Goal: Information Seeking & Learning: Learn about a topic

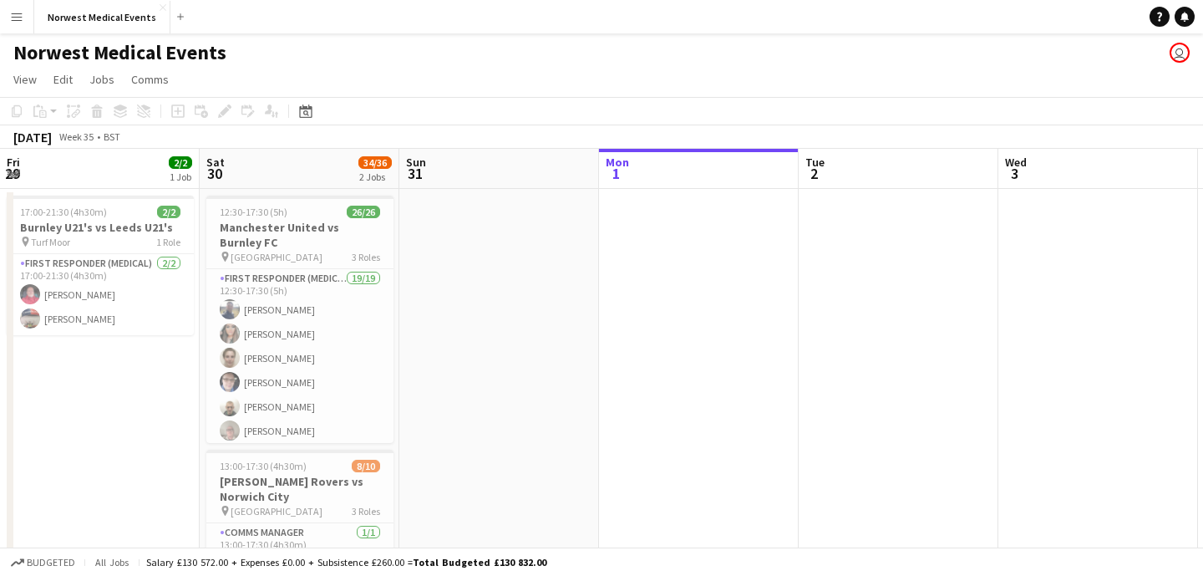
click at [86, 15] on button "Norwest Medical Events Close" at bounding box center [102, 17] width 136 height 33
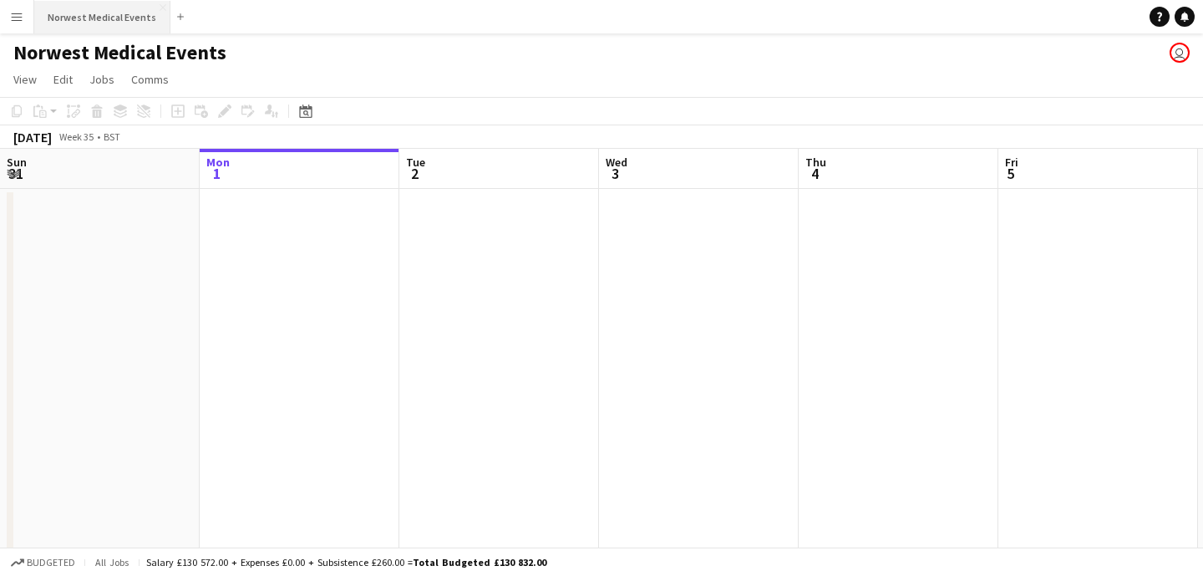
click at [99, 18] on button "Norwest Medical Events Close" at bounding box center [102, 17] width 136 height 33
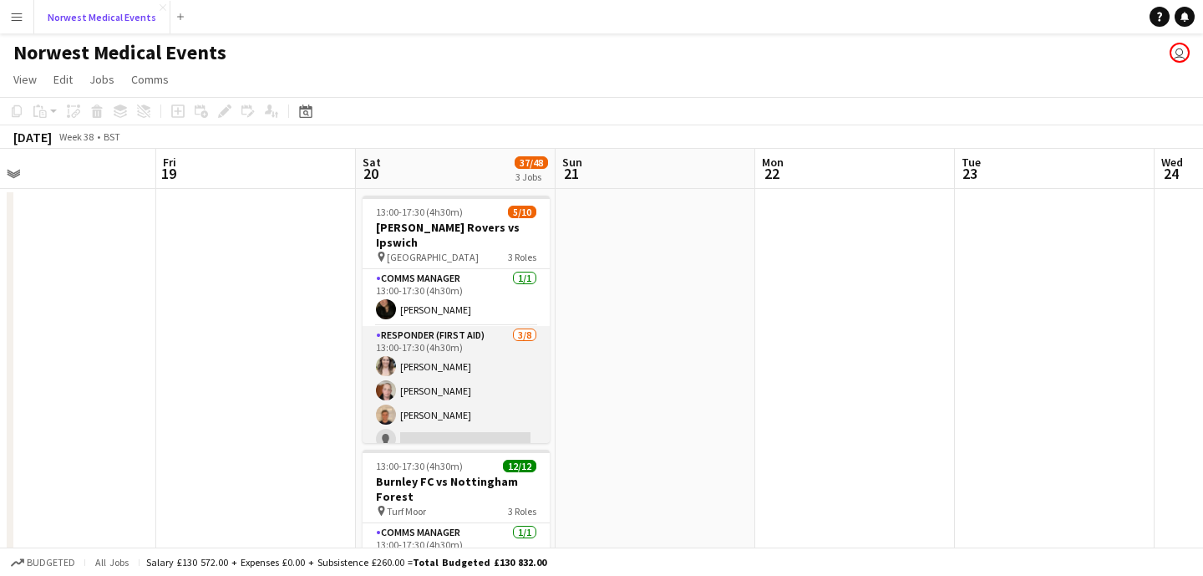
scroll to position [30, 0]
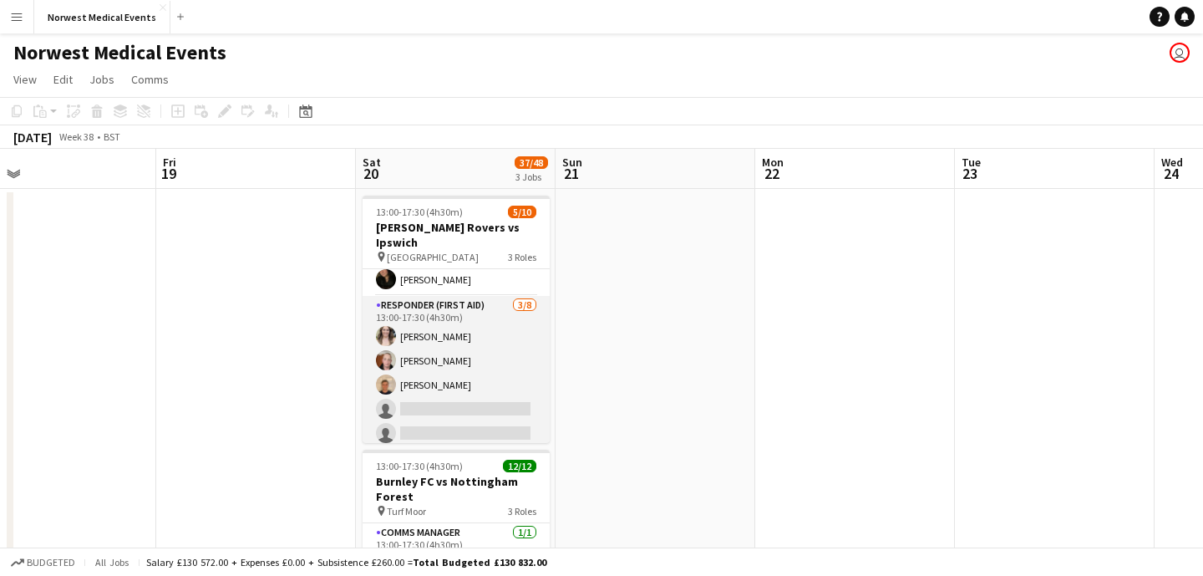
click at [474, 360] on app-card-role "Responder (First Aid) [DATE] 13:00-17:30 (4h30m) [PERSON_NAME] [PERSON_NAME] [P…" at bounding box center [456, 409] width 187 height 226
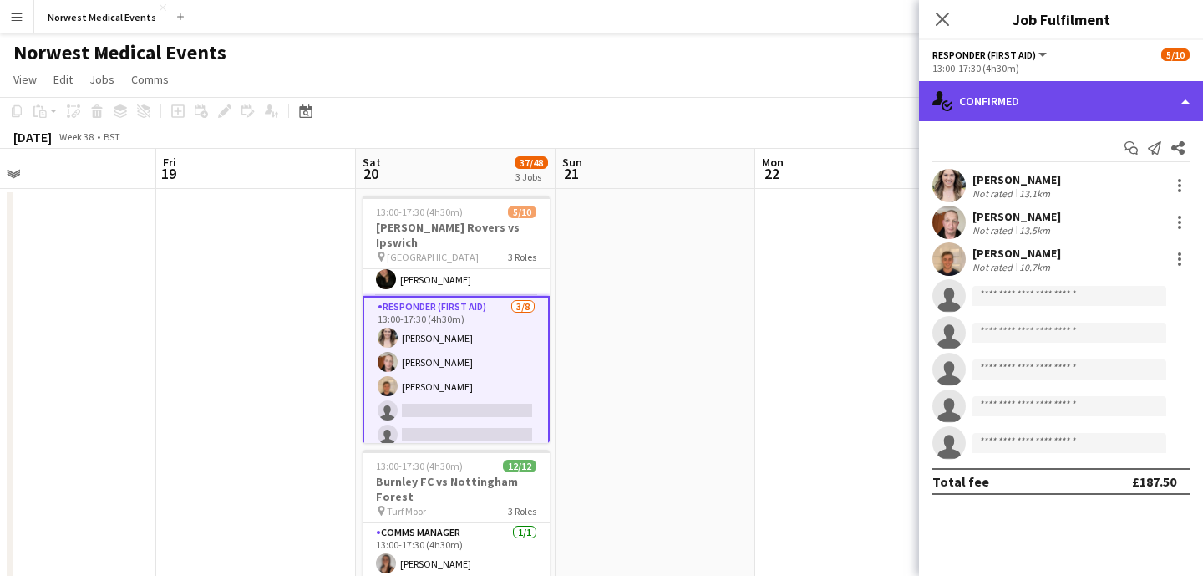
click at [1036, 97] on div "single-neutral-actions-check-2 Confirmed" at bounding box center [1061, 101] width 284 height 40
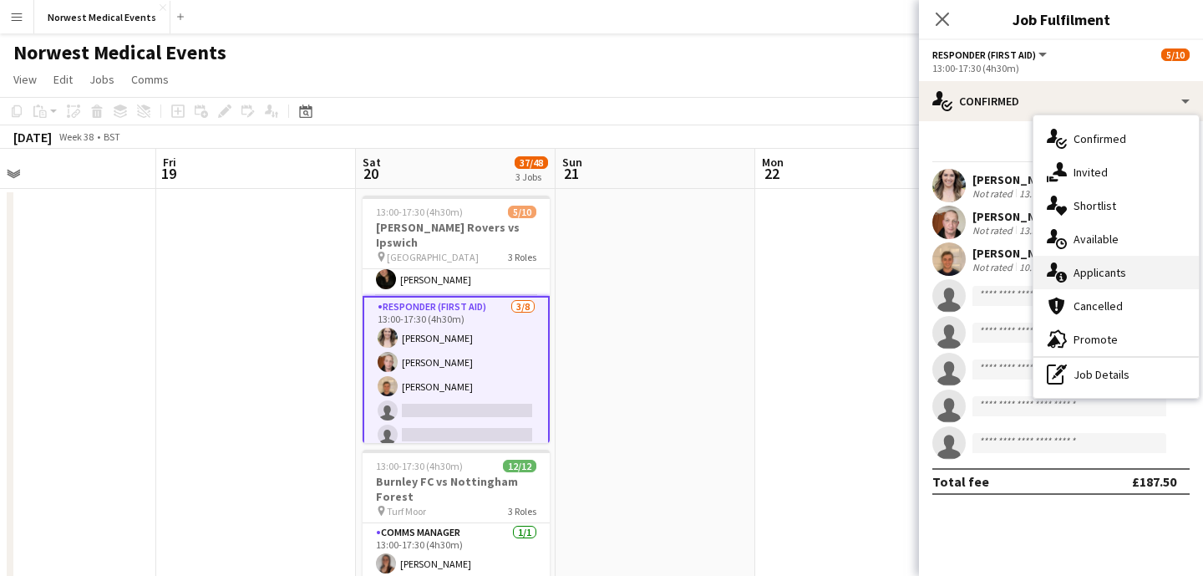
click at [1099, 273] on div "single-neutral-actions-information Applicants" at bounding box center [1115, 272] width 165 height 33
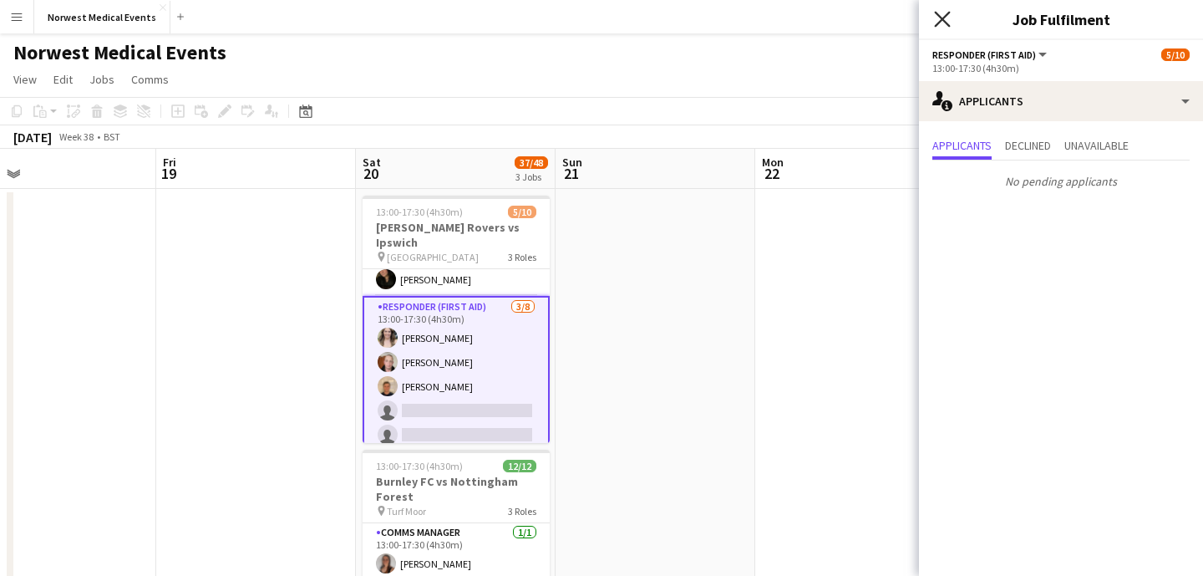
click at [940, 20] on icon at bounding box center [942, 19] width 16 height 16
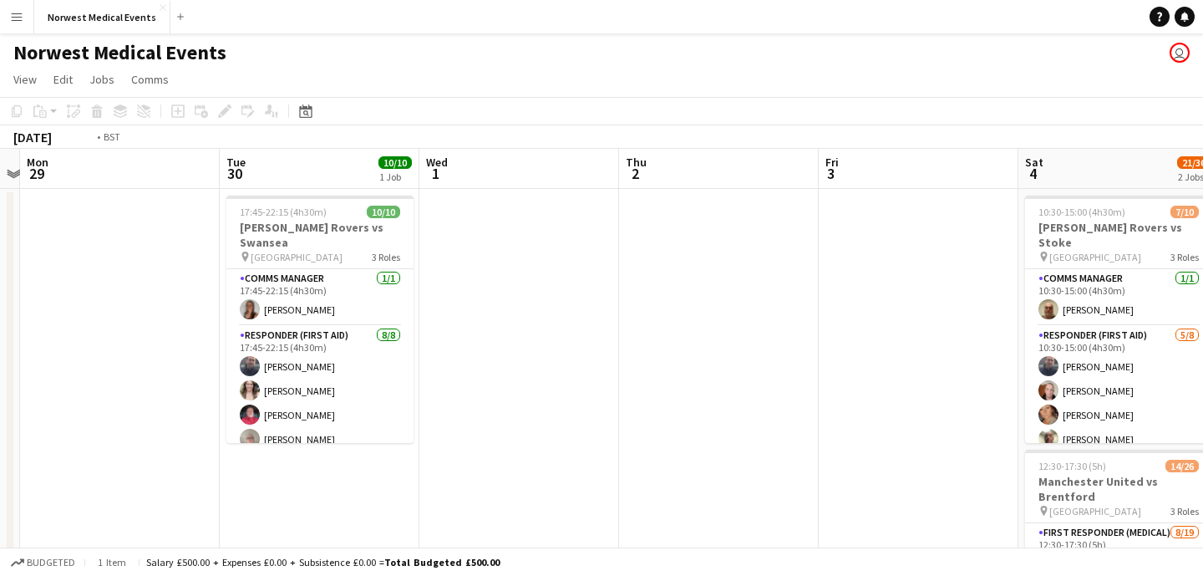
scroll to position [0, 782]
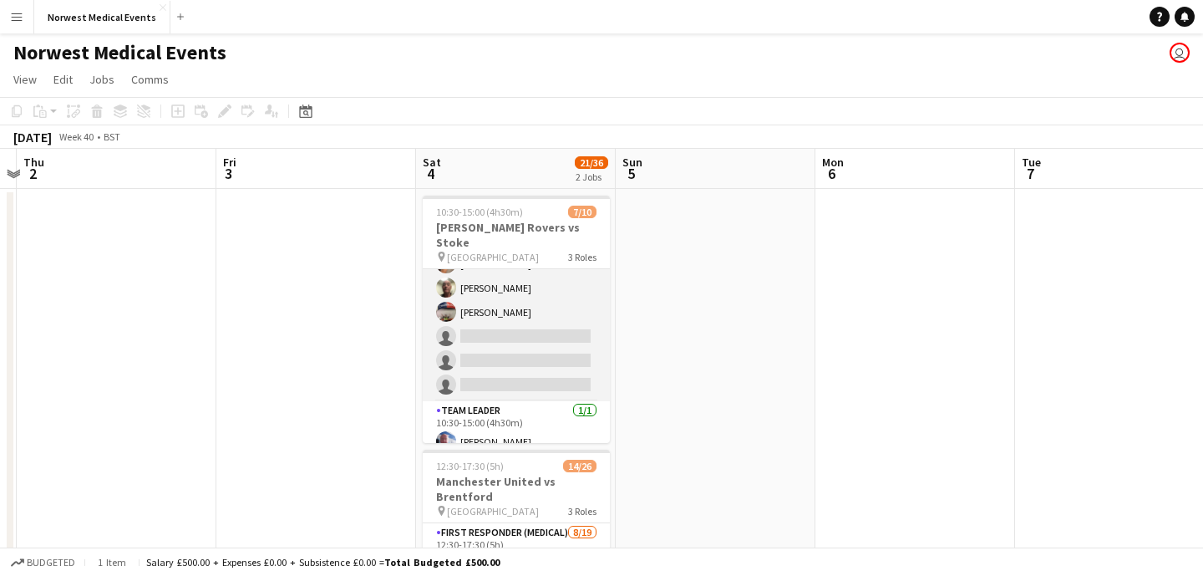
click at [536, 340] on app-card-role "Responder (First Aid) [DATE] 10:30-15:00 (4h30m) [PERSON_NAME] [PERSON_NAME] [P…" at bounding box center [516, 288] width 187 height 226
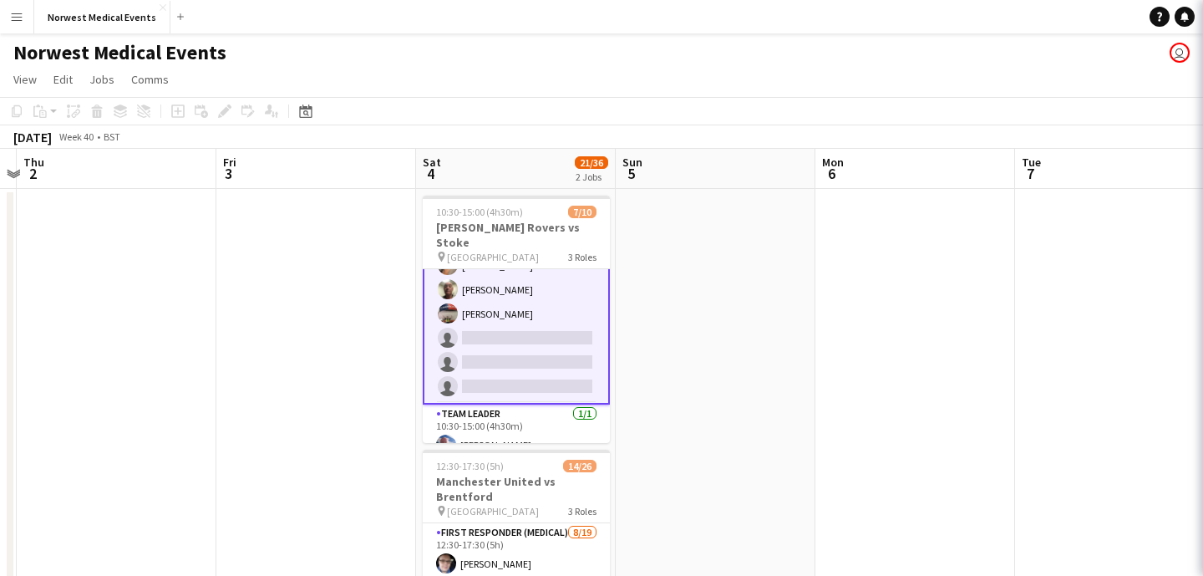
scroll to position [153, 0]
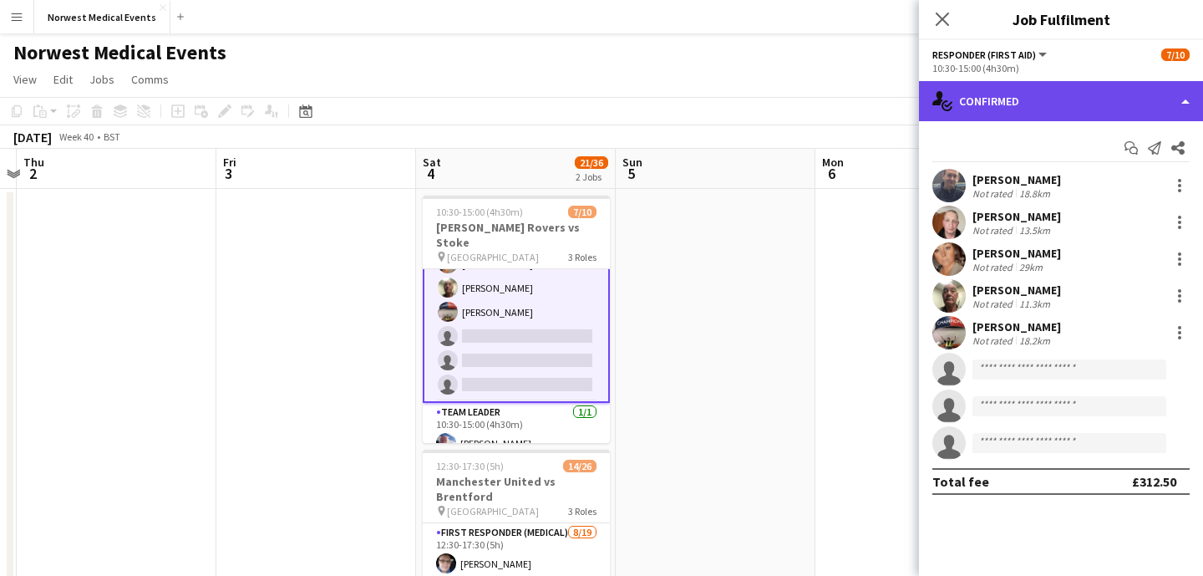
click at [1062, 92] on div "single-neutral-actions-check-2 Confirmed" at bounding box center [1061, 101] width 284 height 40
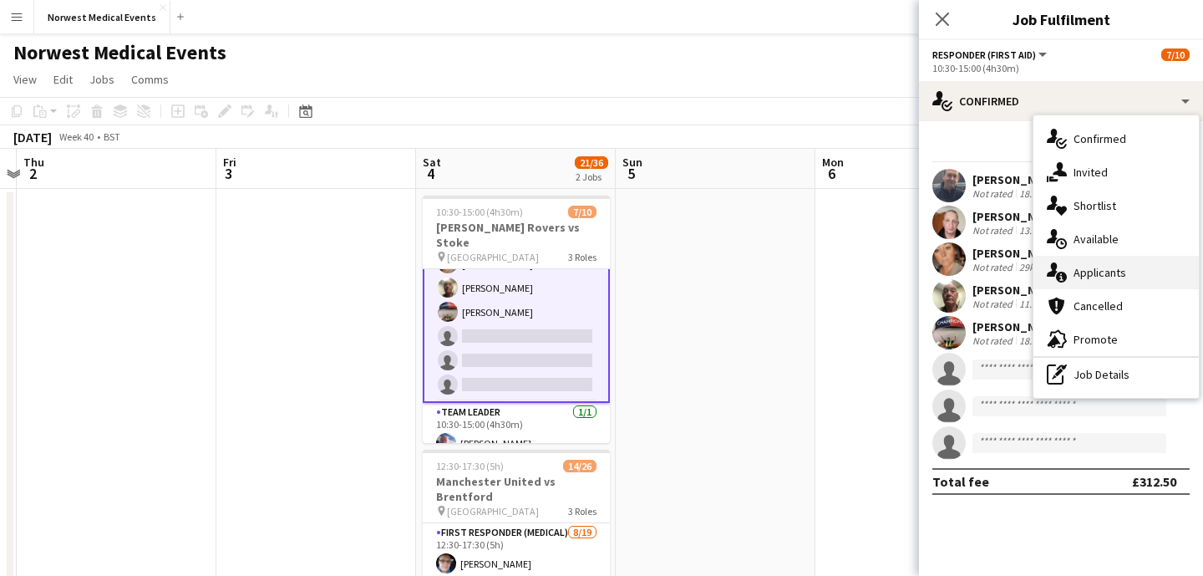
click at [1097, 274] on div "single-neutral-actions-information Applicants" at bounding box center [1115, 272] width 165 height 33
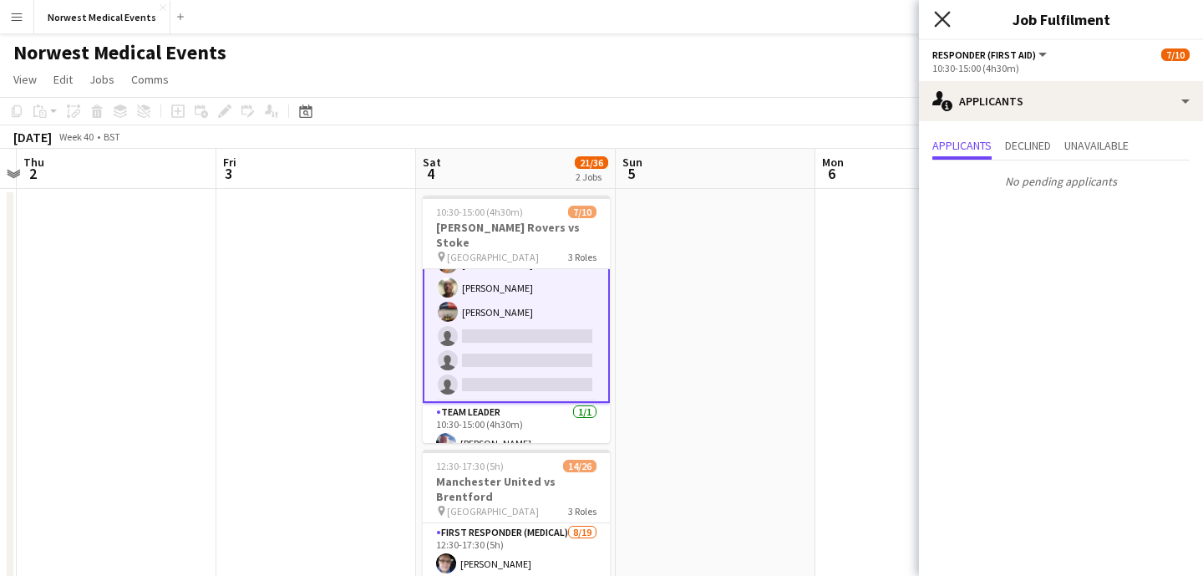
click at [947, 21] on icon "Close pop-in" at bounding box center [942, 19] width 16 height 16
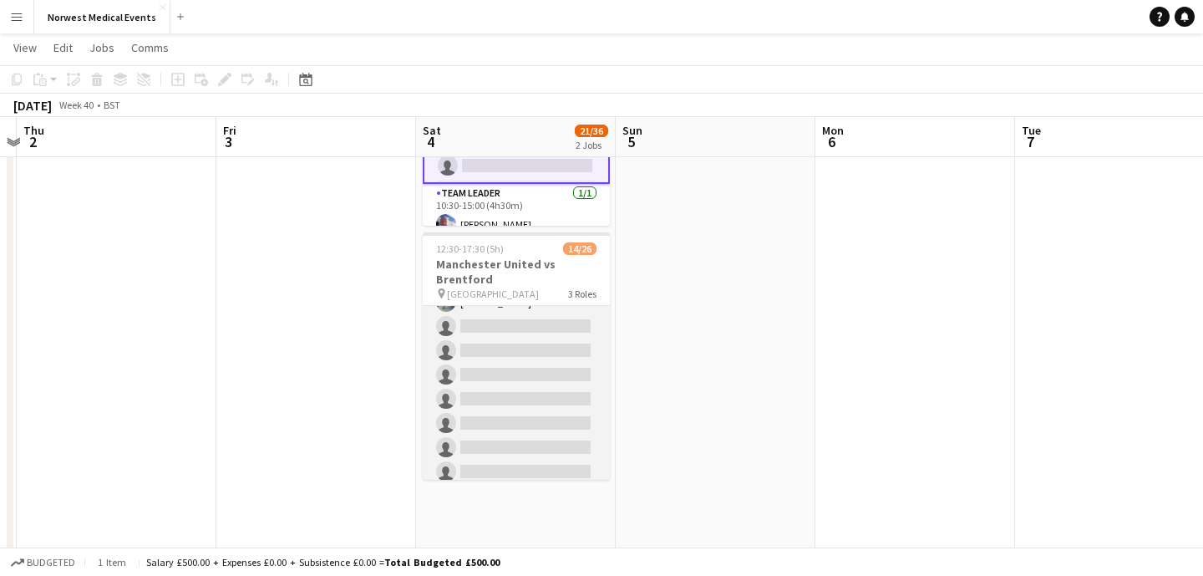
scroll to position [230, 0]
click at [533, 372] on app-card-role "First Responder (Medical) [DATE] 12:30-17:30 (5h) [PERSON_NAME] [PERSON_NAME] […" at bounding box center [516, 322] width 187 height 493
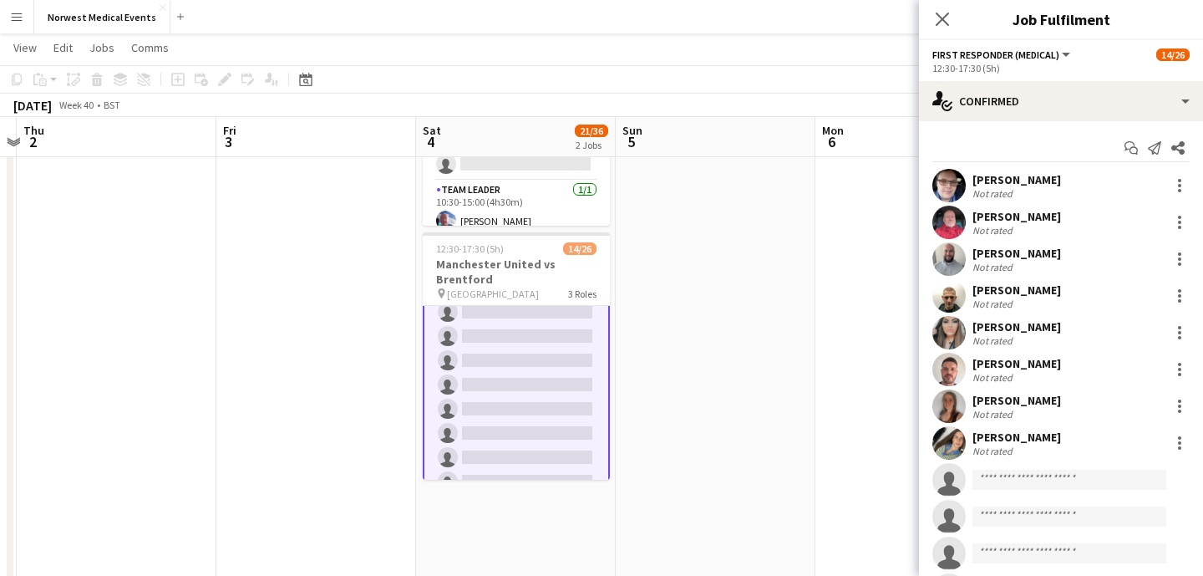
scroll to position [231, 0]
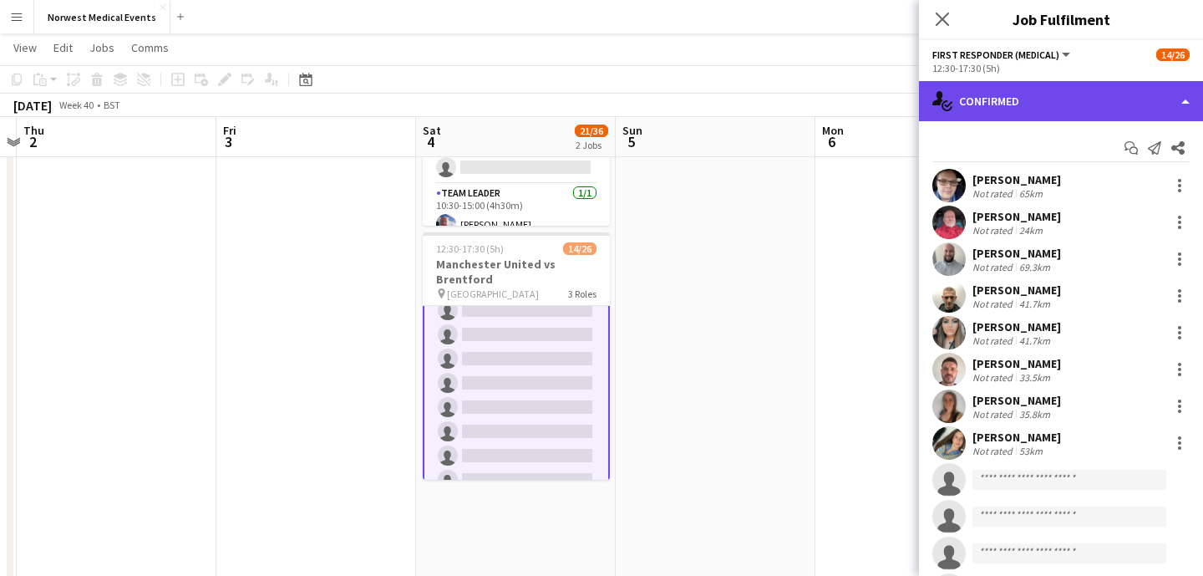
click at [1015, 94] on div "single-neutral-actions-check-2 Confirmed" at bounding box center [1061, 101] width 284 height 40
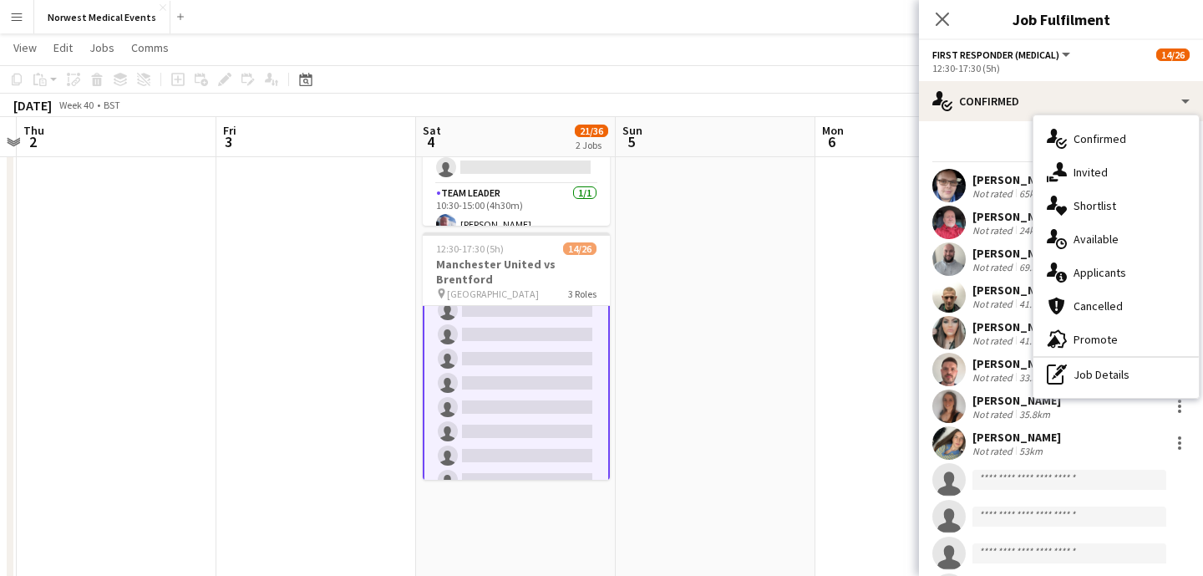
click at [1091, 261] on div "single-neutral-actions-information Applicants" at bounding box center [1115, 272] width 165 height 33
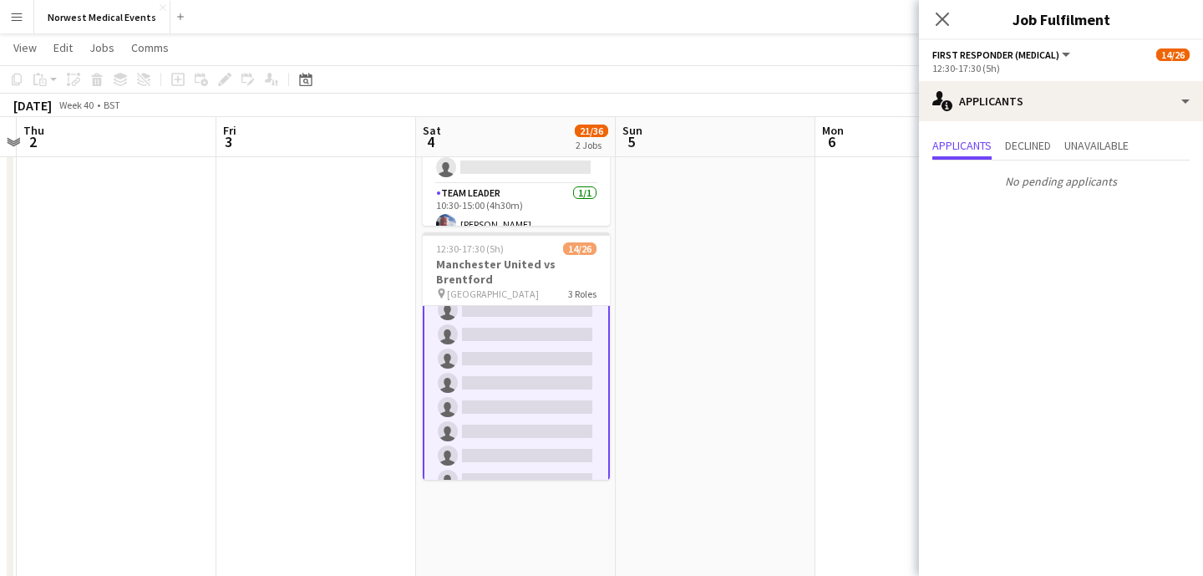
click at [942, 20] on icon at bounding box center [942, 19] width 13 height 13
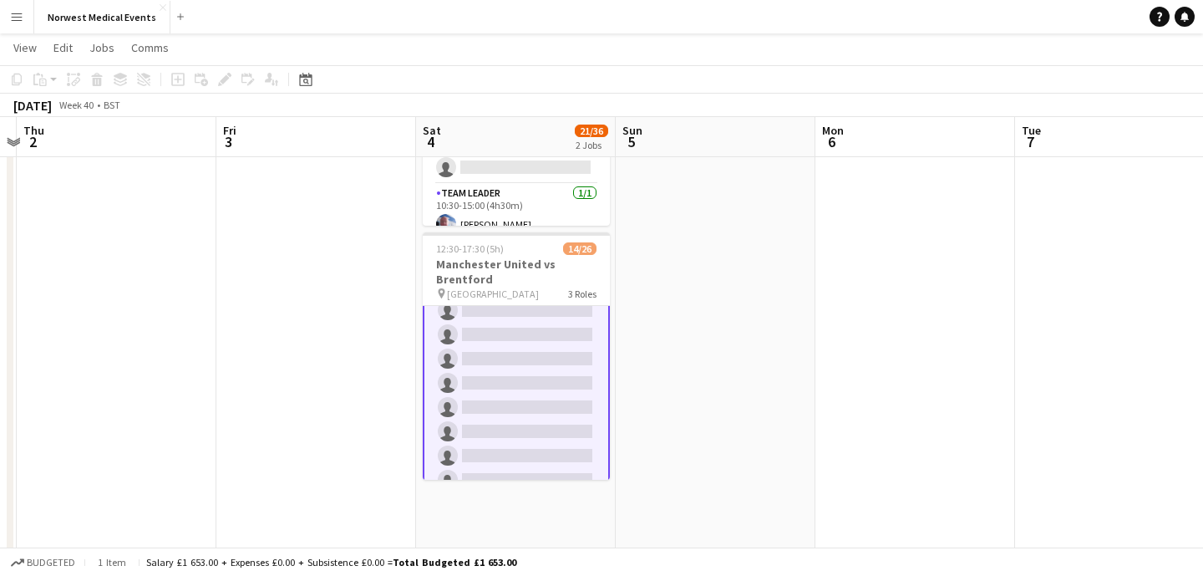
scroll to position [557, 0]
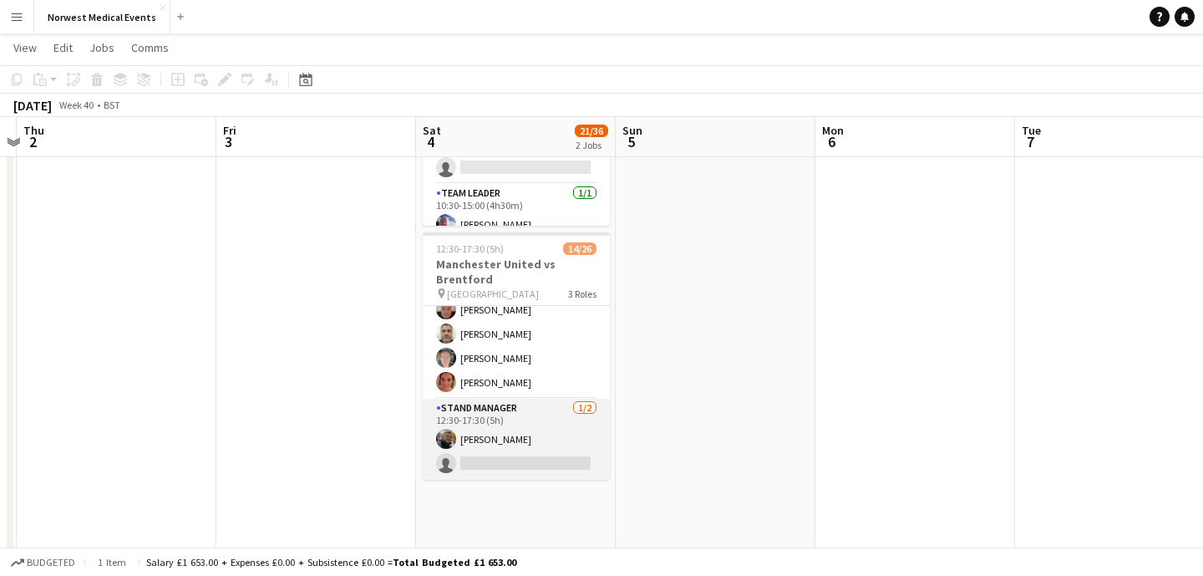
click at [523, 449] on app-card-role "Stand Manager [DATE] 12:30-17:30 (5h) [PERSON_NAME] single-neutral-actions" at bounding box center [516, 438] width 187 height 81
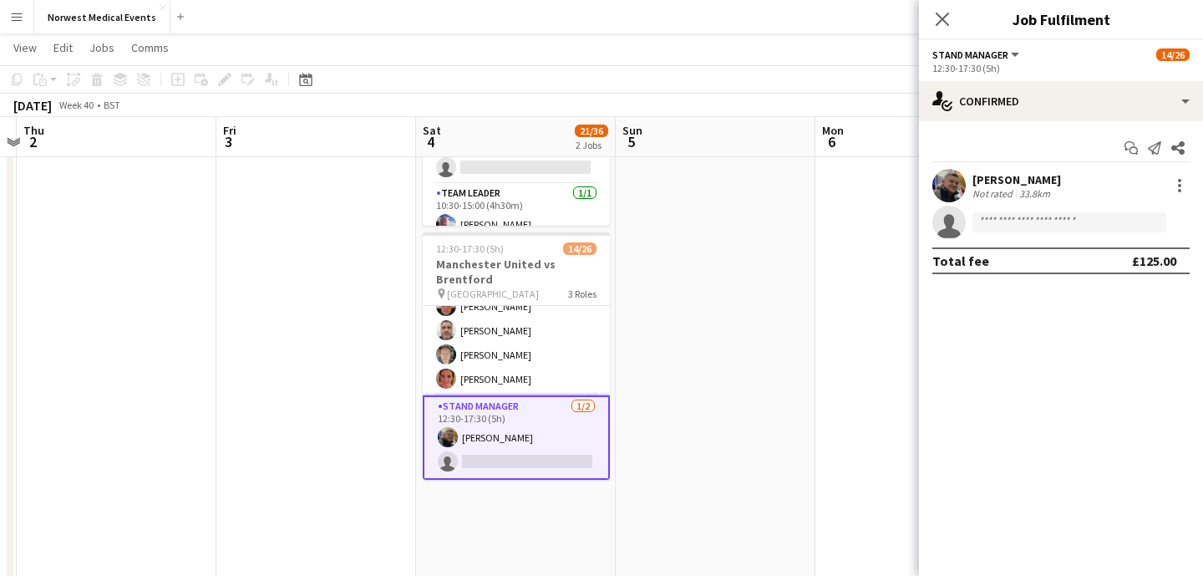
scroll to position [554, 0]
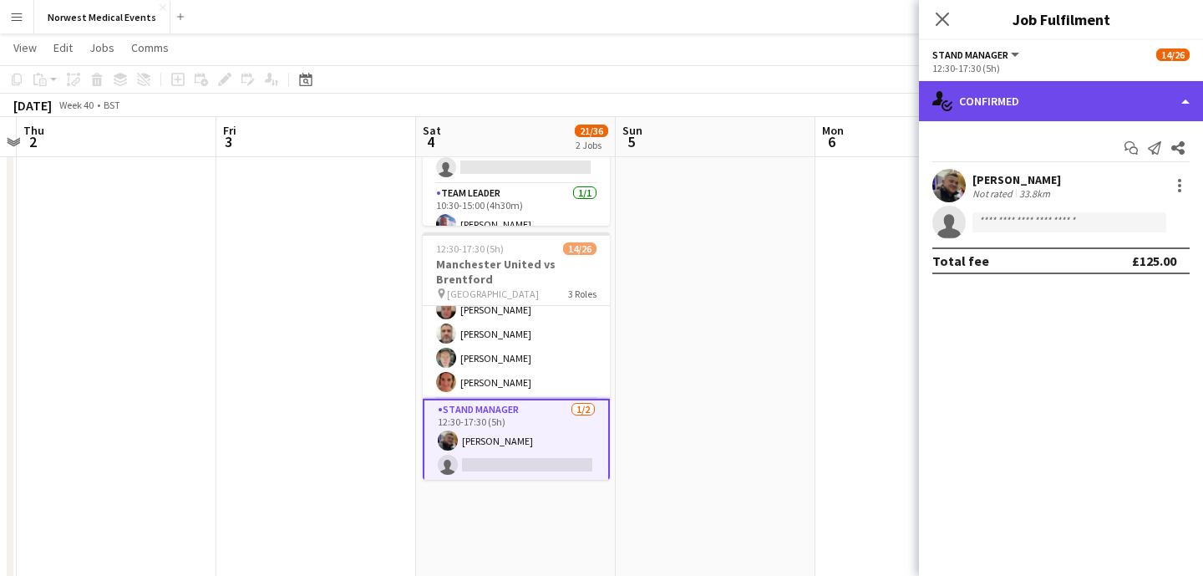
click at [1043, 103] on div "single-neutral-actions-check-2 Confirmed" at bounding box center [1061, 101] width 284 height 40
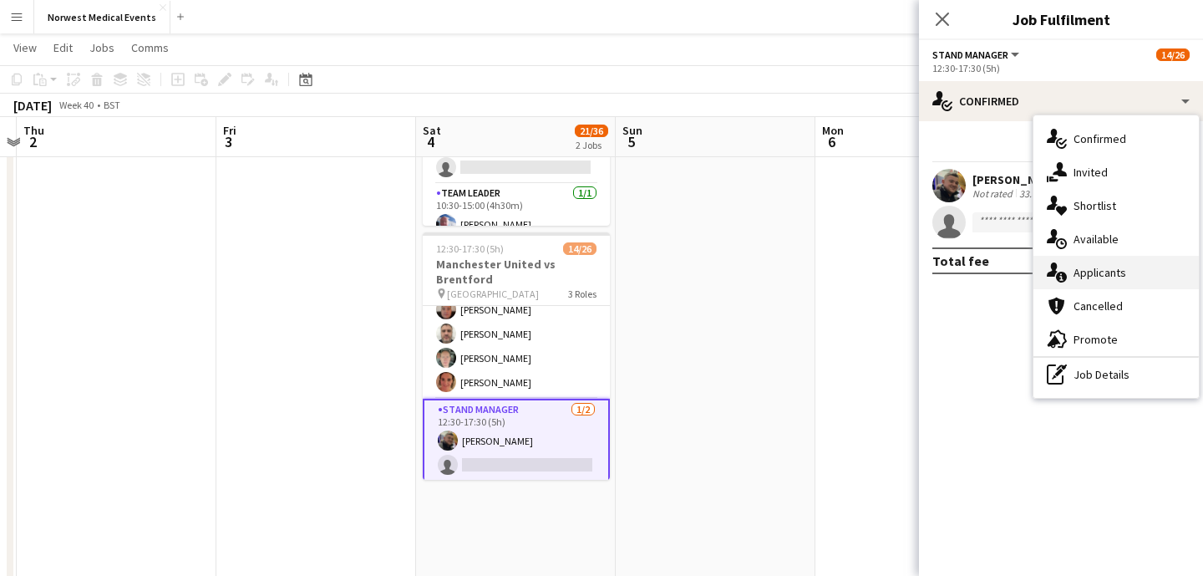
click at [1098, 279] on div "single-neutral-actions-information Applicants" at bounding box center [1115, 272] width 165 height 33
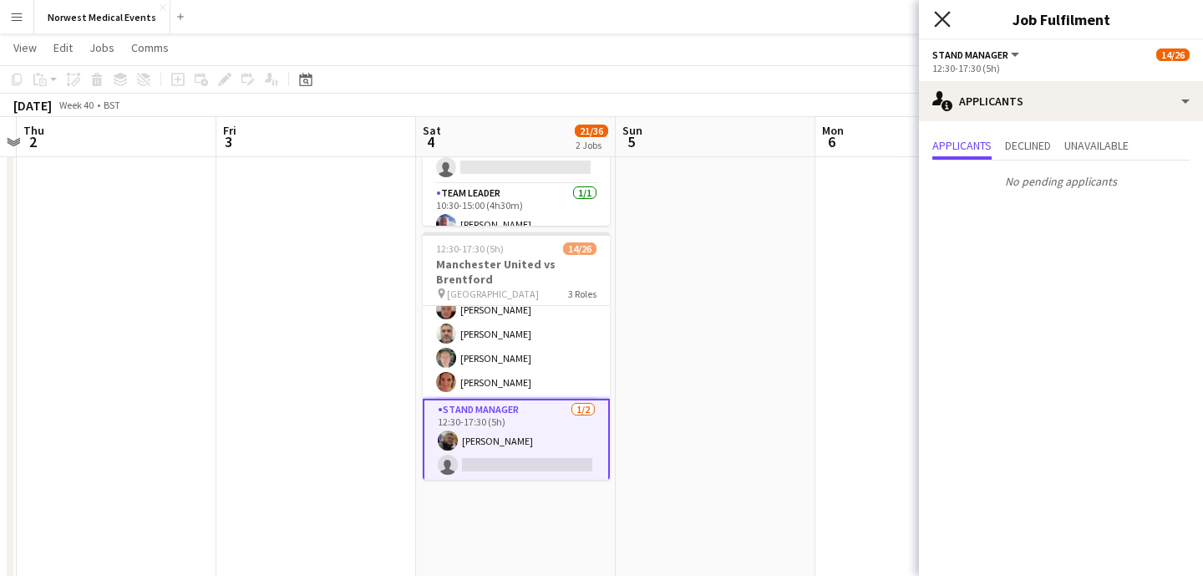
click at [940, 20] on icon at bounding box center [942, 19] width 16 height 16
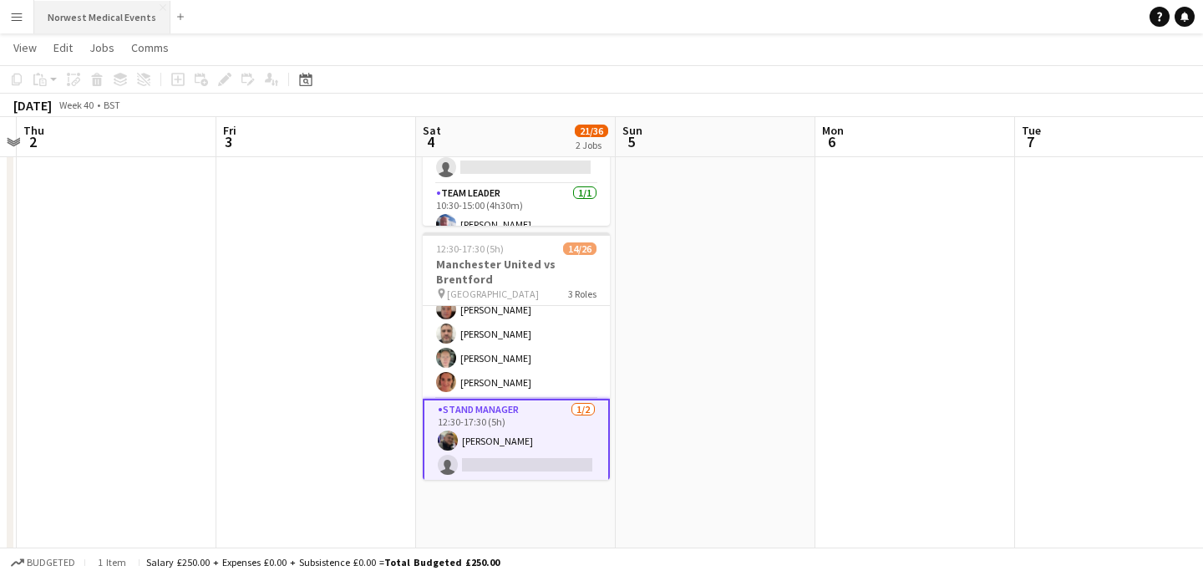
click at [101, 23] on button "Norwest Medical Events Close" at bounding box center [102, 17] width 136 height 33
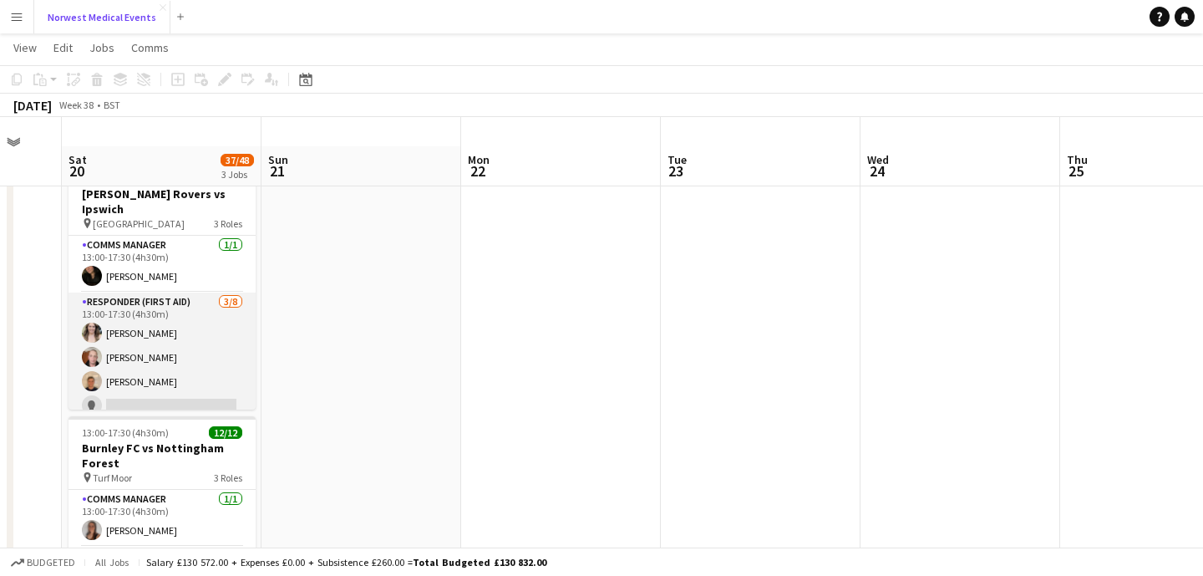
scroll to position [0, 0]
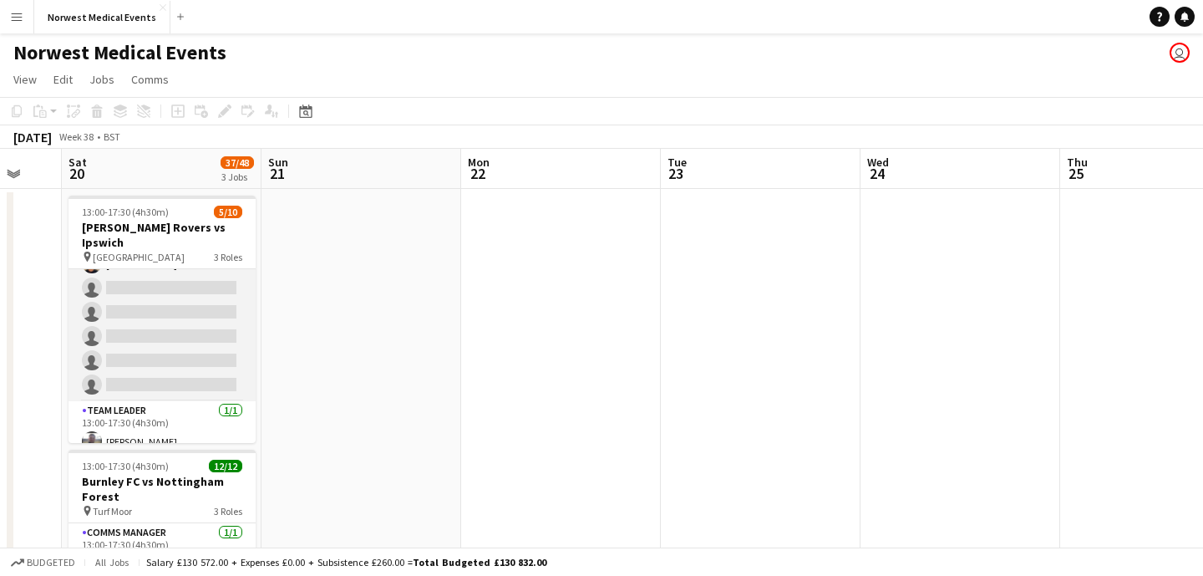
click at [183, 318] on app-card-role "Responder (First Aid) [DATE] 13:00-17:30 (4h30m) [PERSON_NAME] [PERSON_NAME] [P…" at bounding box center [162, 288] width 187 height 226
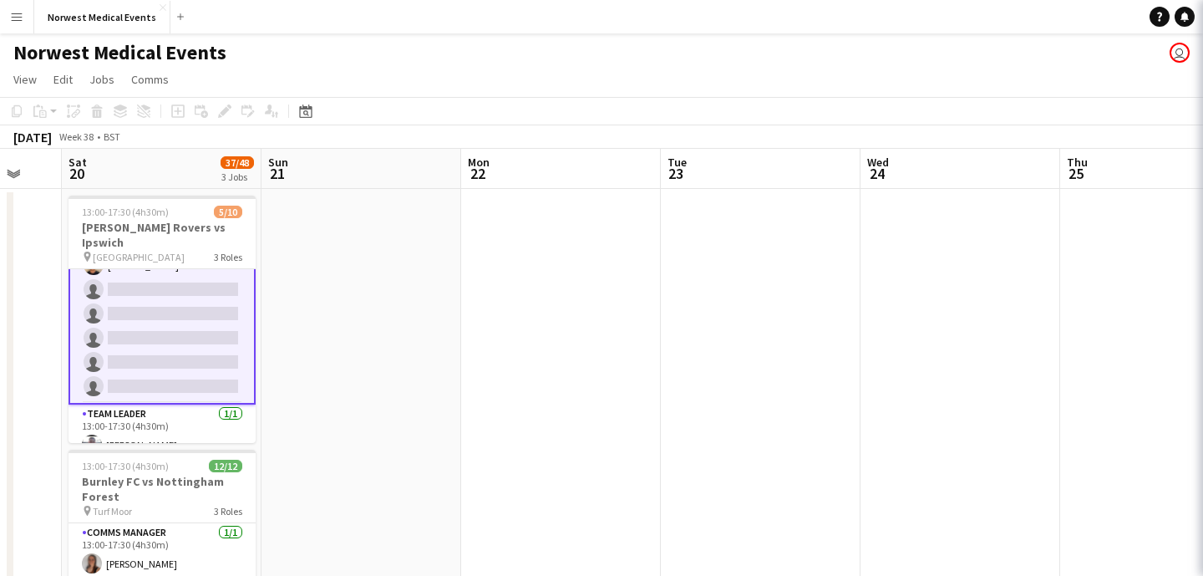
scroll to position [153, 0]
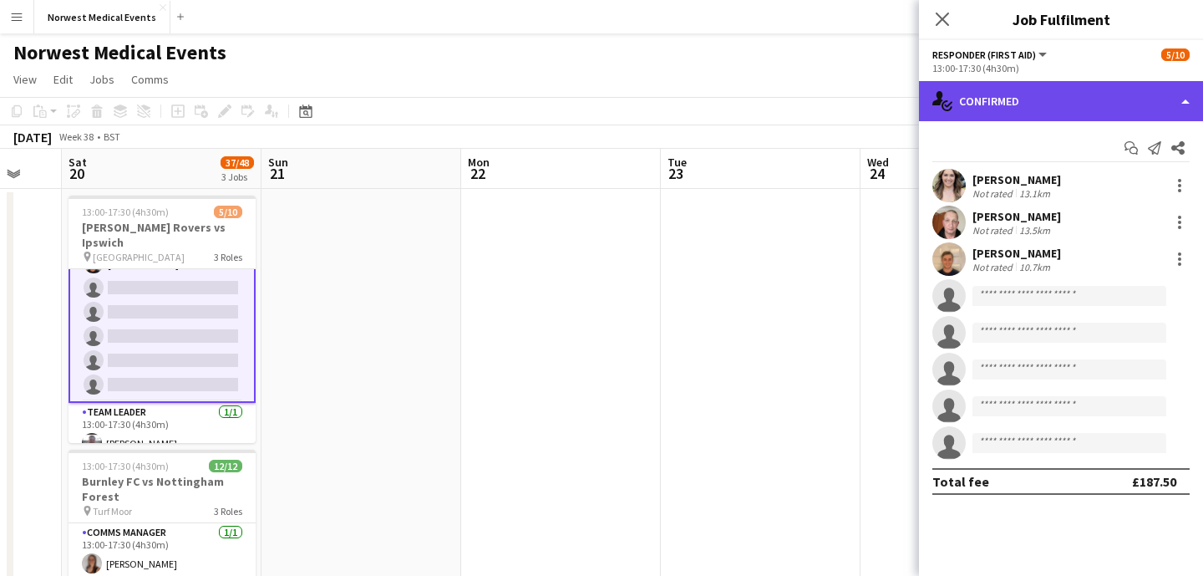
click at [1071, 89] on div "single-neutral-actions-check-2 Confirmed" at bounding box center [1061, 101] width 284 height 40
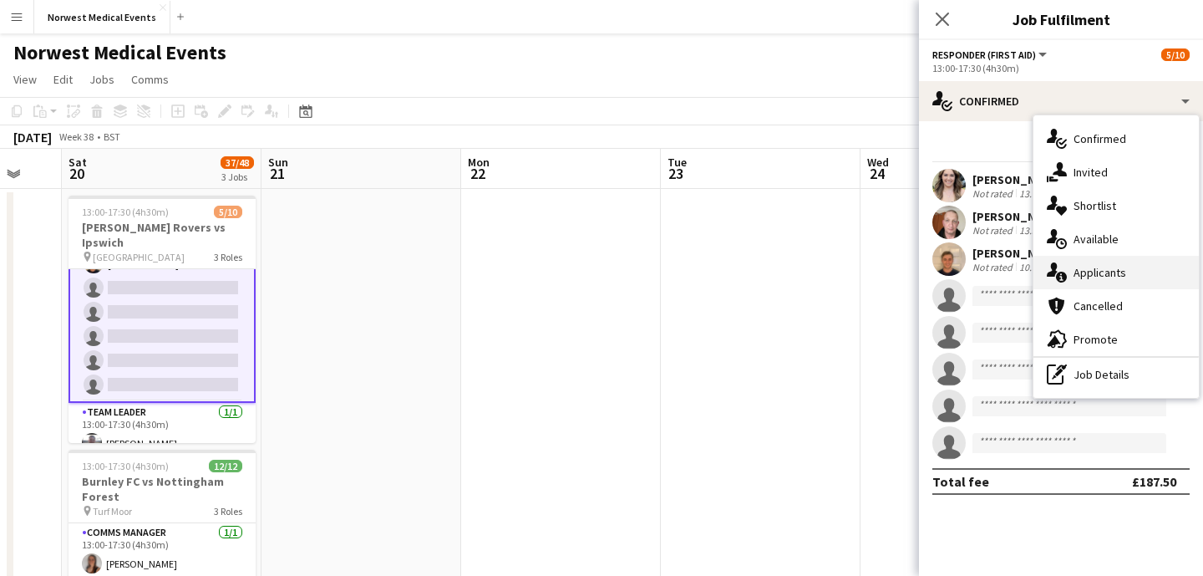
click at [1117, 265] on div "single-neutral-actions-information Applicants" at bounding box center [1115, 272] width 165 height 33
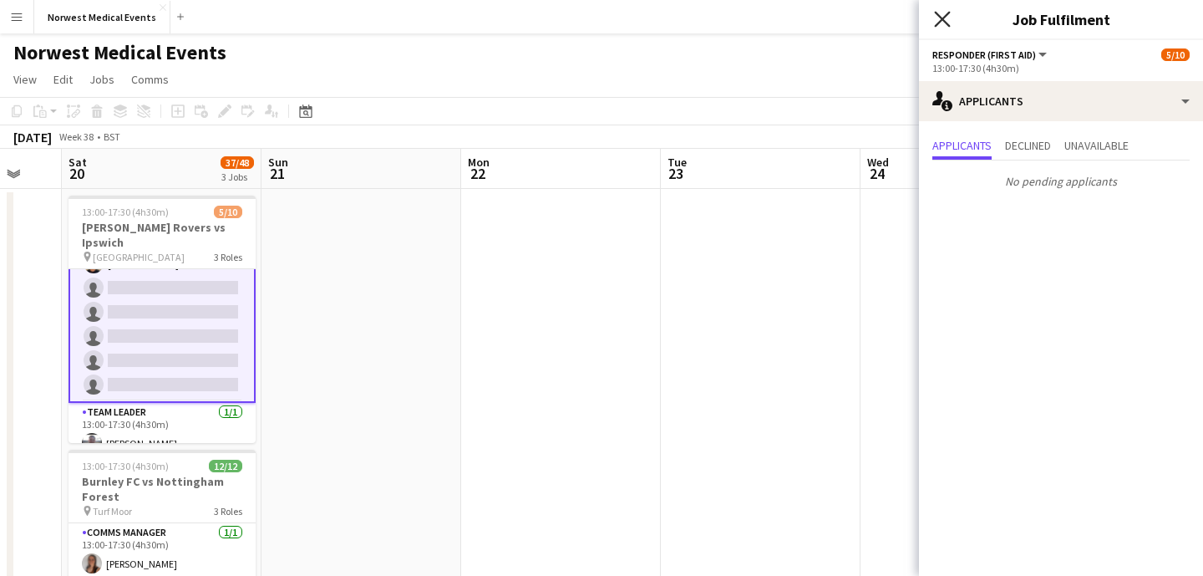
click at [947, 14] on icon at bounding box center [942, 19] width 16 height 16
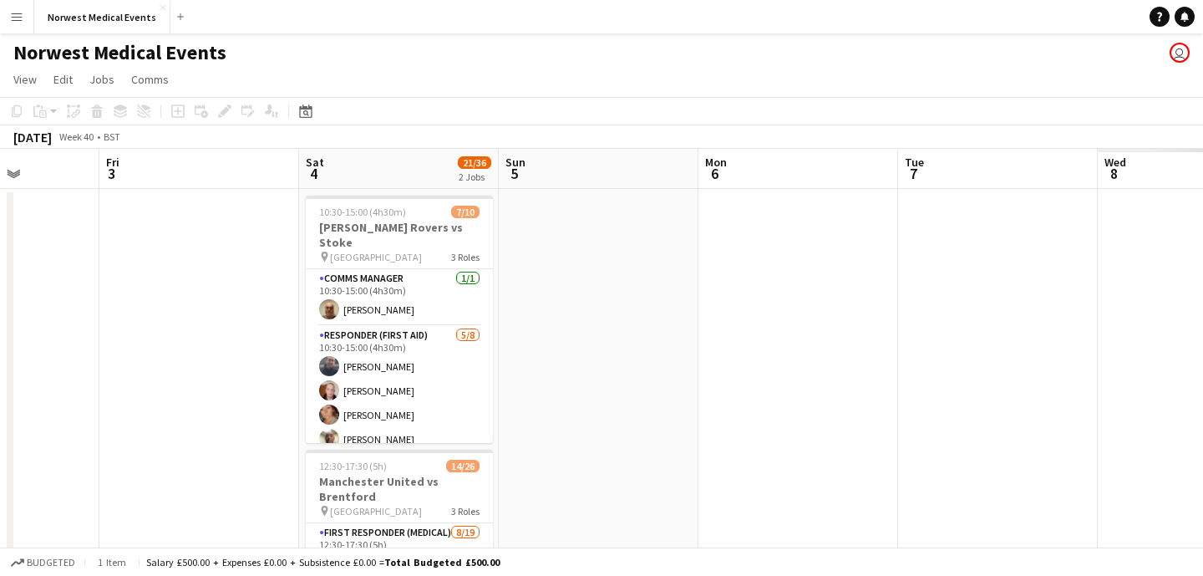
scroll to position [0, 614]
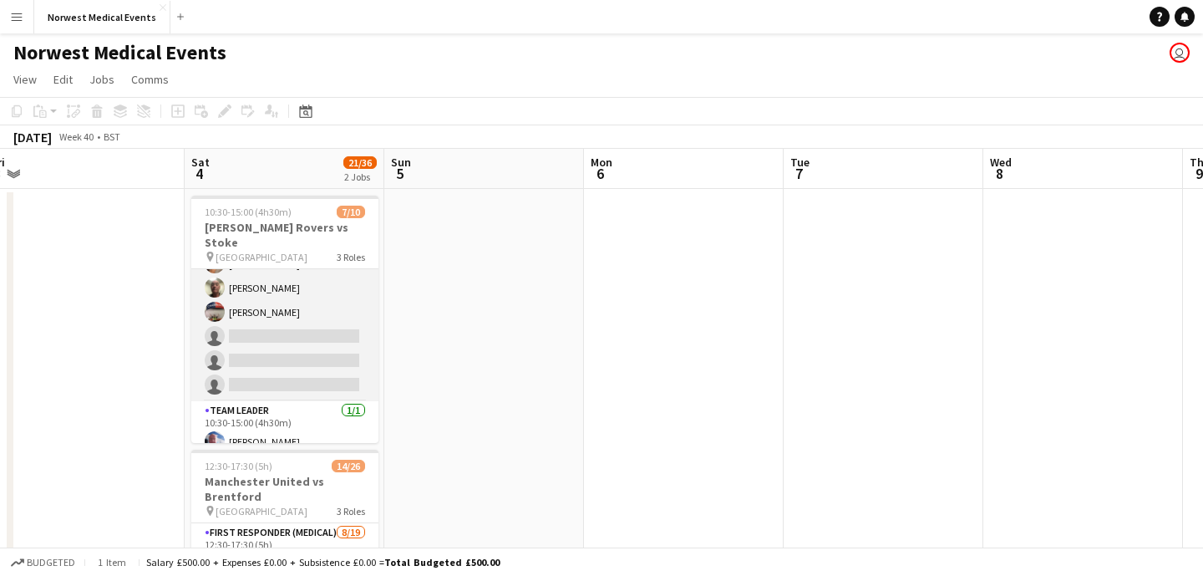
click at [321, 322] on app-card-role "Responder (First Aid) [DATE] 10:30-15:00 (4h30m) [PERSON_NAME] [PERSON_NAME] [P…" at bounding box center [284, 288] width 187 height 226
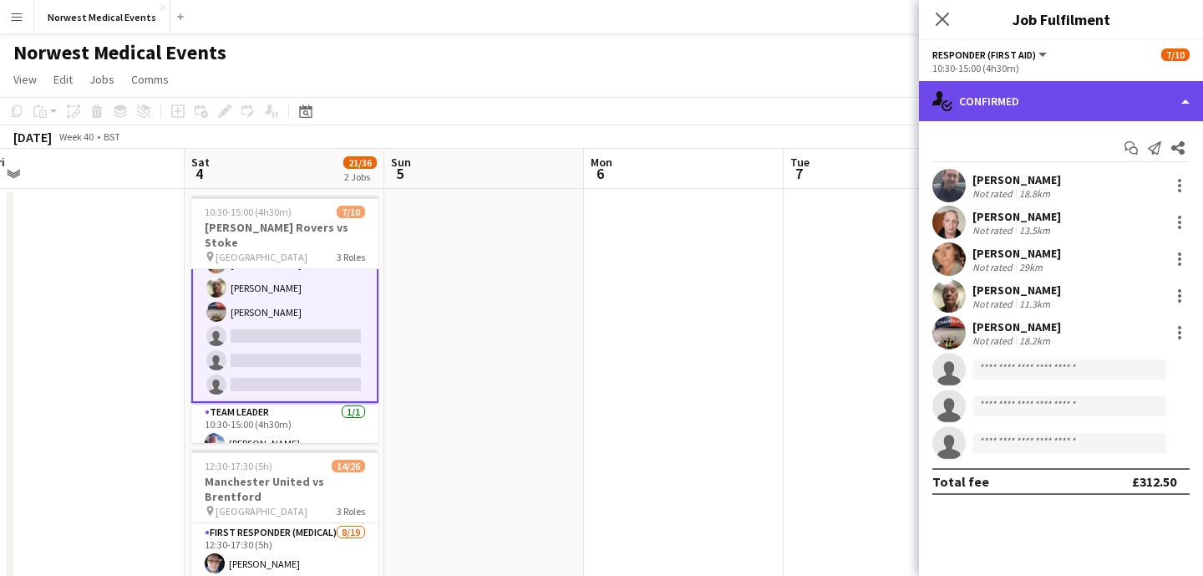
click at [1076, 94] on div "single-neutral-actions-check-2 Confirmed" at bounding box center [1061, 101] width 284 height 40
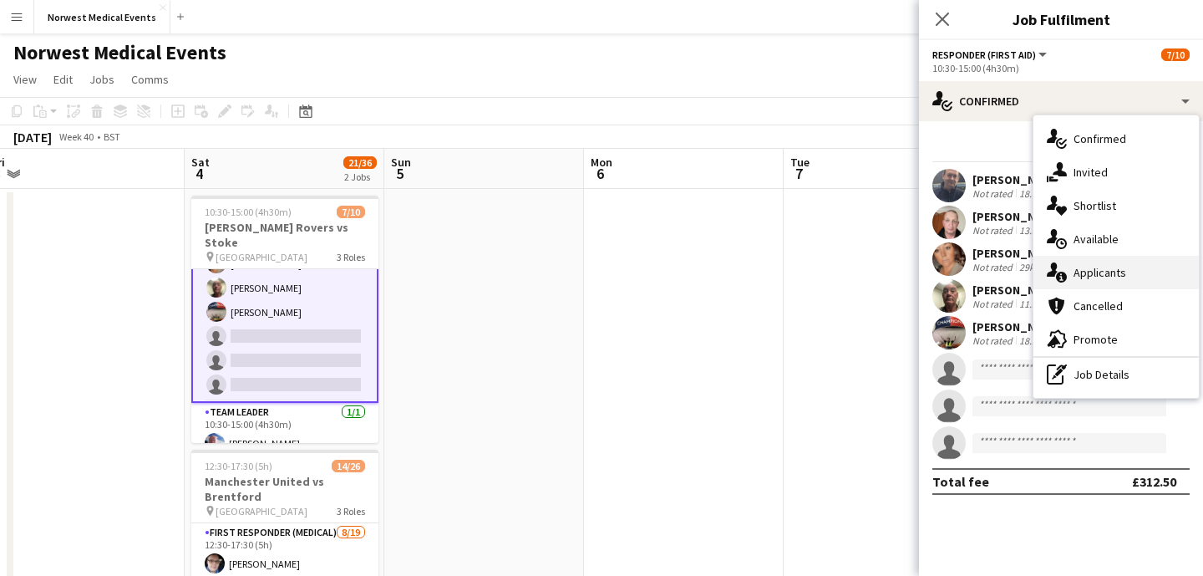
click at [1100, 268] on div "single-neutral-actions-information Applicants" at bounding box center [1115, 272] width 165 height 33
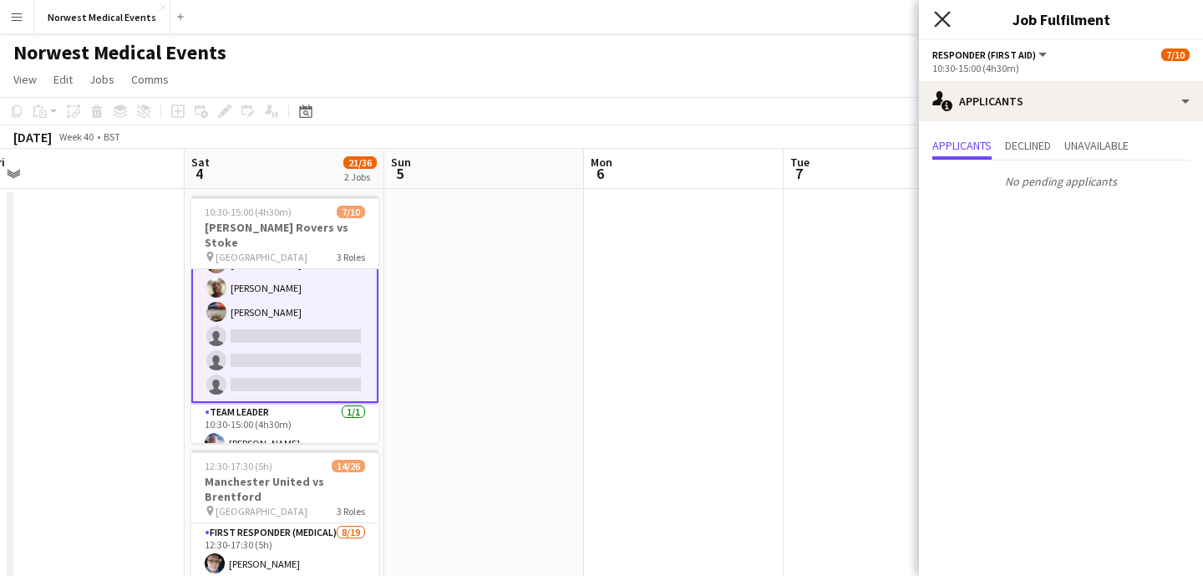
click at [944, 23] on icon "Close pop-in" at bounding box center [942, 19] width 16 height 16
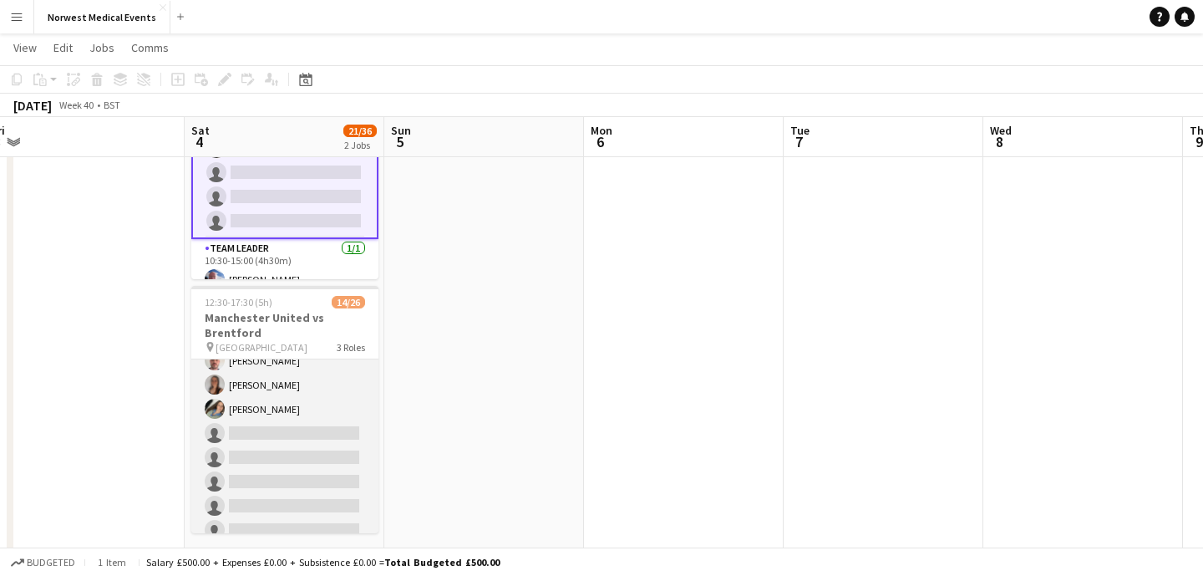
scroll to position [235, 0]
click at [311, 377] on app-card-role "First Responder (Medical) [DATE] 12:30-17:30 (5h) [PERSON_NAME] [PERSON_NAME] […" at bounding box center [284, 370] width 187 height 493
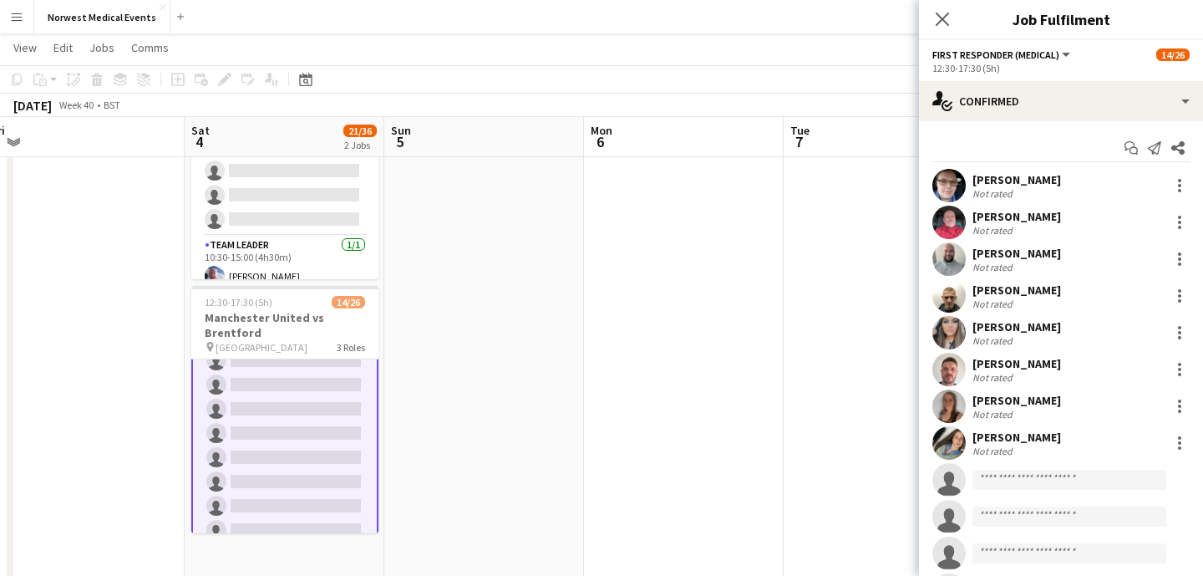
scroll to position [236, 0]
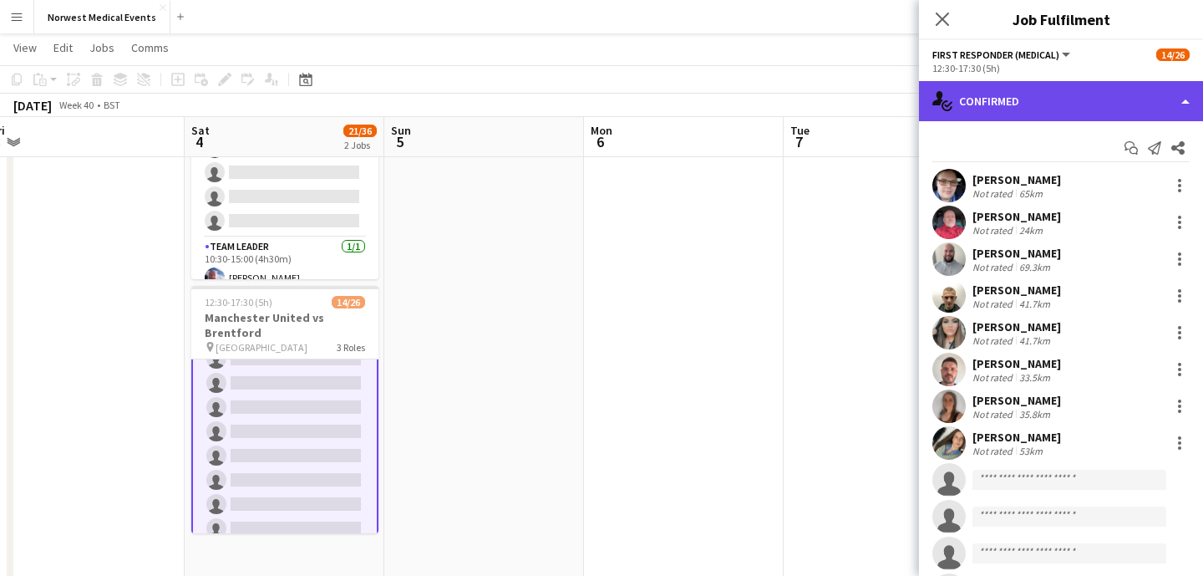
click at [1104, 111] on div "single-neutral-actions-check-2 Confirmed" at bounding box center [1061, 101] width 284 height 40
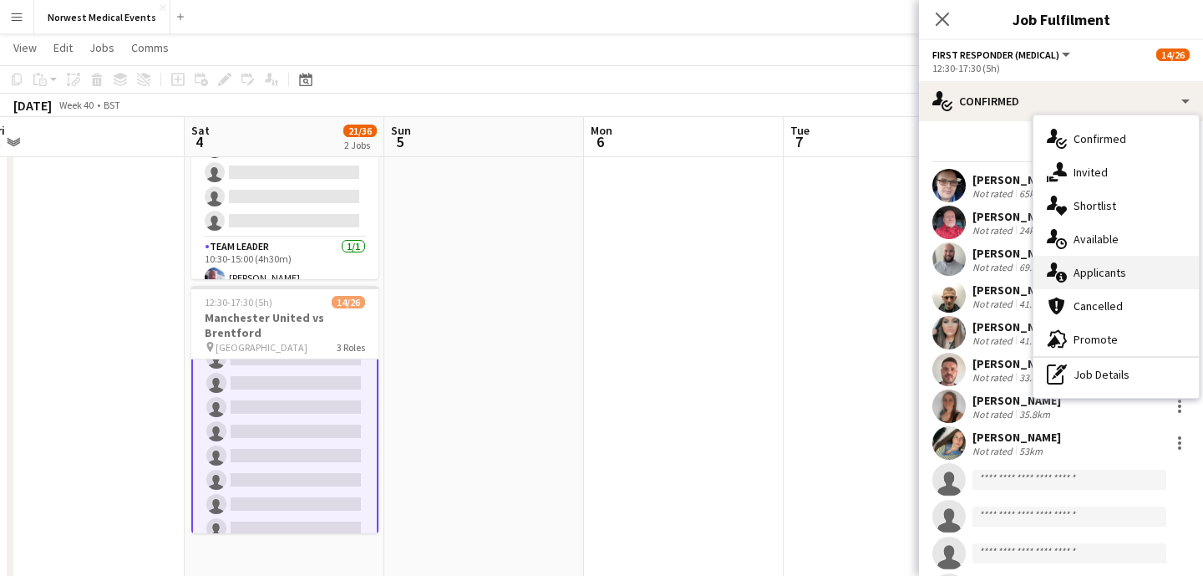
click at [1133, 276] on div "single-neutral-actions-information Applicants" at bounding box center [1115, 272] width 165 height 33
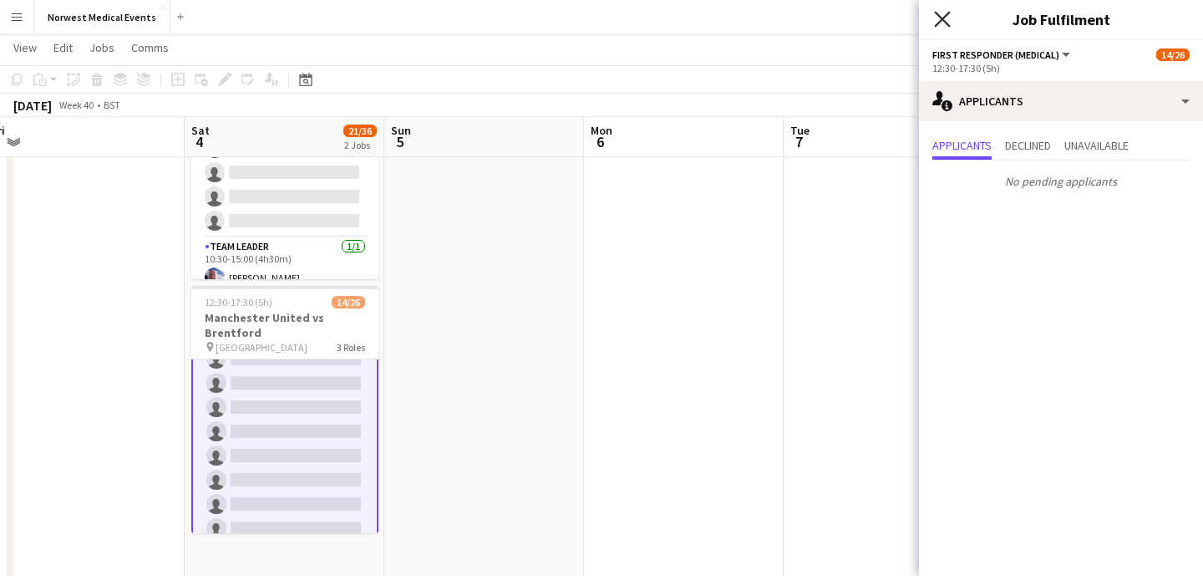
click at [938, 17] on icon "Close pop-in" at bounding box center [942, 19] width 16 height 16
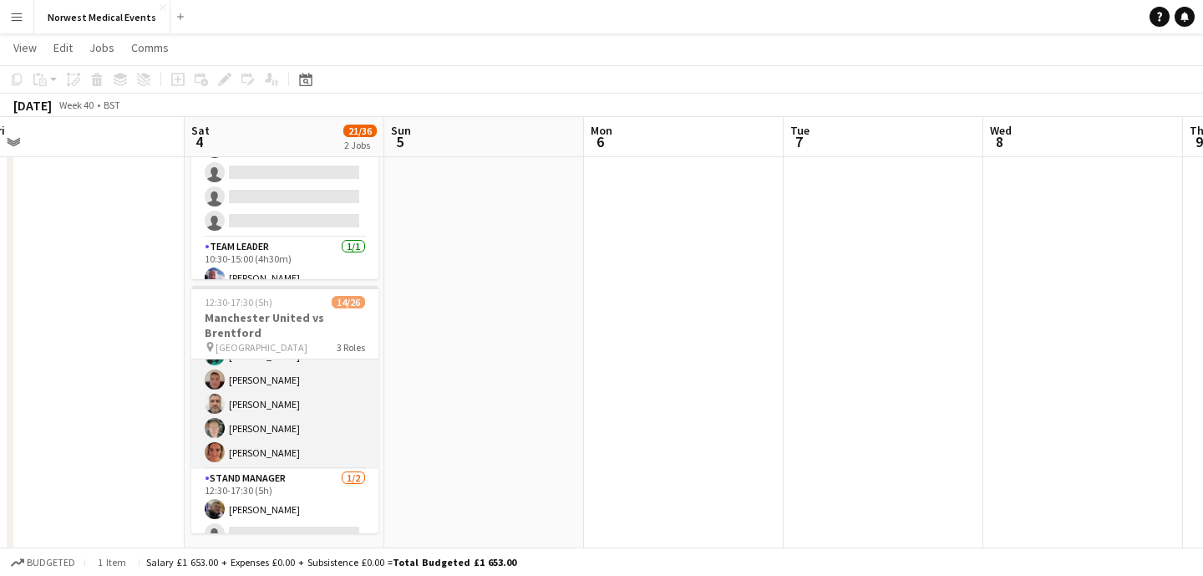
scroll to position [557, 0]
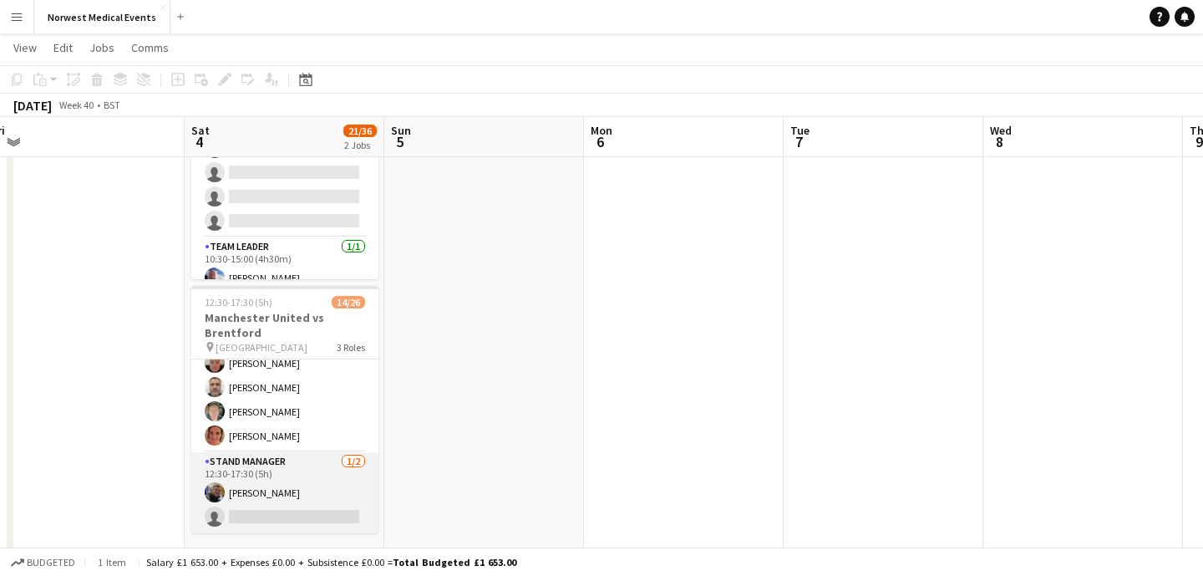
click at [300, 499] on app-card-role "Stand Manager [DATE] 12:30-17:30 (5h) [PERSON_NAME] single-neutral-actions" at bounding box center [284, 492] width 187 height 81
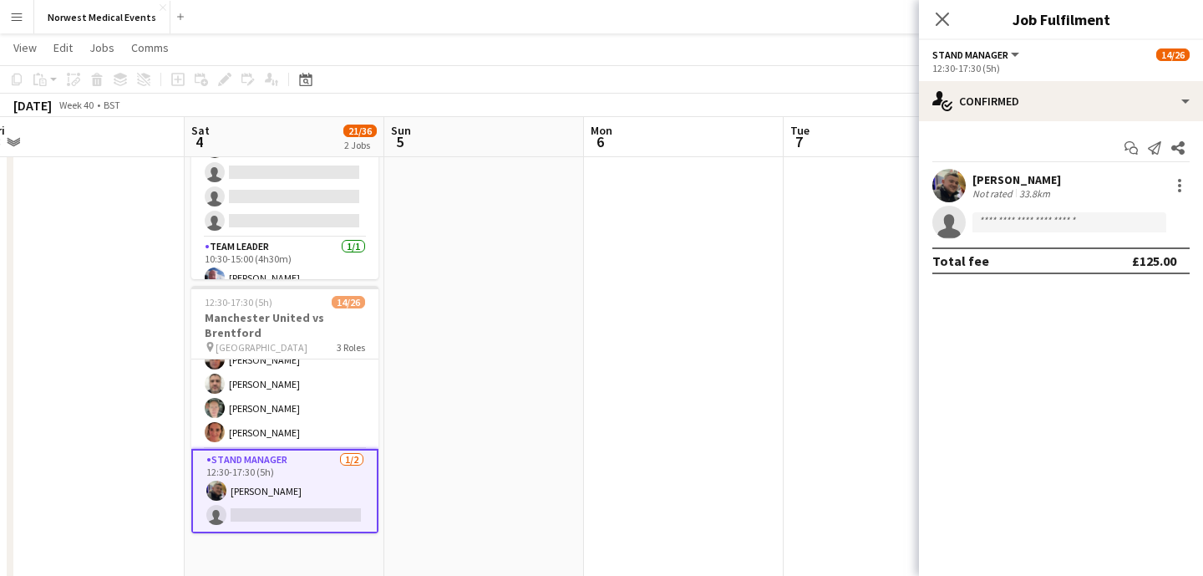
scroll to position [554, 0]
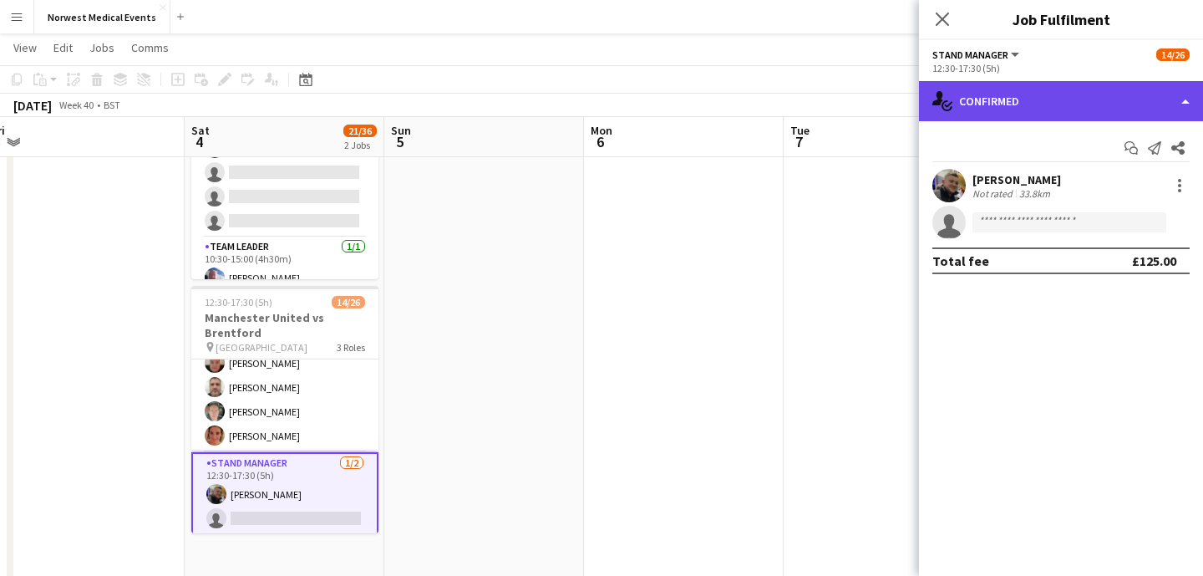
click at [1074, 97] on div "single-neutral-actions-check-2 Confirmed" at bounding box center [1061, 101] width 284 height 40
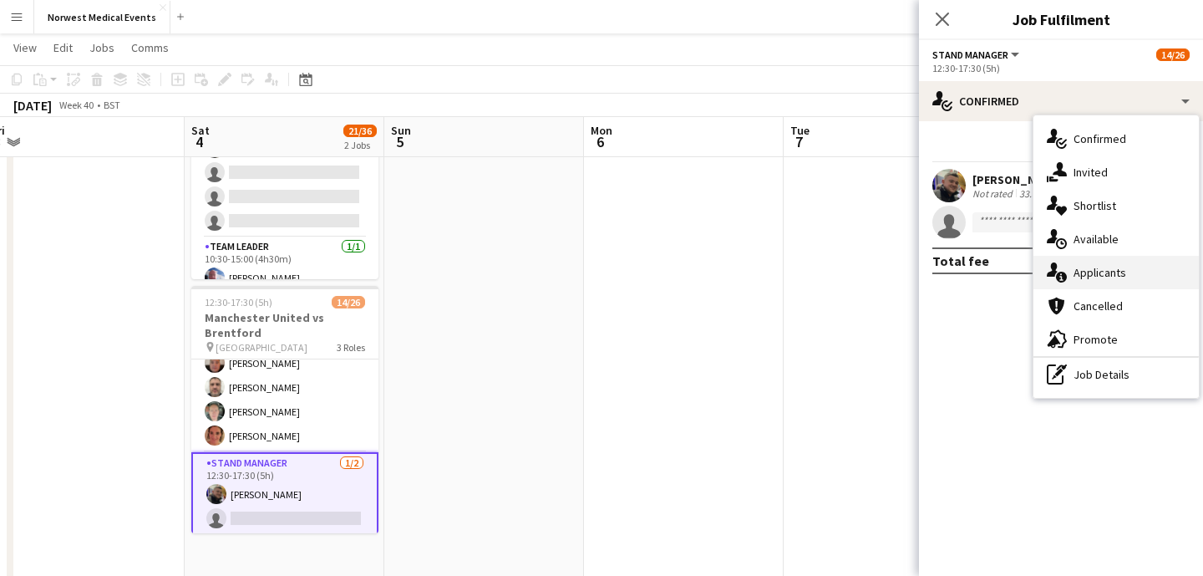
click at [1109, 278] on div "single-neutral-actions-information Applicants" at bounding box center [1115, 272] width 165 height 33
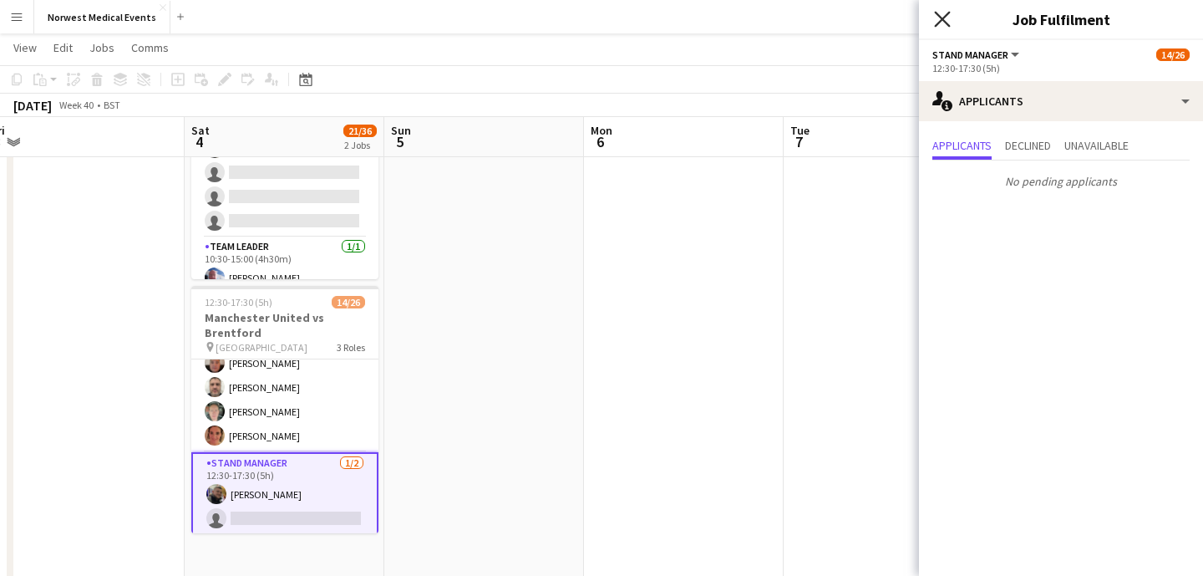
click at [944, 14] on icon "Close pop-in" at bounding box center [942, 19] width 16 height 16
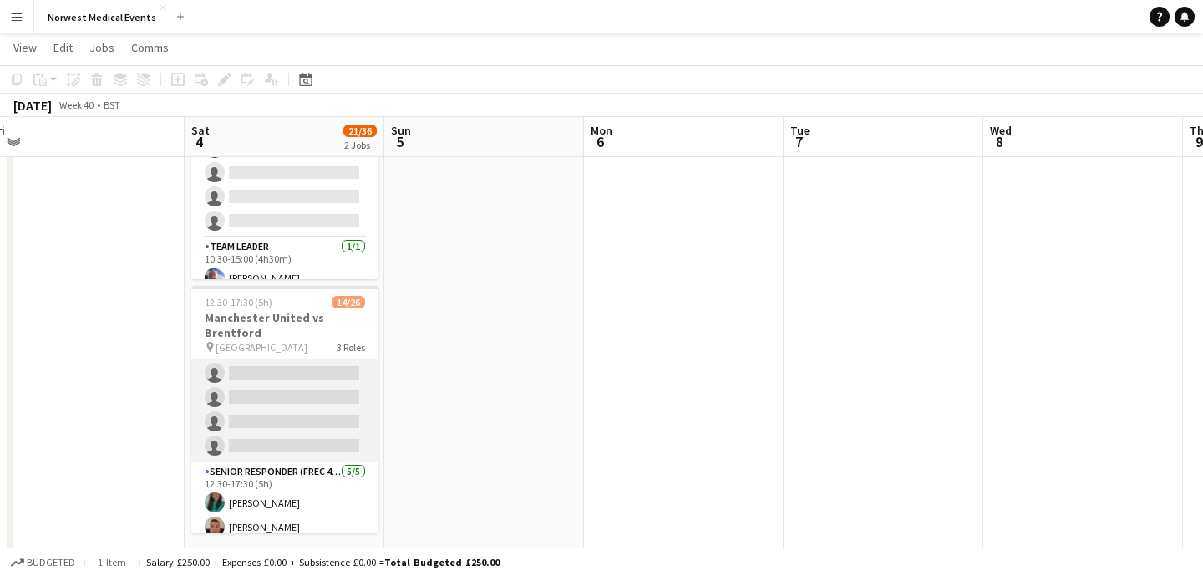
click at [296, 396] on app-card-role "First Responder (Medical) [DATE] 12:30-17:30 (5h) [PERSON_NAME] [PERSON_NAME] […" at bounding box center [284, 215] width 187 height 493
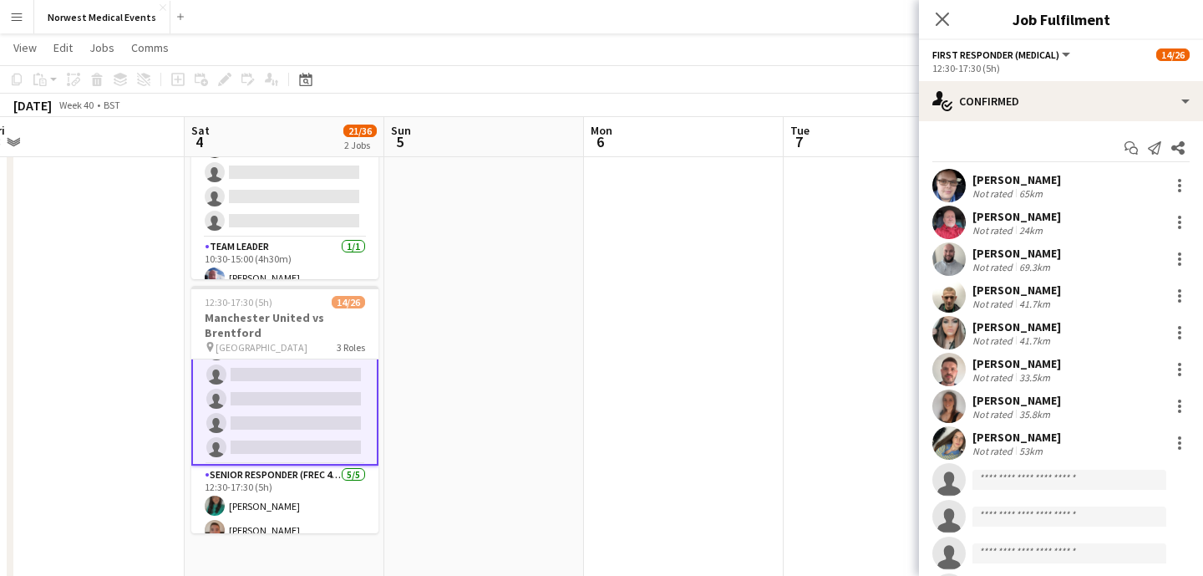
scroll to position [392, 0]
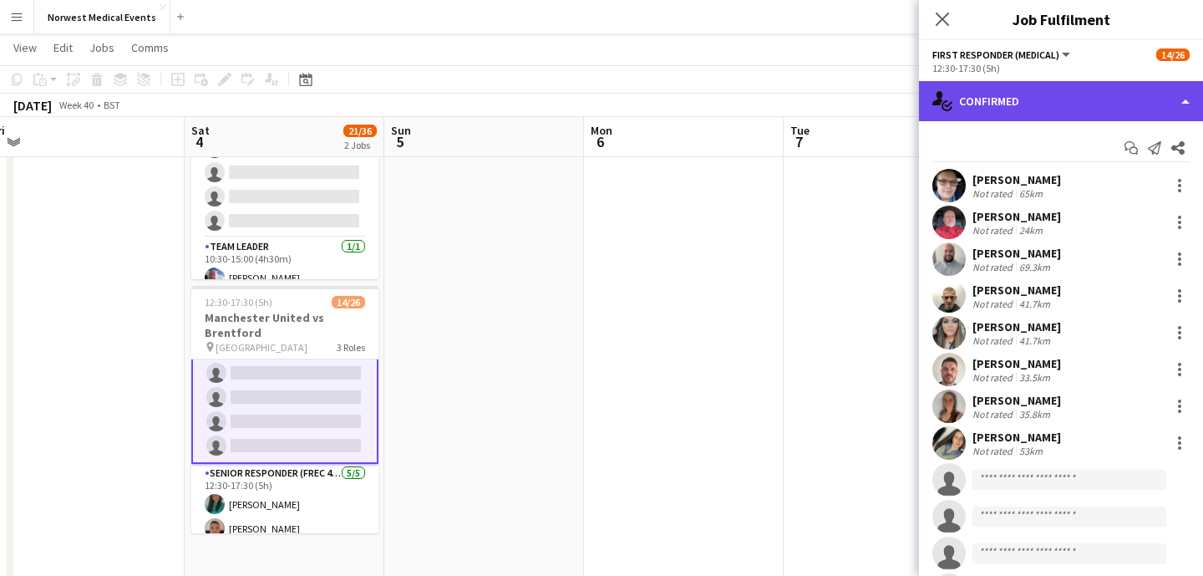
click at [1016, 99] on div "single-neutral-actions-check-2 Confirmed" at bounding box center [1061, 101] width 284 height 40
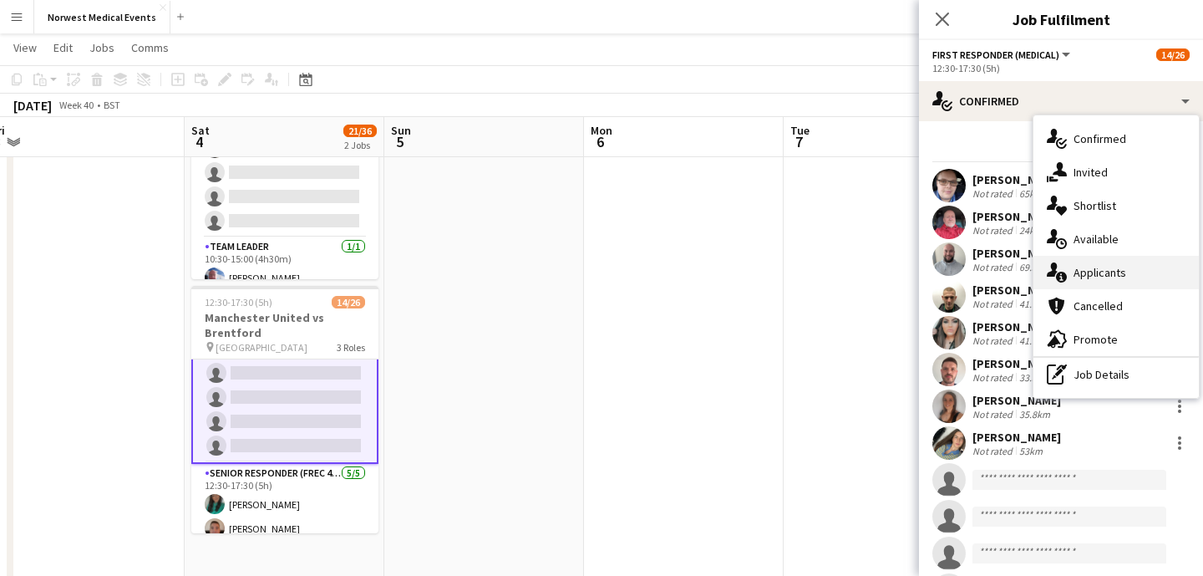
click at [1123, 264] on div "single-neutral-actions-information Applicants" at bounding box center [1115, 272] width 165 height 33
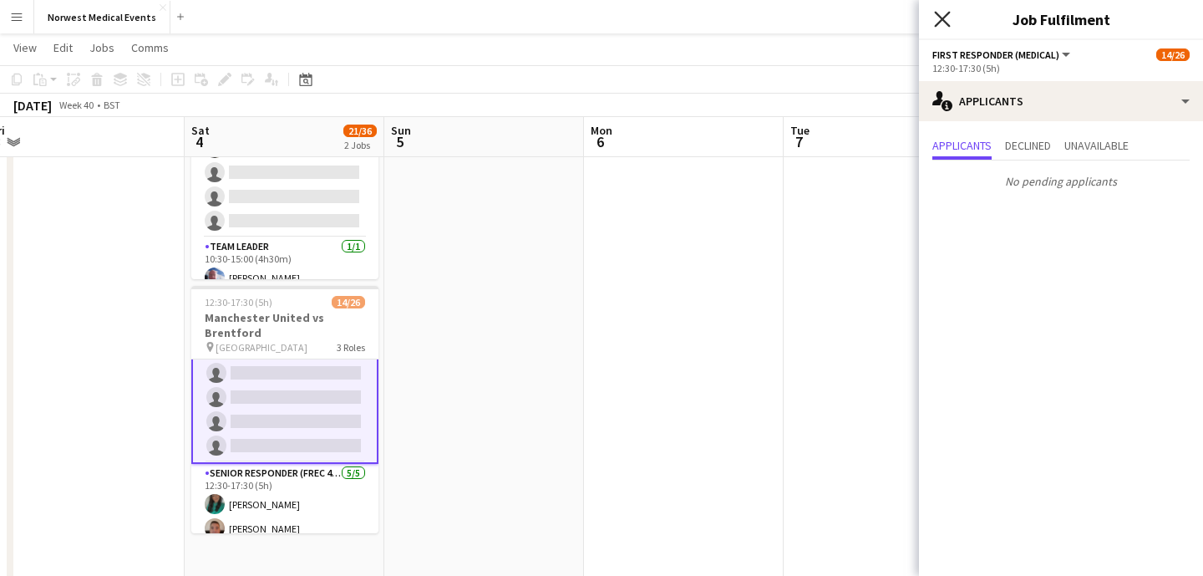
click at [940, 24] on icon "Close pop-in" at bounding box center [942, 19] width 16 height 16
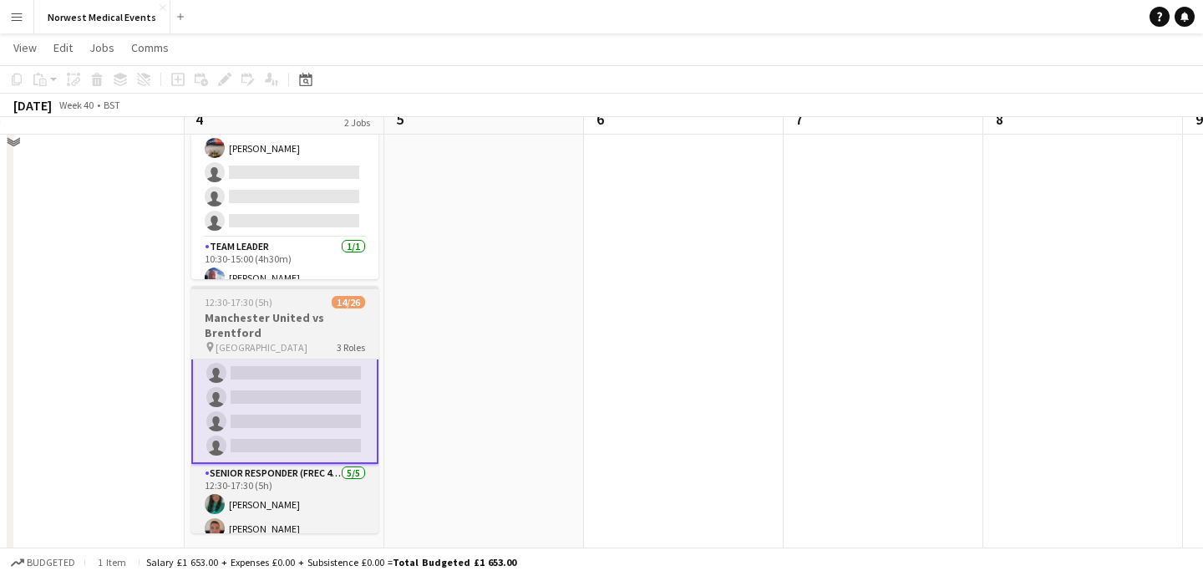
scroll to position [0, 0]
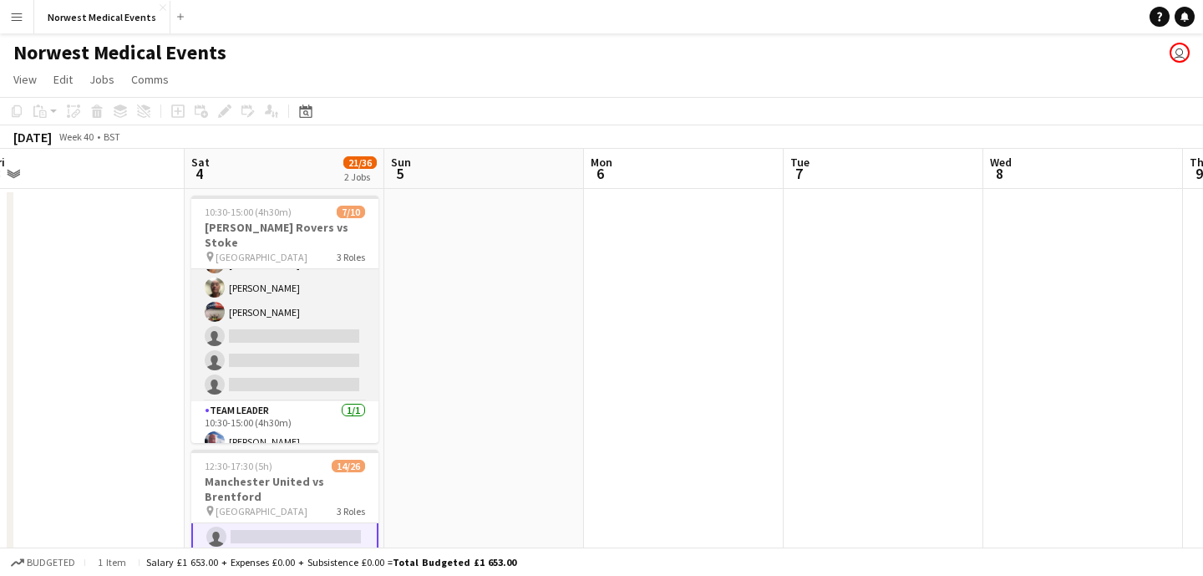
click at [307, 329] on app-card-role "Responder (First Aid) [DATE] 10:30-15:00 (4h30m) [PERSON_NAME] [PERSON_NAME] [P…" at bounding box center [284, 288] width 187 height 226
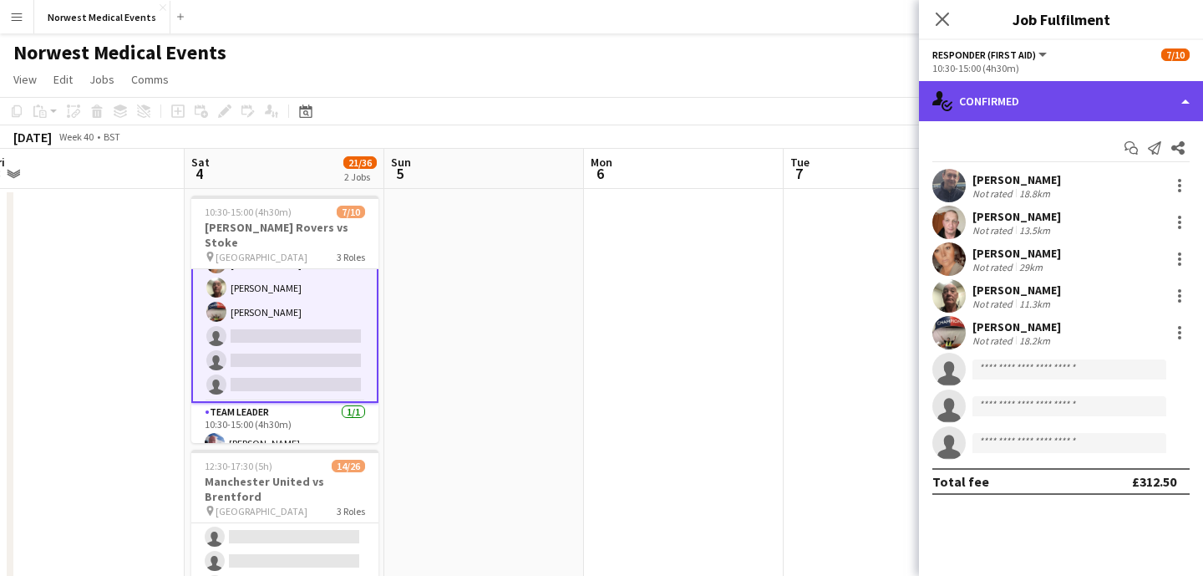
click at [1058, 95] on div "single-neutral-actions-check-2 Confirmed" at bounding box center [1061, 101] width 284 height 40
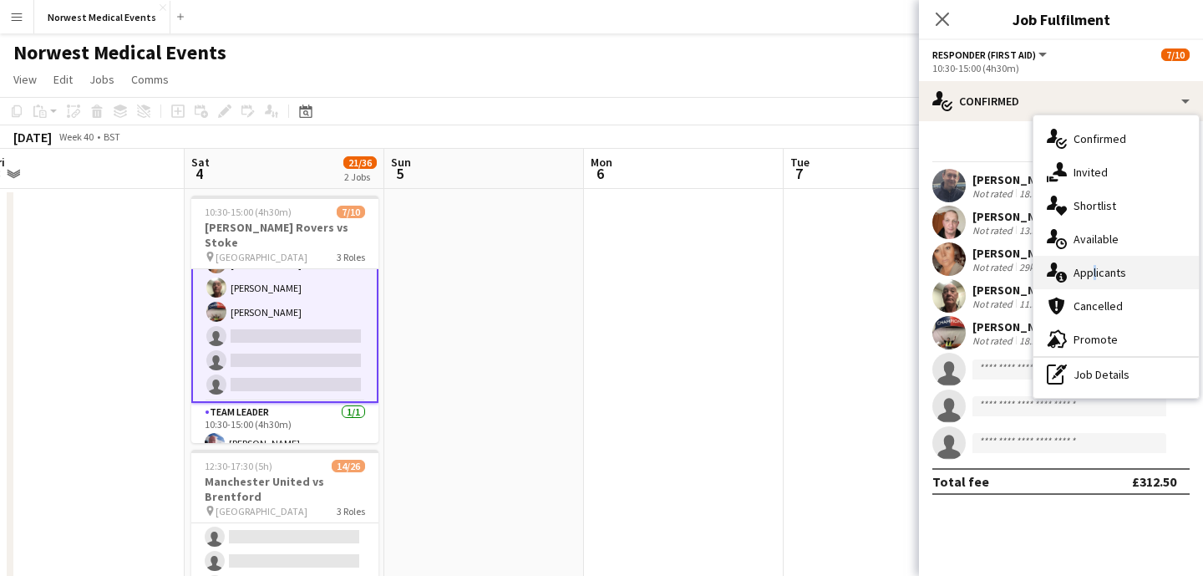
click at [1089, 269] on div "single-neutral-actions-information Applicants" at bounding box center [1115, 272] width 165 height 33
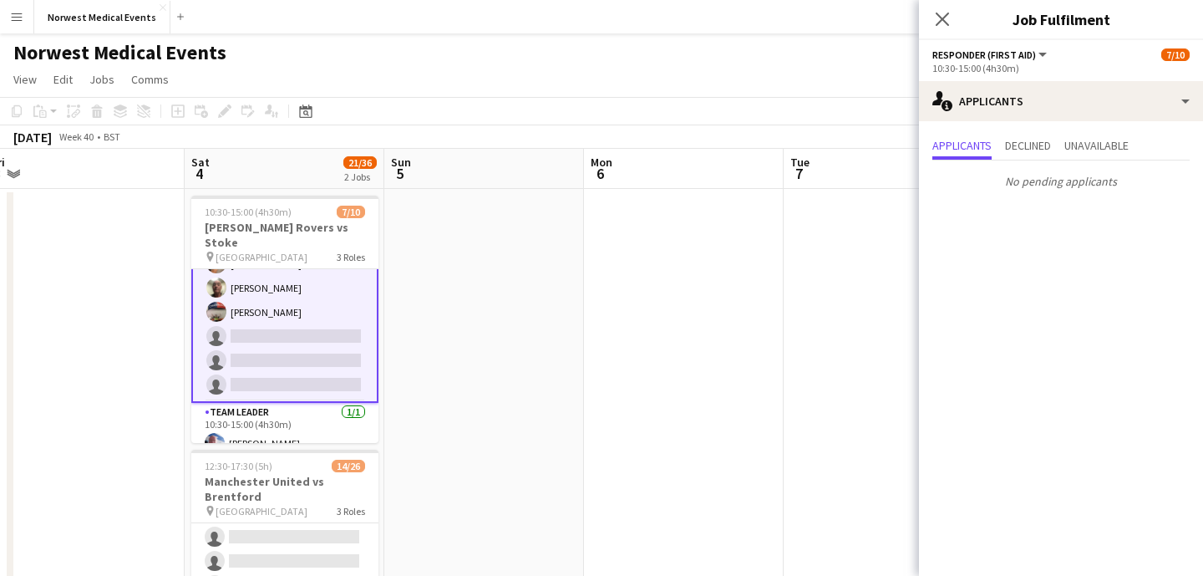
click at [942, 25] on icon "Close pop-in" at bounding box center [942, 19] width 13 height 13
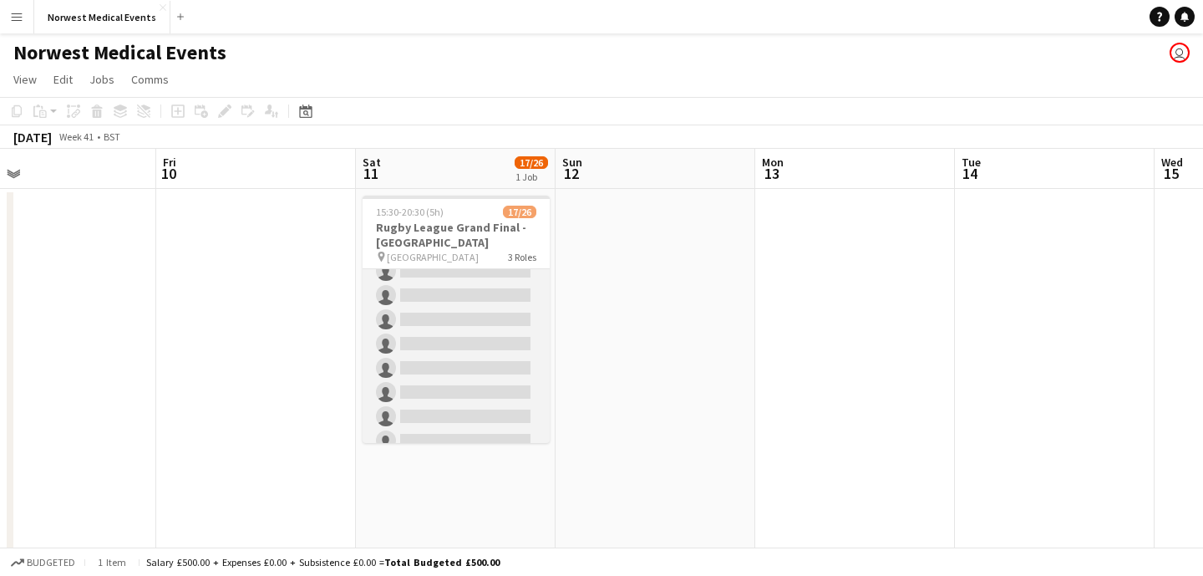
click at [491, 346] on app-card-role "First Responder (Medical) [DATE] 15:30-20:30 (5h) [PERSON_NAME] [PERSON_NAME] […" at bounding box center [456, 234] width 187 height 493
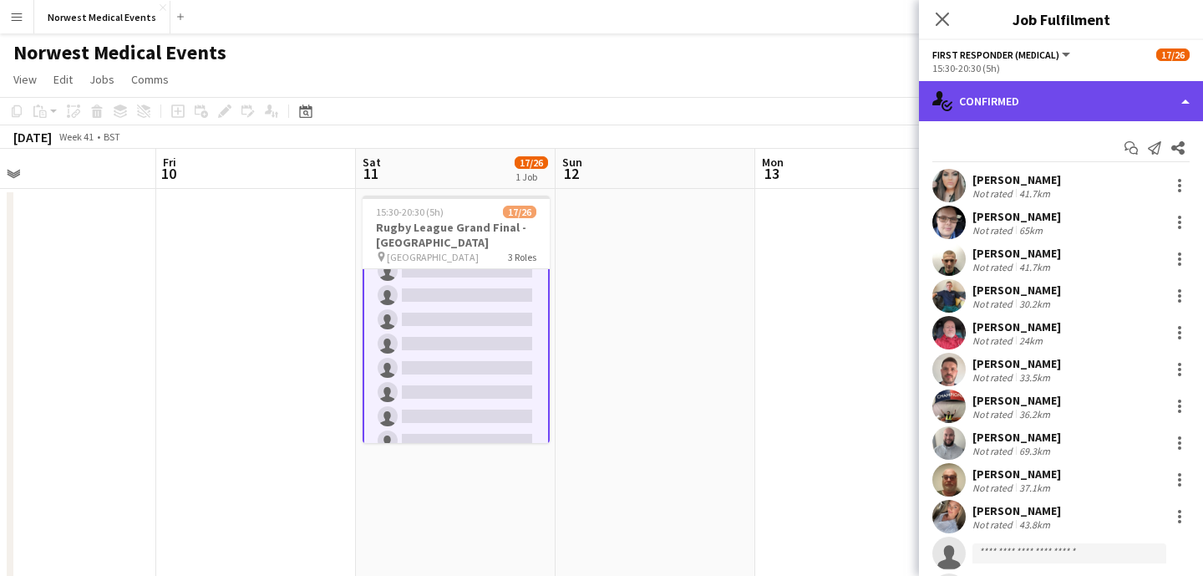
click at [1062, 94] on div "single-neutral-actions-check-2 Confirmed" at bounding box center [1061, 101] width 284 height 40
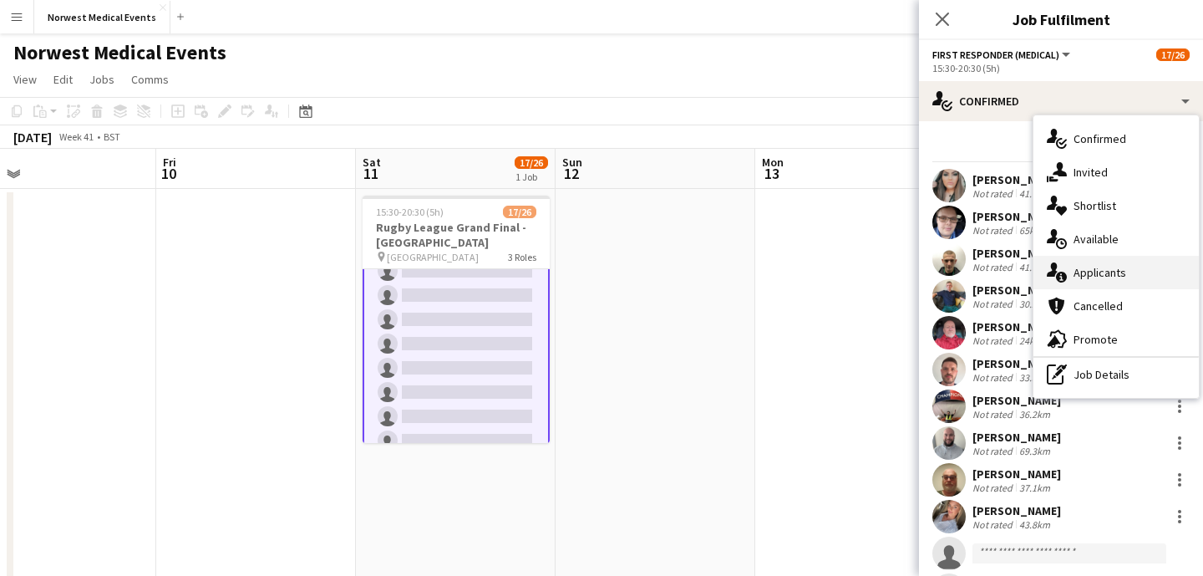
click at [1093, 280] on div "single-neutral-actions-information Applicants" at bounding box center [1115, 272] width 165 height 33
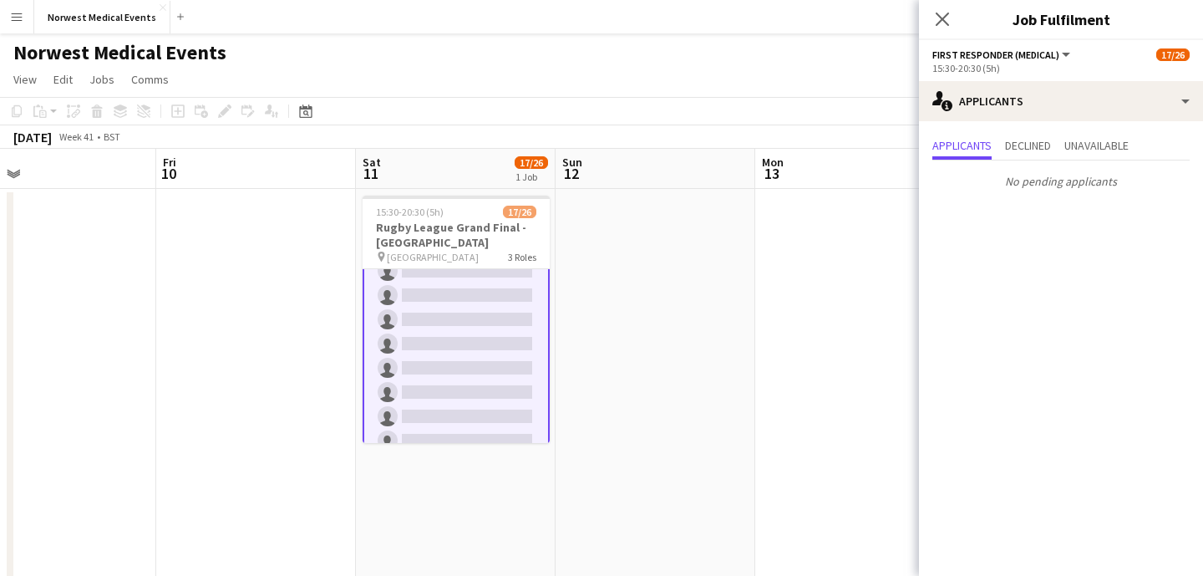
click at [936, 21] on icon "Close pop-in" at bounding box center [942, 19] width 13 height 13
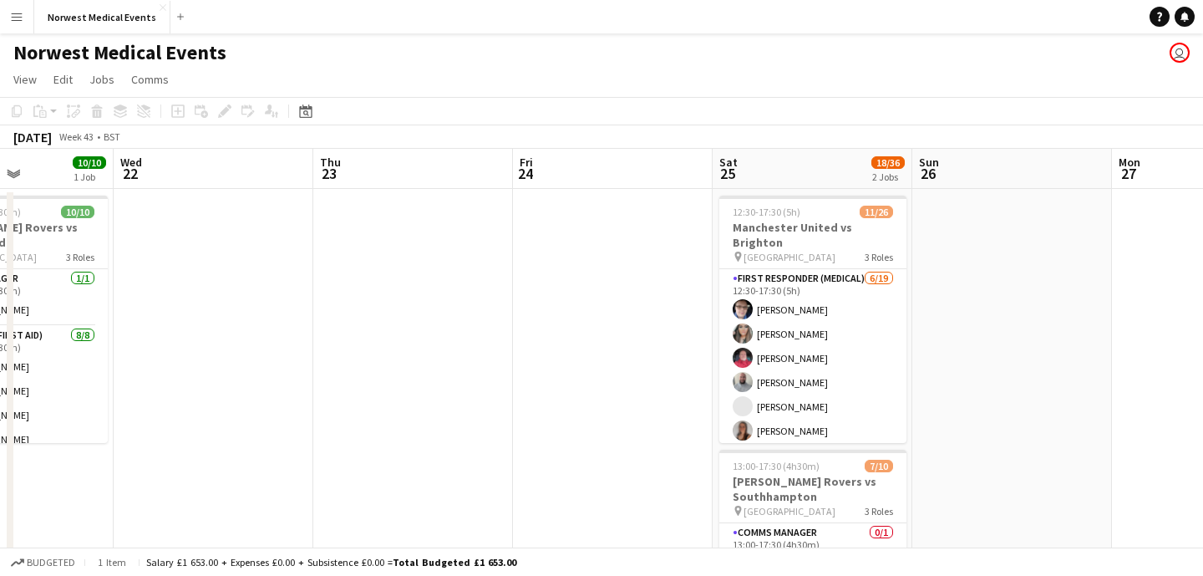
scroll to position [0, 488]
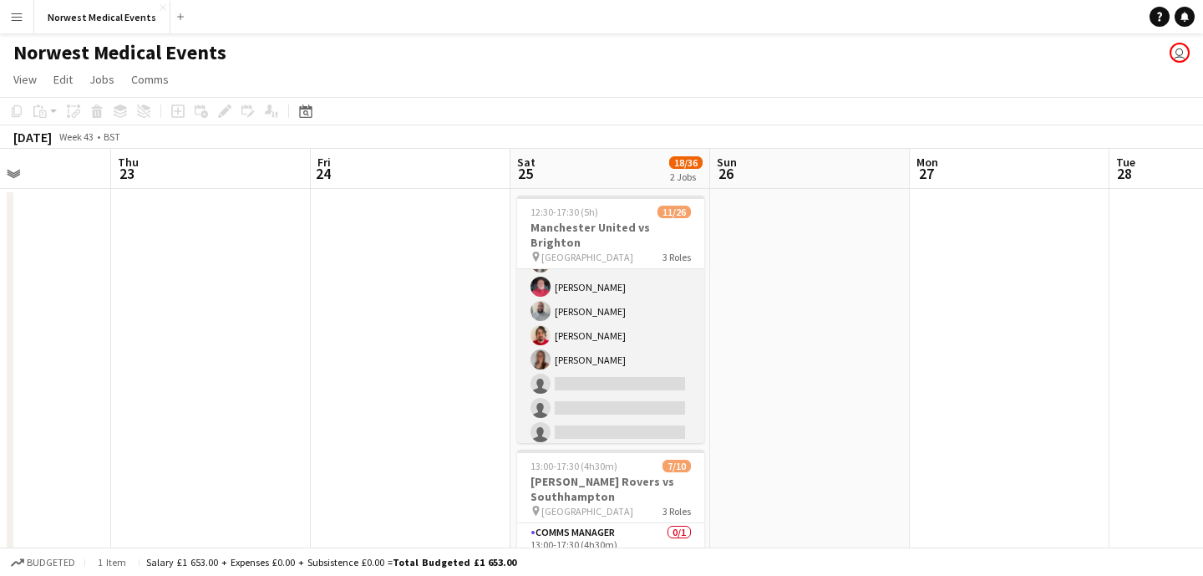
click at [612, 340] on app-card-role "First Responder (Medical) [DATE] 12:30-17:30 (5h) [PERSON_NAME] [PERSON_NAME] […" at bounding box center [610, 444] width 187 height 493
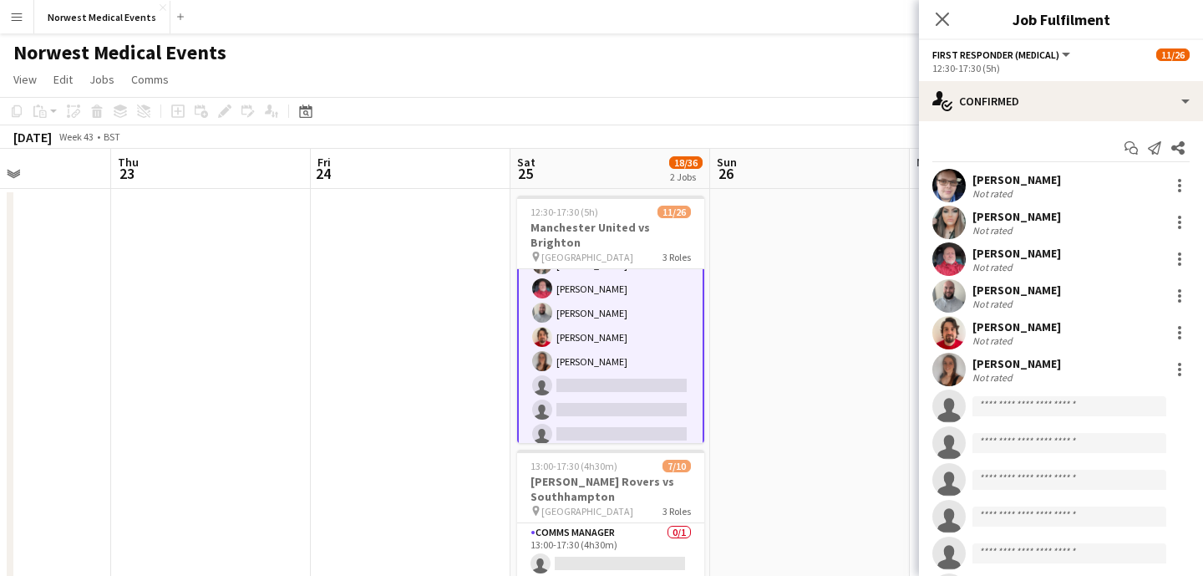
scroll to position [73, 0]
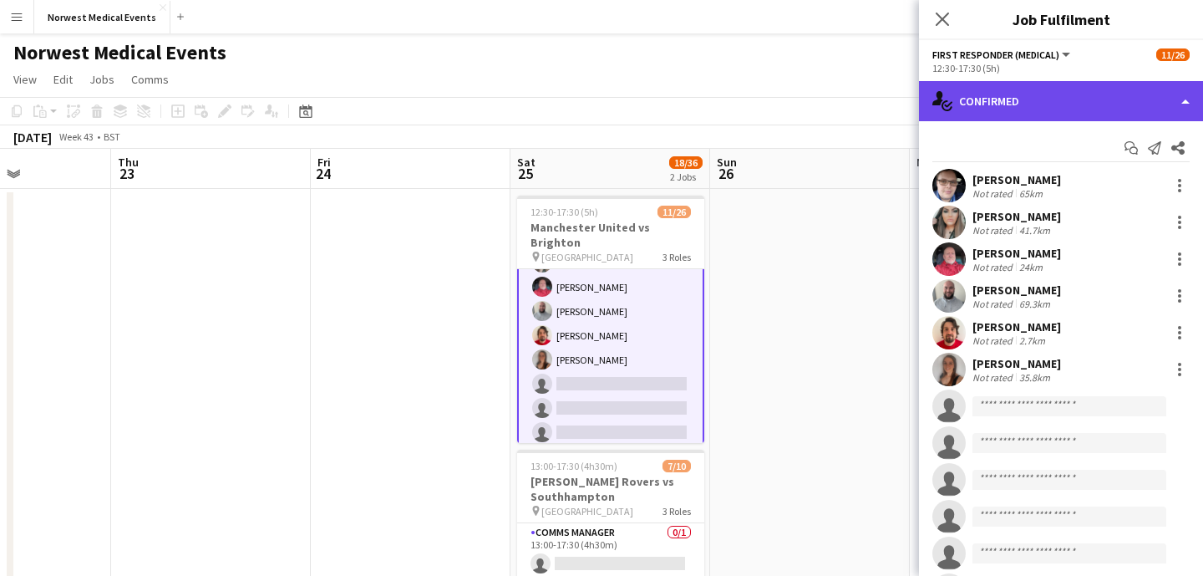
click at [1044, 107] on div "single-neutral-actions-check-2 Confirmed" at bounding box center [1061, 101] width 284 height 40
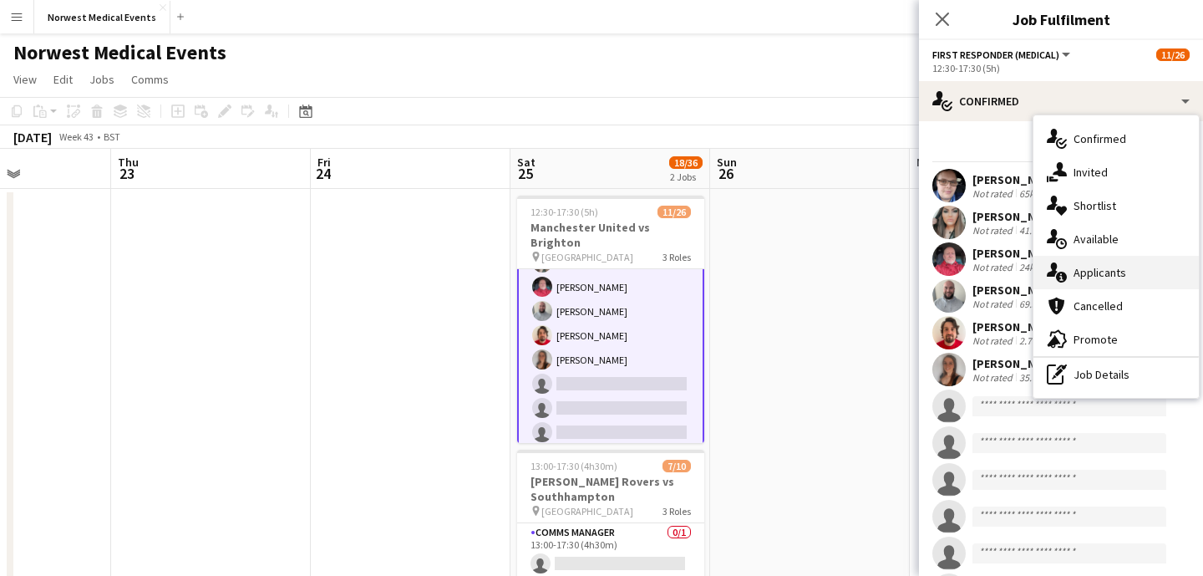
click at [1124, 276] on div "single-neutral-actions-information Applicants" at bounding box center [1115, 272] width 165 height 33
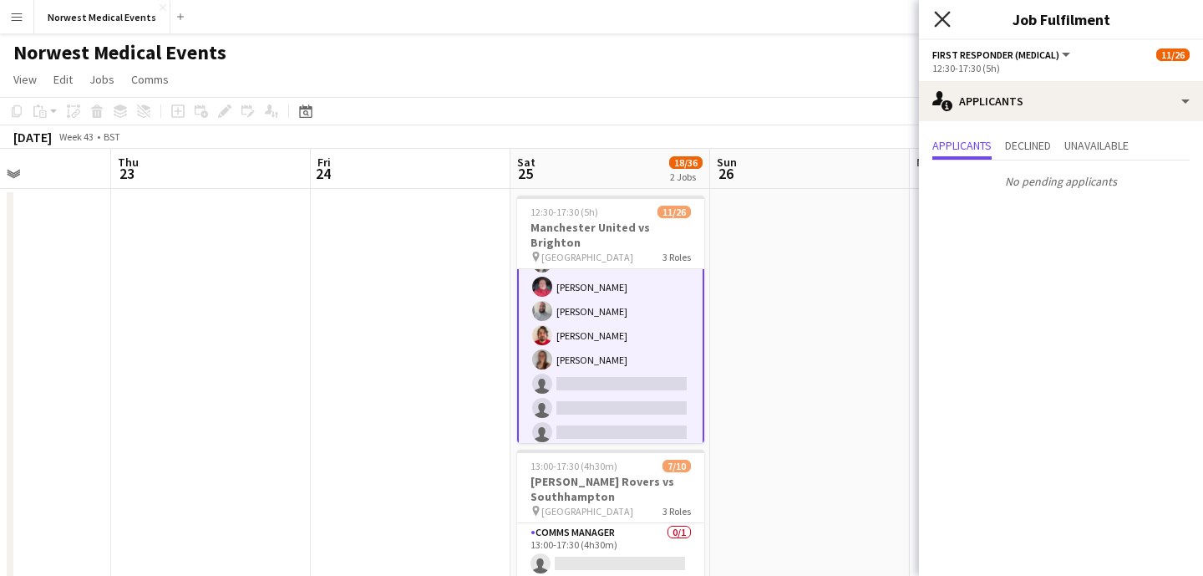
click at [943, 24] on icon "Close pop-in" at bounding box center [942, 19] width 16 height 16
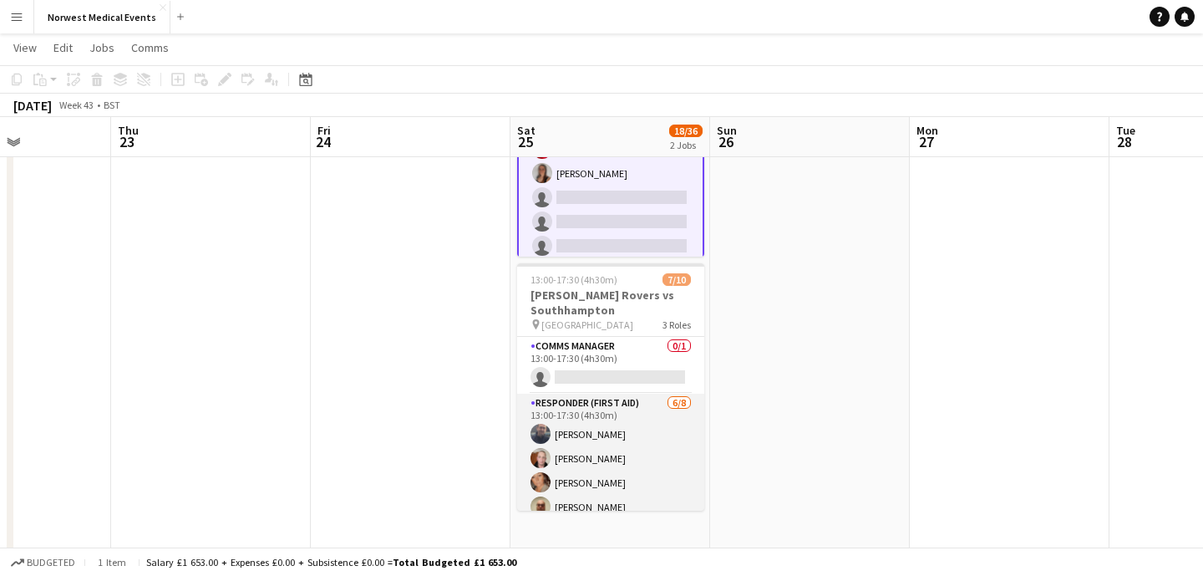
scroll to position [166, 0]
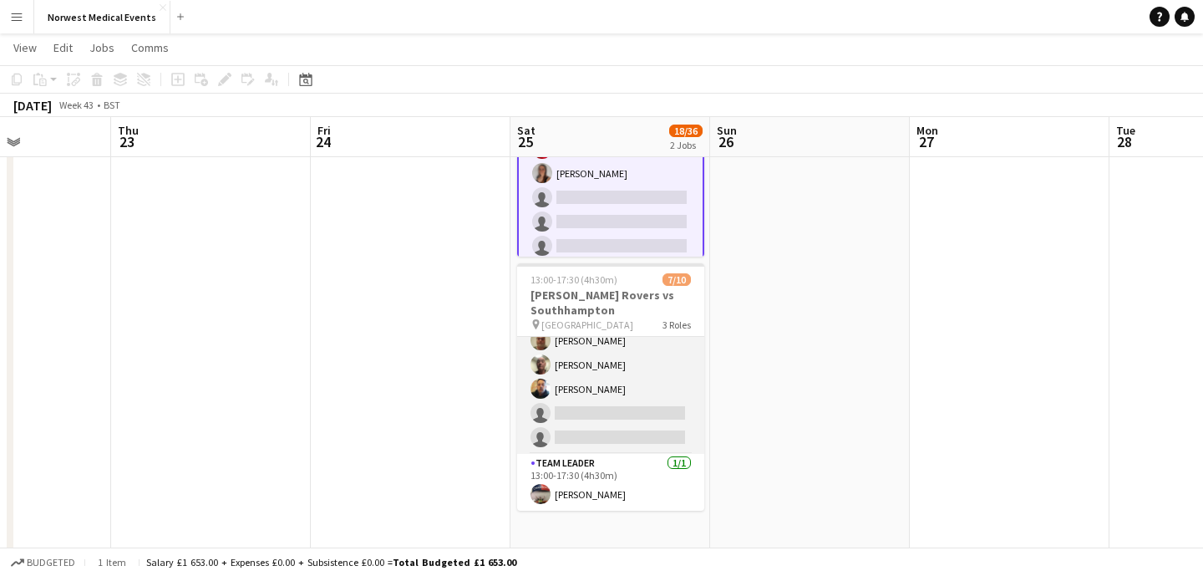
click at [637, 409] on app-card-role "Responder (First Aid) [DATE] 13:00-17:30 (4h30m) [PERSON_NAME] [PERSON_NAME] [P…" at bounding box center [610, 340] width 187 height 226
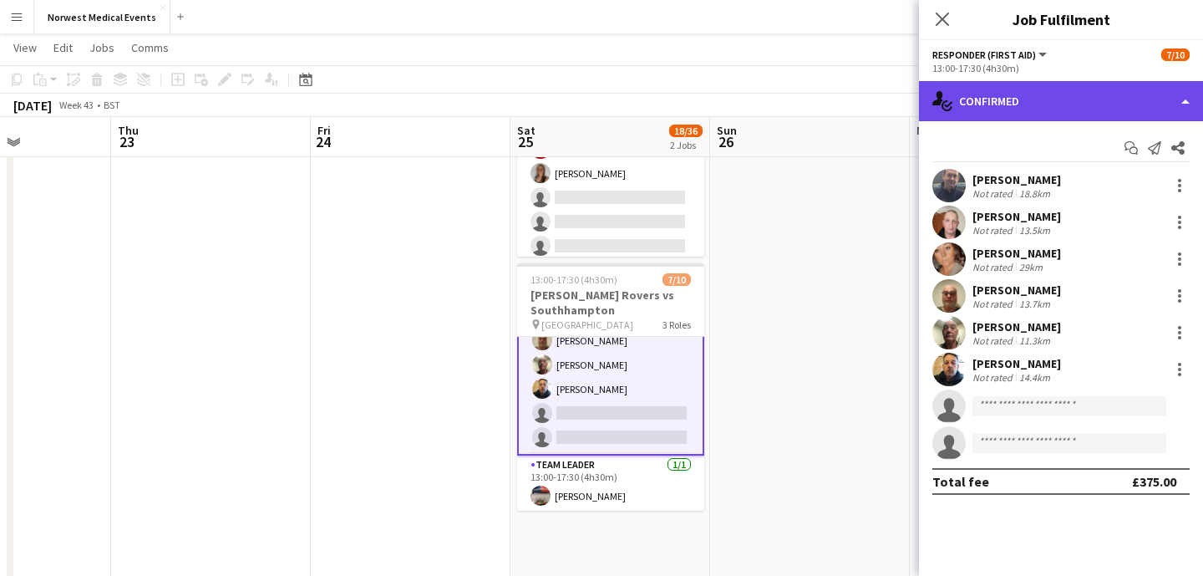
click at [1031, 93] on div "single-neutral-actions-check-2 Confirmed" at bounding box center [1061, 101] width 284 height 40
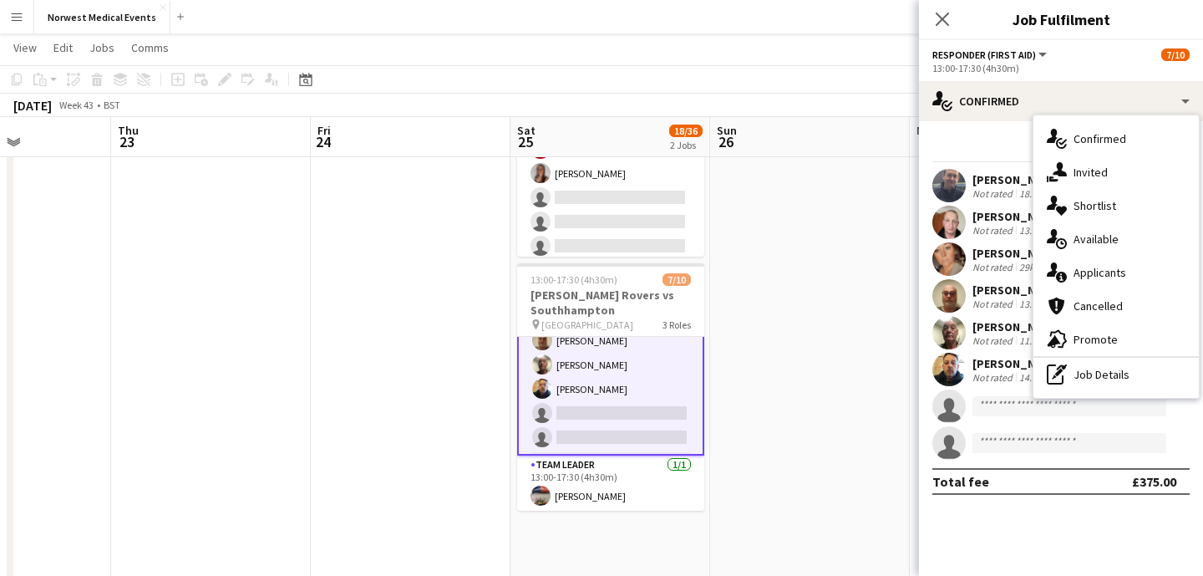
click at [1111, 258] on div "single-neutral-actions-information Applicants" at bounding box center [1115, 272] width 165 height 33
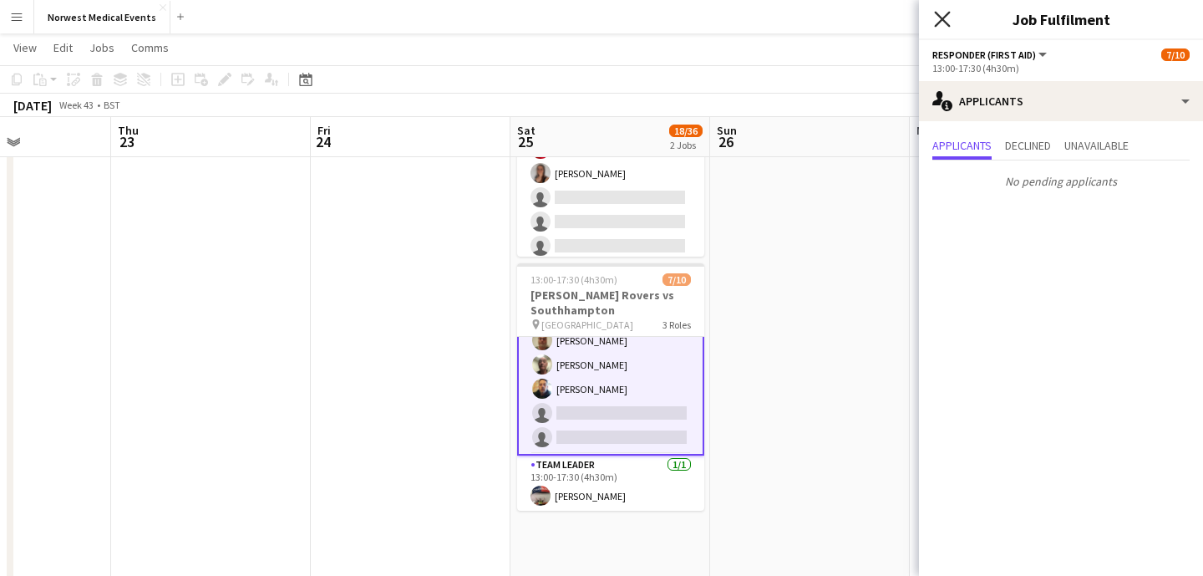
click at [947, 22] on icon "Close pop-in" at bounding box center [942, 19] width 16 height 16
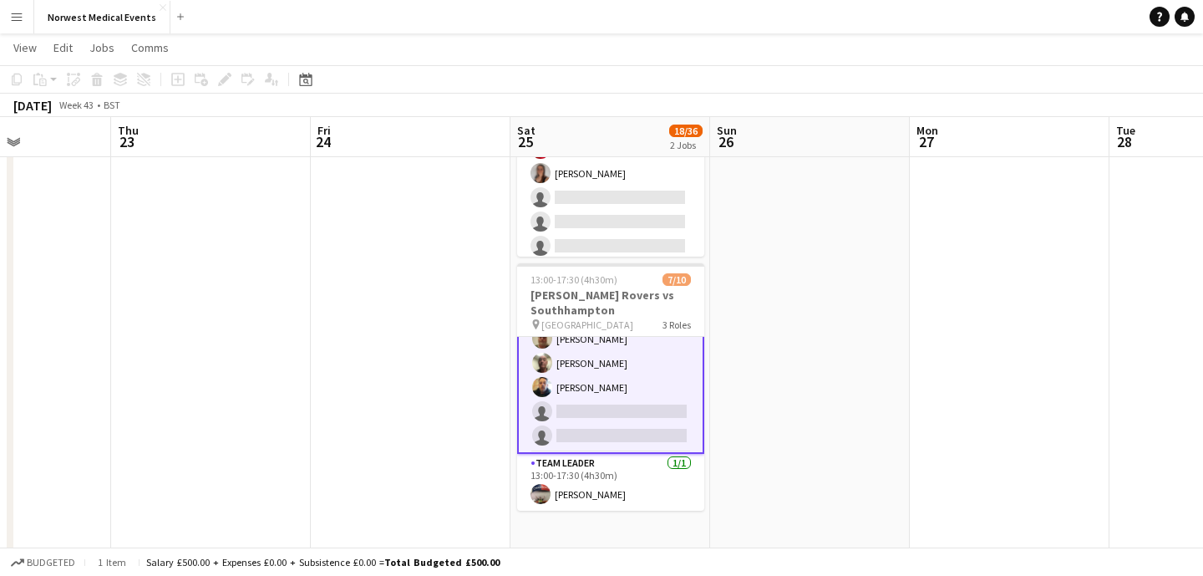
scroll to position [0, 0]
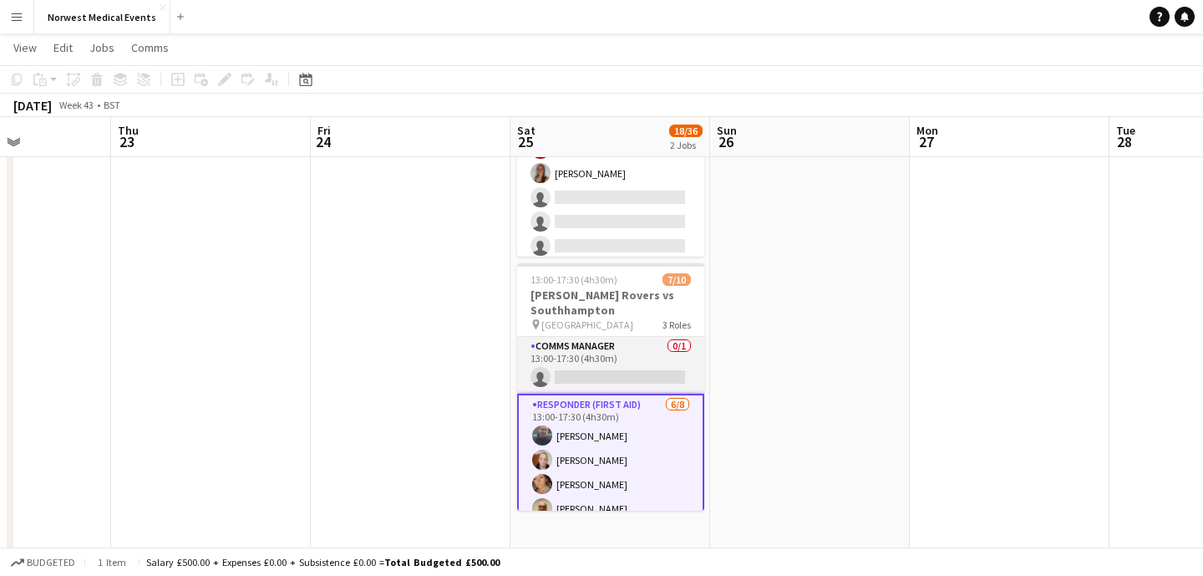
click at [644, 371] on app-card-role "Comms Manager 0/1 13:00-17:30 (4h30m) single-neutral-actions" at bounding box center [610, 365] width 187 height 57
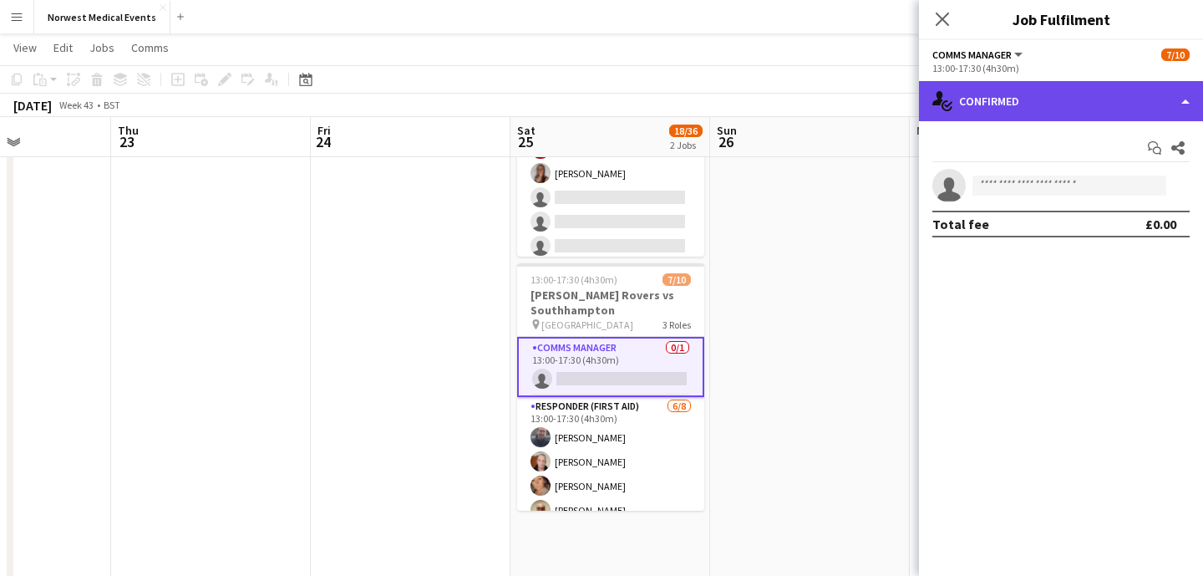
click at [1024, 91] on div "single-neutral-actions-check-2 Confirmed" at bounding box center [1061, 101] width 284 height 40
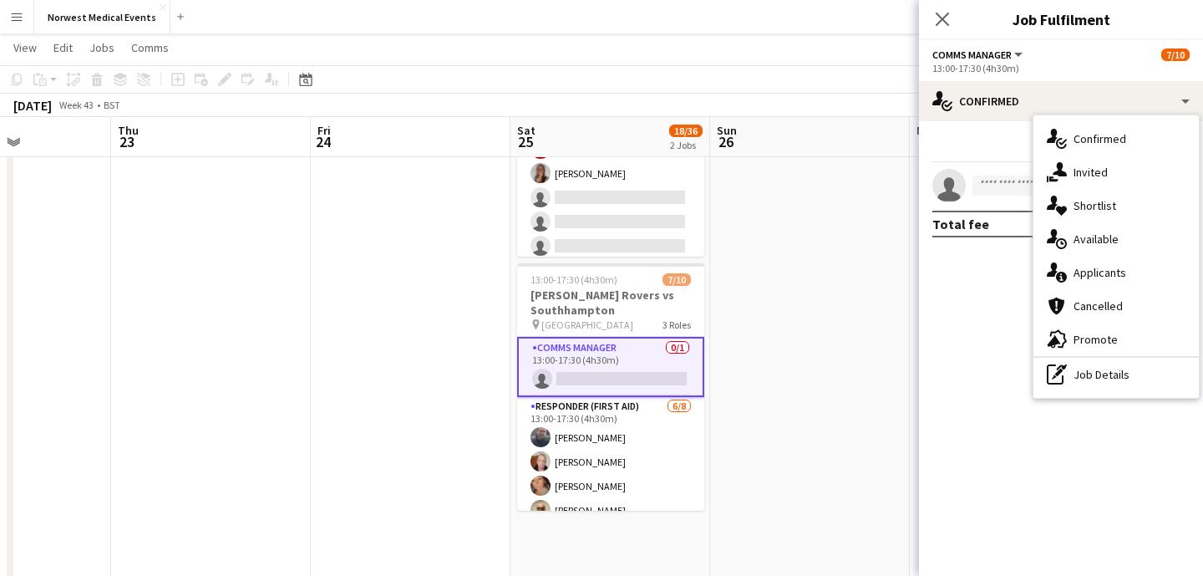
click at [1129, 274] on div "single-neutral-actions-information Applicants" at bounding box center [1115, 272] width 165 height 33
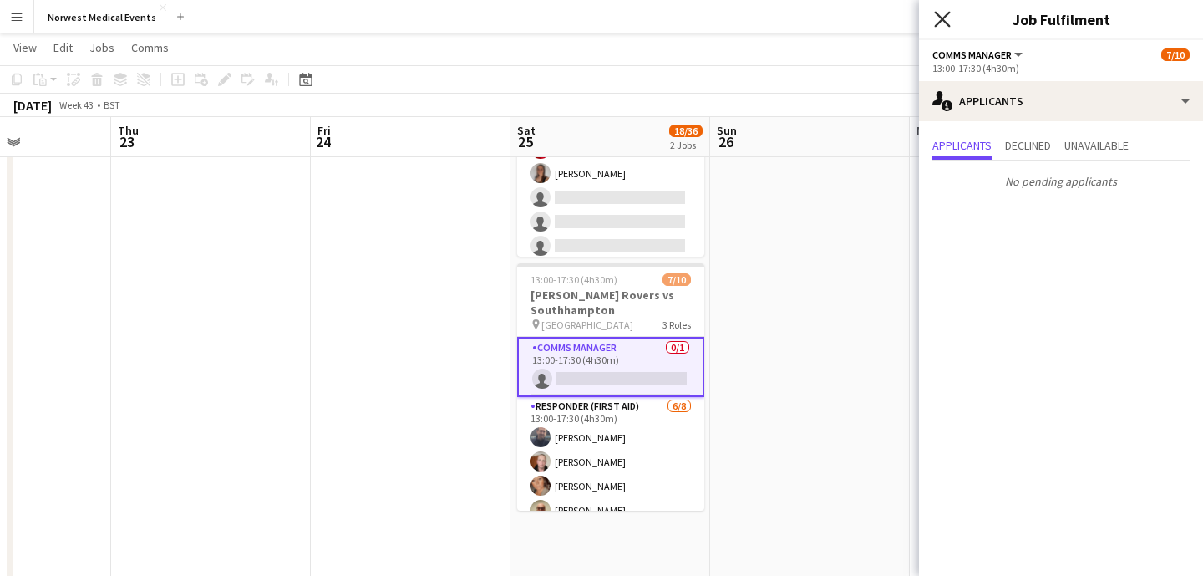
click at [936, 11] on icon at bounding box center [942, 19] width 16 height 16
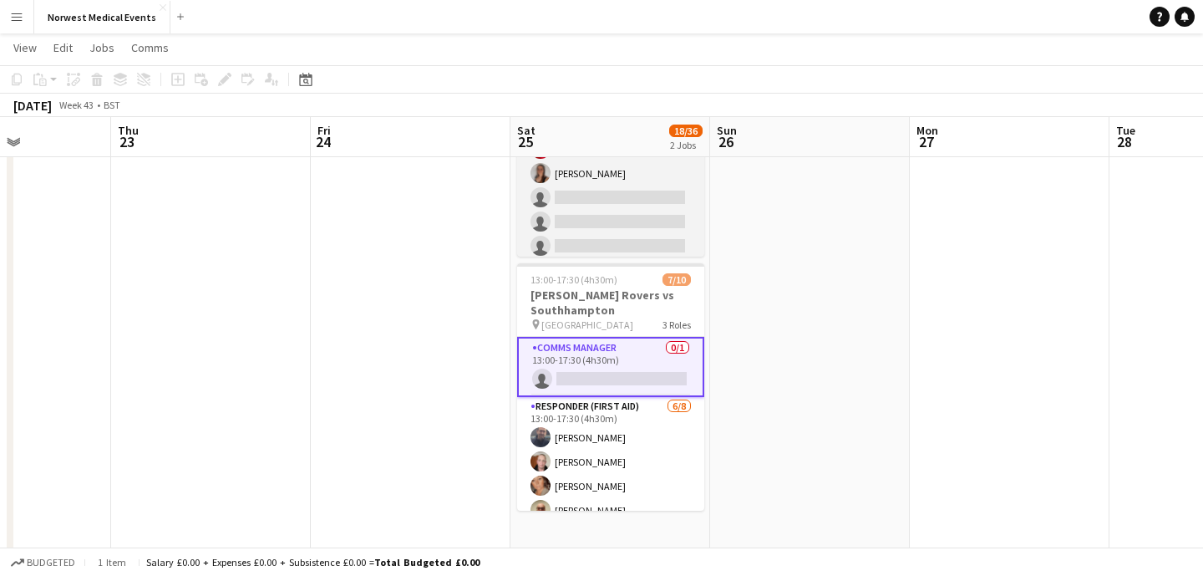
click at [627, 198] on app-card-role "First Responder (Medical) [DATE] 12:30-17:30 (5h) [PERSON_NAME] [PERSON_NAME] […" at bounding box center [610, 258] width 187 height 493
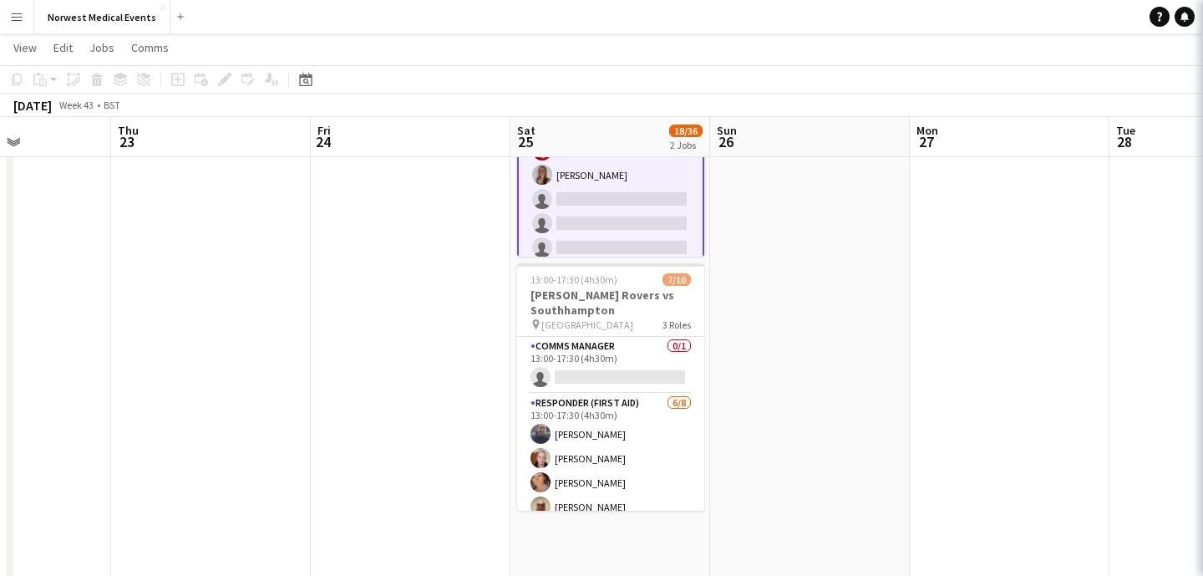
scroll to position [73, 0]
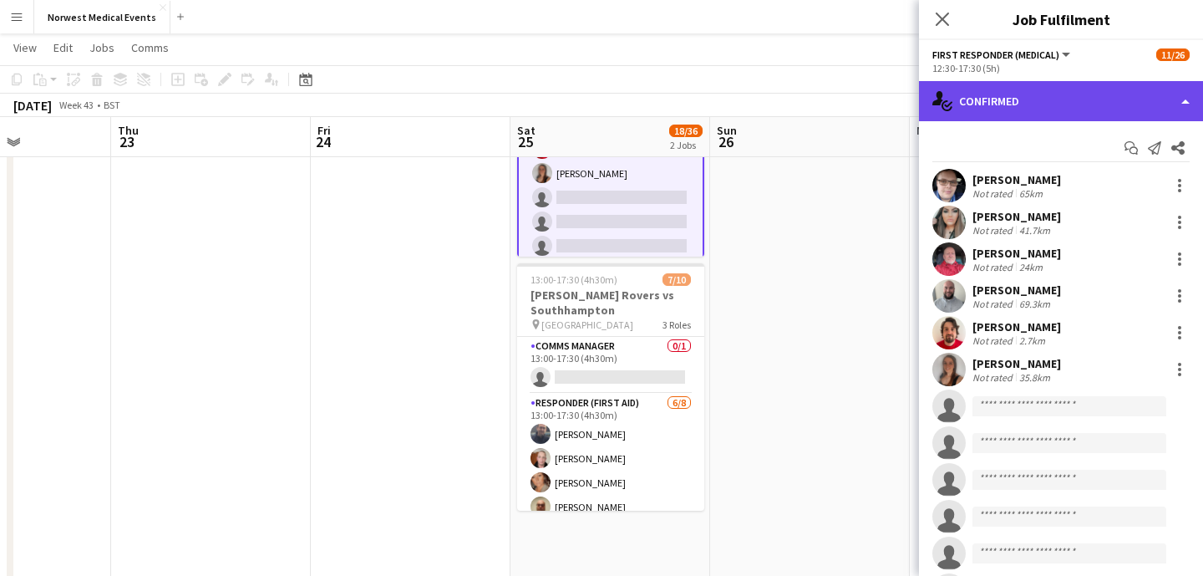
click at [1020, 101] on div "single-neutral-actions-check-2 Confirmed" at bounding box center [1061, 101] width 284 height 40
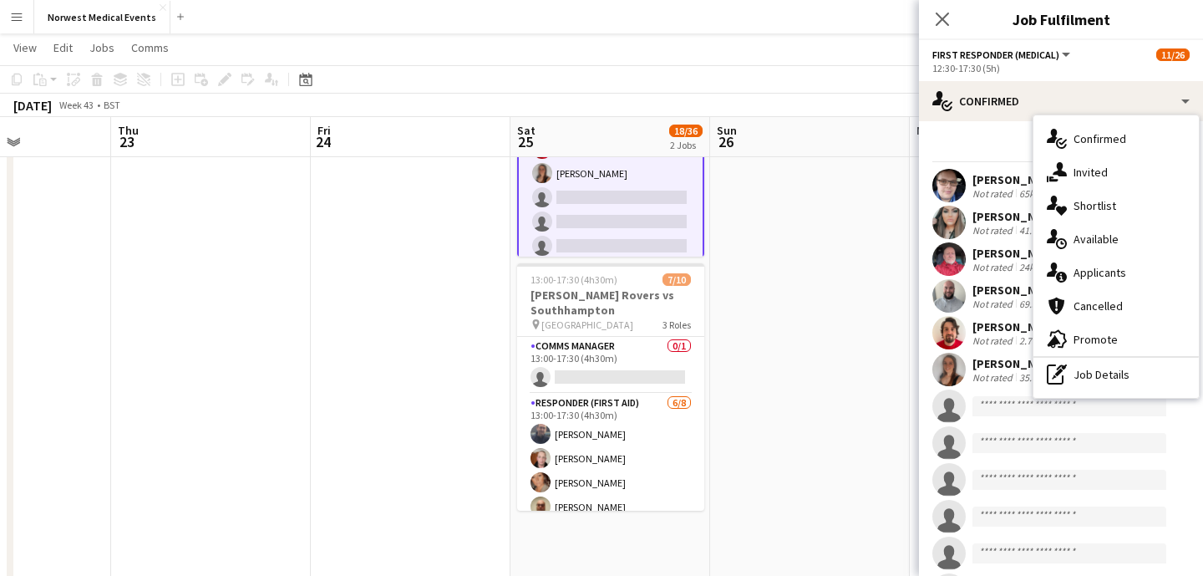
click at [1103, 273] on div "single-neutral-actions-information Applicants" at bounding box center [1115, 272] width 165 height 33
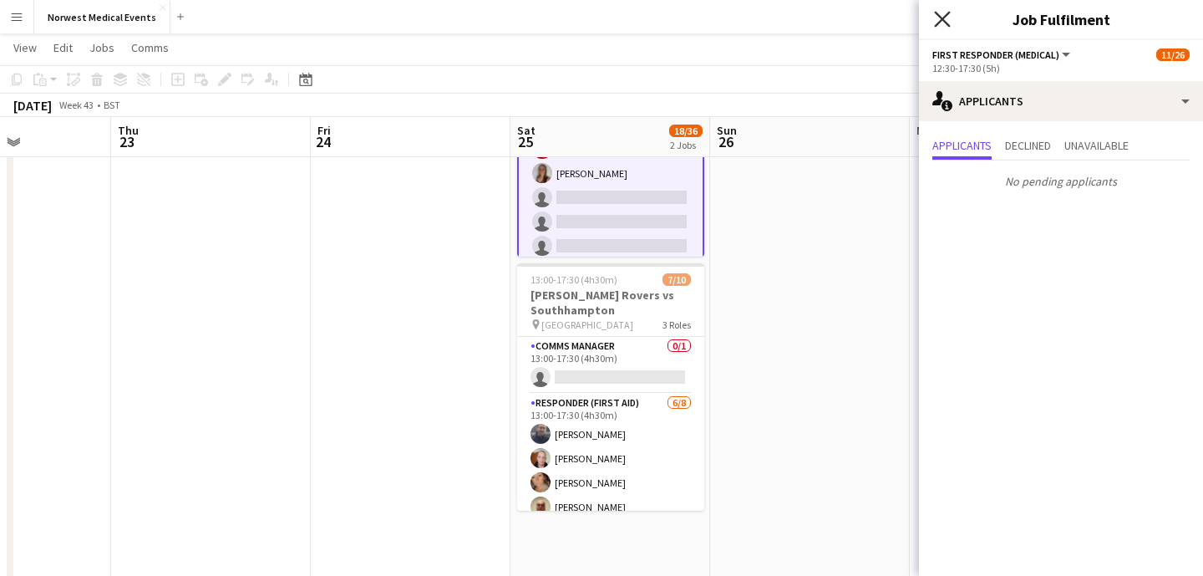
click at [950, 16] on icon "Close pop-in" at bounding box center [942, 19] width 16 height 16
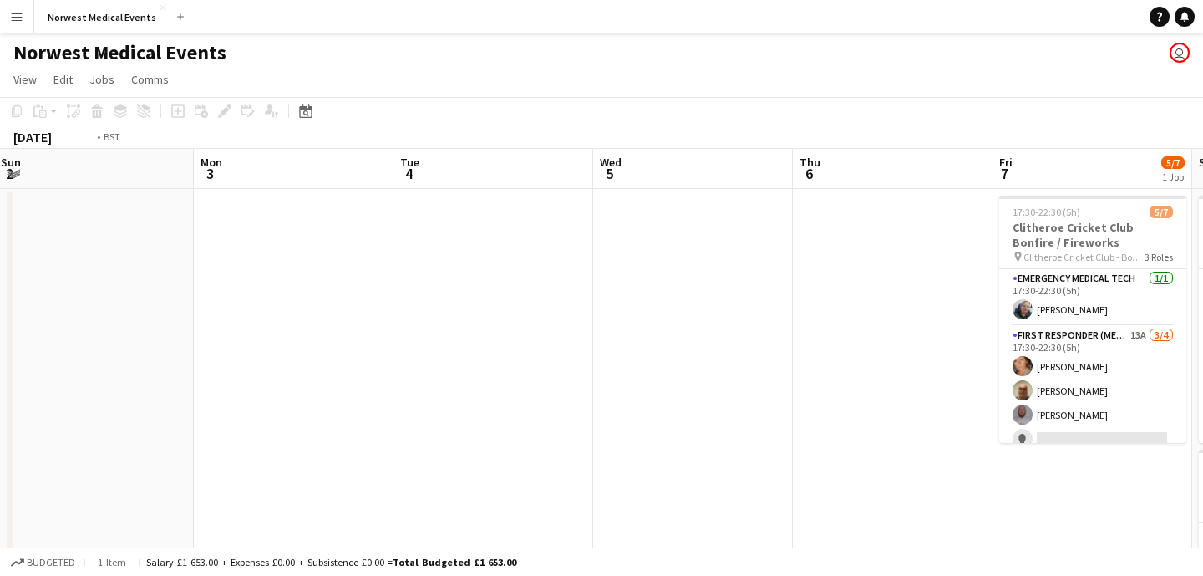
scroll to position [0, 636]
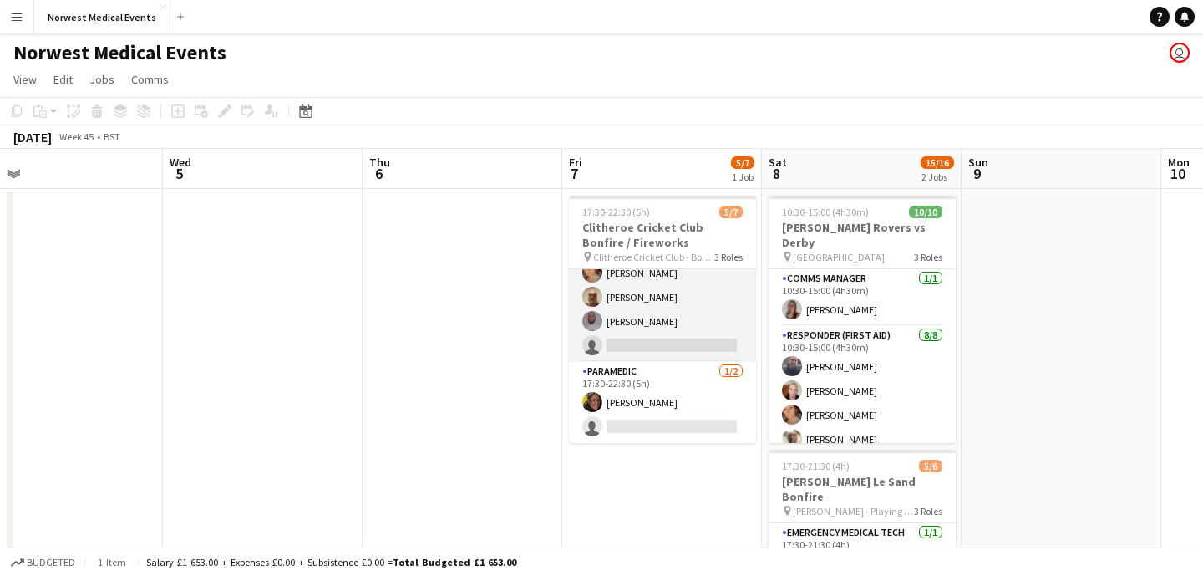
click at [693, 348] on app-card-role "First Responder (Medical) 13A [DATE] 17:30-22:30 (5h) [PERSON_NAME] [PERSON_NAM…" at bounding box center [662, 296] width 187 height 129
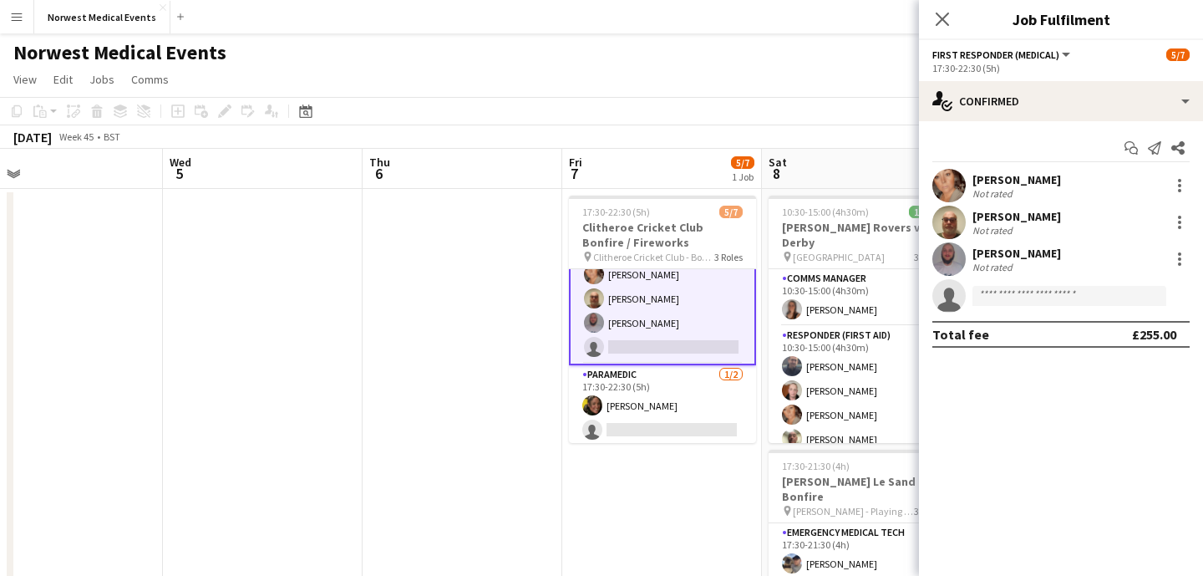
scroll to position [95, 0]
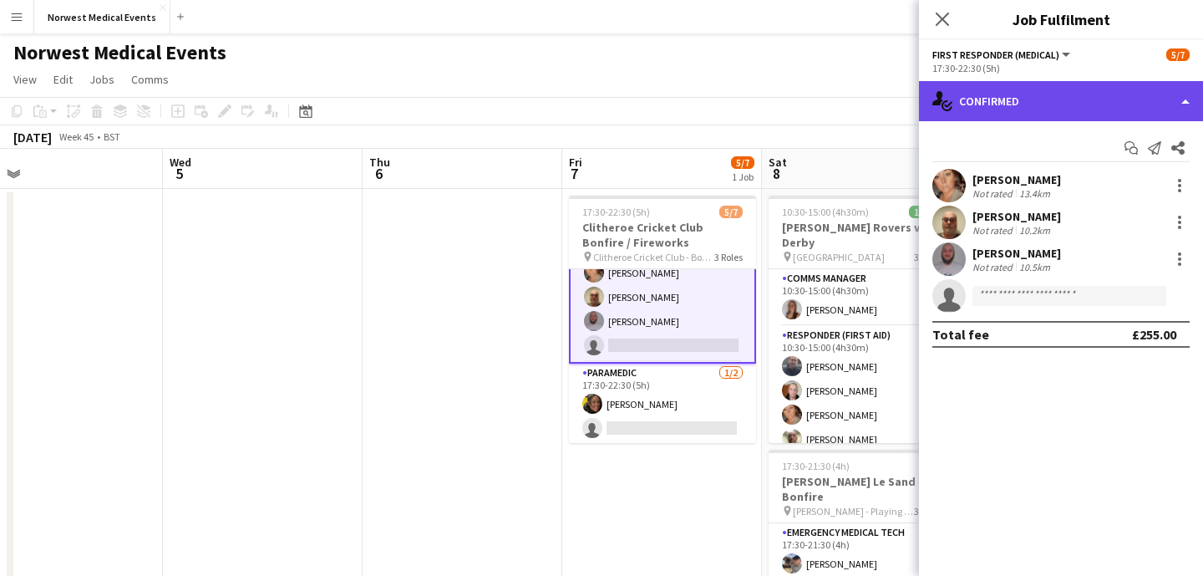
click at [1068, 103] on div "single-neutral-actions-check-2 Confirmed" at bounding box center [1061, 101] width 284 height 40
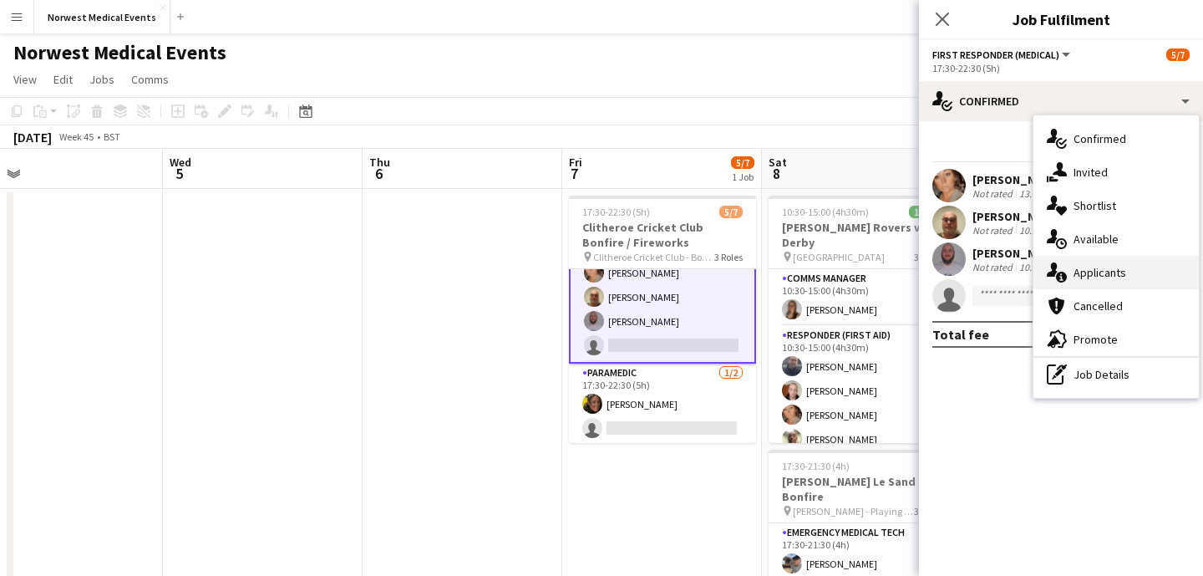
click at [1117, 267] on div "single-neutral-actions-information Applicants" at bounding box center [1115, 272] width 165 height 33
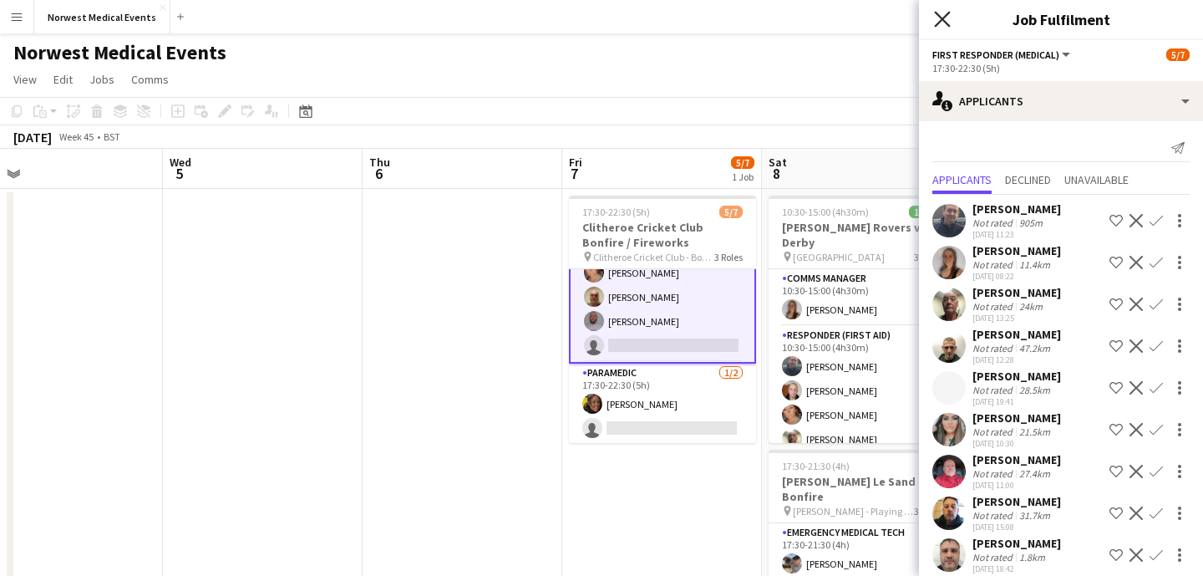
click at [942, 23] on icon "Close pop-in" at bounding box center [942, 19] width 16 height 16
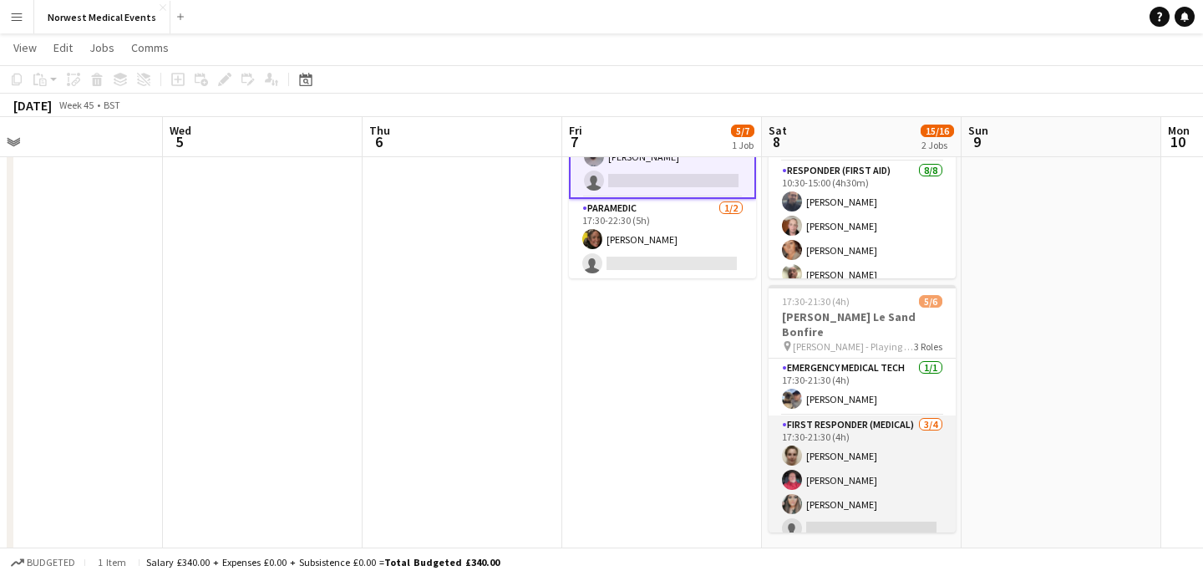
scroll to position [54, 0]
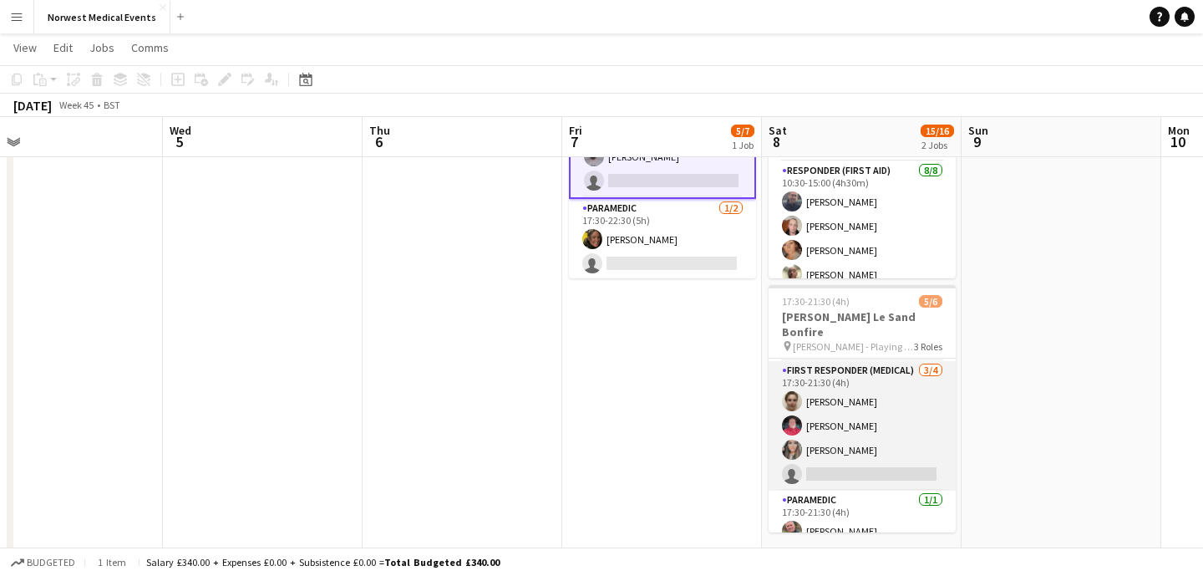
click at [876, 419] on app-card-role "First Responder (Medical) [DATE] 17:30-21:30 (4h) [PERSON_NAME] [PERSON_NAME] […" at bounding box center [862, 425] width 187 height 129
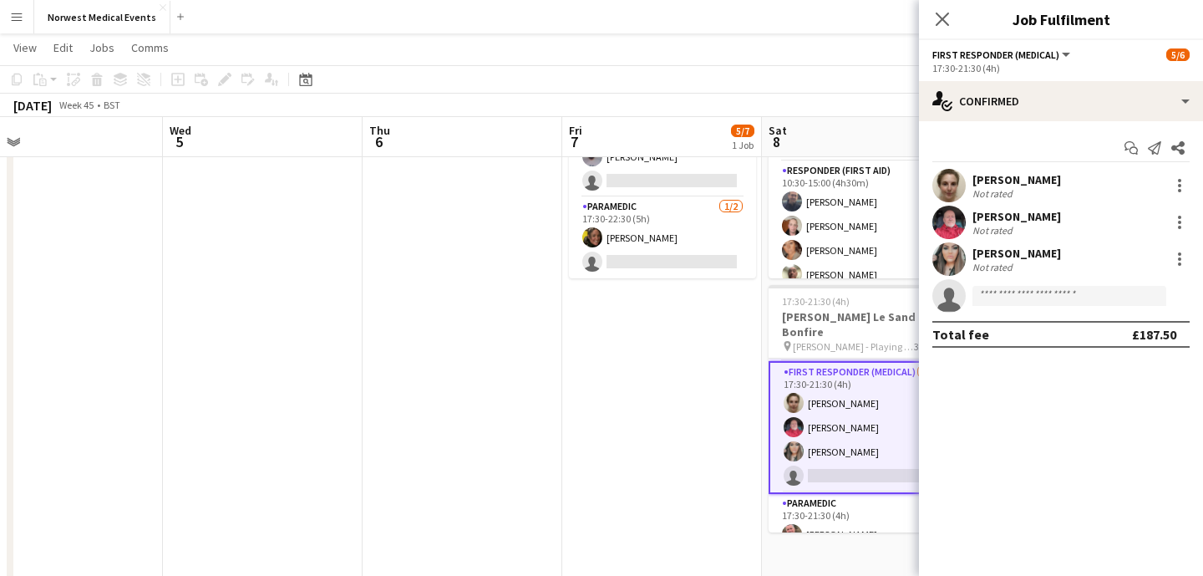
scroll to position [94, 0]
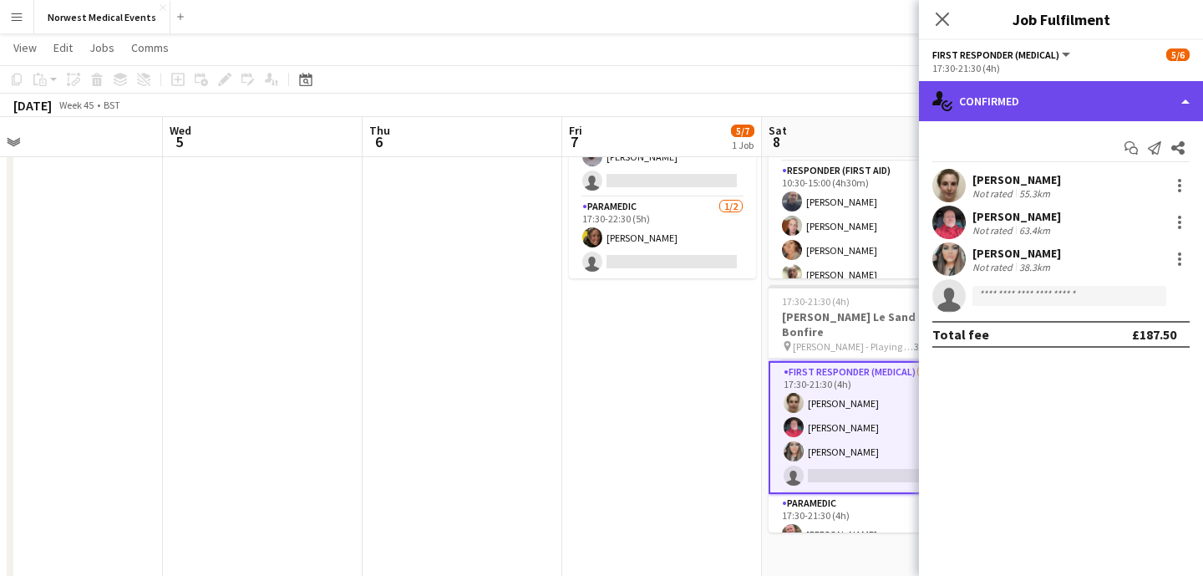
click at [1041, 100] on div "single-neutral-actions-check-2 Confirmed" at bounding box center [1061, 101] width 284 height 40
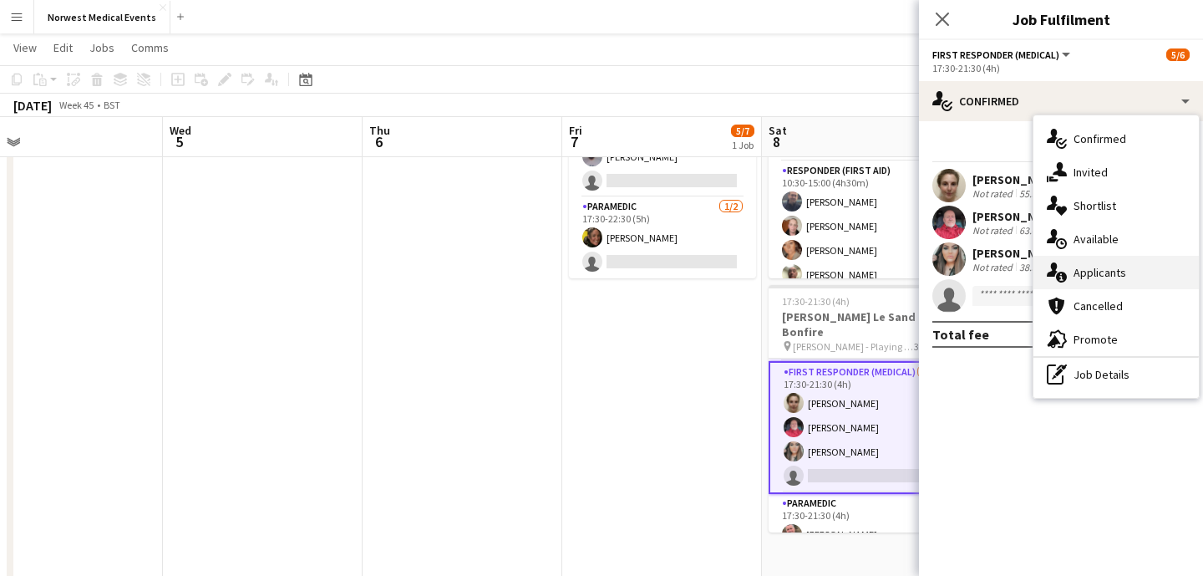
click at [1103, 266] on div "single-neutral-actions-information Applicants" at bounding box center [1115, 272] width 165 height 33
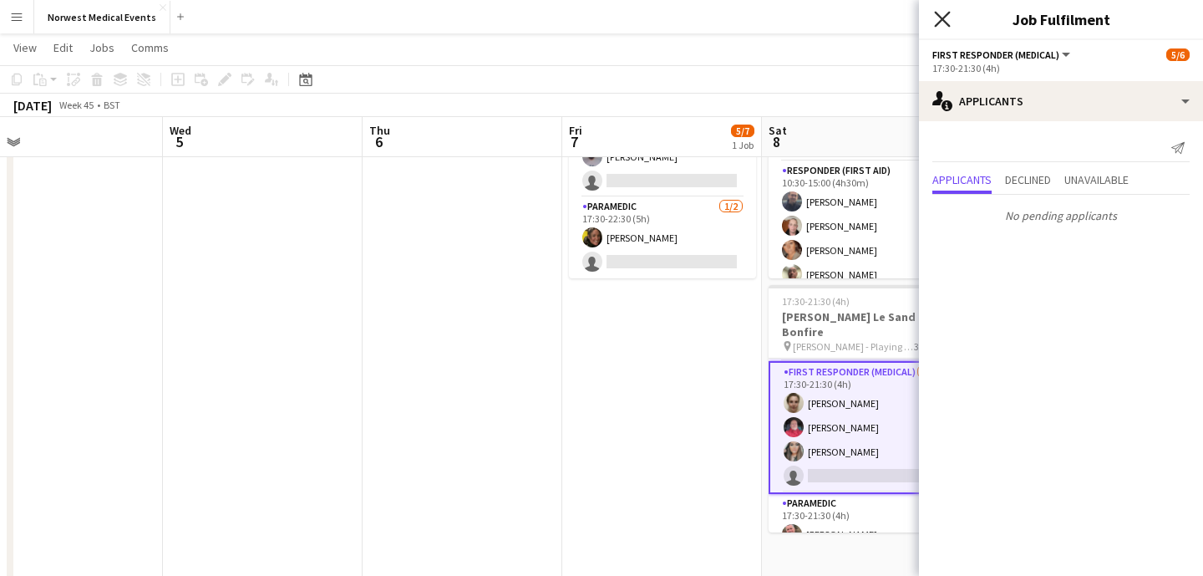
click at [948, 19] on icon "Close pop-in" at bounding box center [942, 19] width 16 height 16
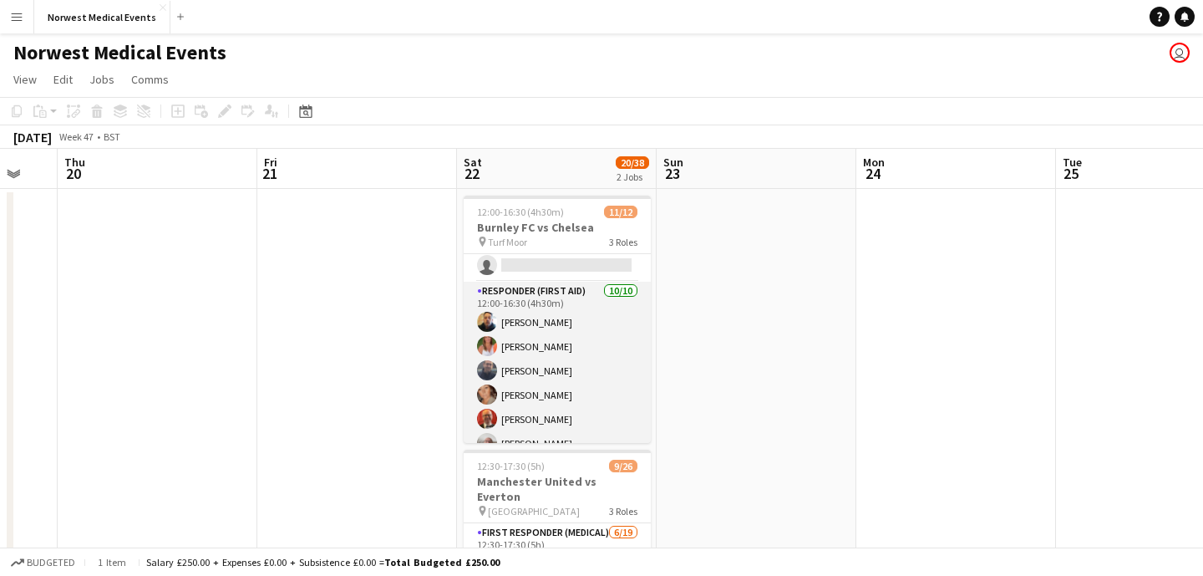
scroll to position [0, 0]
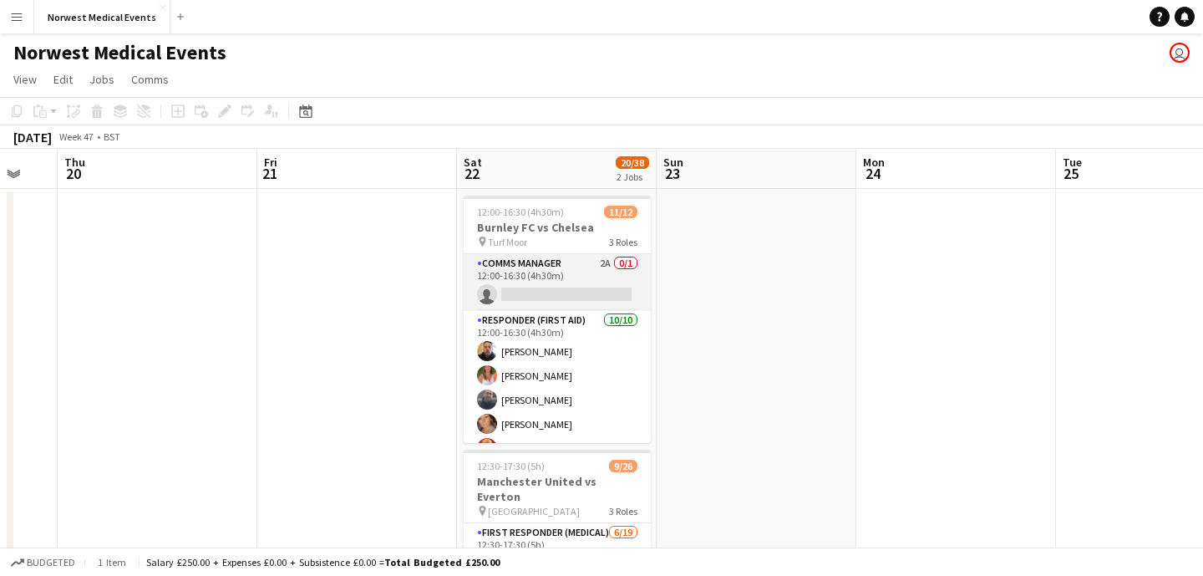
click at [587, 280] on app-card-role "Comms Manager 2A 0/1 12:00-16:30 (4h30m) single-neutral-actions" at bounding box center [557, 282] width 187 height 57
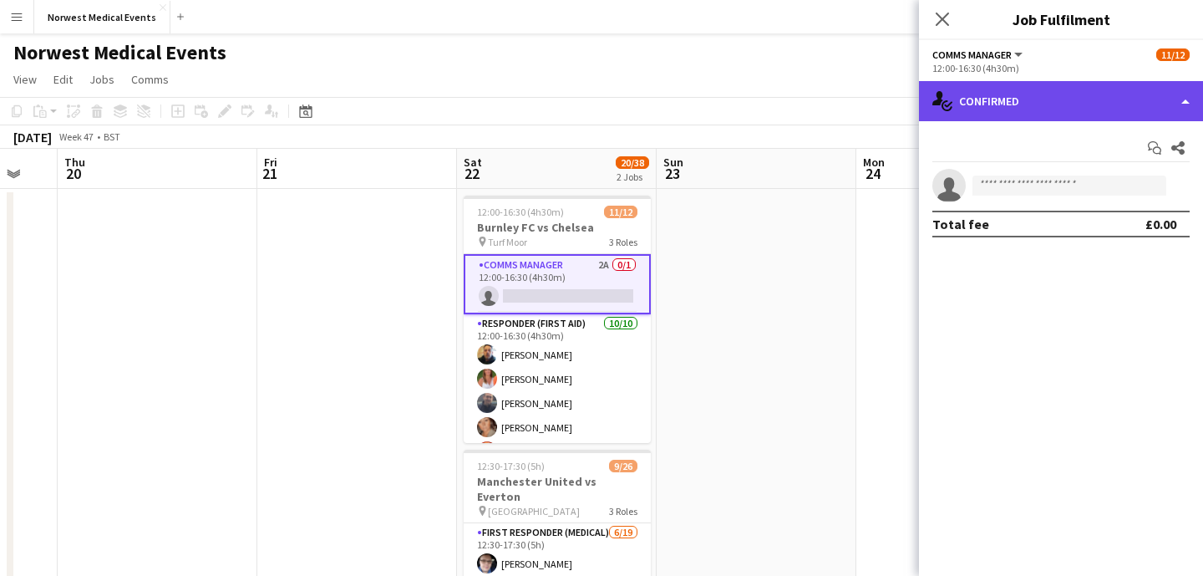
click at [1019, 100] on div "single-neutral-actions-check-2 Confirmed" at bounding box center [1061, 101] width 284 height 40
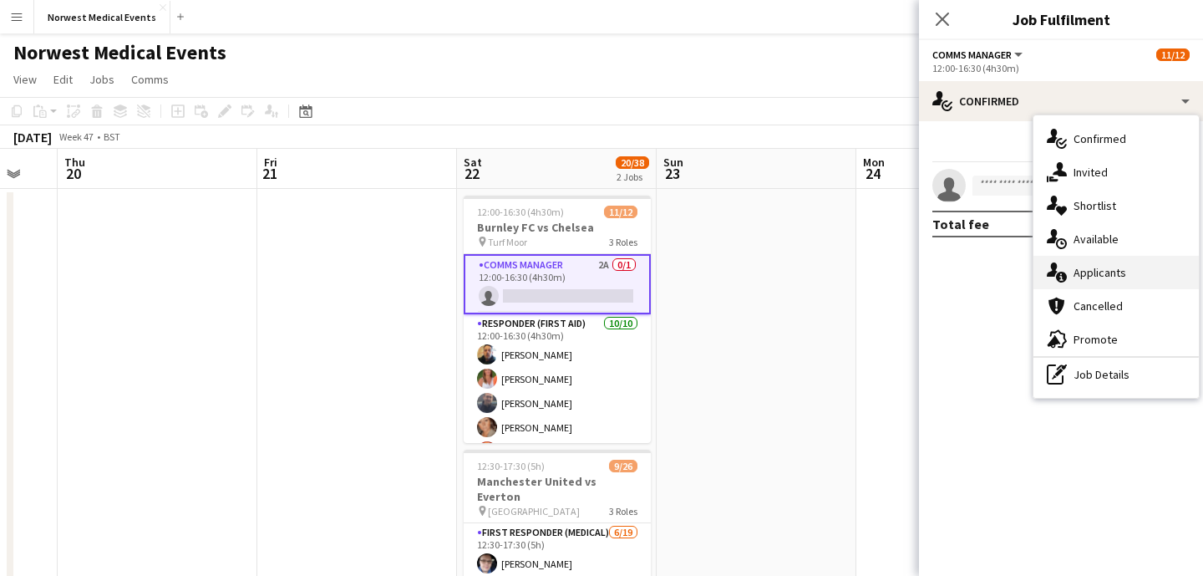
click at [1104, 267] on div "single-neutral-actions-information Applicants" at bounding box center [1115, 272] width 165 height 33
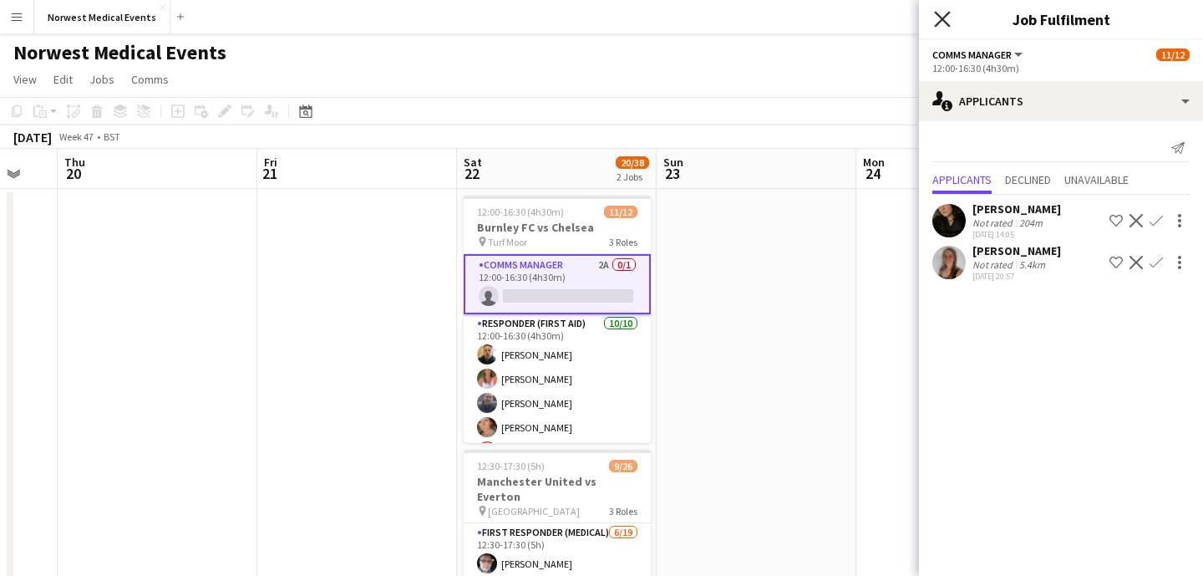
click at [947, 13] on icon "Close pop-in" at bounding box center [942, 19] width 16 height 16
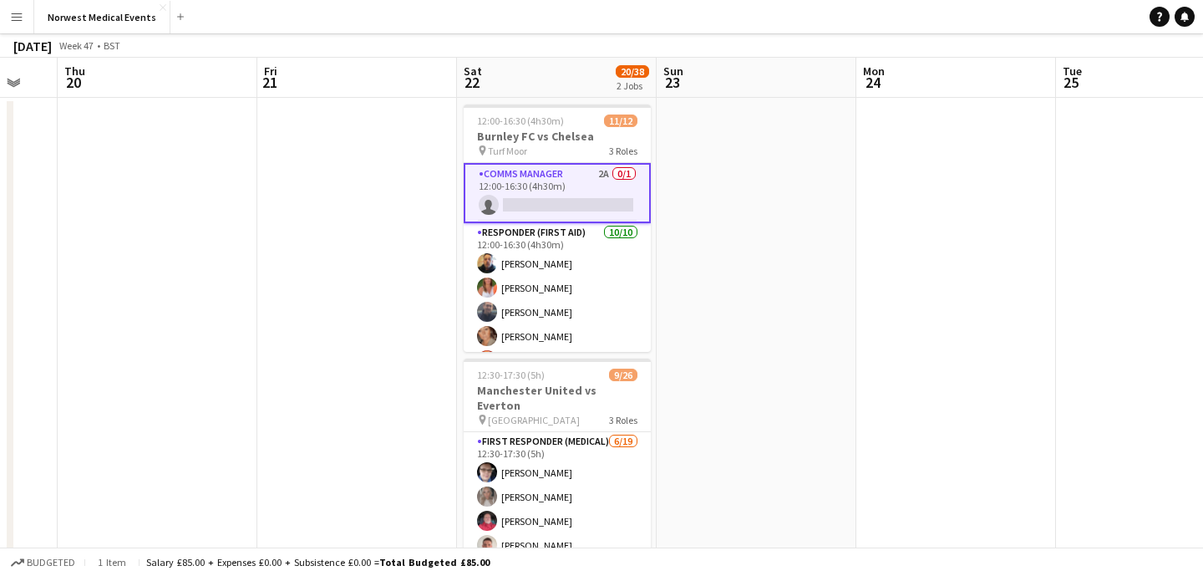
scroll to position [160, 0]
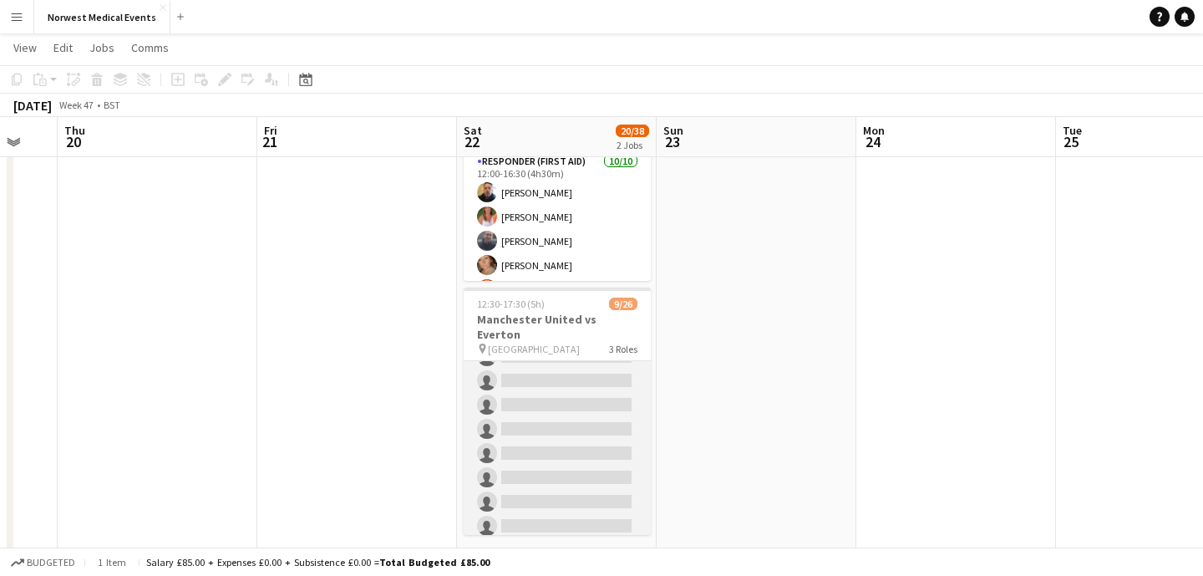
click at [567, 396] on app-card-role "First Responder (Medical) [DATE] 12:30-17:30 (5h) [PERSON_NAME] [PERSON_NAME] […" at bounding box center [557, 416] width 187 height 493
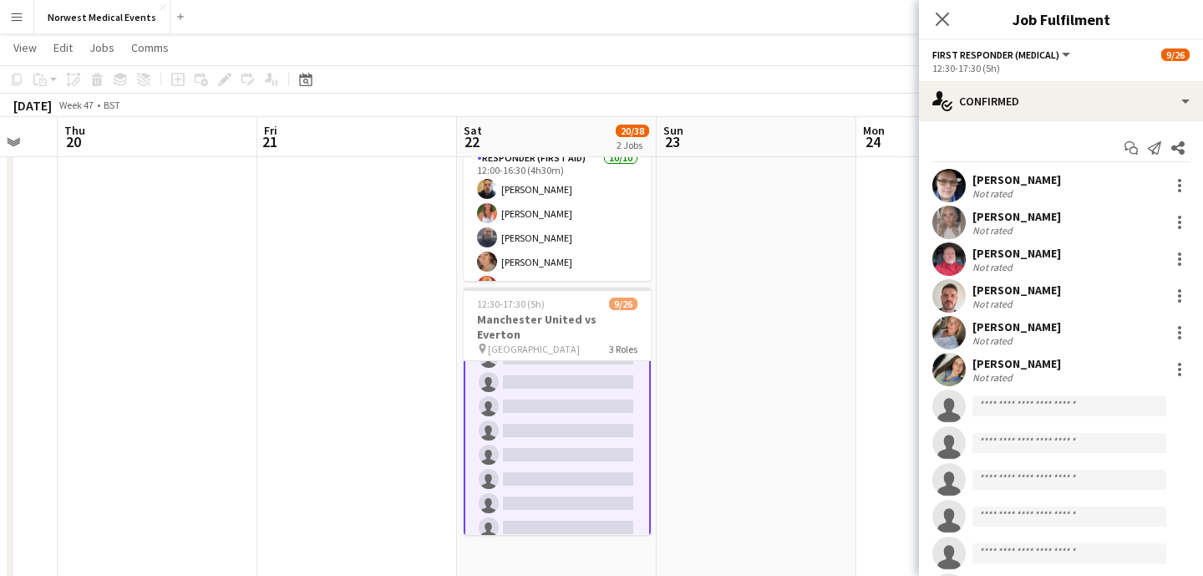
scroll to position [192, 0]
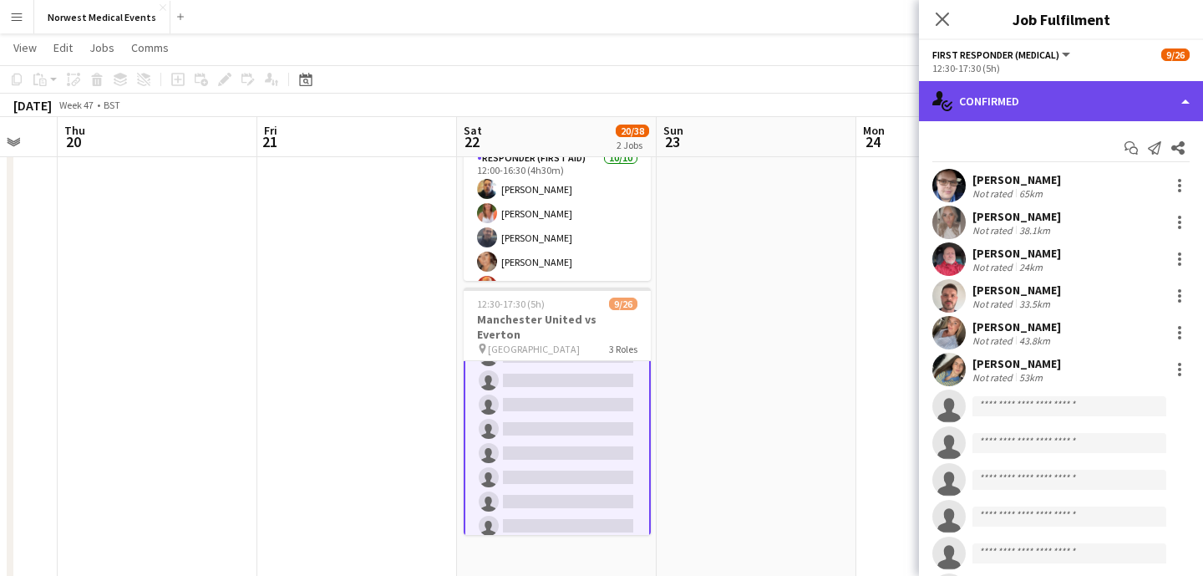
click at [1038, 109] on div "single-neutral-actions-check-2 Confirmed" at bounding box center [1061, 101] width 284 height 40
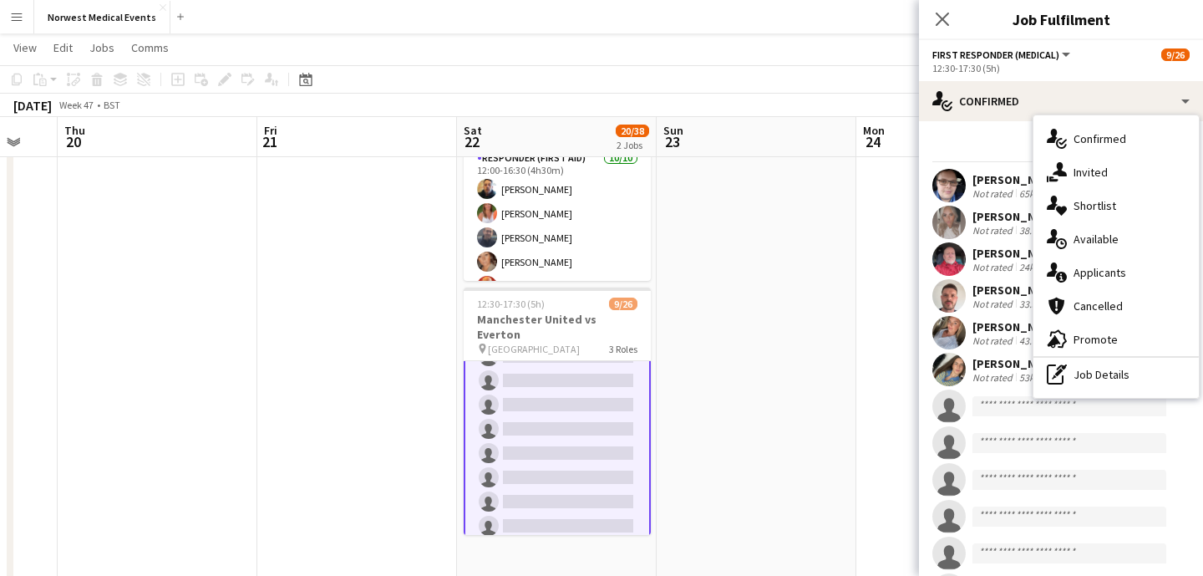
click at [1132, 276] on div "single-neutral-actions-information Applicants" at bounding box center [1115, 272] width 165 height 33
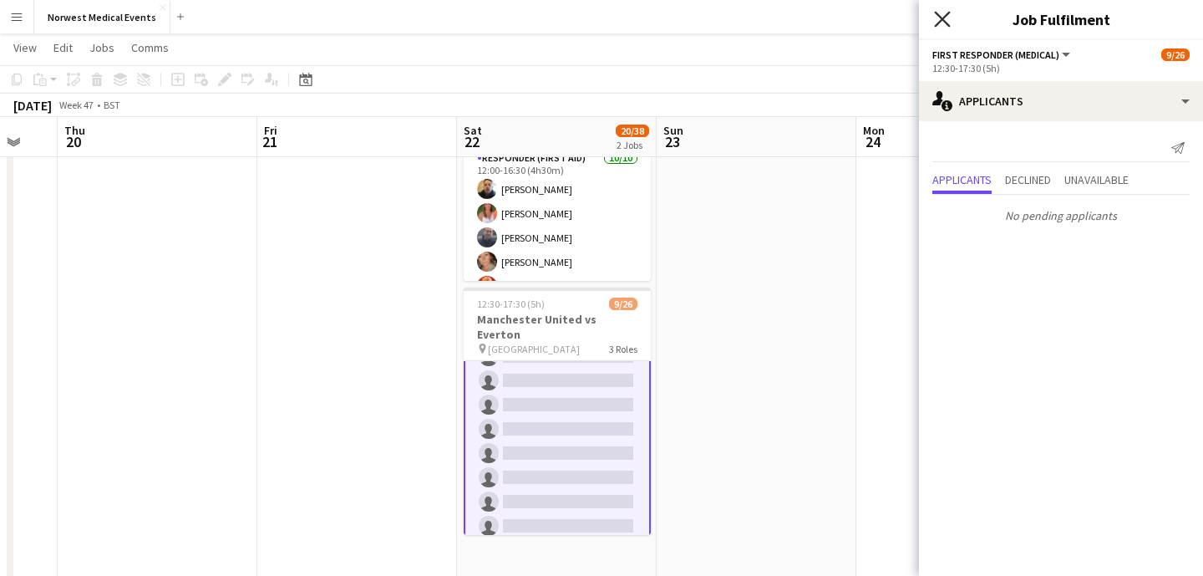
click at [939, 24] on icon "Close pop-in" at bounding box center [942, 19] width 16 height 16
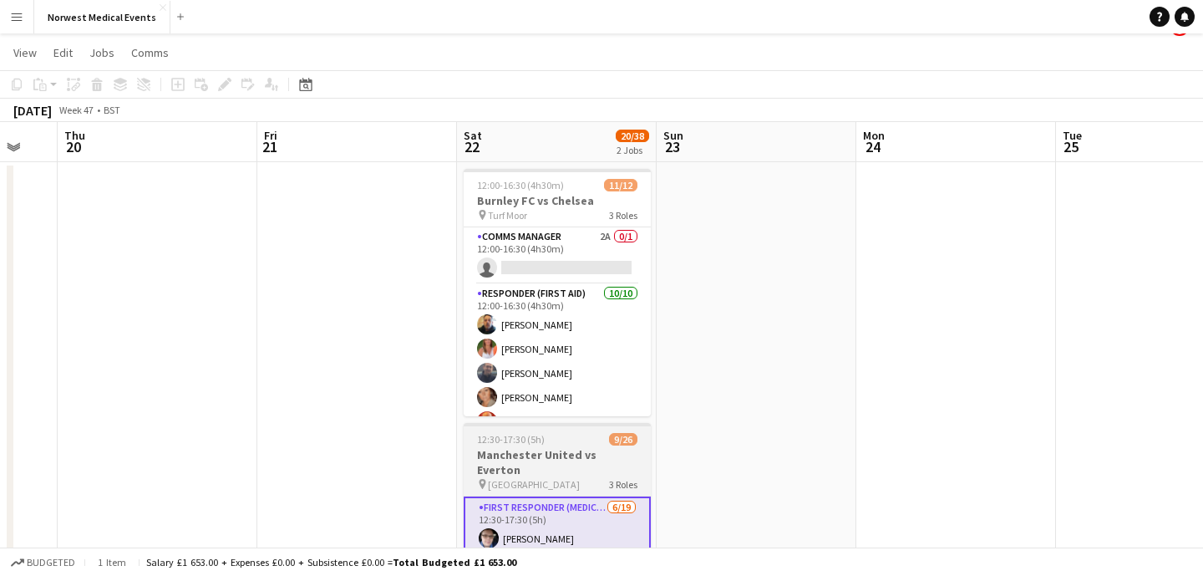
scroll to position [200, 0]
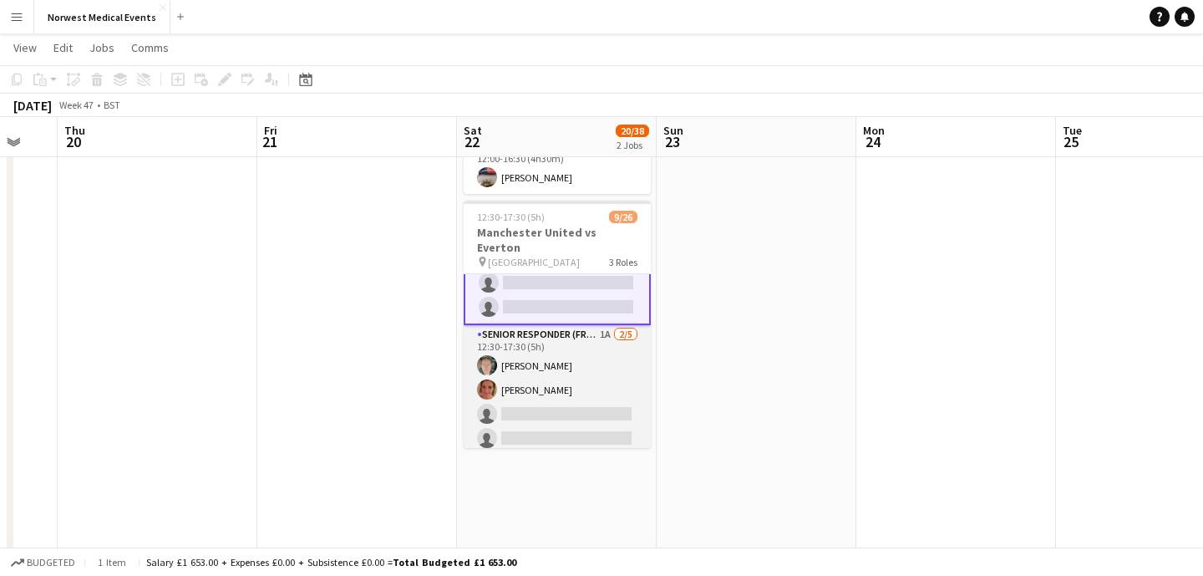
click at [572, 378] on app-card-role "Senior Responder (FREC 4 or Above) 1A [DATE] 12:30-17:30 (5h) [PERSON_NAME] [PE…" at bounding box center [557, 402] width 187 height 154
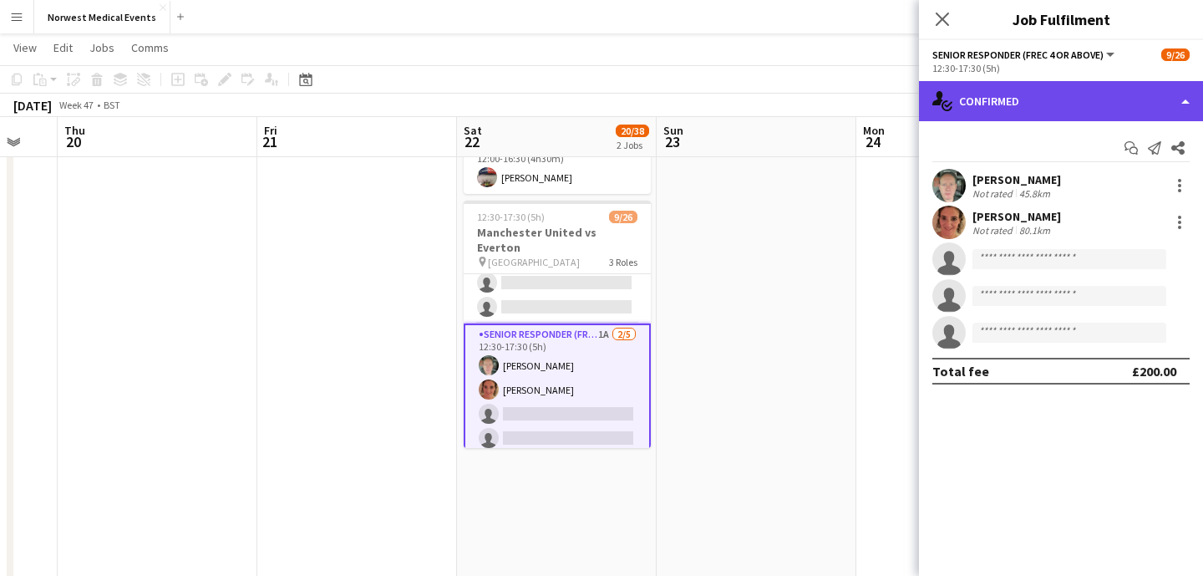
click at [1038, 104] on div "single-neutral-actions-check-2 Confirmed" at bounding box center [1061, 101] width 284 height 40
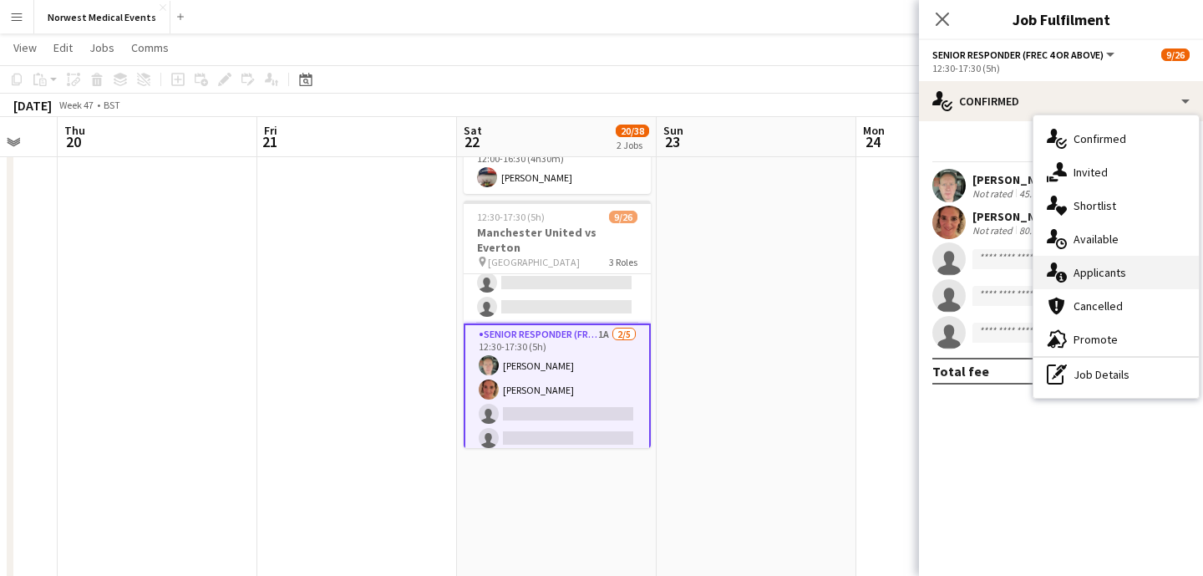
click at [1119, 273] on div "single-neutral-actions-information Applicants" at bounding box center [1115, 272] width 165 height 33
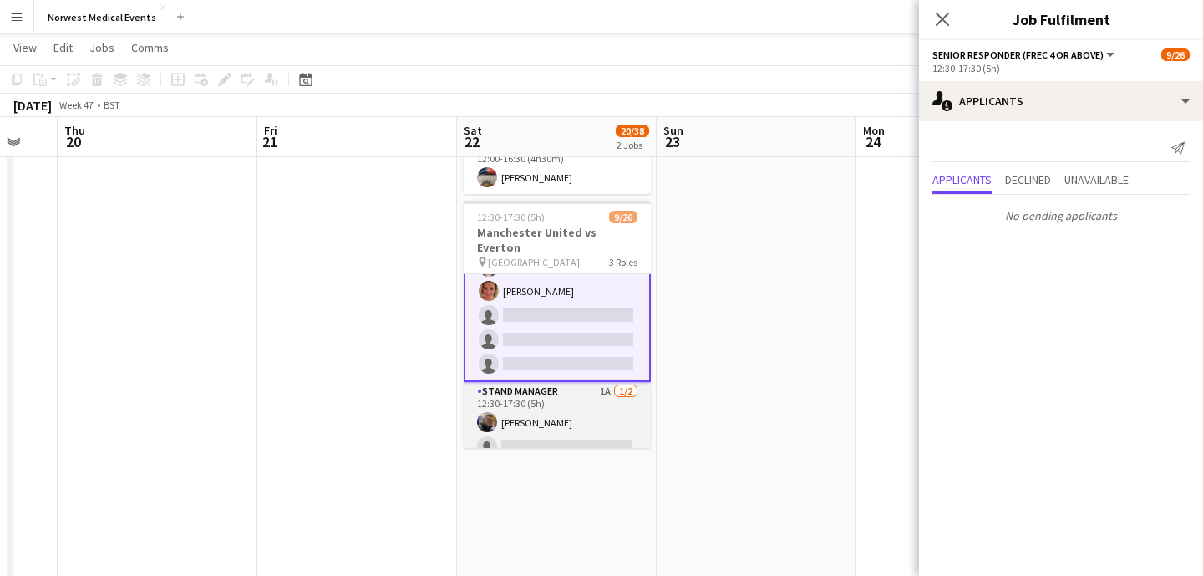
click at [575, 414] on app-card-role "Stand Manager 1A [DATE] 12:30-17:30 (5h) [PERSON_NAME] single-neutral-actions" at bounding box center [557, 422] width 187 height 81
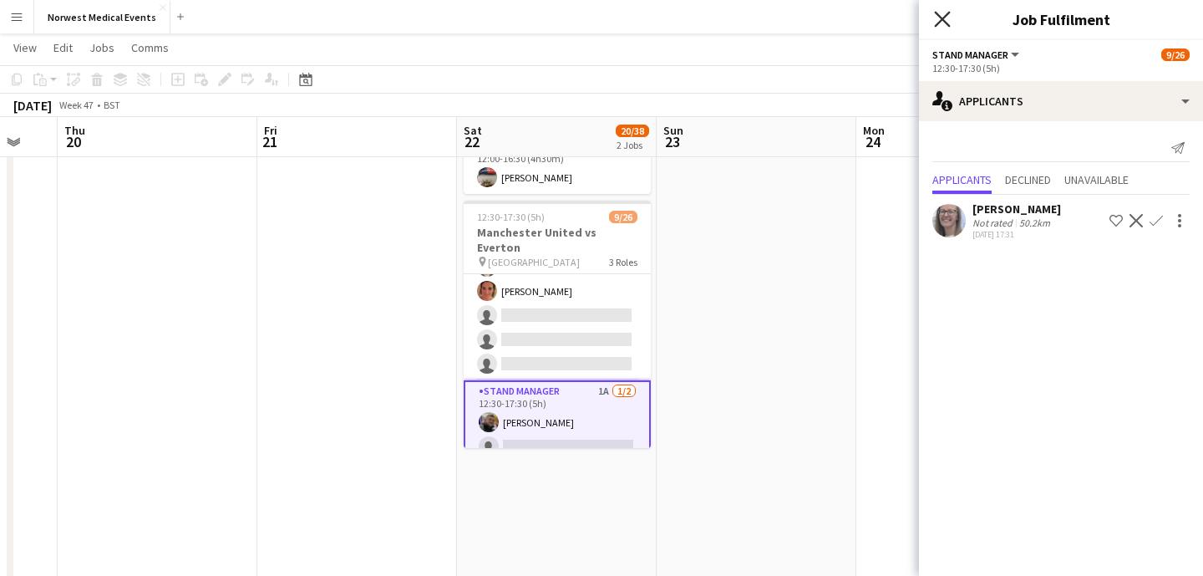
click at [937, 23] on icon at bounding box center [942, 19] width 16 height 16
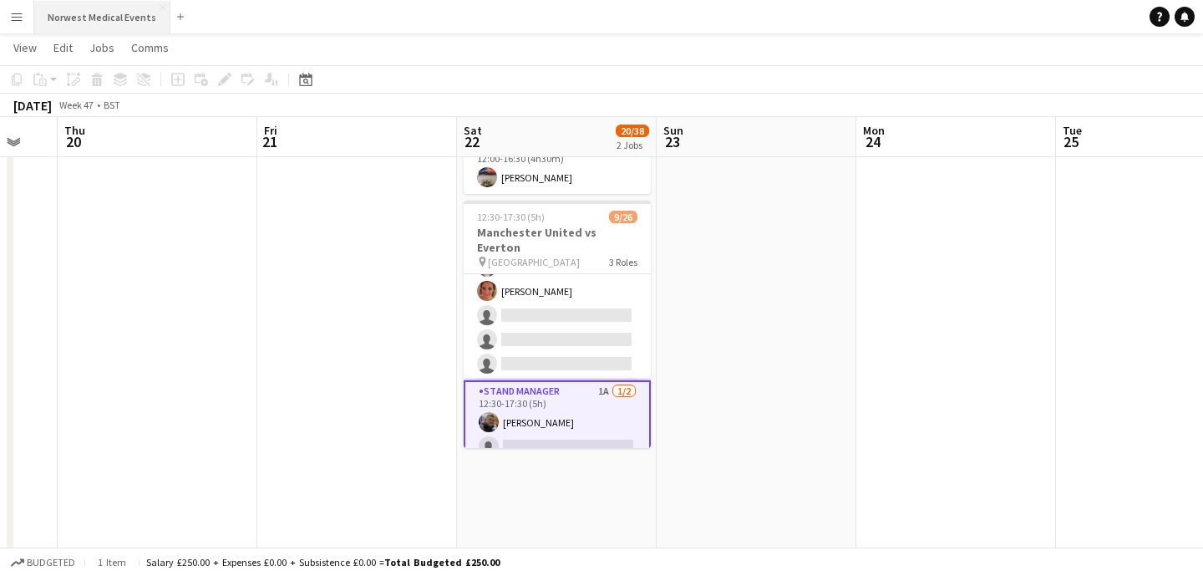
click at [104, 19] on button "Norwest Medical Events Close" at bounding box center [102, 17] width 136 height 33
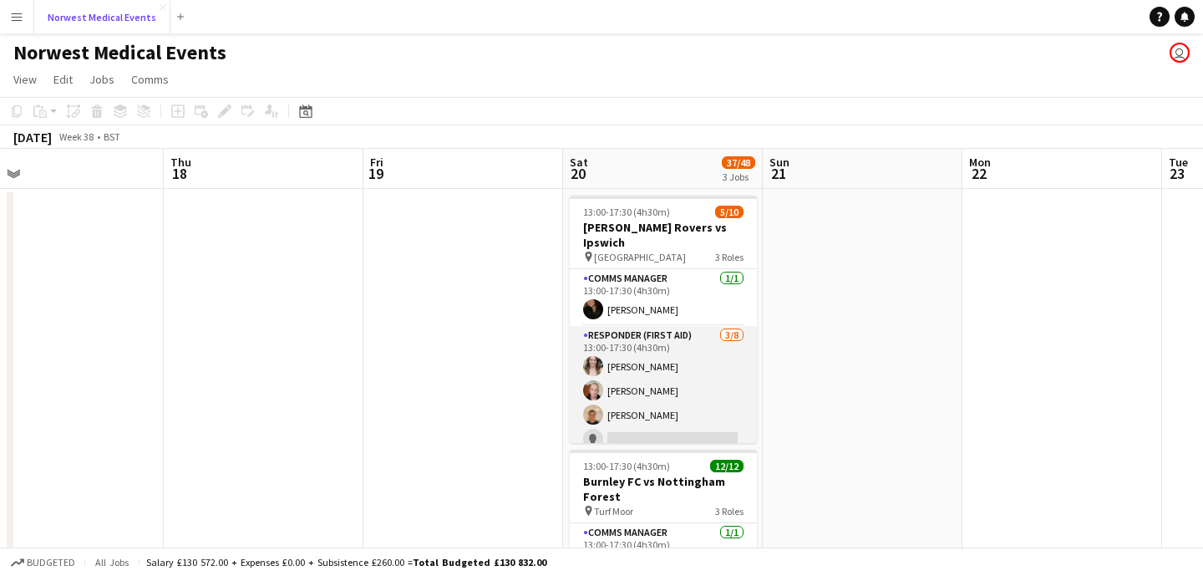
scroll to position [0, 681]
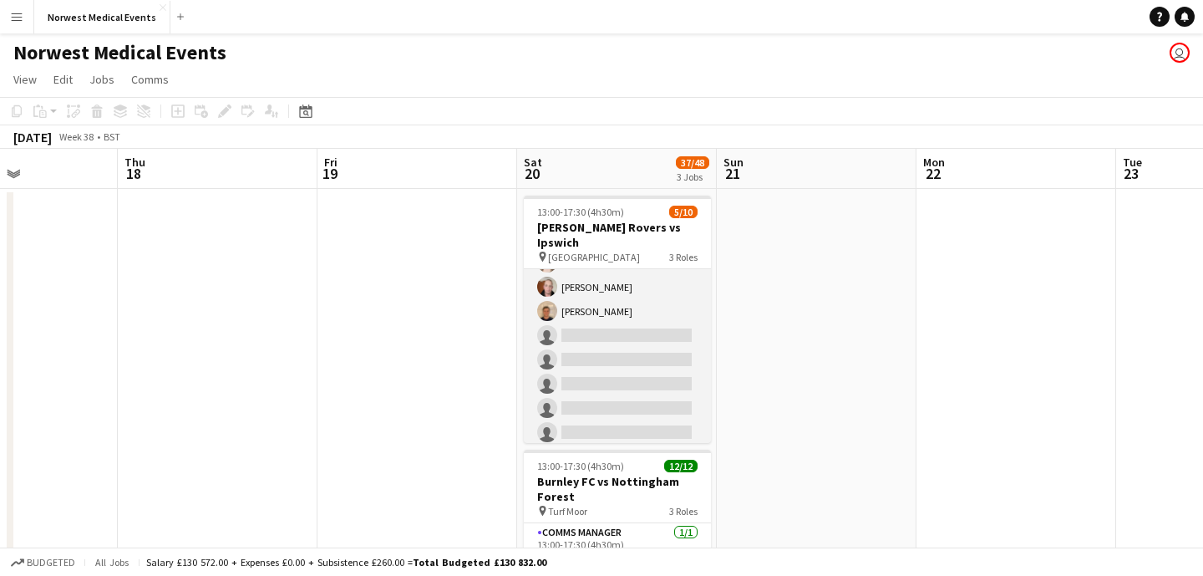
click at [644, 340] on app-card-role "Responder (First Aid) [DATE] 13:00-17:30 (4h30m) [PERSON_NAME] [PERSON_NAME] [P…" at bounding box center [617, 335] width 187 height 226
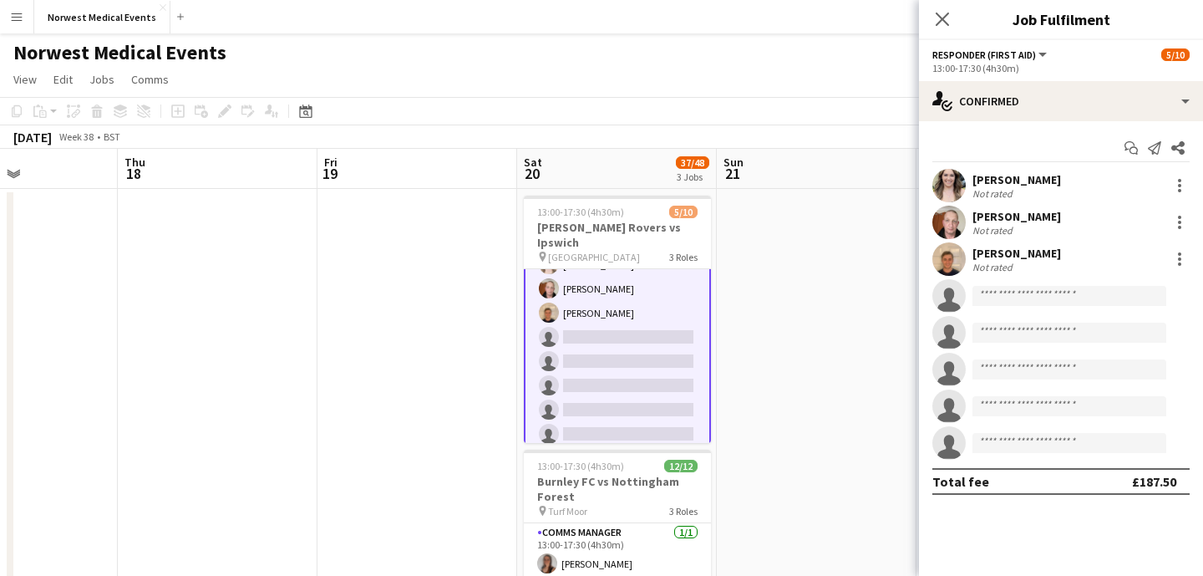
scroll to position [105, 0]
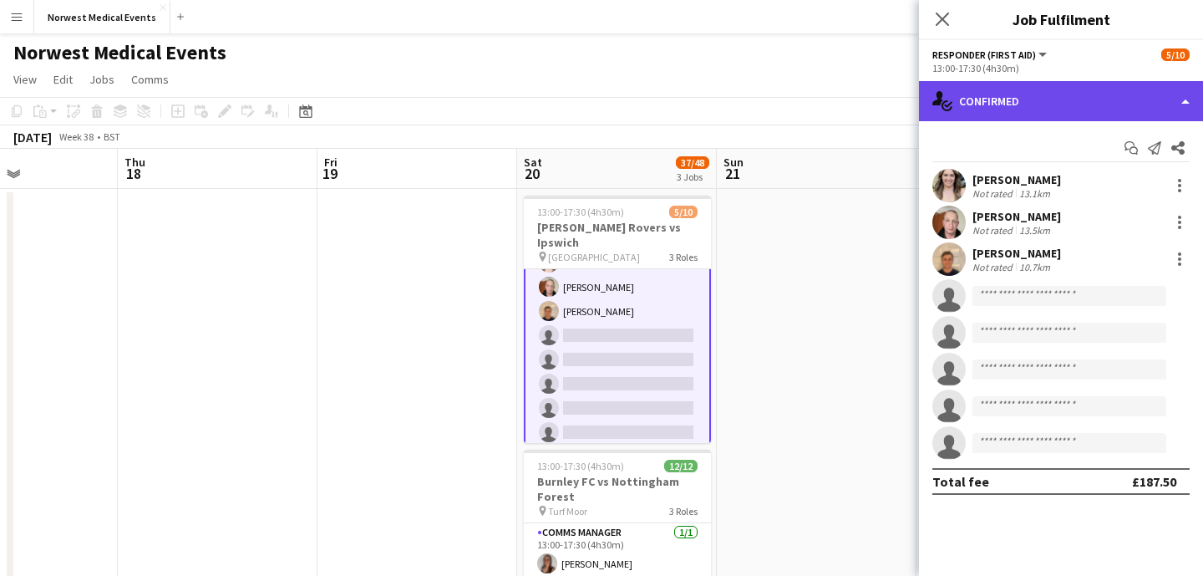
click at [1048, 90] on div "single-neutral-actions-check-2 Confirmed" at bounding box center [1061, 101] width 284 height 40
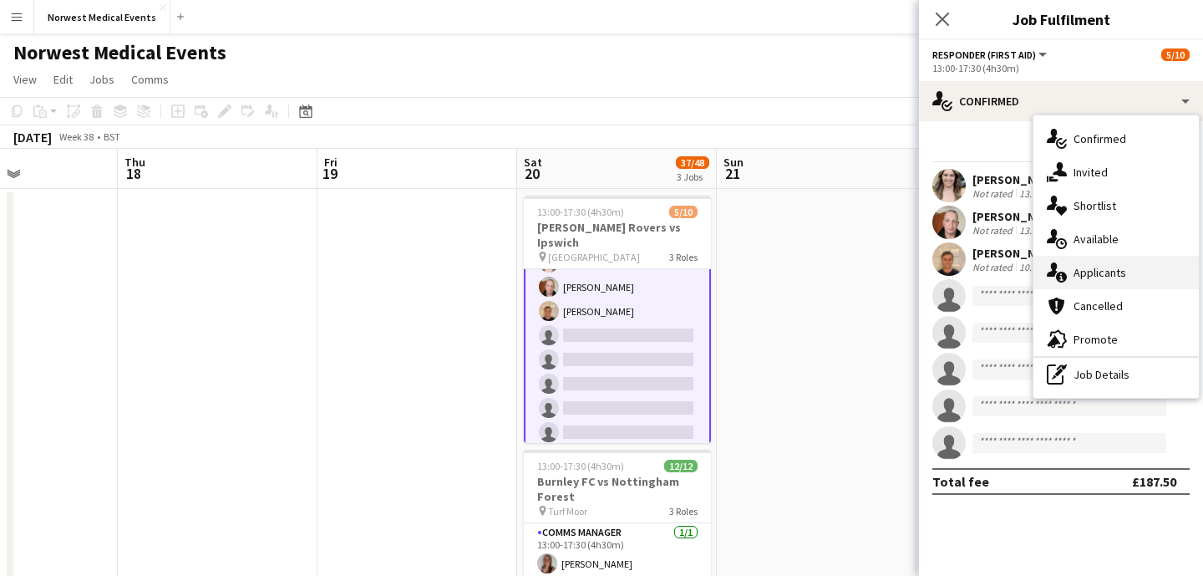
click at [1109, 279] on div "single-neutral-actions-information Applicants" at bounding box center [1115, 272] width 165 height 33
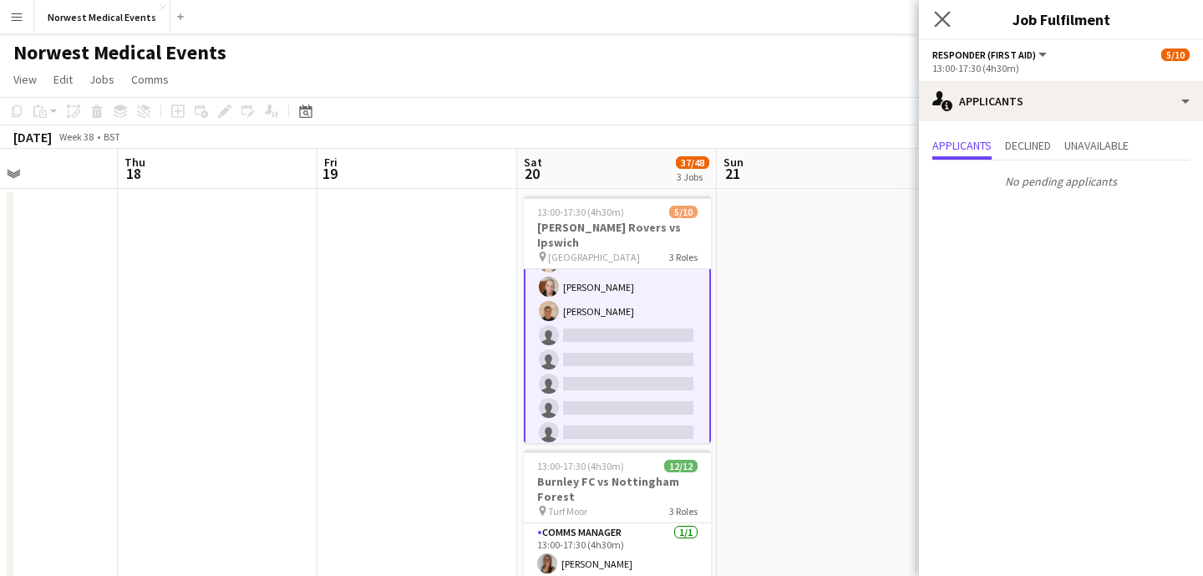
click at [952, 22] on app-icon "Close pop-in" at bounding box center [943, 20] width 24 height 24
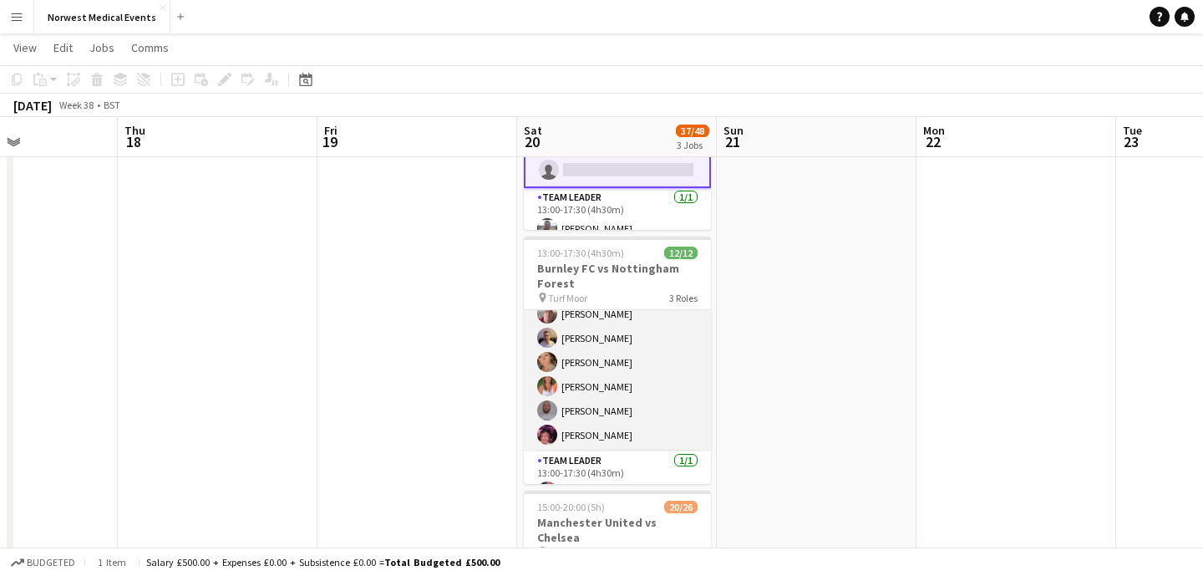
scroll to position [215, 0]
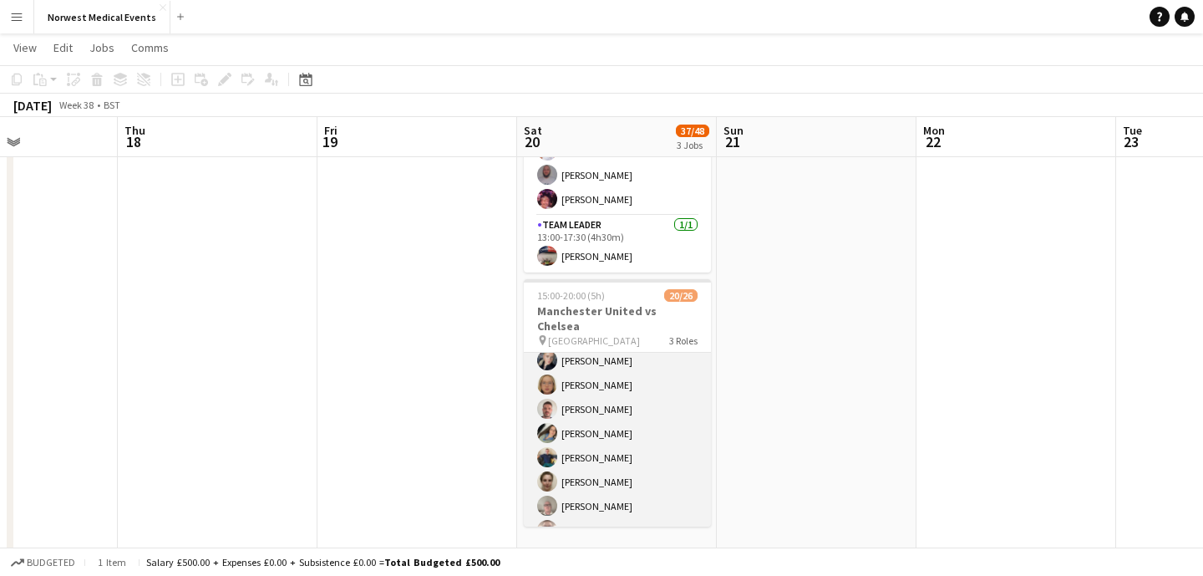
click at [627, 398] on app-card-role "First Responder (Medical) 13/19 15:00-20:00 (5h) [PERSON_NAME] [PERSON_NAME] [P…" at bounding box center [617, 493] width 187 height 493
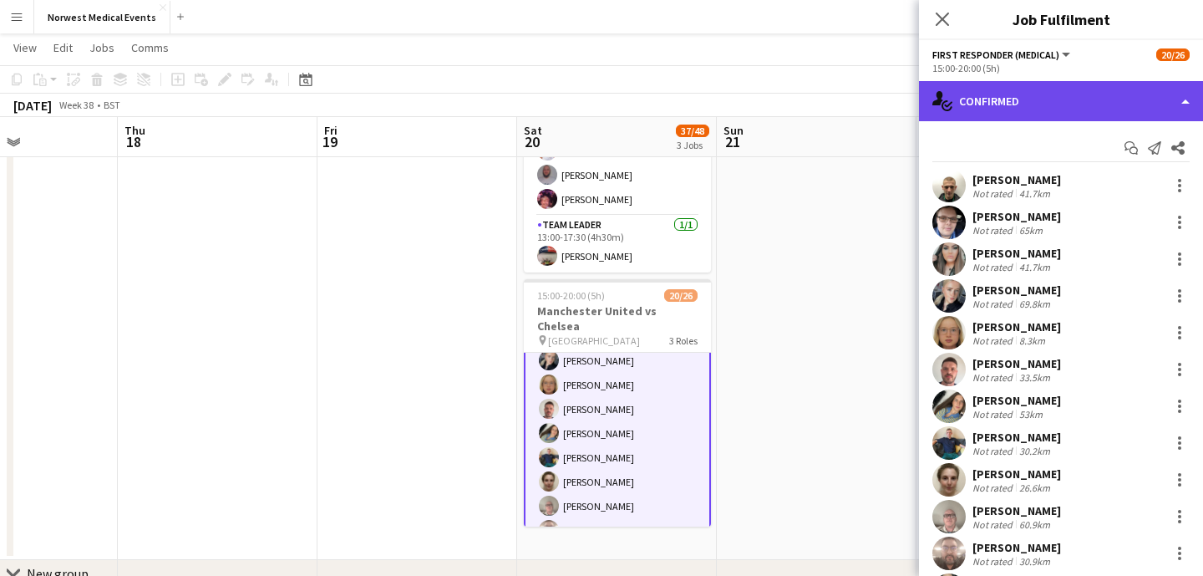
click at [1043, 103] on div "single-neutral-actions-check-2 Confirmed" at bounding box center [1061, 101] width 284 height 40
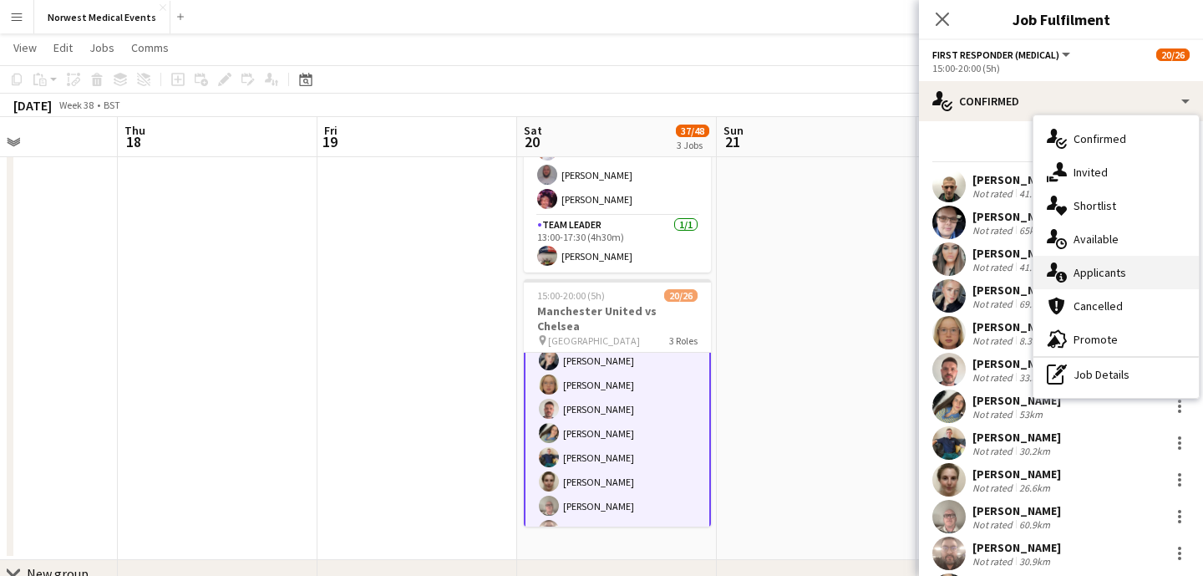
click at [1106, 275] on div "single-neutral-actions-information Applicants" at bounding box center [1115, 272] width 165 height 33
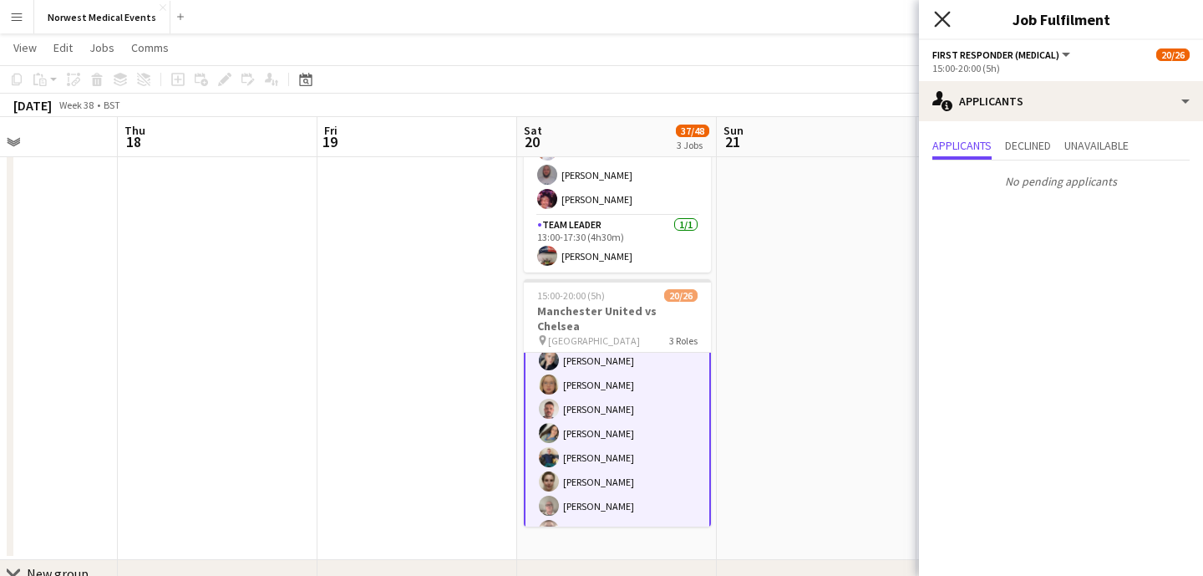
click at [940, 19] on icon "Close pop-in" at bounding box center [942, 19] width 16 height 16
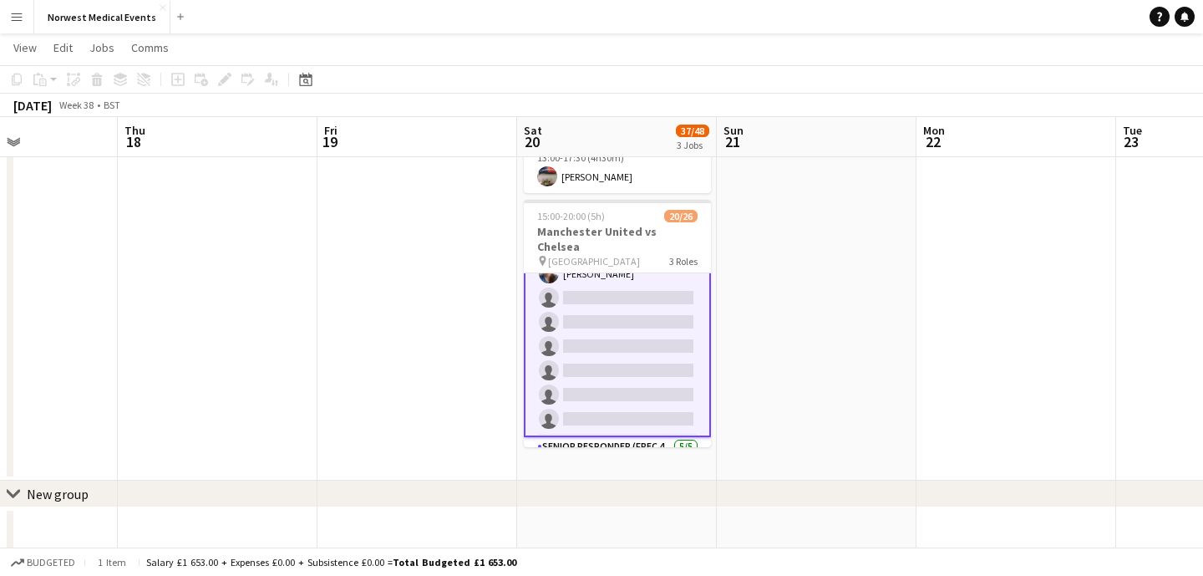
click at [650, 335] on app-card-role "First Responder (Medical) 13/19 15:00-20:00 (5h) [PERSON_NAME] [PERSON_NAME] [P…" at bounding box center [617, 189] width 187 height 496
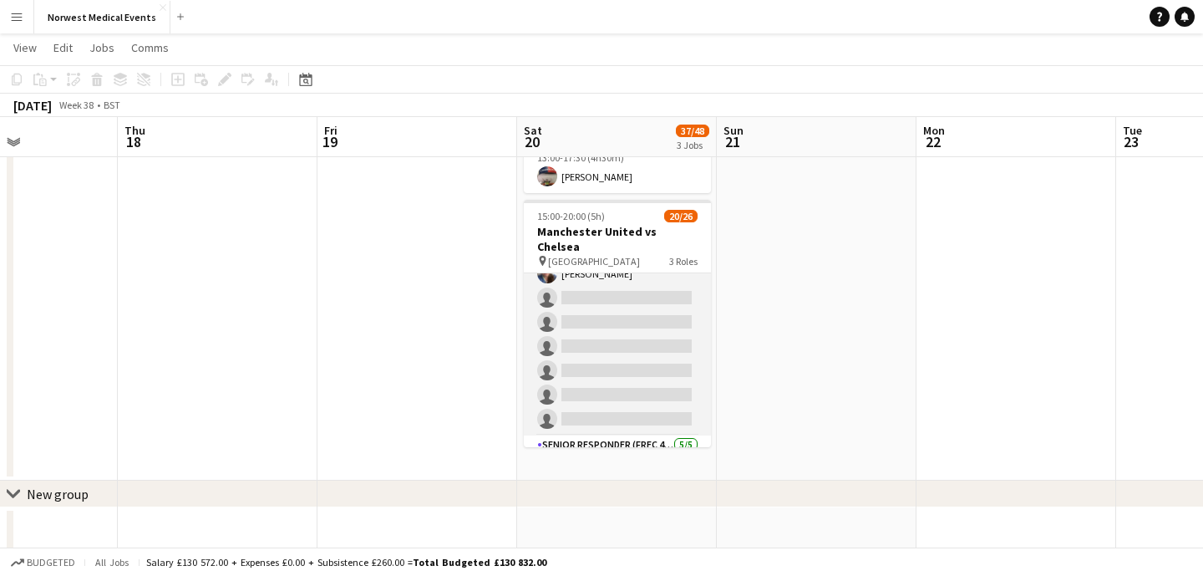
click at [645, 335] on app-card-role "First Responder (Medical) 13/19 15:00-20:00 (5h) [PERSON_NAME] [PERSON_NAME] [P…" at bounding box center [617, 188] width 187 height 493
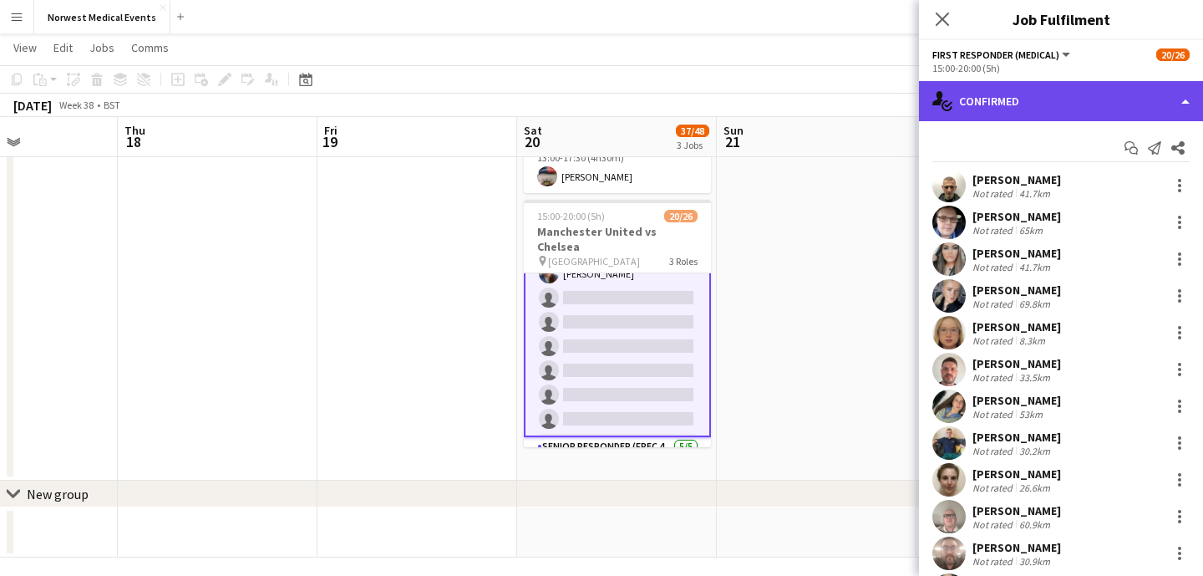
click at [1034, 94] on div "single-neutral-actions-check-2 Confirmed" at bounding box center [1061, 101] width 284 height 40
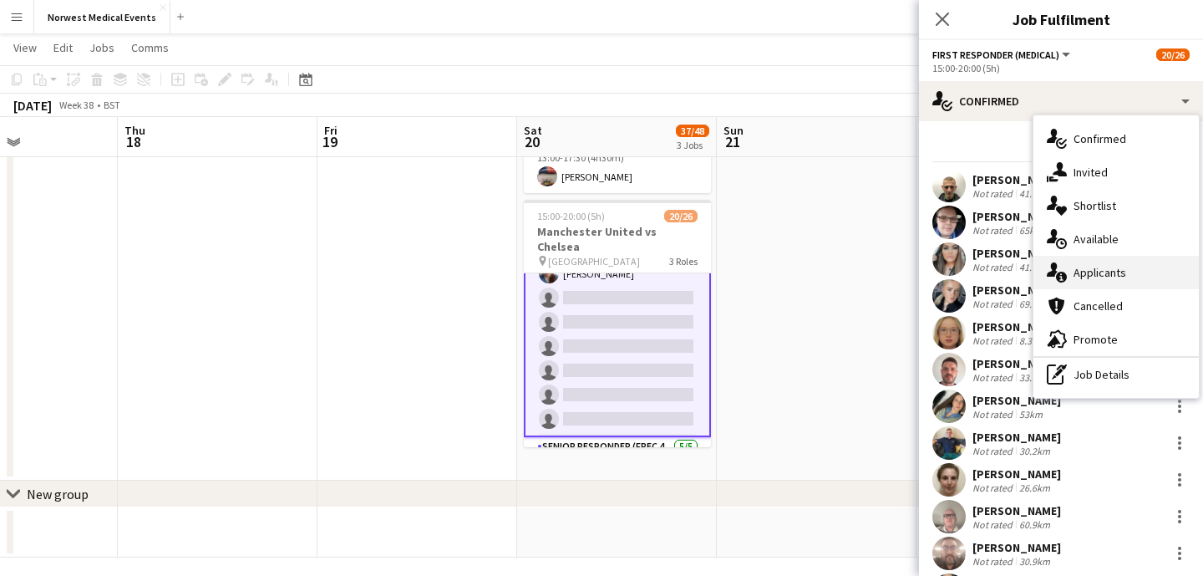
click at [1099, 277] on div "single-neutral-actions-information Applicants" at bounding box center [1115, 272] width 165 height 33
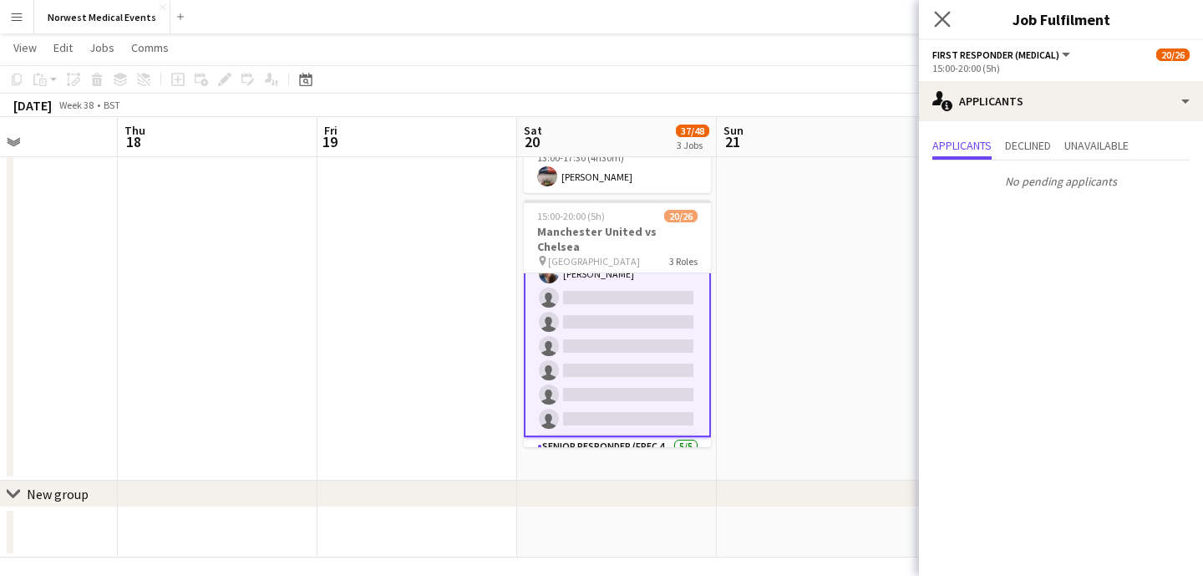
click at [947, 28] on app-icon "Close pop-in" at bounding box center [943, 20] width 24 height 24
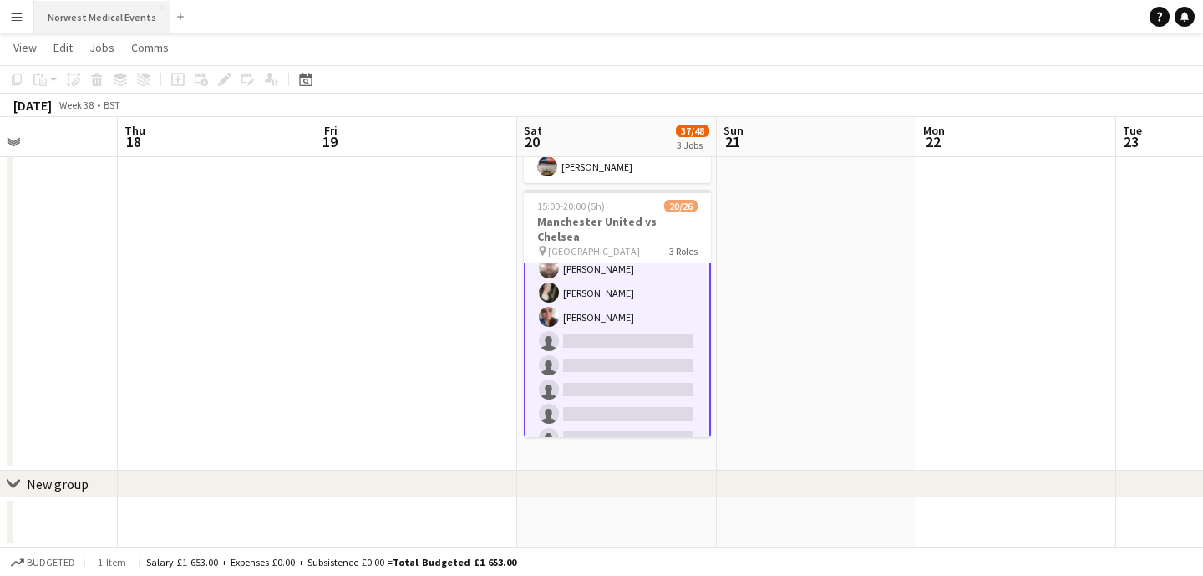
scroll to position [379, 0]
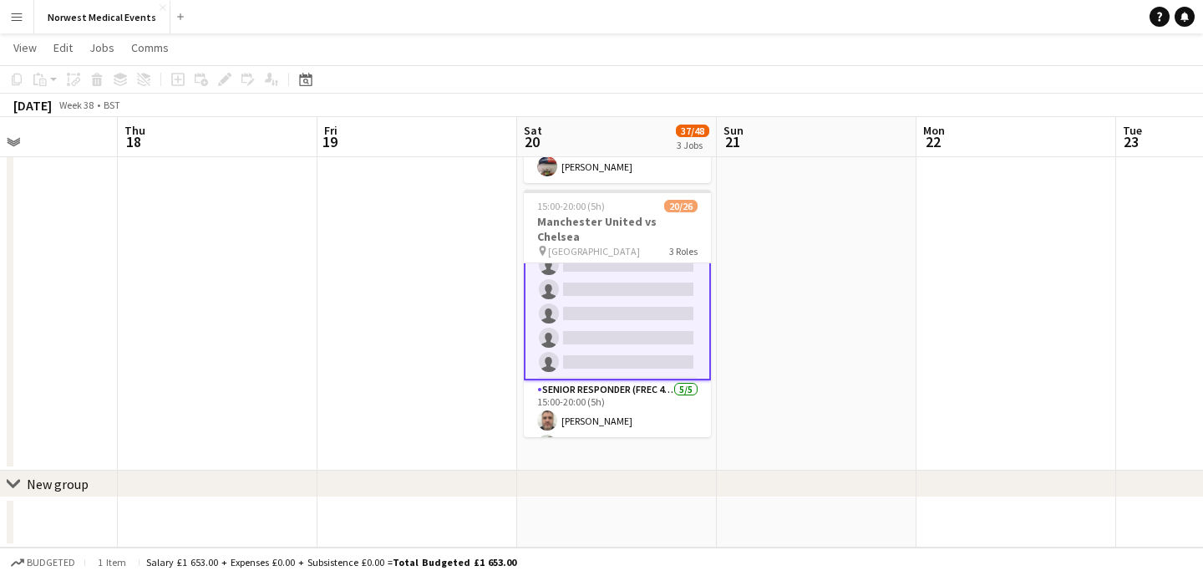
click at [625, 277] on app-card-role "First Responder (Medical) 13/19 15:00-20:00 (5h) [PERSON_NAME] [PERSON_NAME] [P…" at bounding box center [617, 132] width 187 height 496
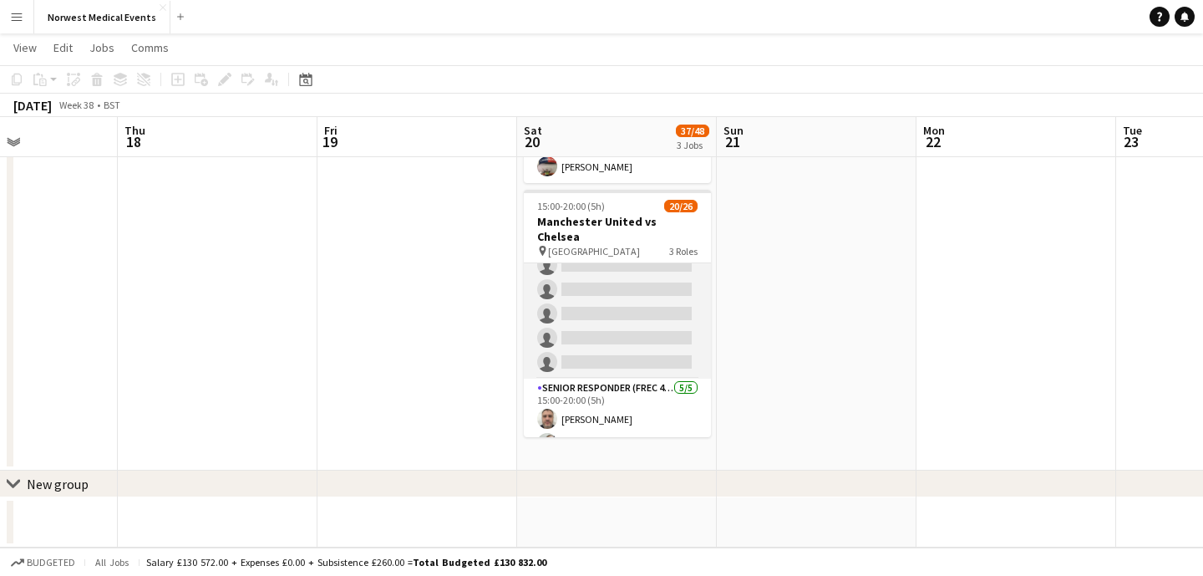
click at [626, 274] on app-card-role "First Responder (Medical) 13/19 15:00-20:00 (5h) [PERSON_NAME] [PERSON_NAME] [P…" at bounding box center [617, 132] width 187 height 493
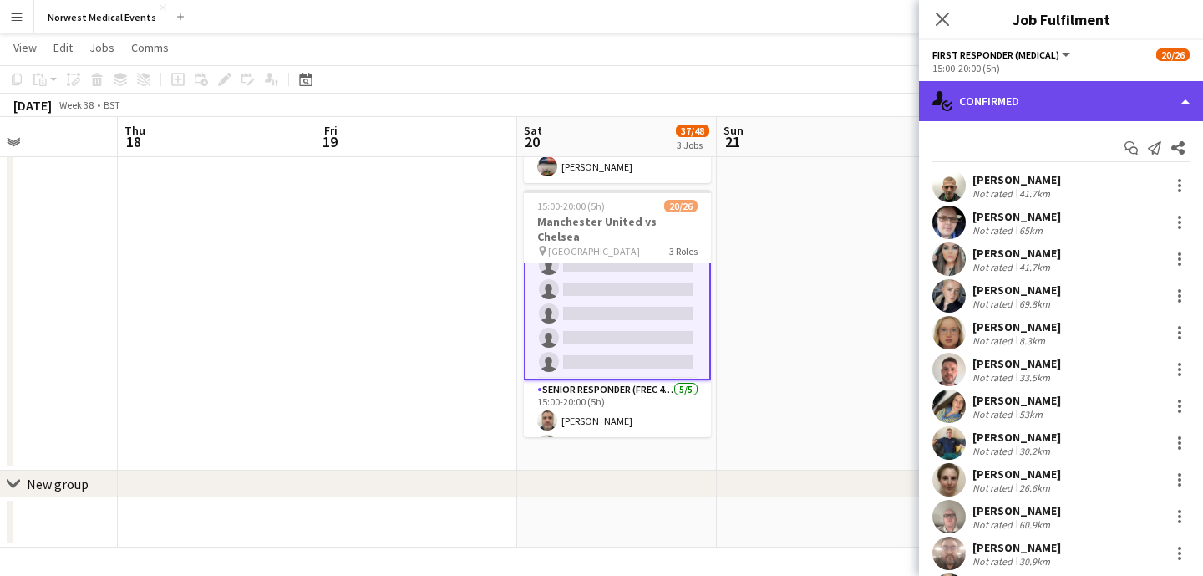
click at [1032, 83] on div "single-neutral-actions-check-2 Confirmed" at bounding box center [1061, 101] width 284 height 40
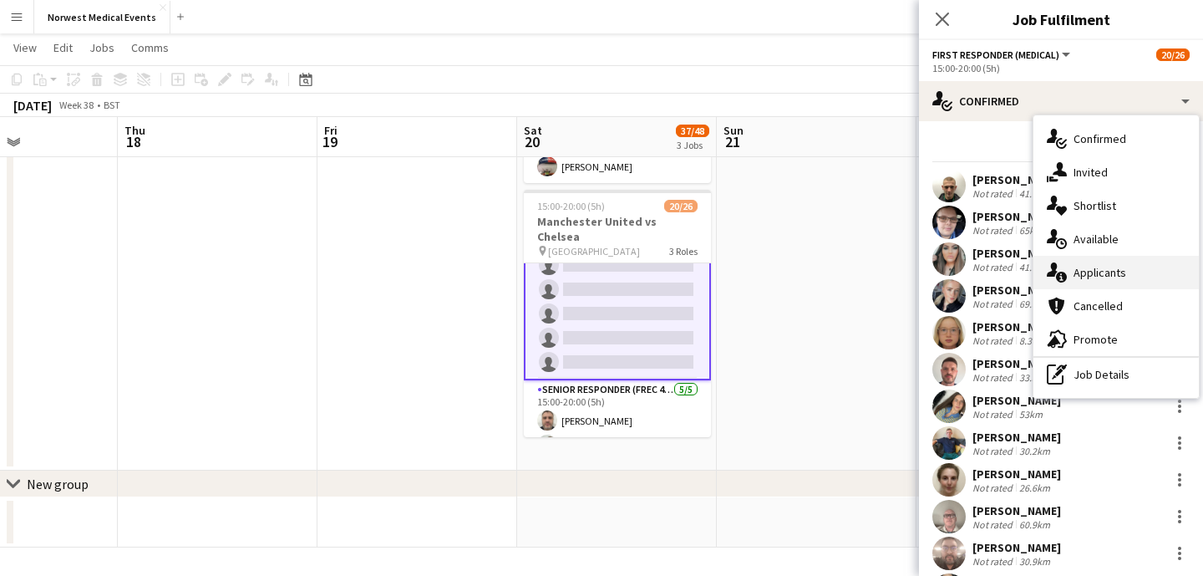
click at [1104, 270] on div "single-neutral-actions-information Applicants" at bounding box center [1115, 272] width 165 height 33
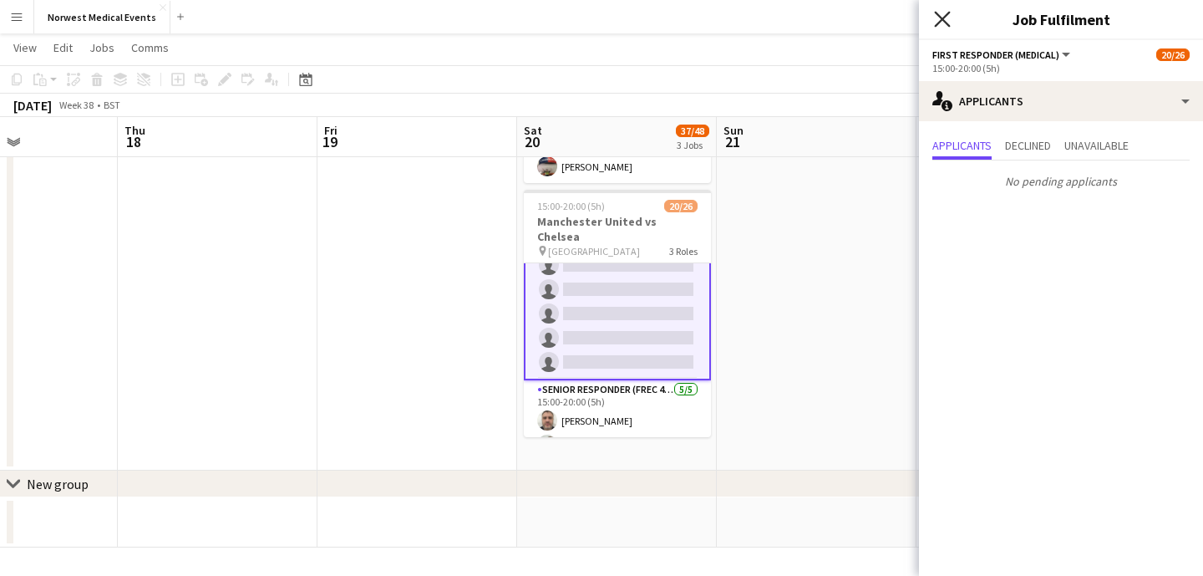
click at [946, 25] on icon "Close pop-in" at bounding box center [942, 19] width 16 height 16
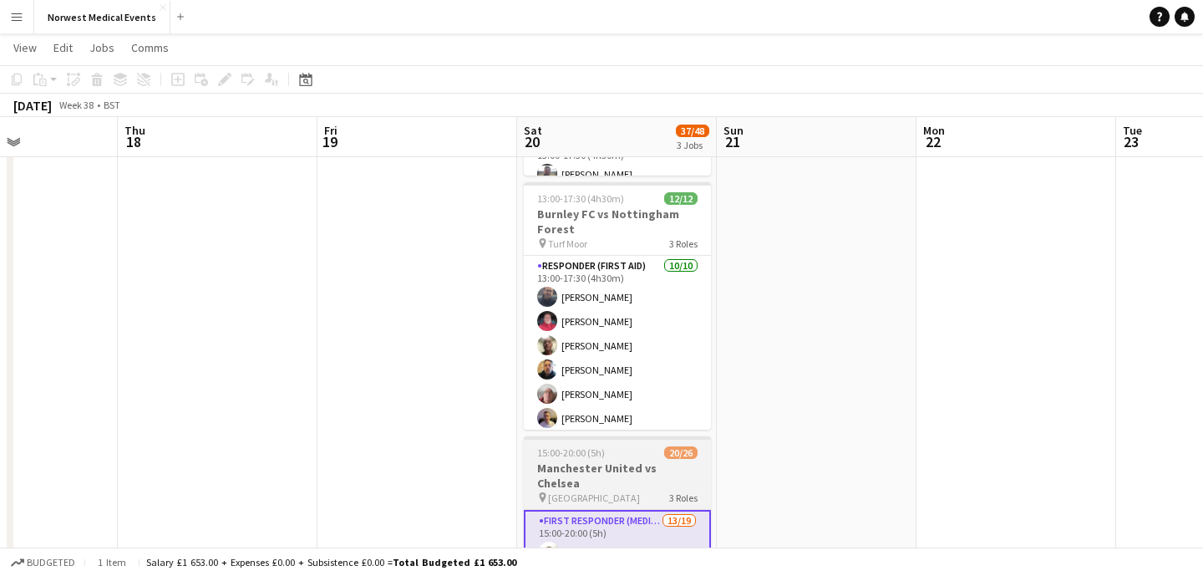
scroll to position [0, 0]
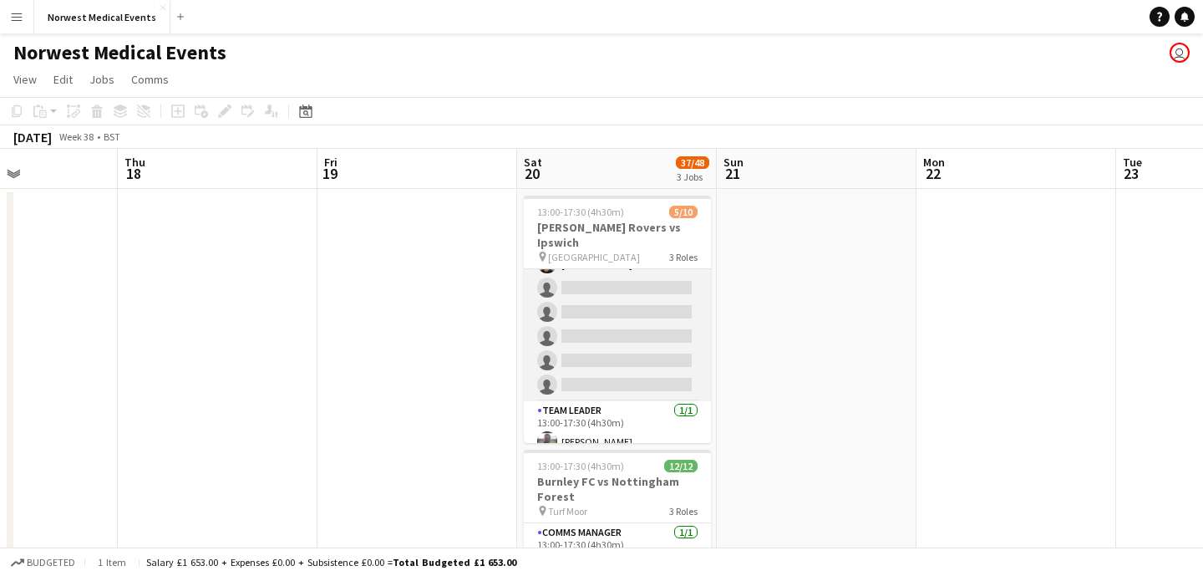
click at [636, 309] on app-card-role "Responder (First Aid) [DATE] 13:00-17:30 (4h30m) [PERSON_NAME] [PERSON_NAME] [P…" at bounding box center [617, 288] width 187 height 226
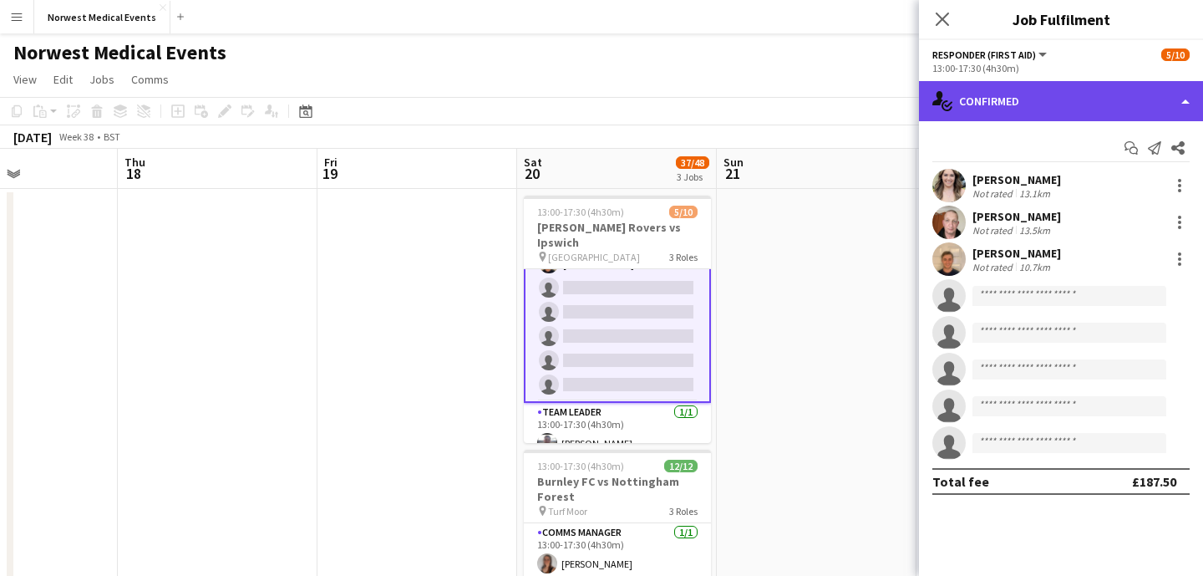
click at [1038, 99] on div "single-neutral-actions-check-2 Confirmed" at bounding box center [1061, 101] width 284 height 40
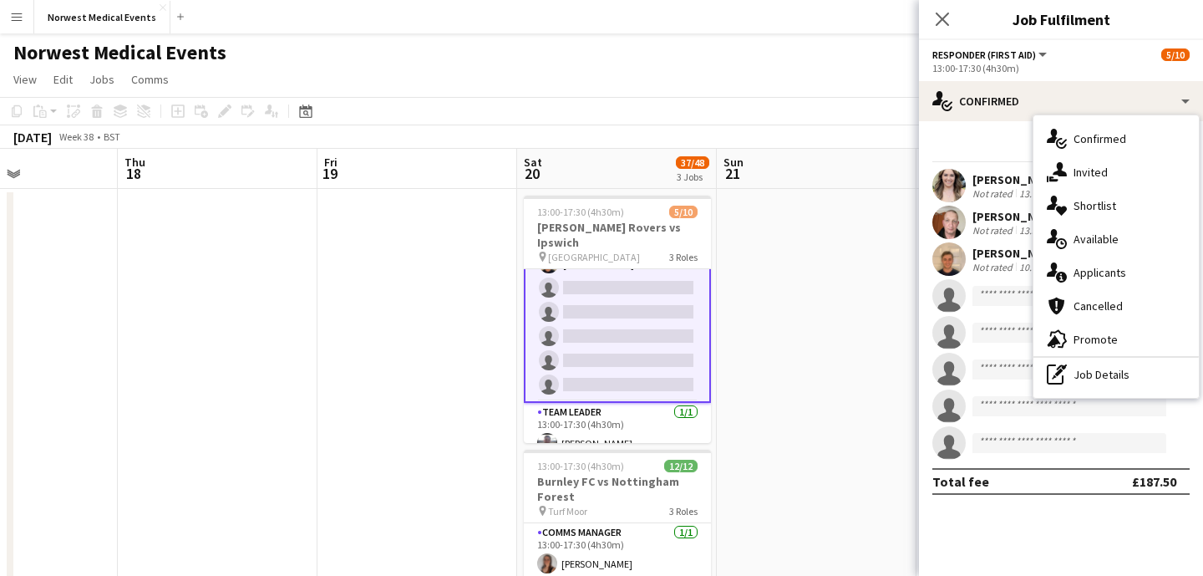
click at [1110, 270] on div "single-neutral-actions-information Applicants" at bounding box center [1115, 272] width 165 height 33
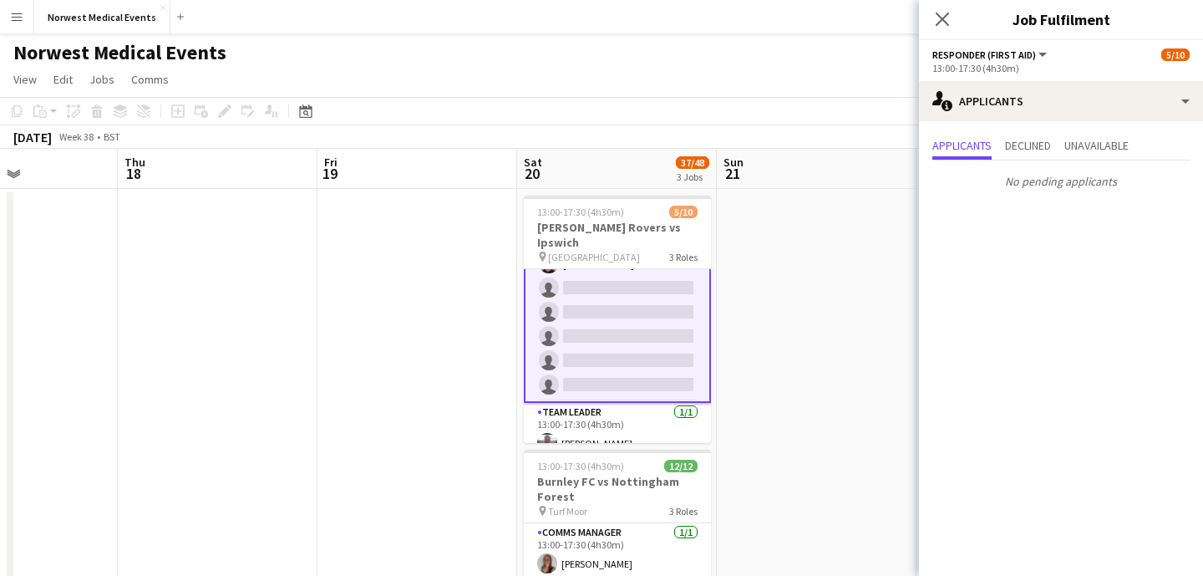
click at [943, 18] on icon at bounding box center [942, 19] width 13 height 13
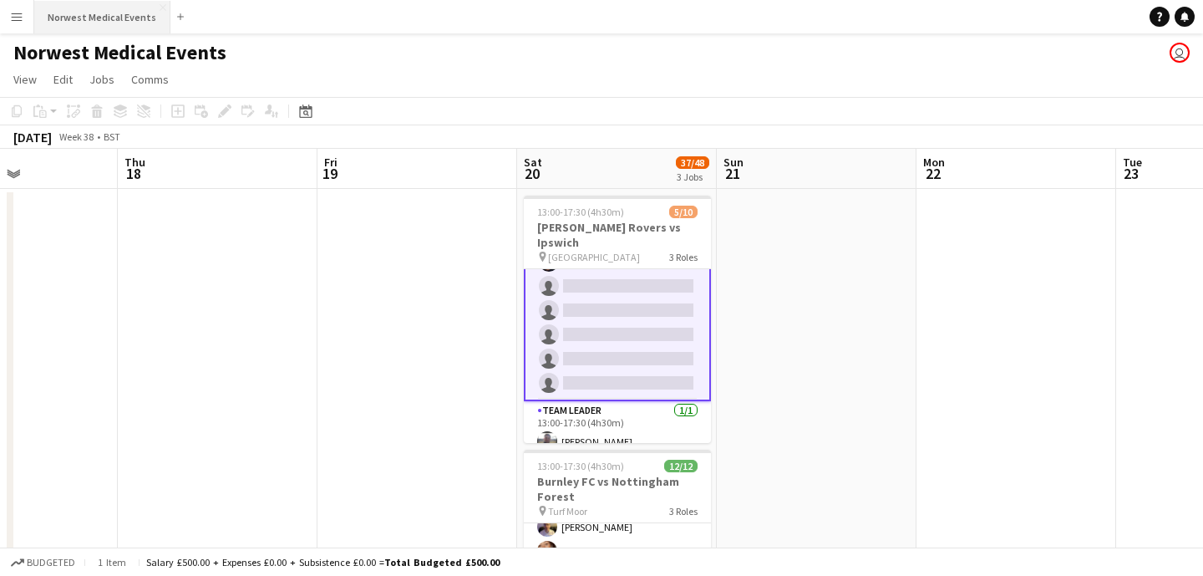
click at [113, 18] on button "Norwest Medical Events Close" at bounding box center [102, 17] width 136 height 33
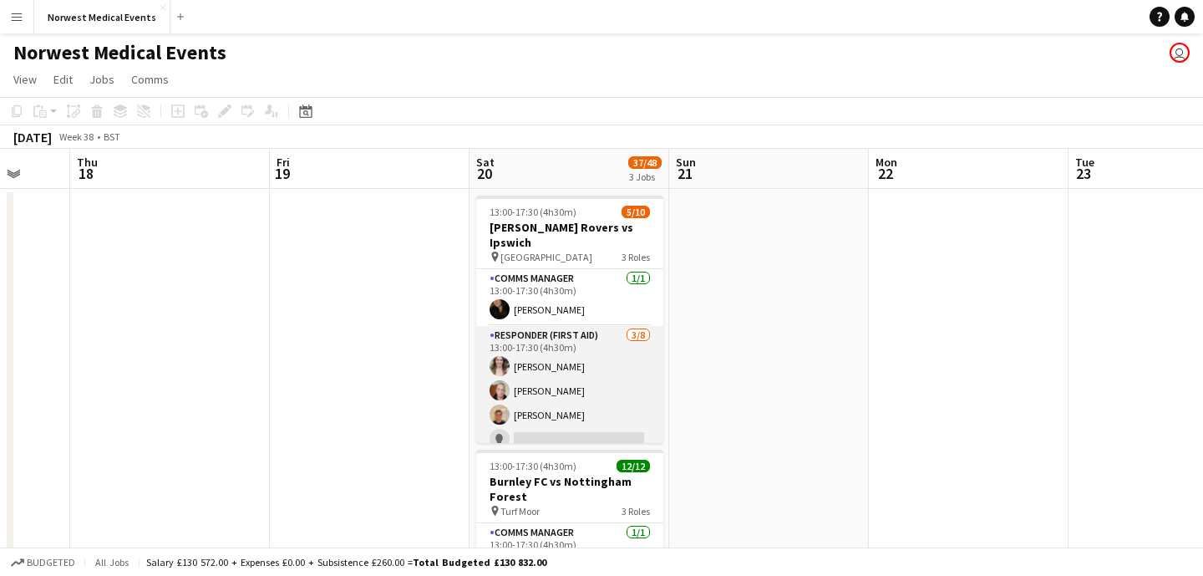
click at [583, 386] on app-card-role "Responder (First Aid) [DATE] 13:00-17:30 (4h30m) [PERSON_NAME] [PERSON_NAME] [P…" at bounding box center [569, 439] width 187 height 226
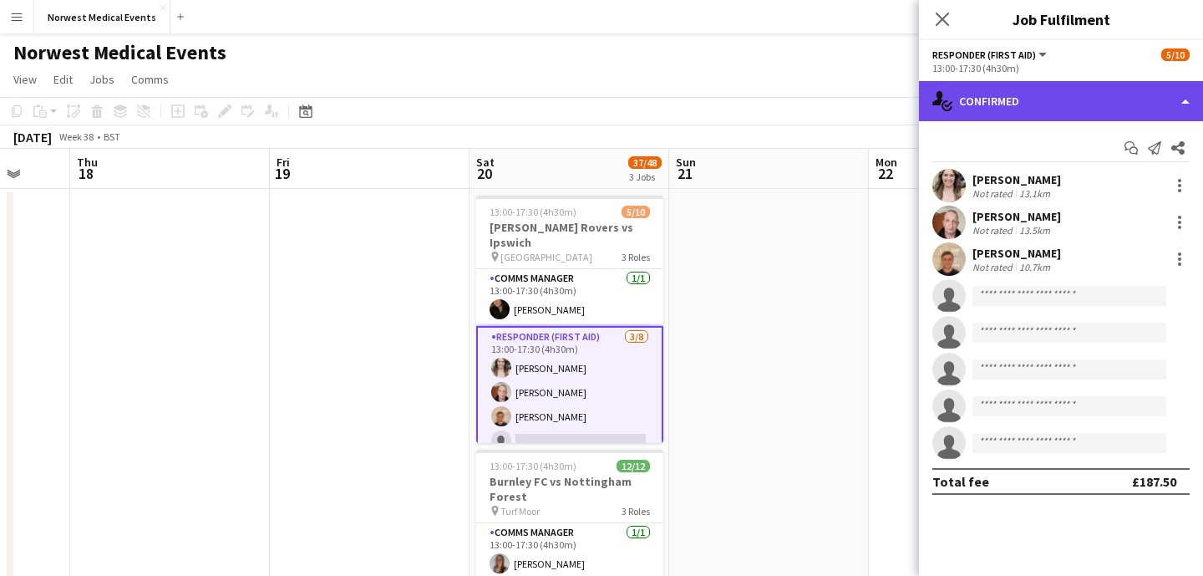
click at [1018, 100] on div "single-neutral-actions-check-2 Confirmed" at bounding box center [1061, 101] width 284 height 40
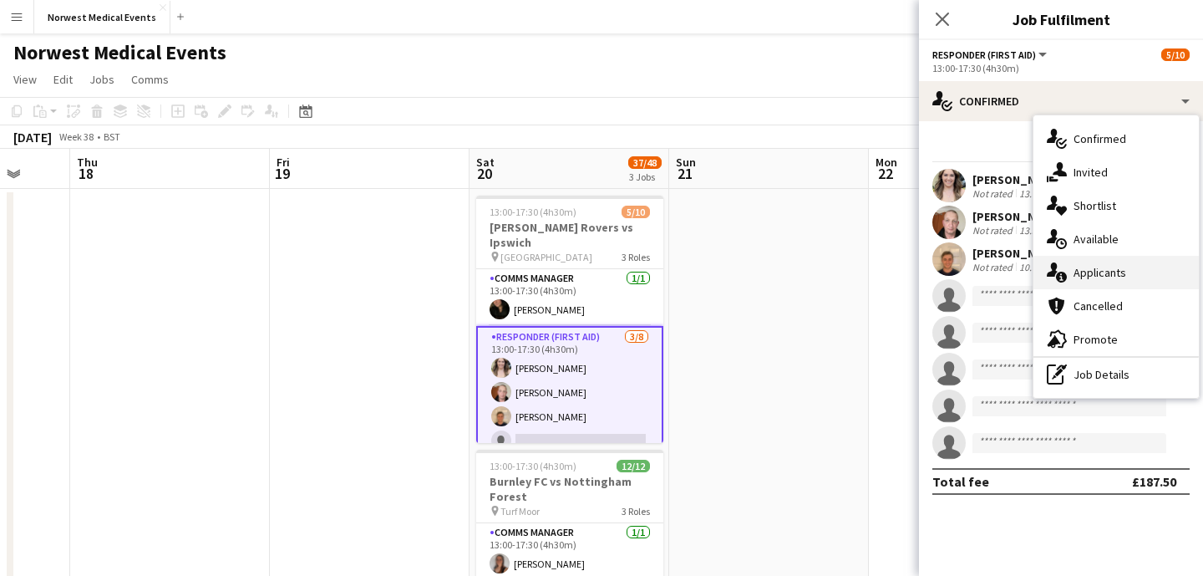
click at [1093, 258] on div "single-neutral-actions-information Applicants" at bounding box center [1115, 272] width 165 height 33
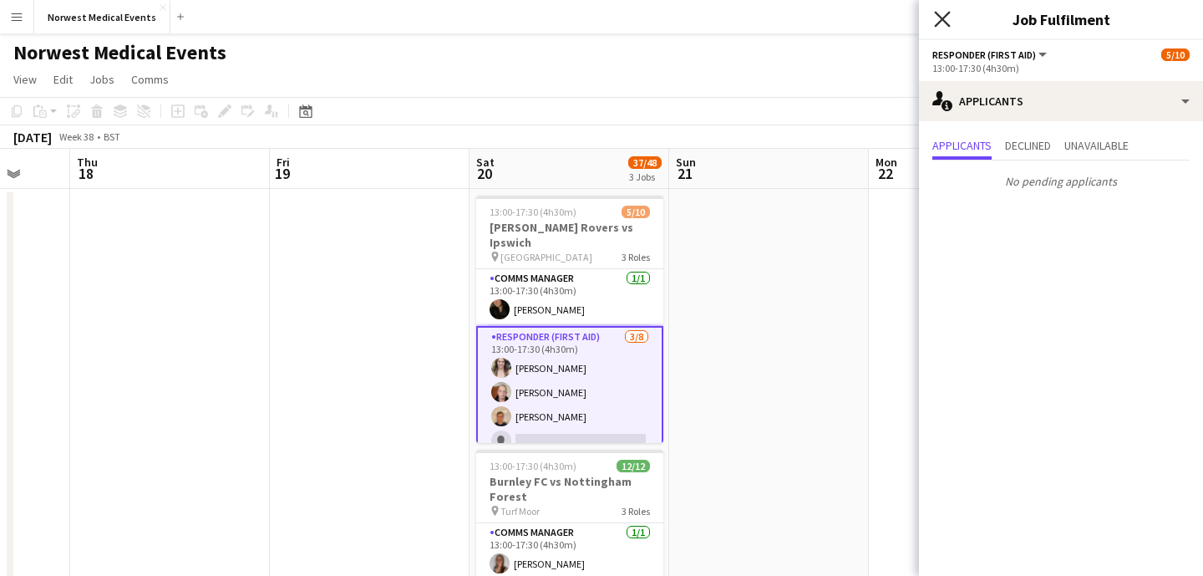
click at [940, 23] on icon "Close pop-in" at bounding box center [942, 19] width 16 height 16
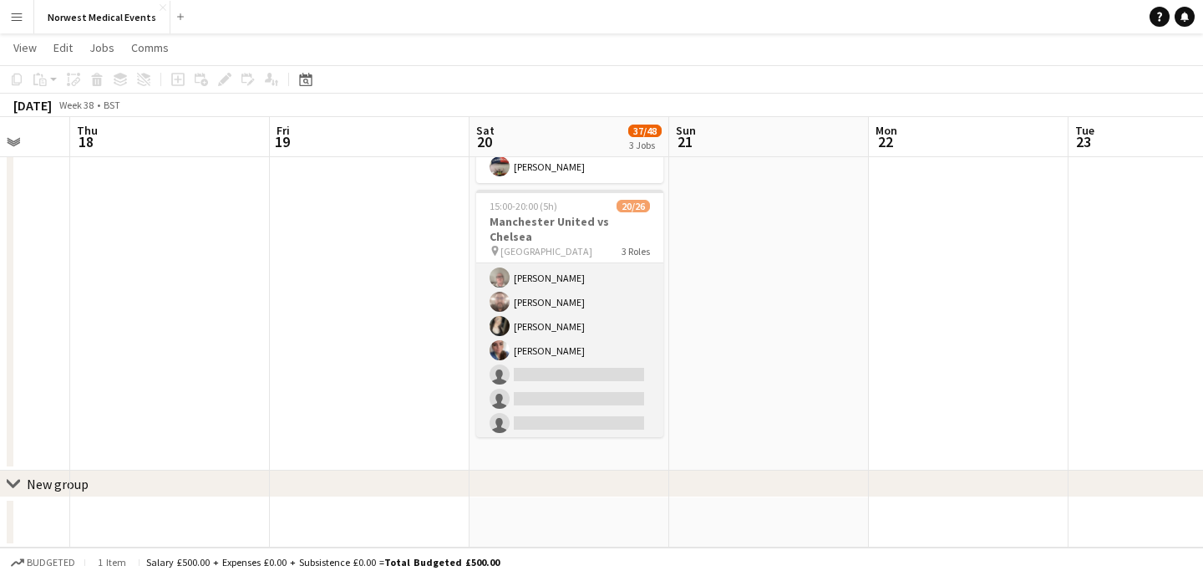
click at [613, 319] on app-card-role "First Responder (Medical) 13/19 15:00-20:00 (5h) [PERSON_NAME] [PERSON_NAME] [P…" at bounding box center [569, 265] width 187 height 493
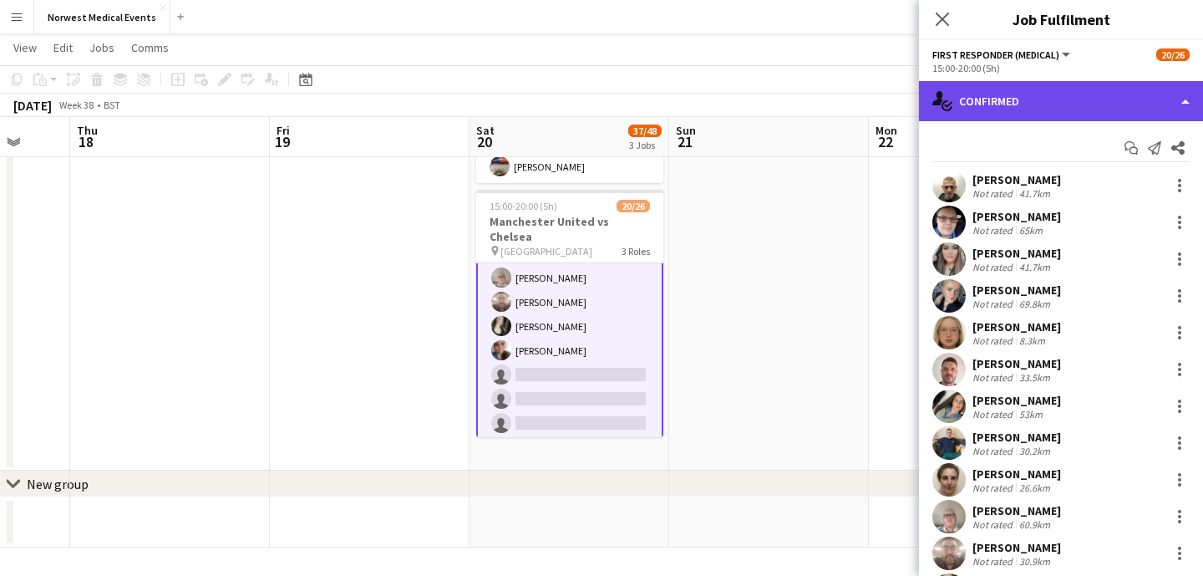
click at [1022, 102] on div "single-neutral-actions-check-2 Confirmed" at bounding box center [1061, 101] width 284 height 40
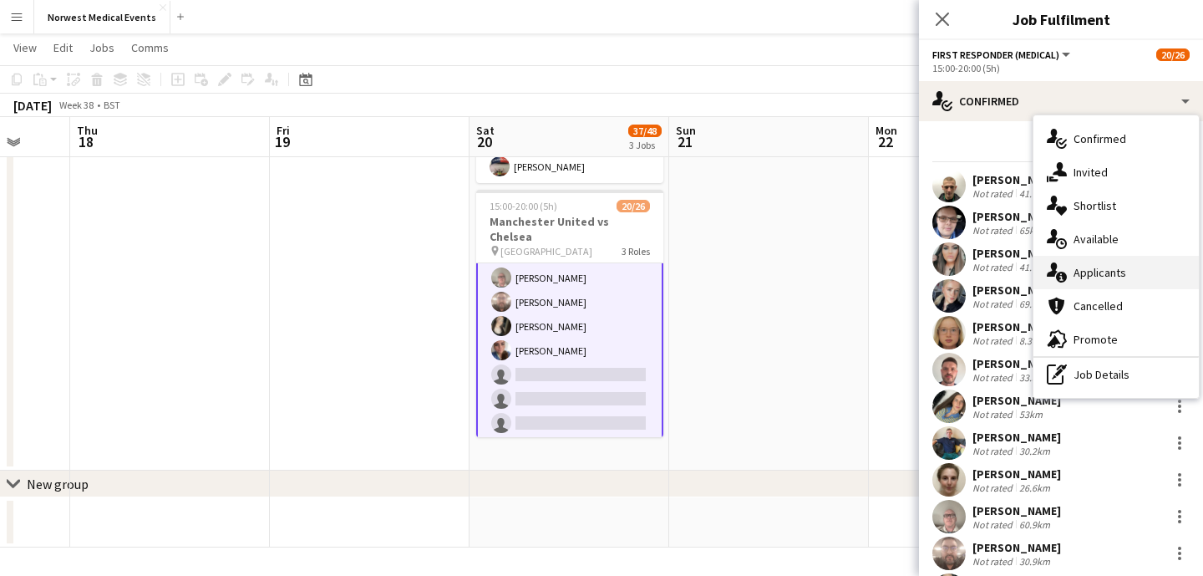
click at [1106, 277] on div "single-neutral-actions-information Applicants" at bounding box center [1115, 272] width 165 height 33
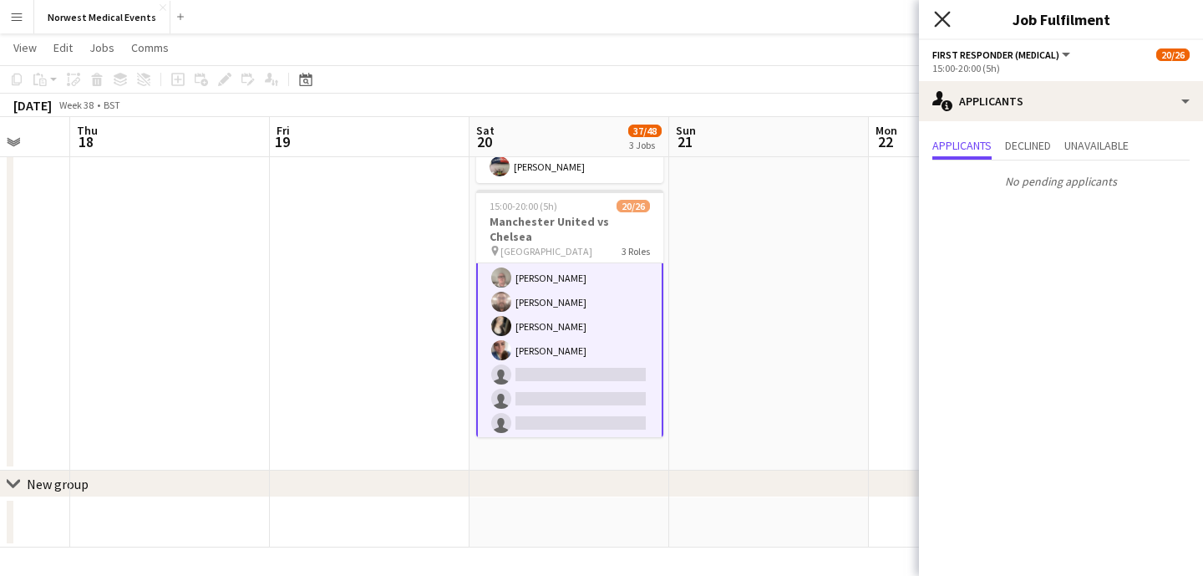
click at [940, 15] on icon "Close pop-in" at bounding box center [942, 19] width 16 height 16
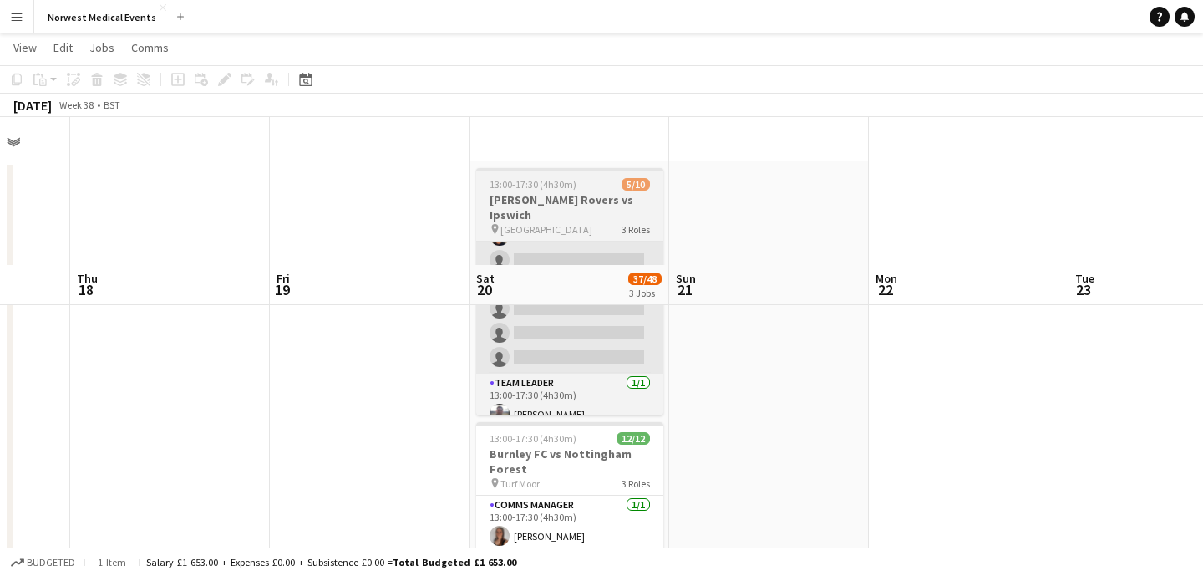
scroll to position [3, 0]
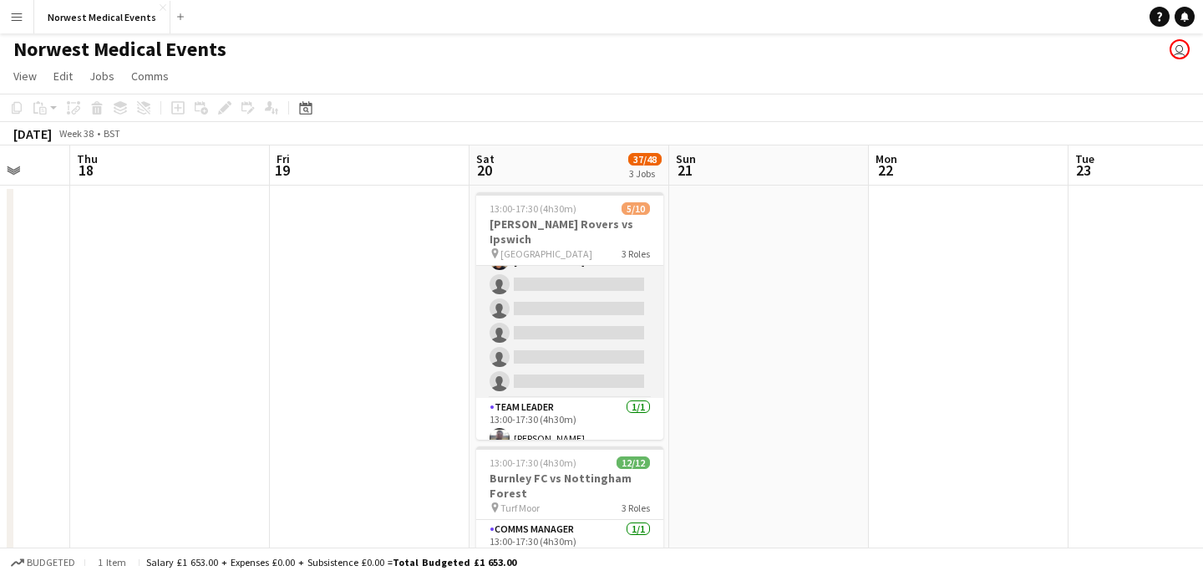
click at [563, 289] on app-card-role "Responder (First Aid) [DATE] 13:00-17:30 (4h30m) [PERSON_NAME] [PERSON_NAME] [P…" at bounding box center [569, 284] width 187 height 226
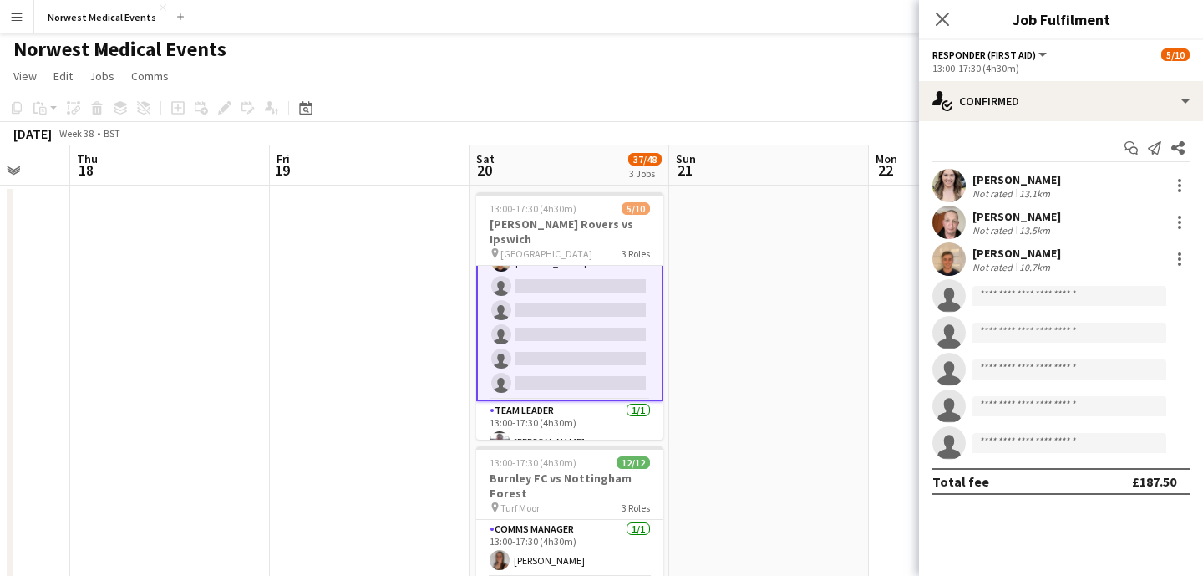
scroll to position [153, 0]
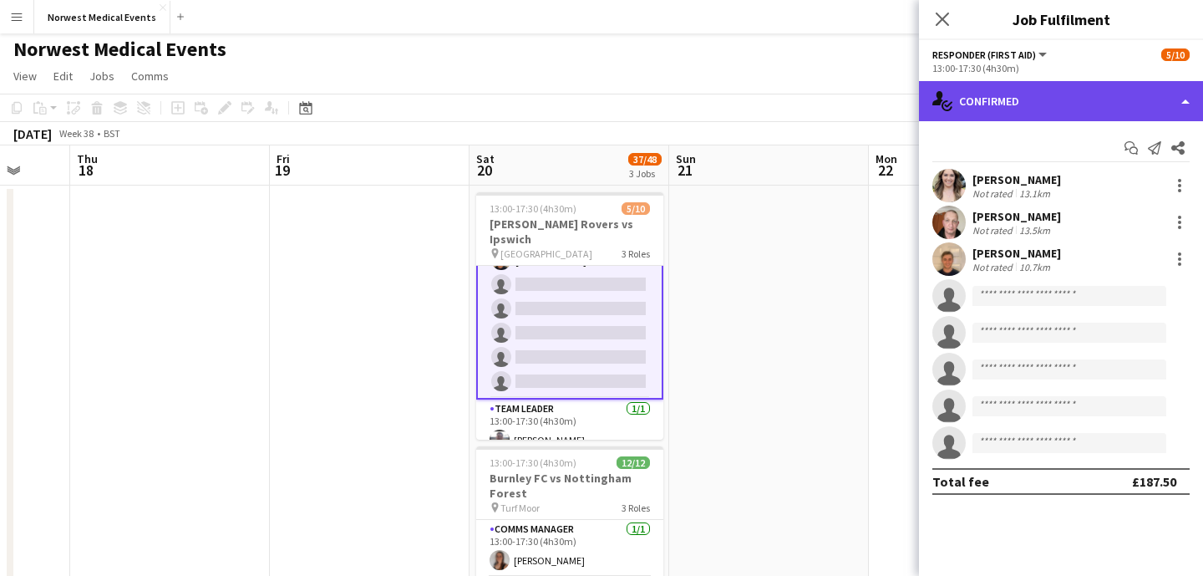
click at [1018, 99] on div "single-neutral-actions-check-2 Confirmed" at bounding box center [1061, 101] width 284 height 40
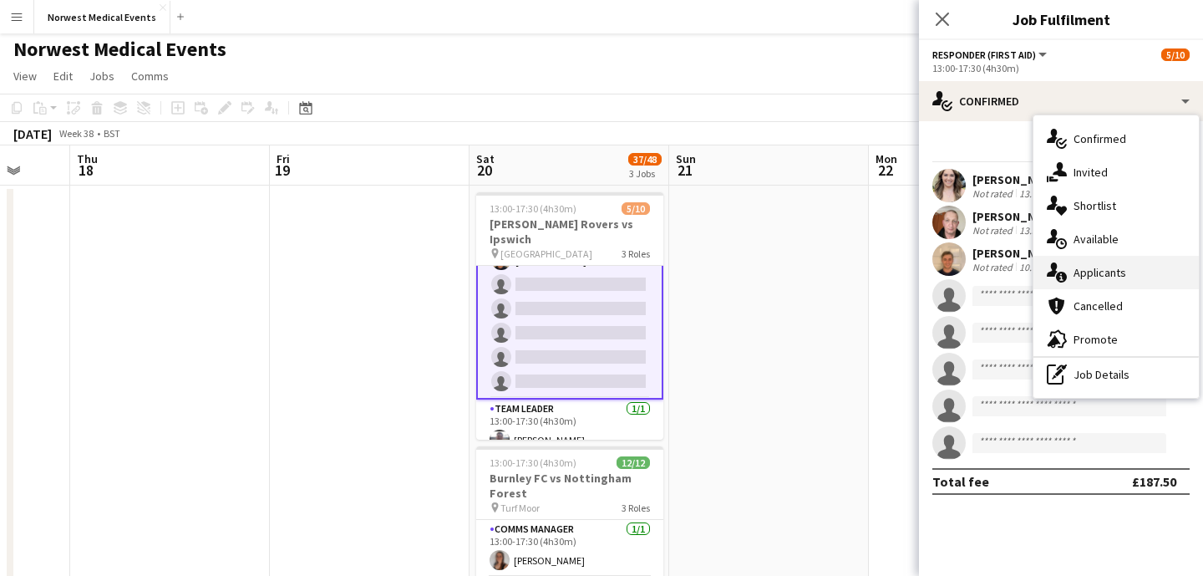
click at [1096, 269] on div "single-neutral-actions-information Applicants" at bounding box center [1115, 272] width 165 height 33
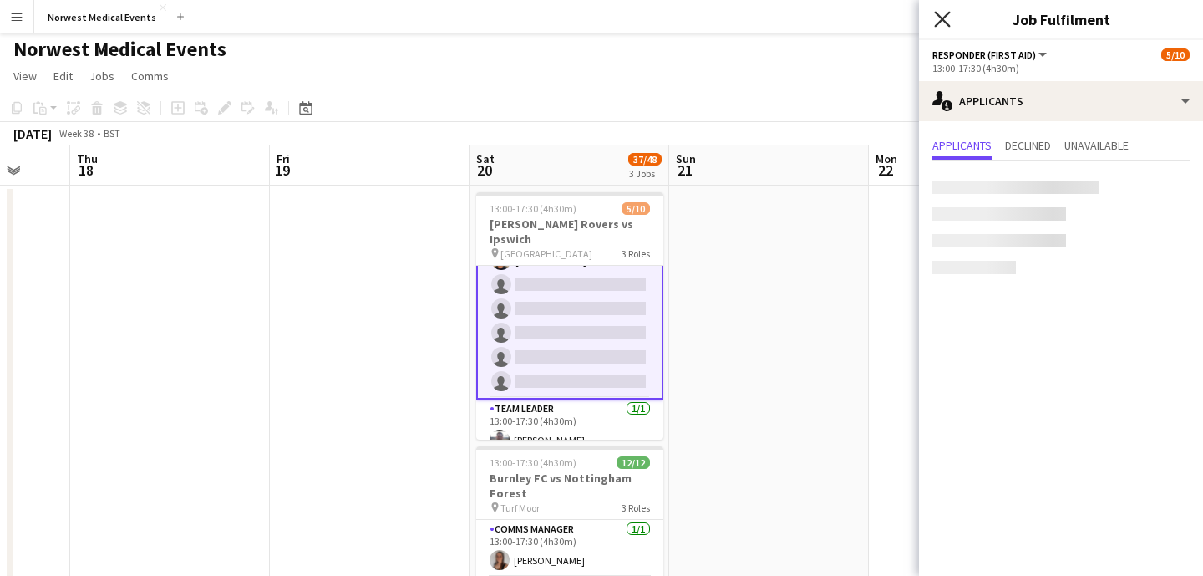
click at [936, 27] on icon "Close pop-in" at bounding box center [942, 19] width 16 height 16
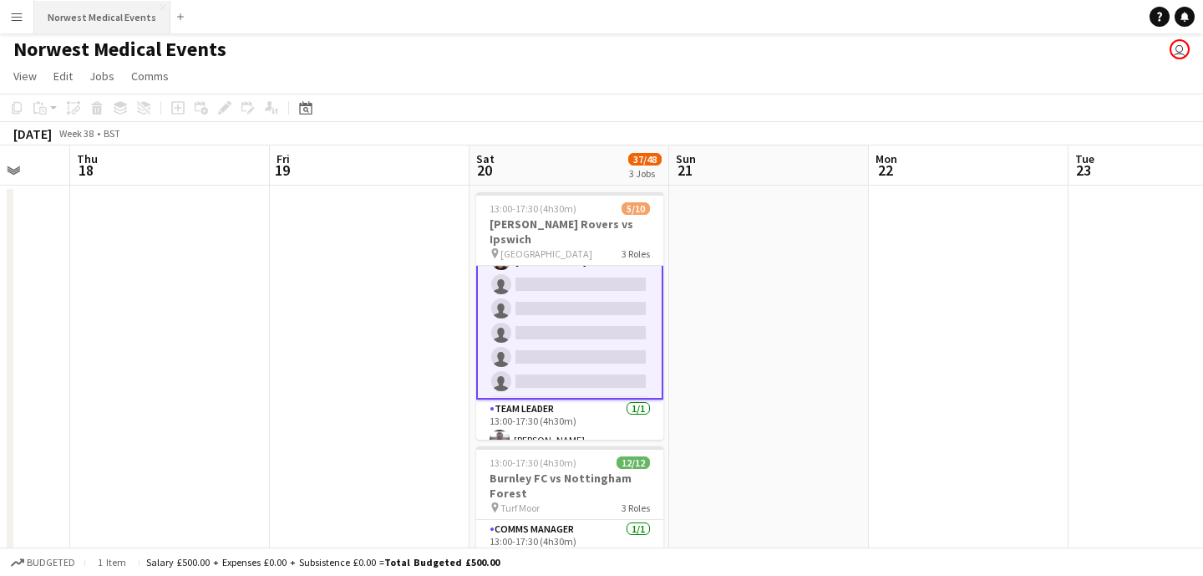
click at [119, 23] on button "Norwest Medical Events Close" at bounding box center [102, 17] width 136 height 33
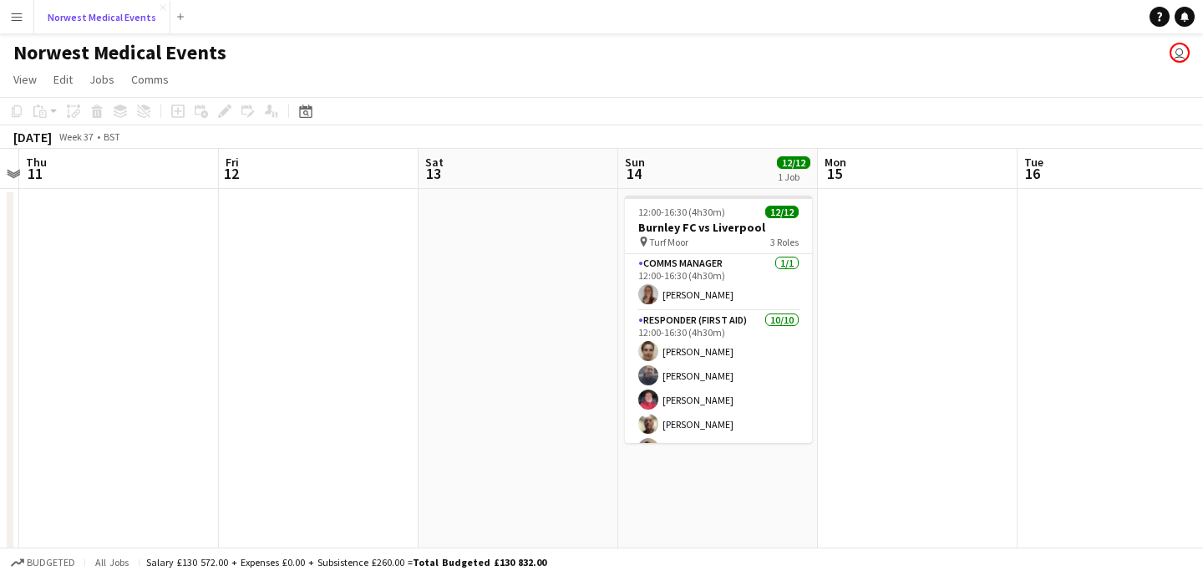
scroll to position [0, 528]
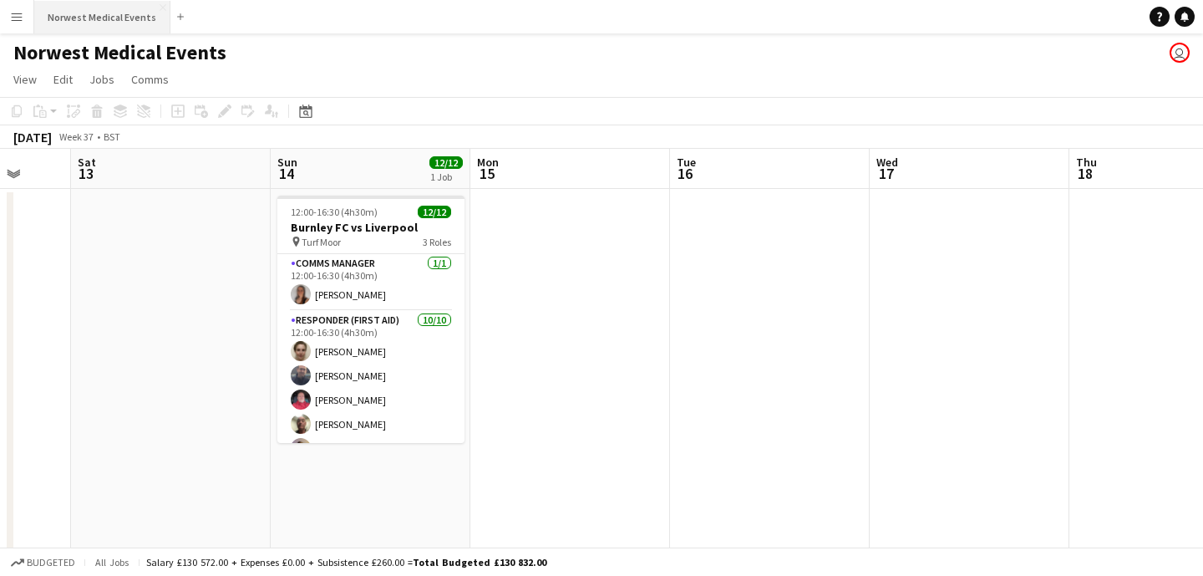
click at [102, 24] on button "Norwest Medical Events Close" at bounding box center [102, 17] width 136 height 33
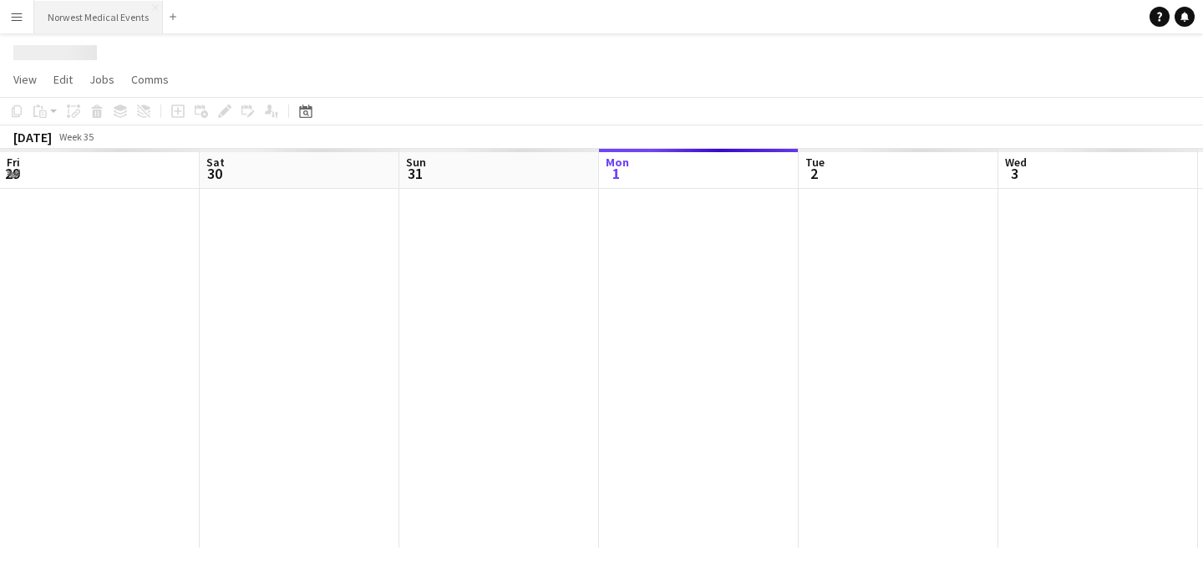
scroll to position [0, 399]
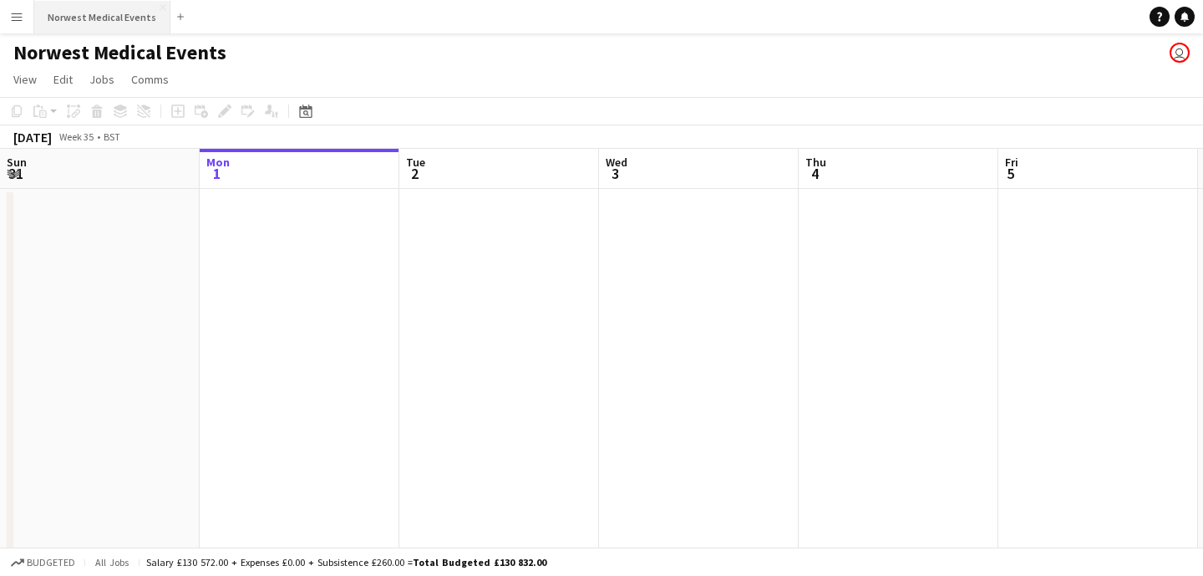
click at [114, 22] on button "Norwest Medical Events Close" at bounding box center [102, 17] width 136 height 33
click at [115, 12] on button "Norwest Medical Events Close" at bounding box center [102, 17] width 136 height 33
click at [95, 16] on button "Norwest Medical Events Close" at bounding box center [102, 17] width 136 height 33
click at [97, 12] on button "Norwest Medical Events Close" at bounding box center [102, 17] width 136 height 33
click at [99, 23] on button "Norwest Medical Events Close" at bounding box center [102, 17] width 136 height 33
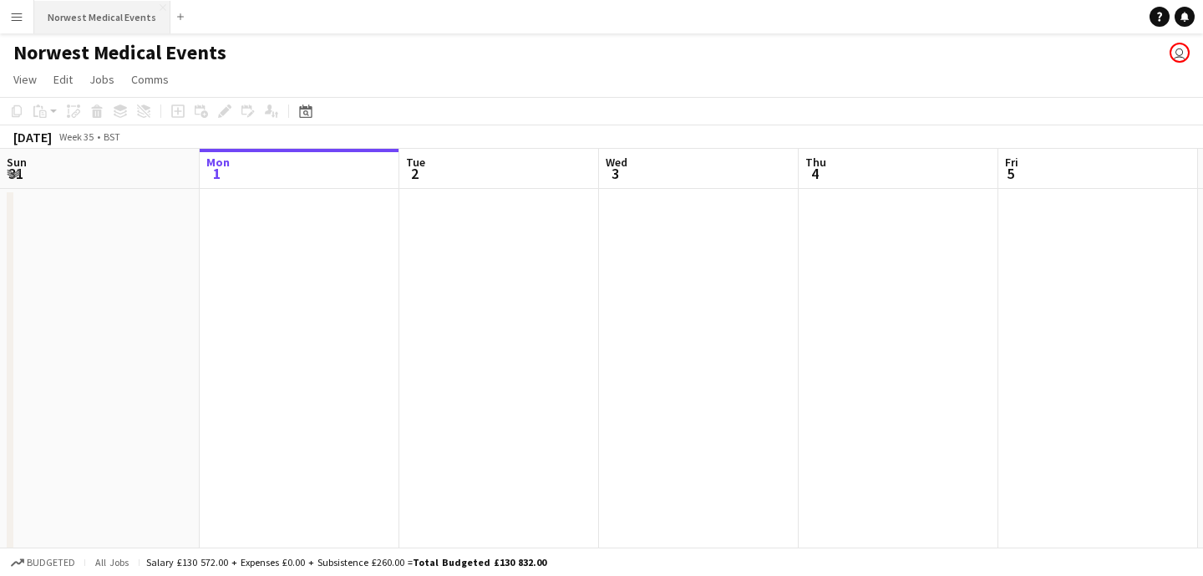
click at [100, 17] on button "Norwest Medical Events Close" at bounding box center [102, 17] width 136 height 33
click at [98, 24] on button "Norwest Medical Events Close" at bounding box center [102, 17] width 136 height 33
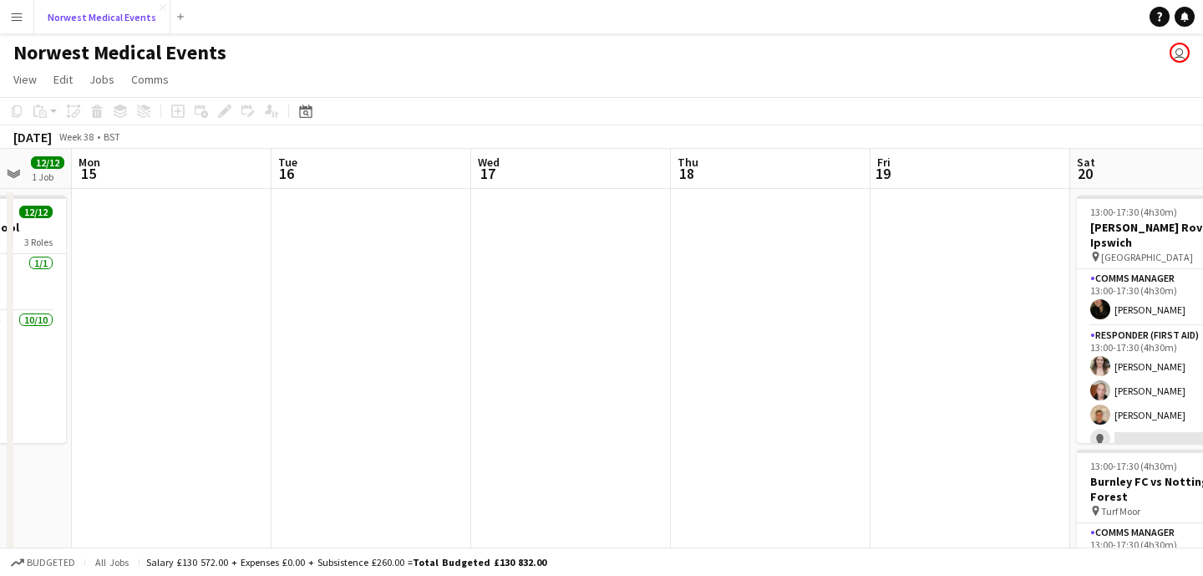
scroll to position [0, 524]
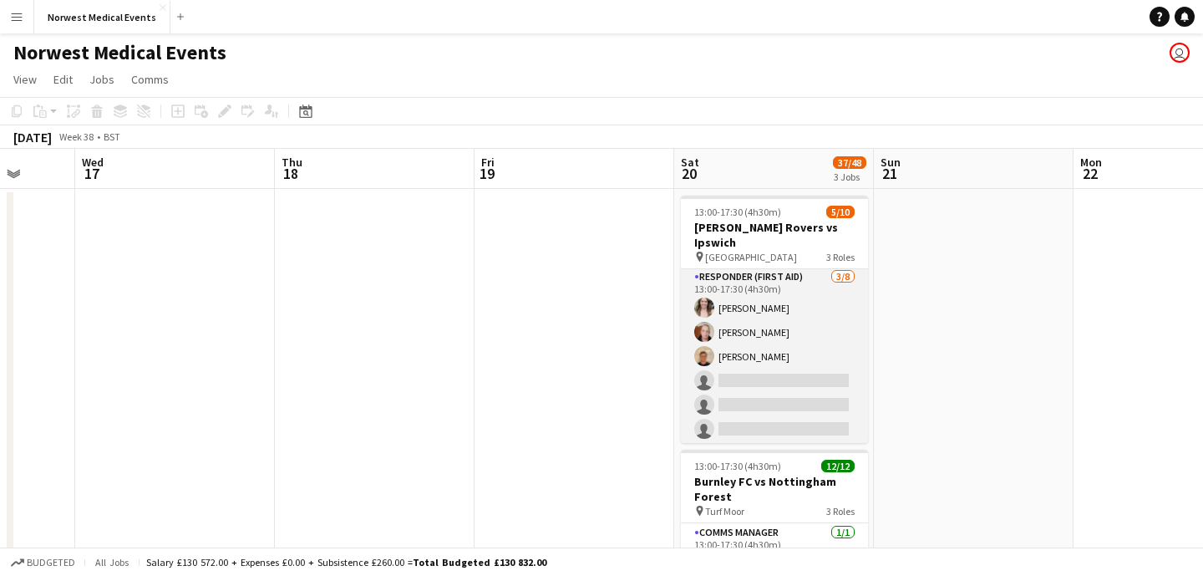
click at [782, 348] on app-card-role "Responder (First Aid) [DATE] 13:00-17:30 (4h30m) [PERSON_NAME] [PERSON_NAME] [P…" at bounding box center [774, 380] width 187 height 226
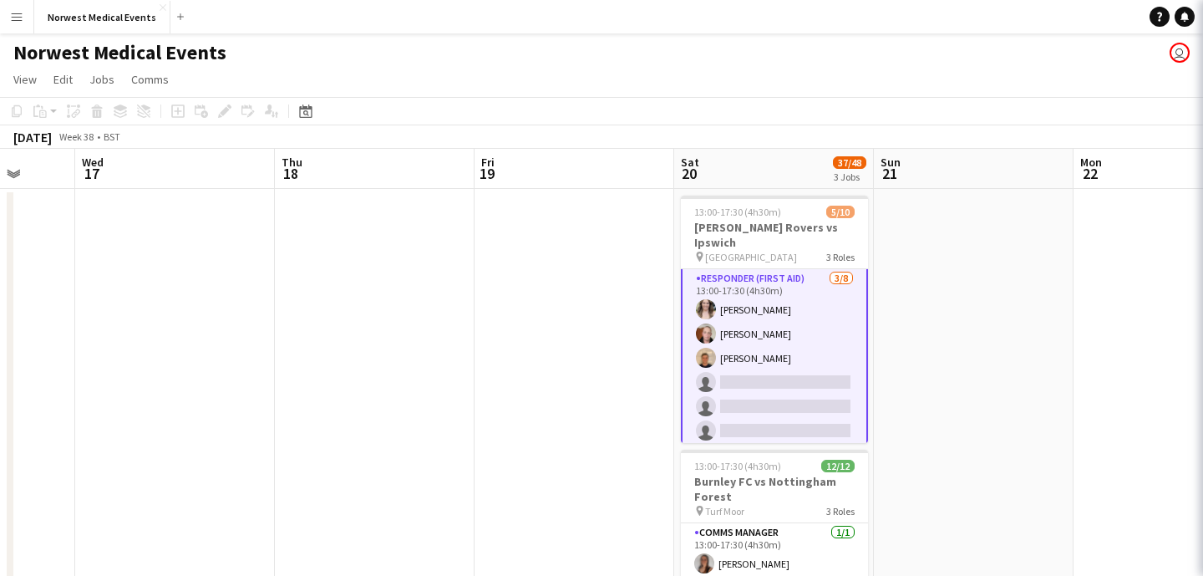
scroll to position [60, 0]
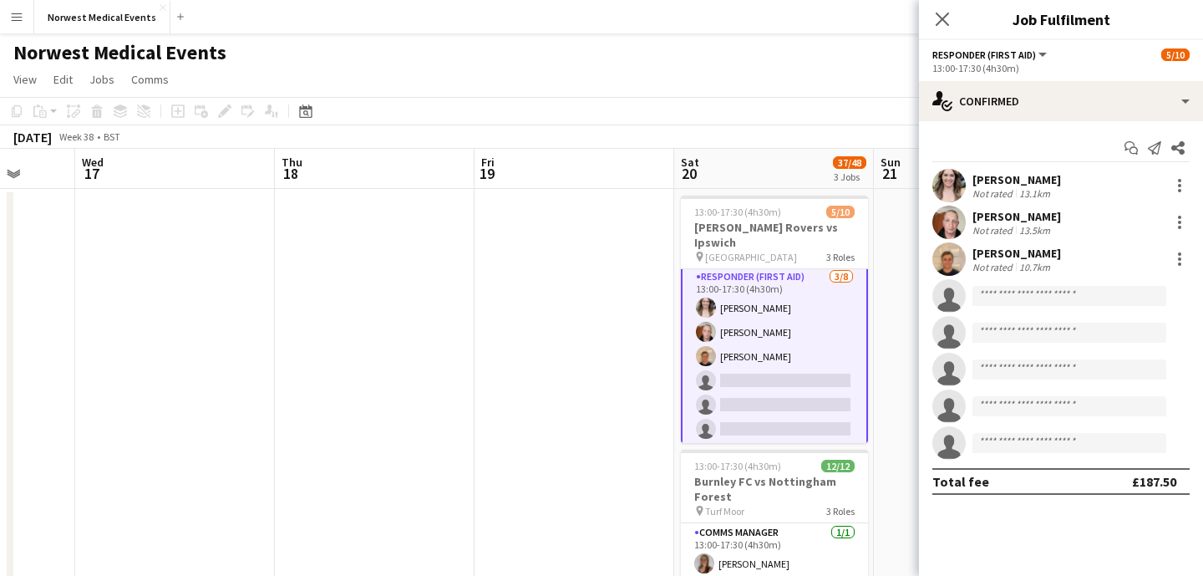
click at [1032, 124] on div "Start chat Send notification Share [PERSON_NAME] Not rated 13.1km [PERSON_NAME]…" at bounding box center [1061, 314] width 284 height 387
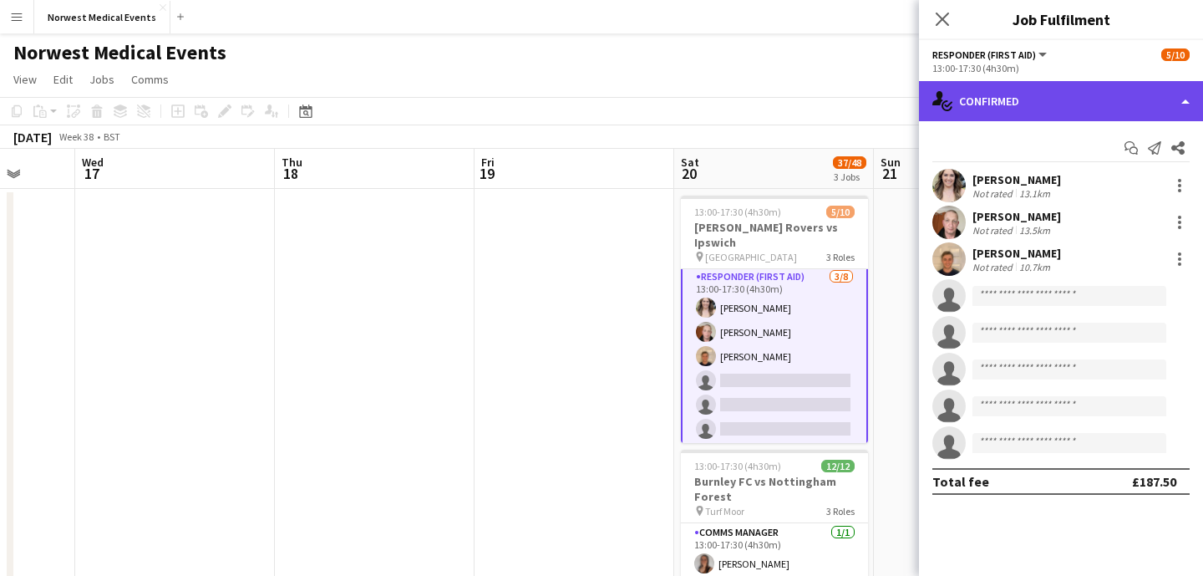
click at [1045, 99] on div "single-neutral-actions-check-2 Confirmed" at bounding box center [1061, 101] width 284 height 40
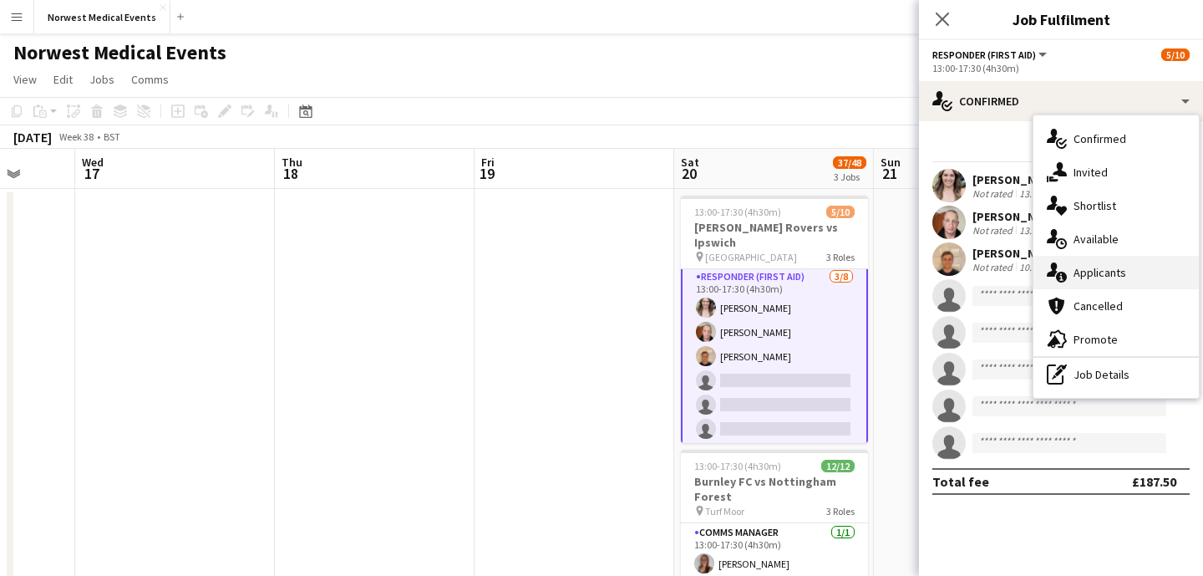
click at [1108, 268] on div "single-neutral-actions-information Applicants" at bounding box center [1115, 272] width 165 height 33
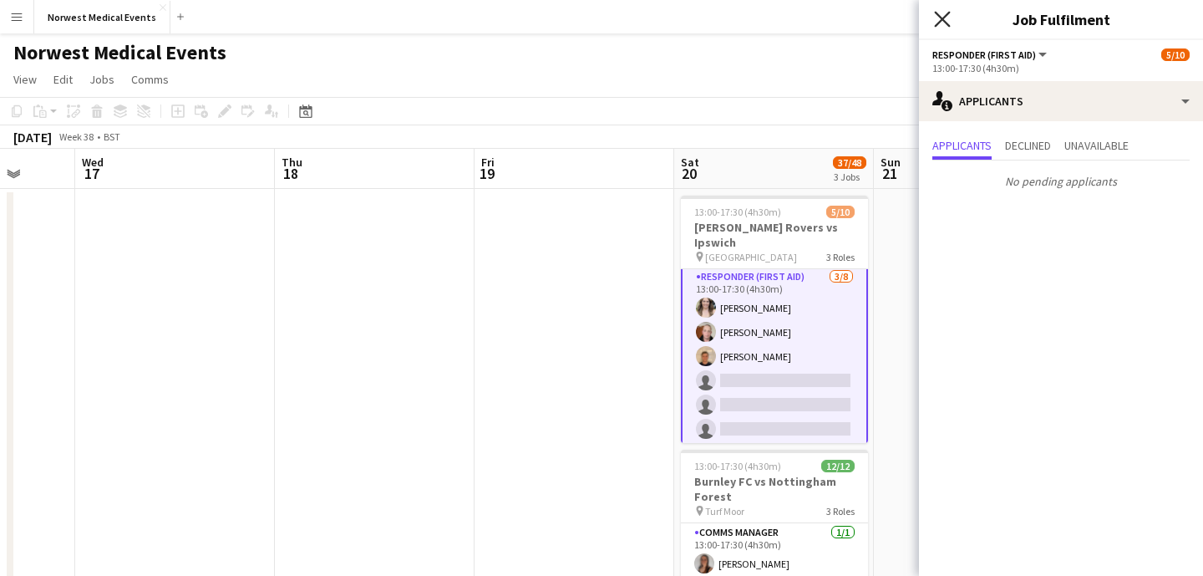
click at [947, 25] on icon at bounding box center [942, 19] width 16 height 16
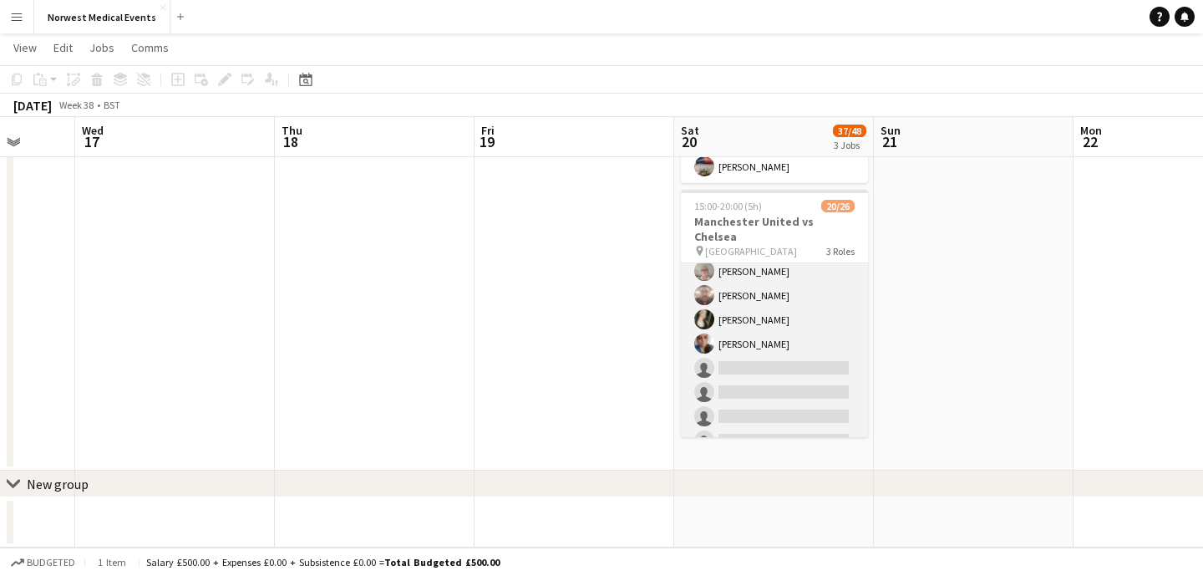
scroll to position [261, 0]
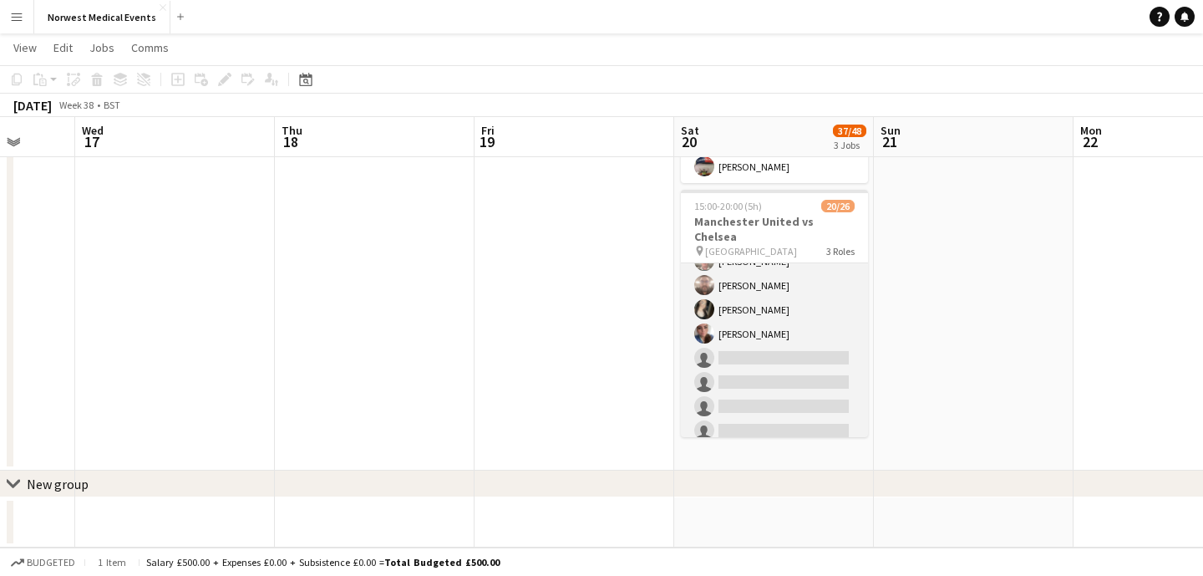
click at [808, 327] on app-card-role "First Responder (Medical) 13/19 15:00-20:00 (5h) [PERSON_NAME] [PERSON_NAME] [P…" at bounding box center [774, 249] width 187 height 493
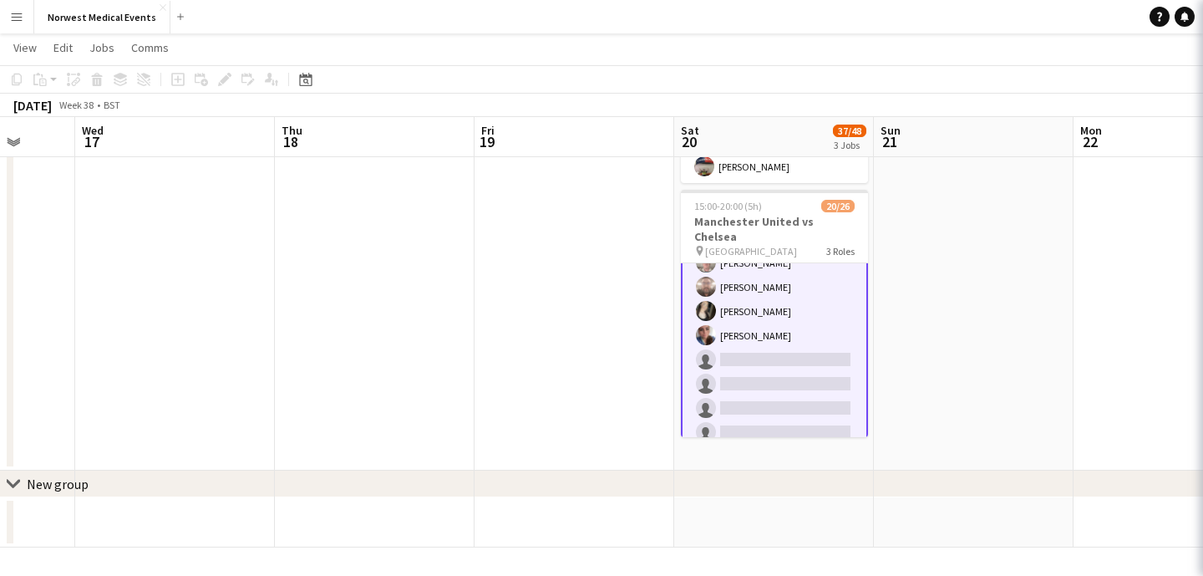
scroll to position [262, 0]
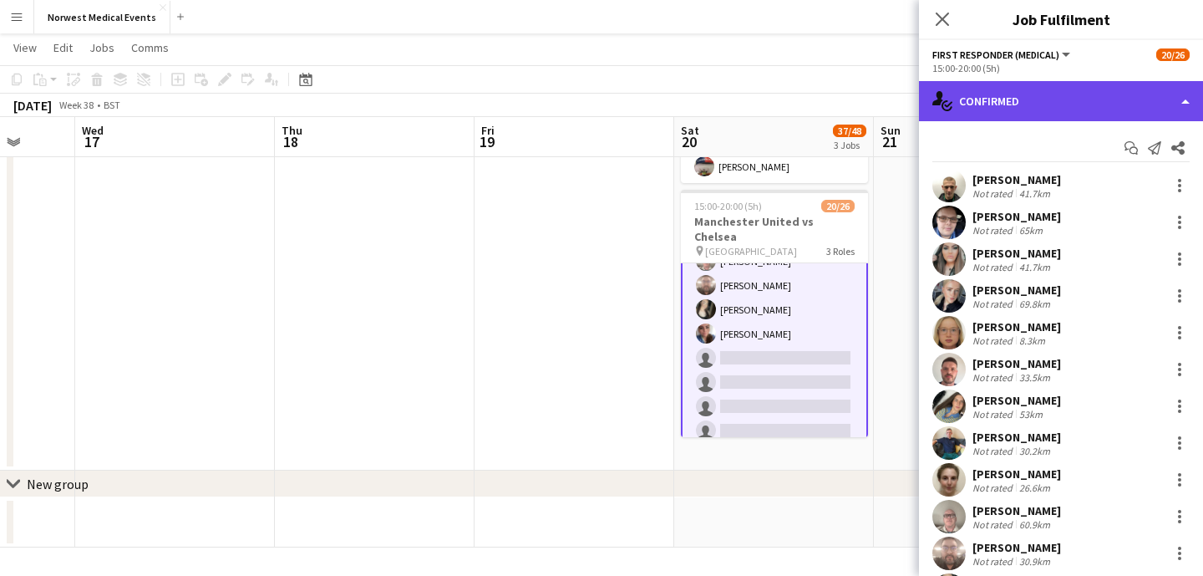
click at [1047, 109] on div "single-neutral-actions-check-2 Confirmed" at bounding box center [1061, 101] width 284 height 40
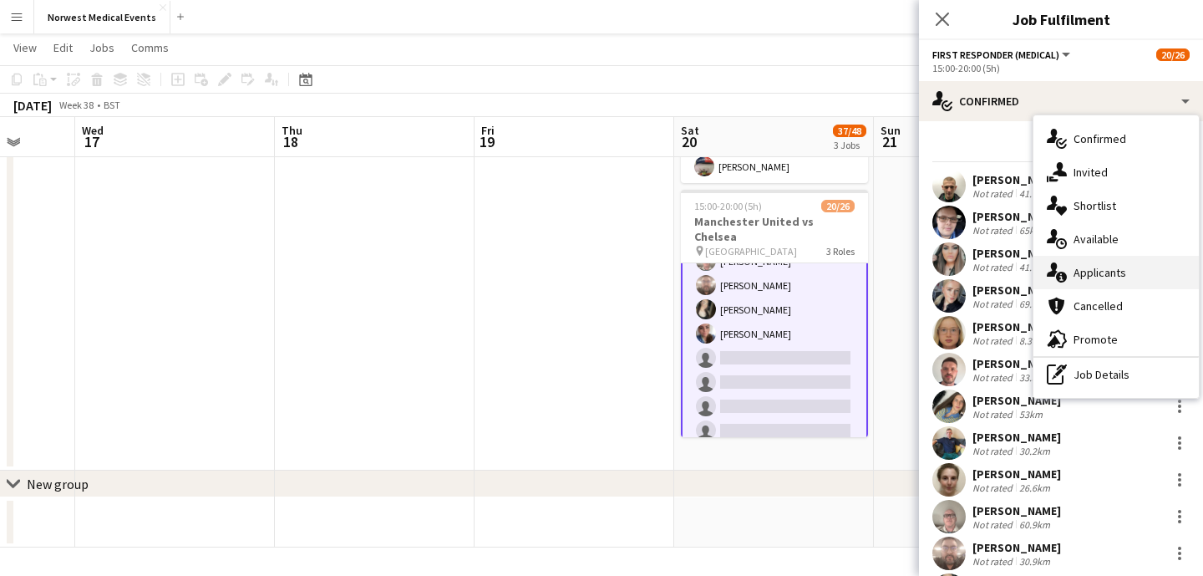
click at [1099, 271] on div "single-neutral-actions-information Applicants" at bounding box center [1115, 272] width 165 height 33
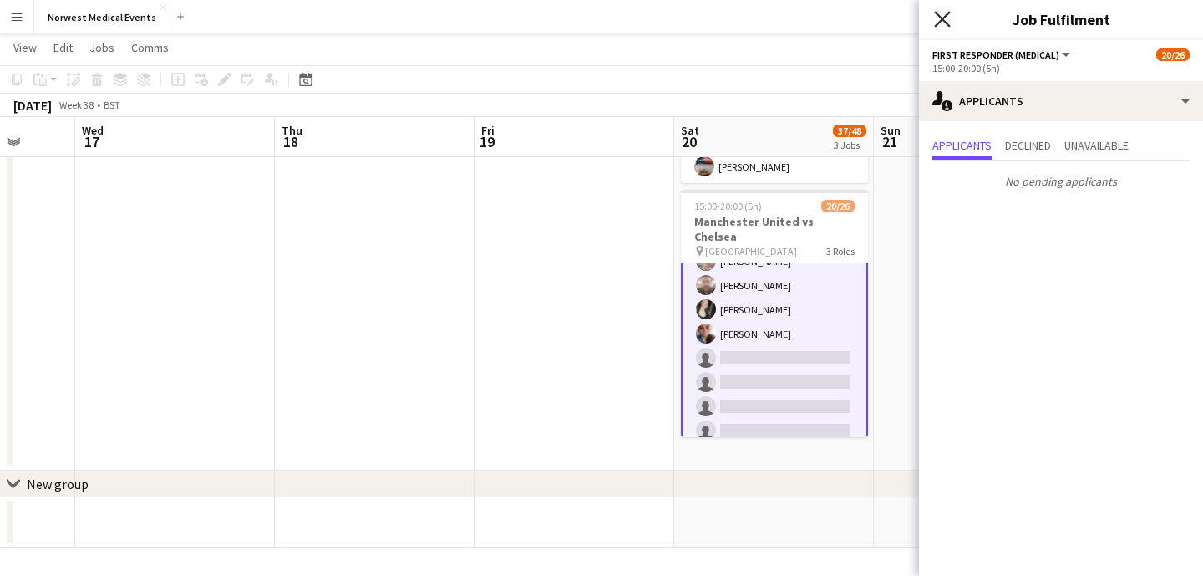
click at [946, 13] on icon at bounding box center [942, 19] width 16 height 16
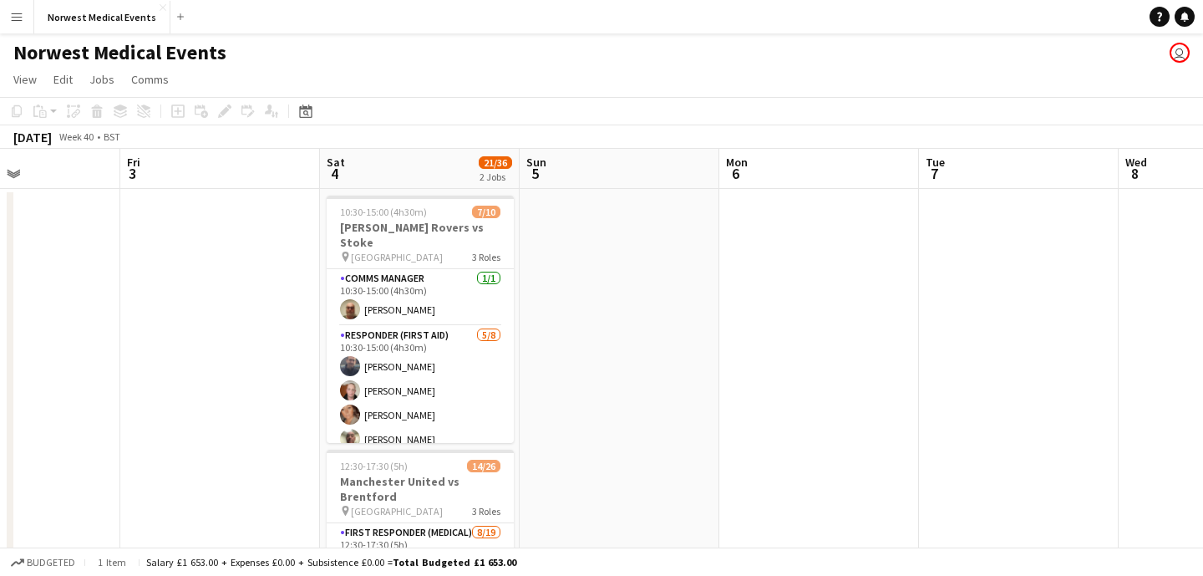
scroll to position [0, 784]
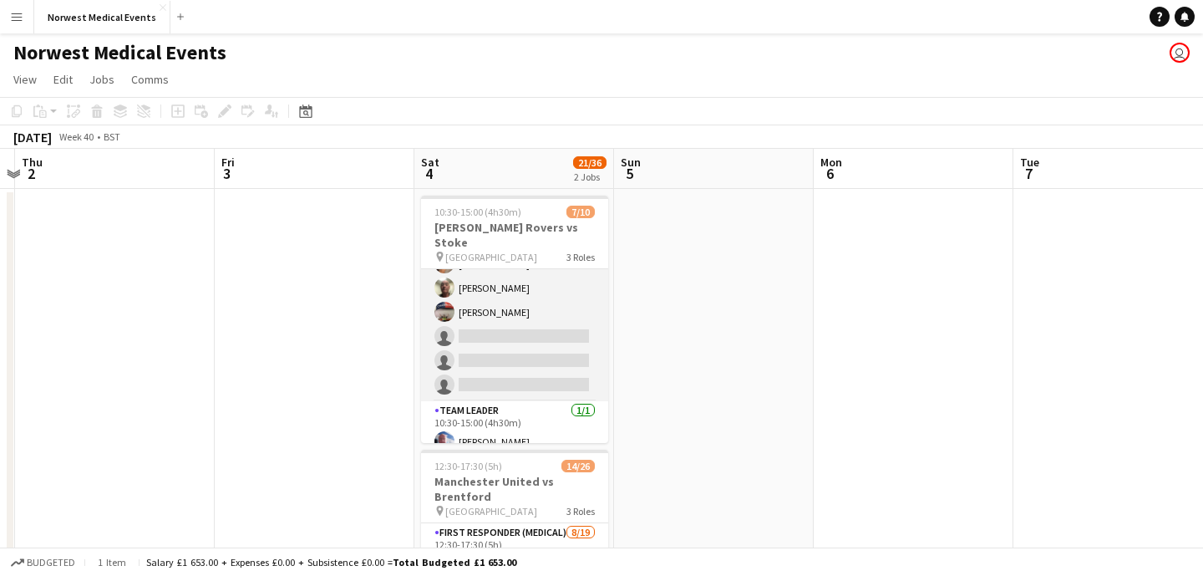
click at [555, 330] on app-card-role "Responder (First Aid) [DATE] 10:30-15:00 (4h30m) [PERSON_NAME] [PERSON_NAME] [P…" at bounding box center [514, 288] width 187 height 226
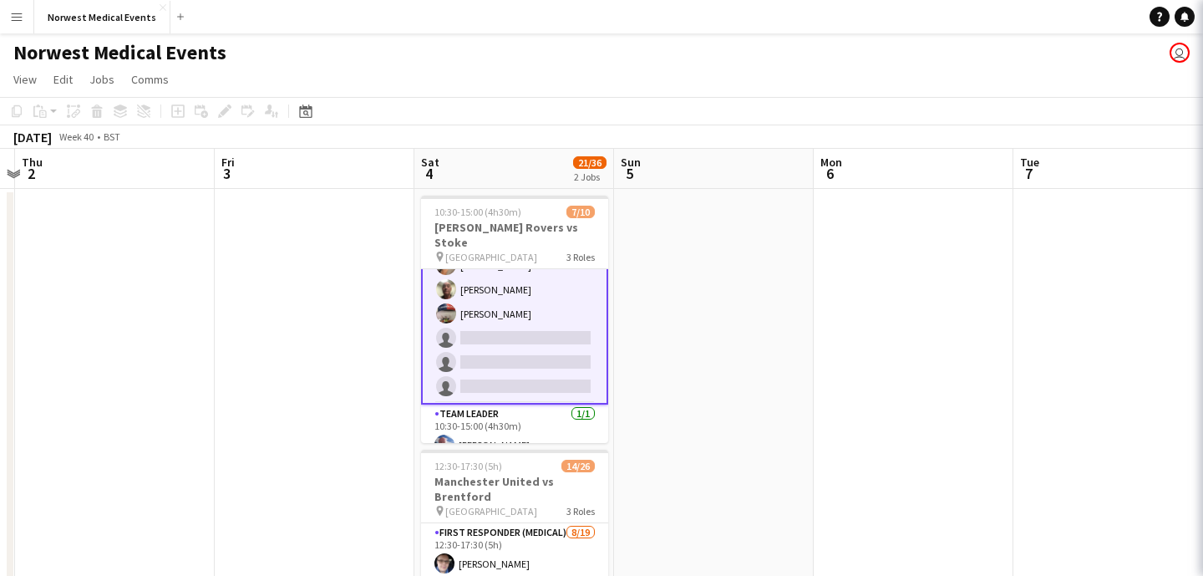
scroll to position [153, 0]
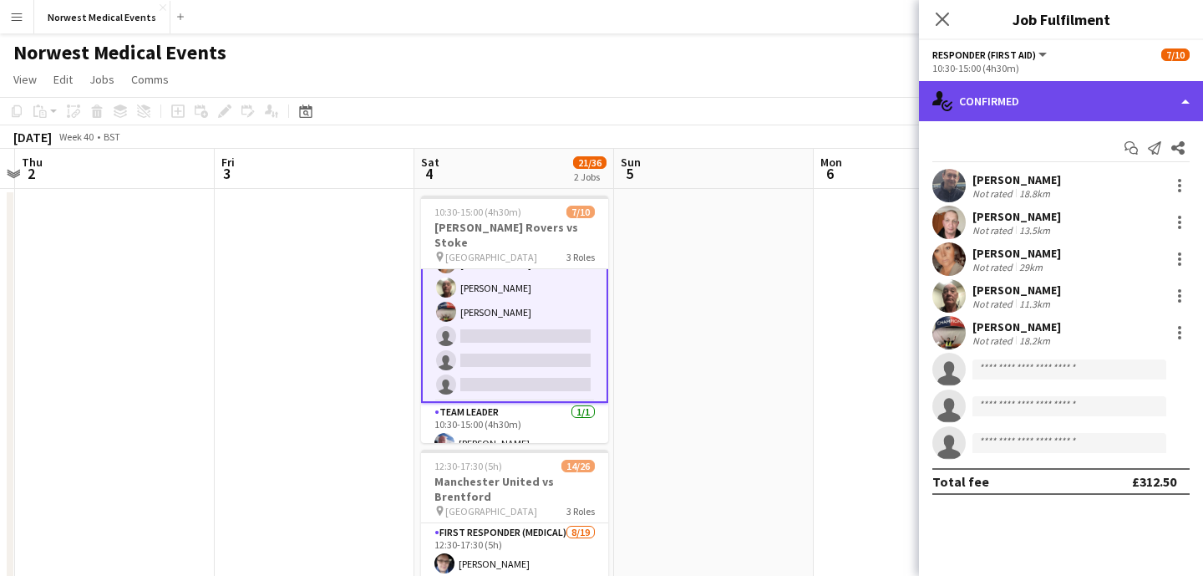
click at [1078, 90] on div "single-neutral-actions-check-2 Confirmed" at bounding box center [1061, 101] width 284 height 40
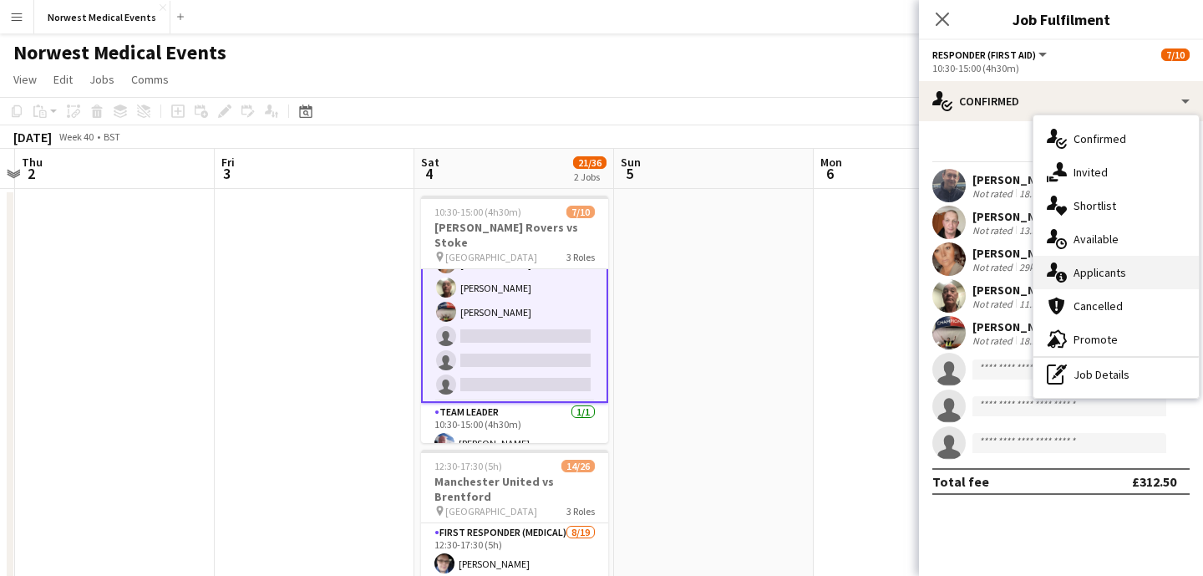
click at [1106, 267] on div "single-neutral-actions-information Applicants" at bounding box center [1115, 272] width 165 height 33
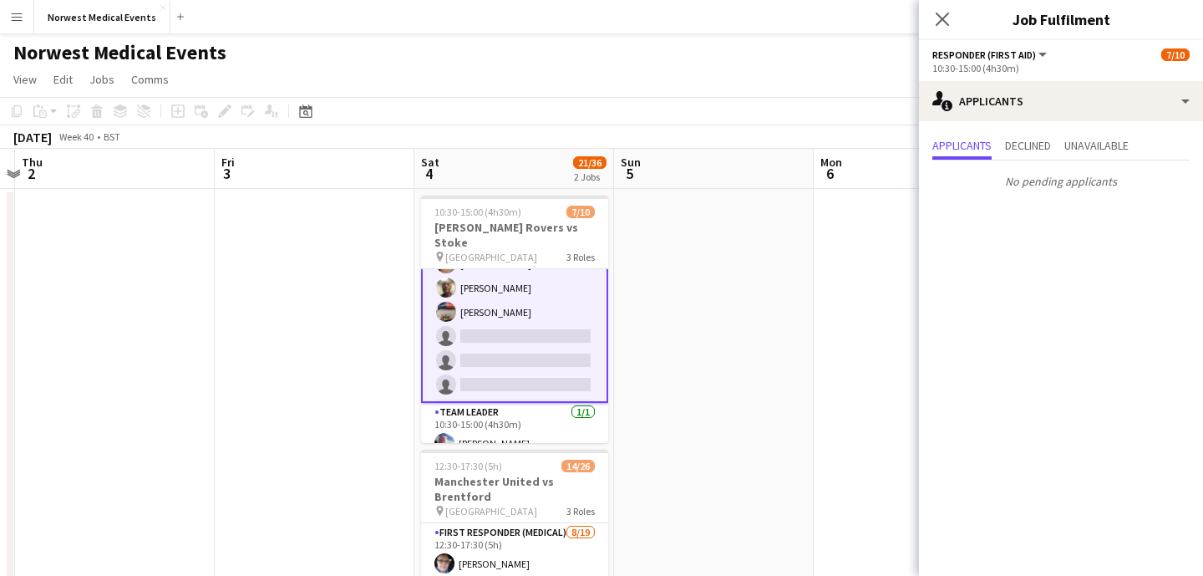
click at [941, 20] on icon at bounding box center [942, 19] width 13 height 13
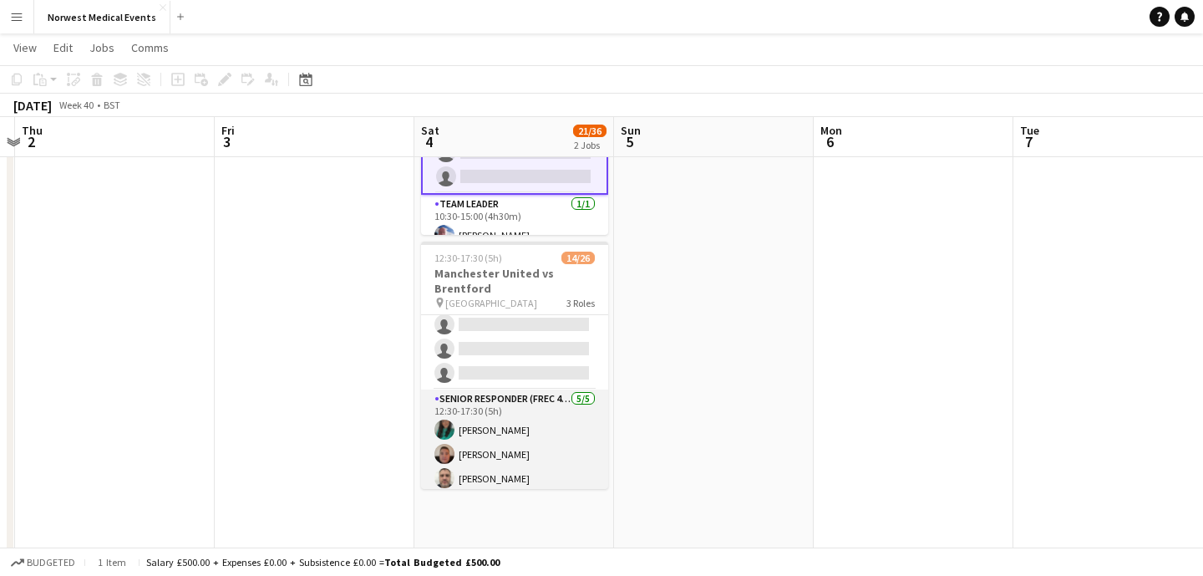
scroll to position [436, 0]
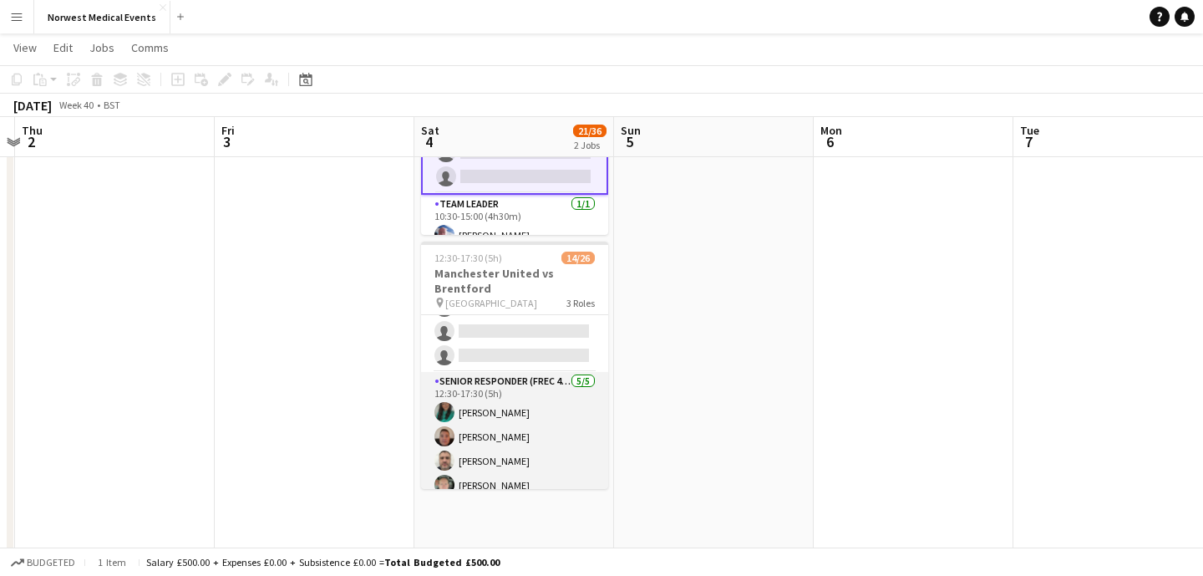
click at [547, 373] on app-card-role "Senior Responder (FREC 4 or Above) [DATE] 12:30-17:30 (5h) [PERSON_NAME] [PERSO…" at bounding box center [514, 449] width 187 height 154
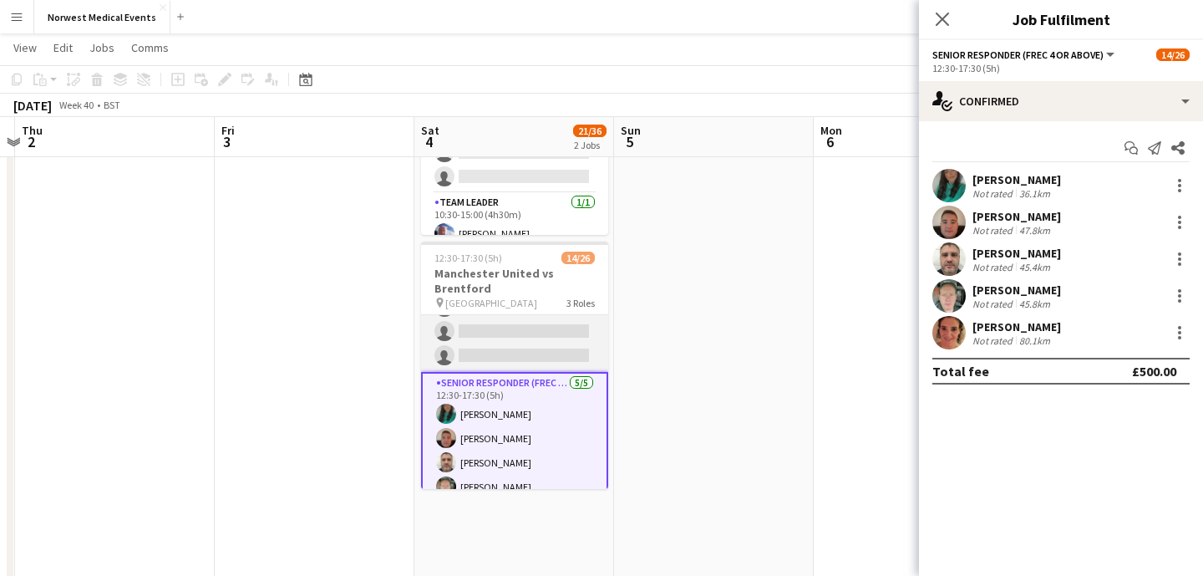
click at [551, 345] on app-card-role "First Responder (Medical) [DATE] 12:30-17:30 (5h) [PERSON_NAME] [PERSON_NAME] […" at bounding box center [514, 125] width 187 height 493
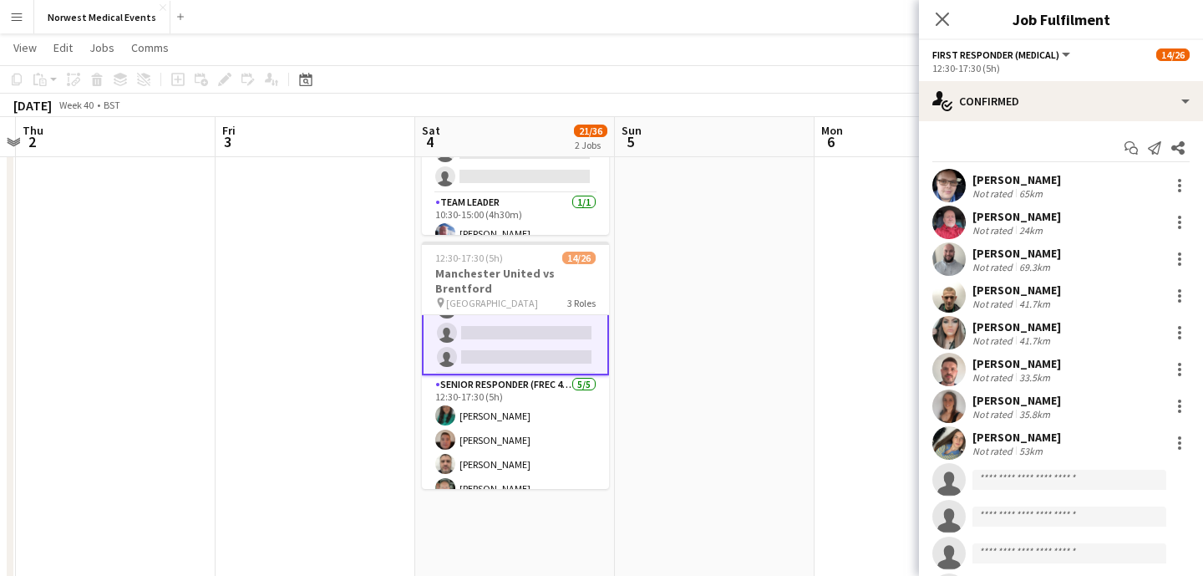
scroll to position [438, 0]
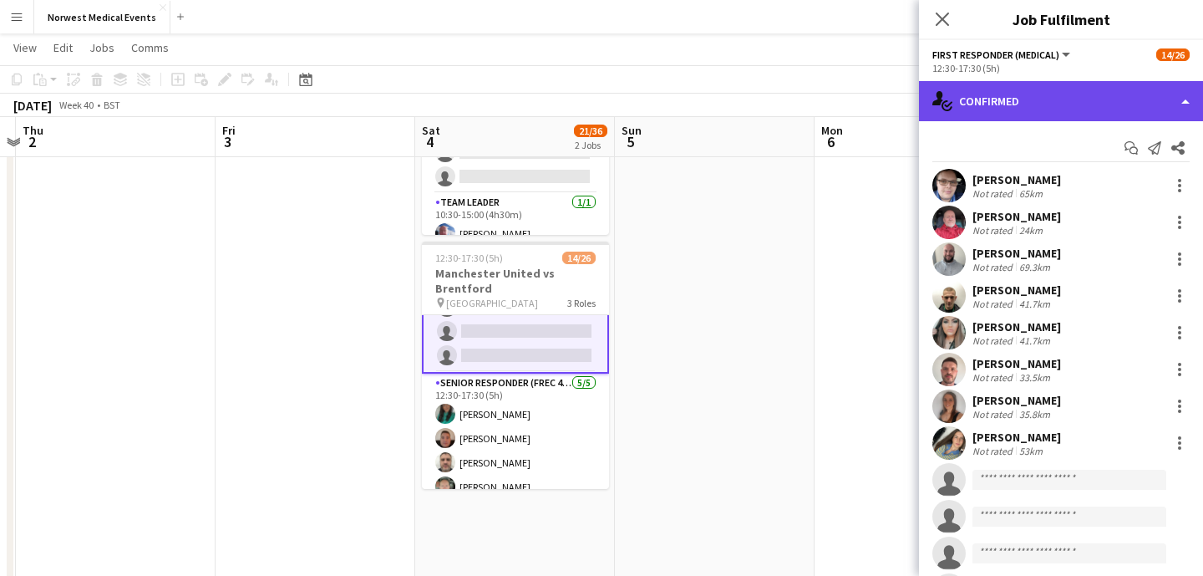
click at [1147, 89] on div "single-neutral-actions-check-2 Confirmed" at bounding box center [1061, 101] width 284 height 40
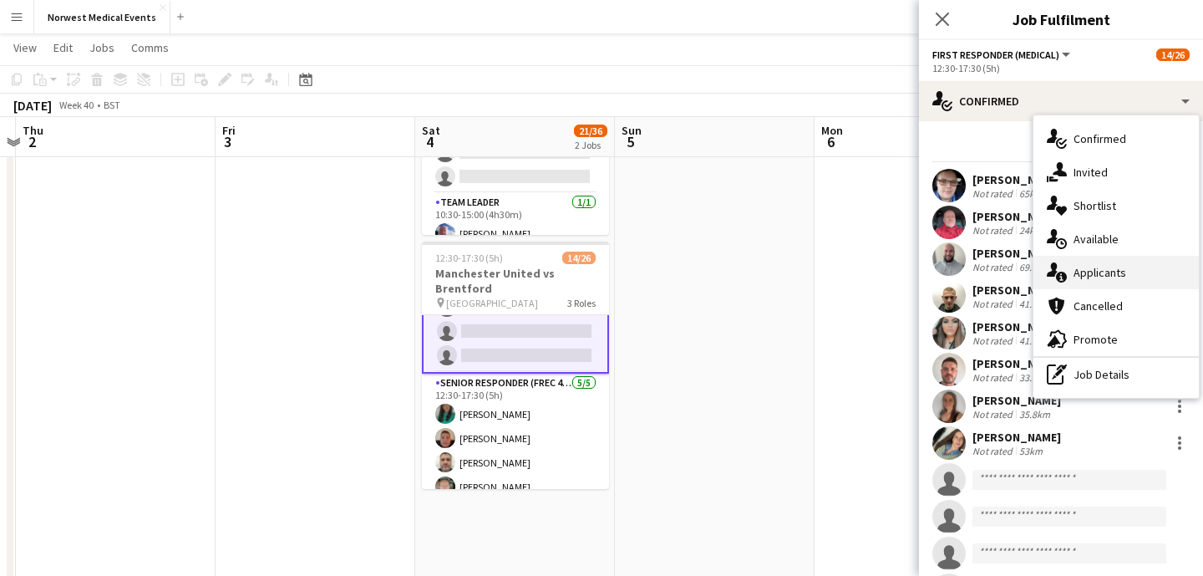
click at [1119, 265] on div "single-neutral-actions-information Applicants" at bounding box center [1115, 272] width 165 height 33
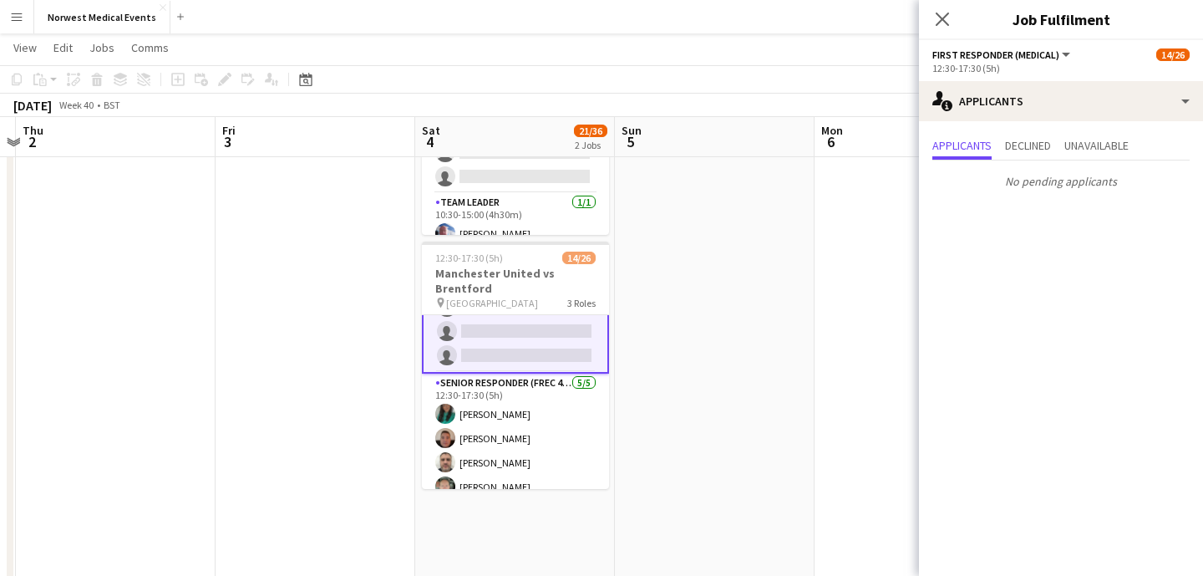
click at [940, 23] on icon "Close pop-in" at bounding box center [942, 19] width 13 height 13
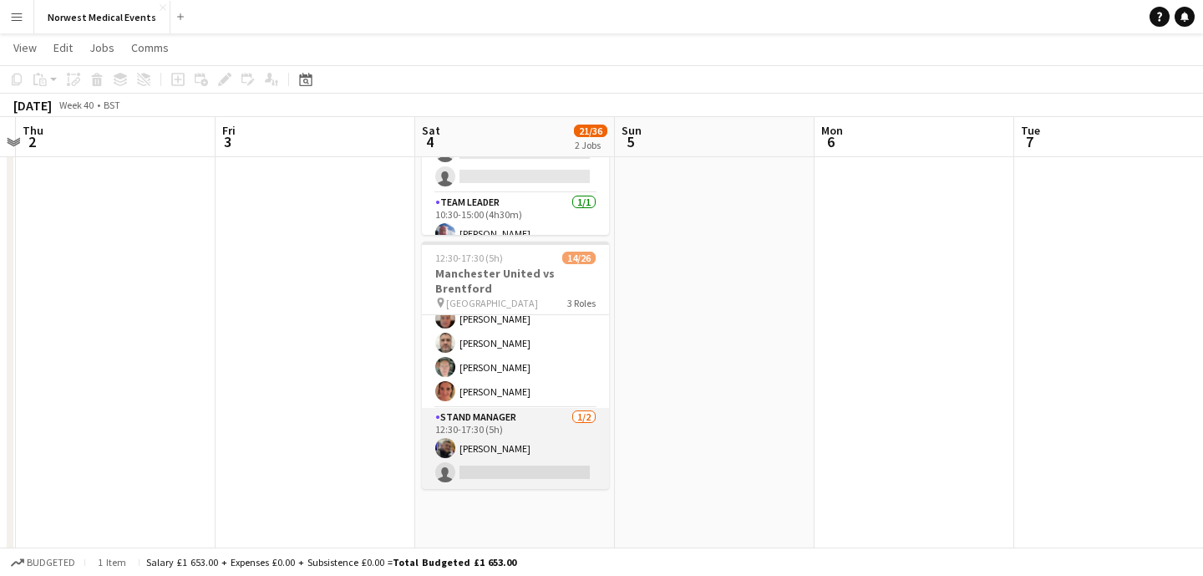
click at [545, 437] on app-card-role "Stand Manager [DATE] 12:30-17:30 (5h) [PERSON_NAME] single-neutral-actions" at bounding box center [515, 448] width 187 height 81
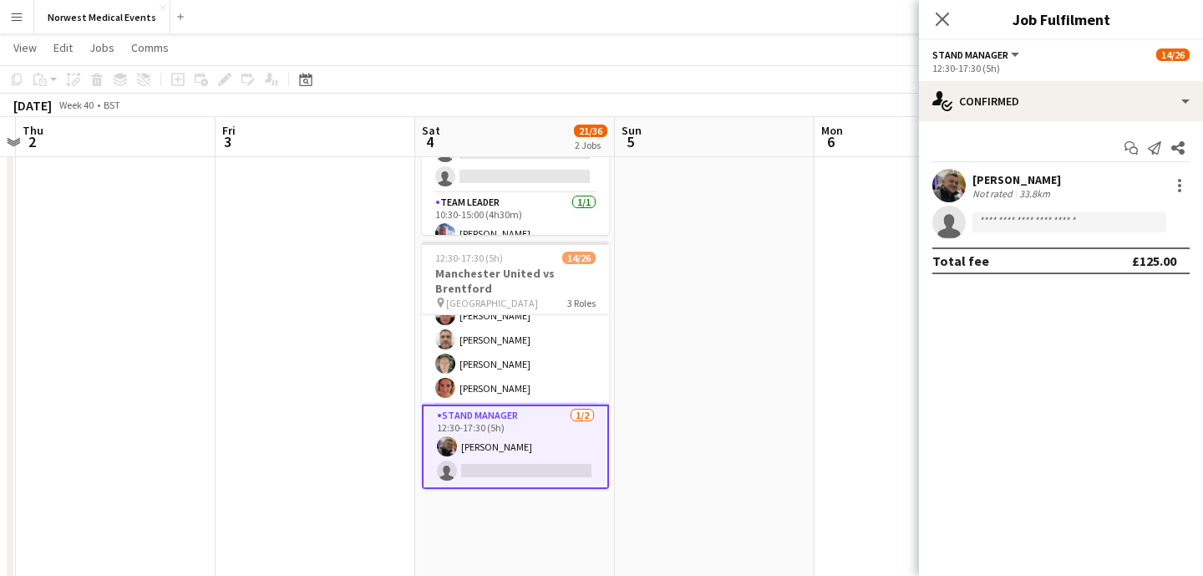
scroll to position [554, 0]
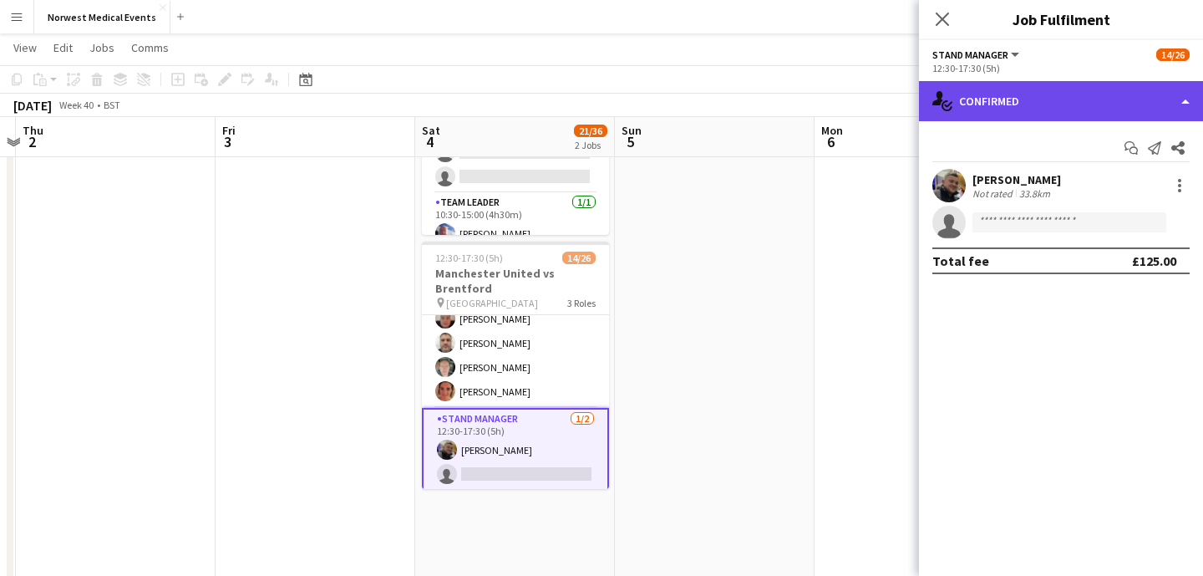
click at [1099, 96] on div "single-neutral-actions-check-2 Confirmed" at bounding box center [1061, 101] width 284 height 40
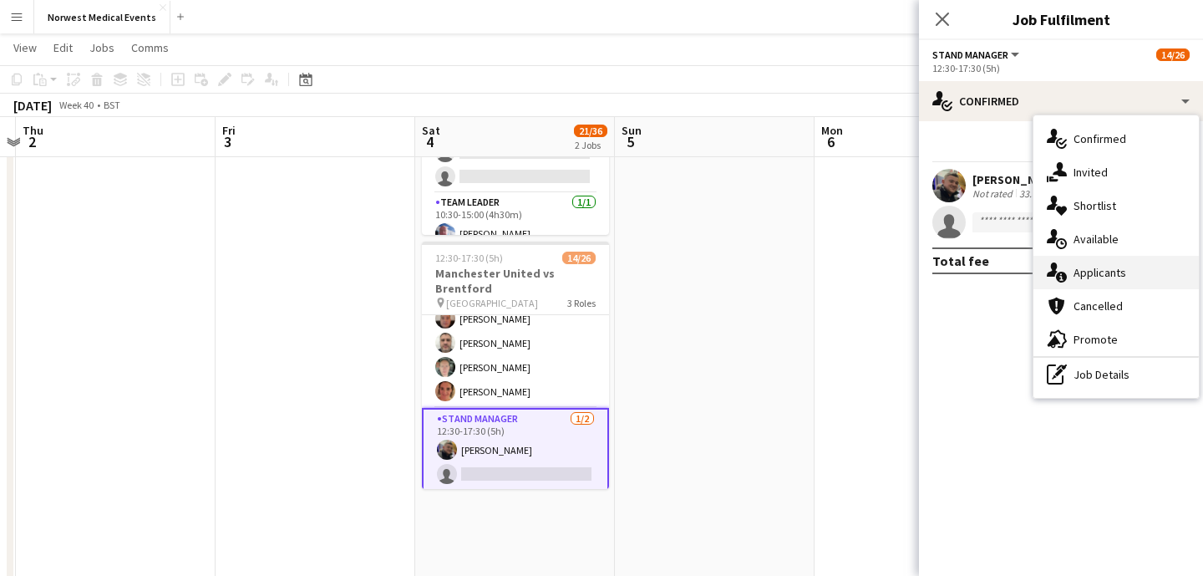
click at [1100, 274] on div "single-neutral-actions-information Applicants" at bounding box center [1115, 272] width 165 height 33
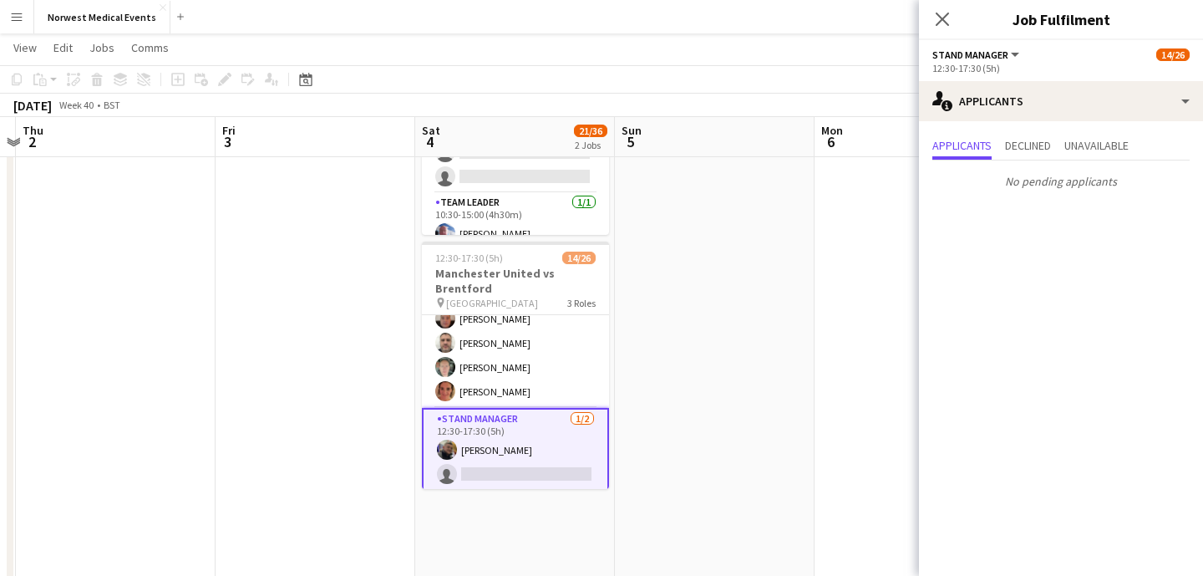
click at [947, 22] on icon "Close pop-in" at bounding box center [942, 19] width 13 height 13
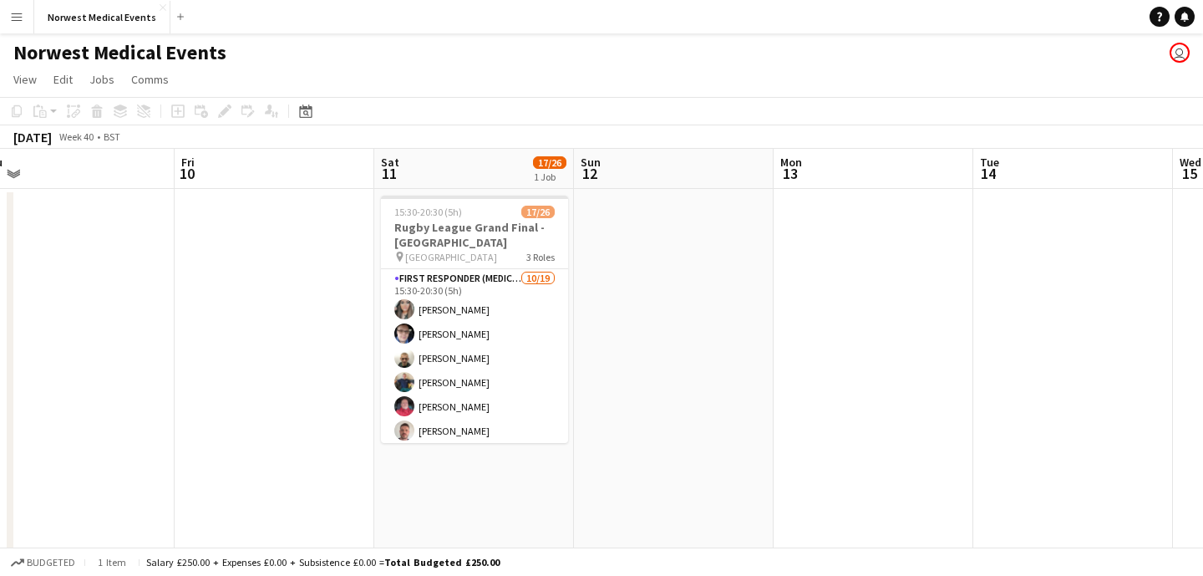
scroll to position [0, 674]
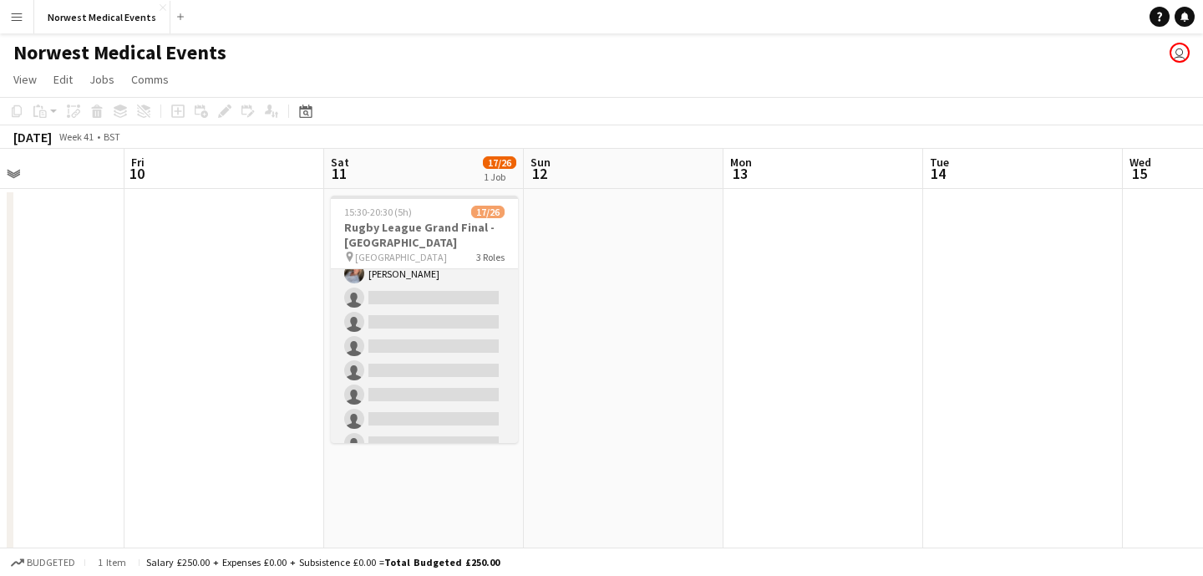
click at [448, 348] on app-card-role "First Responder (Medical) [DATE] 15:30-20:30 (5h) [PERSON_NAME] [PERSON_NAME] […" at bounding box center [424, 261] width 187 height 493
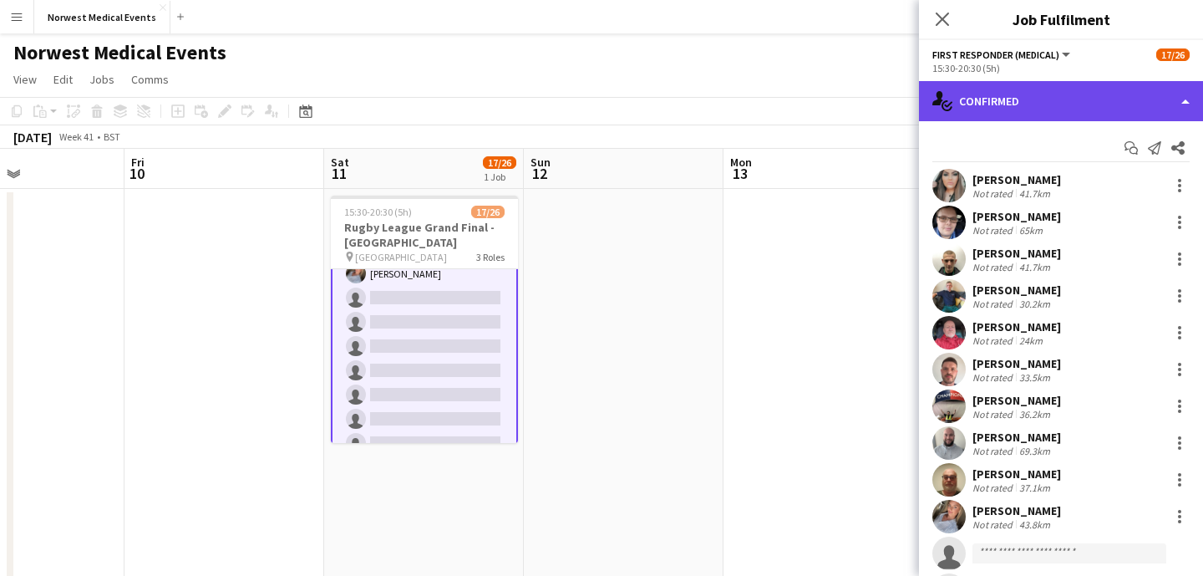
click at [1034, 116] on div "single-neutral-actions-check-2 Confirmed" at bounding box center [1061, 101] width 284 height 40
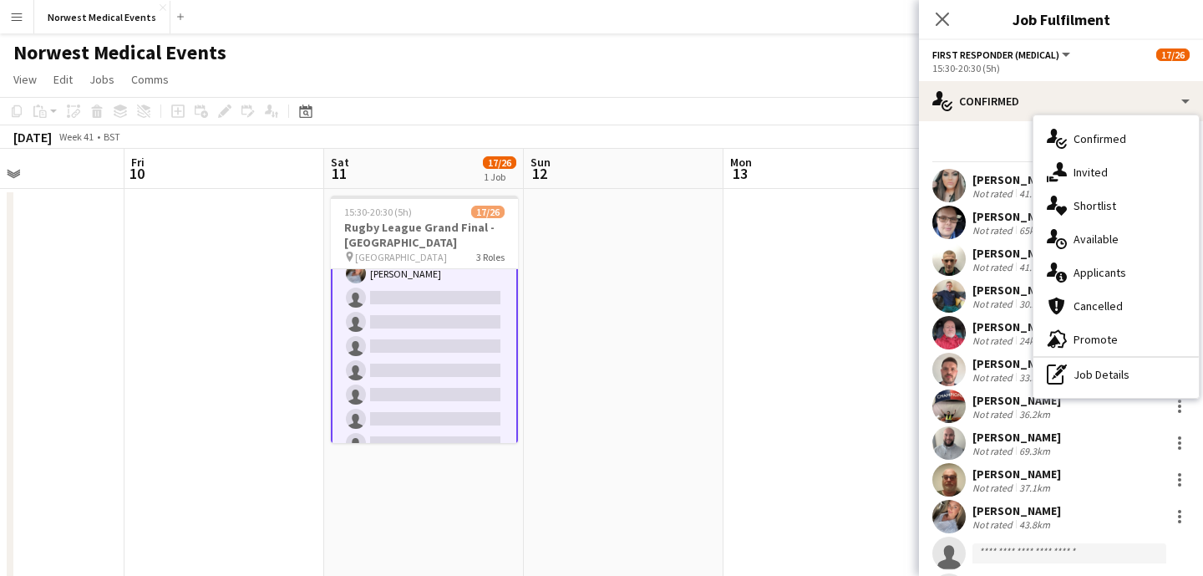
click at [1128, 268] on div "single-neutral-actions-information Applicants" at bounding box center [1115, 272] width 165 height 33
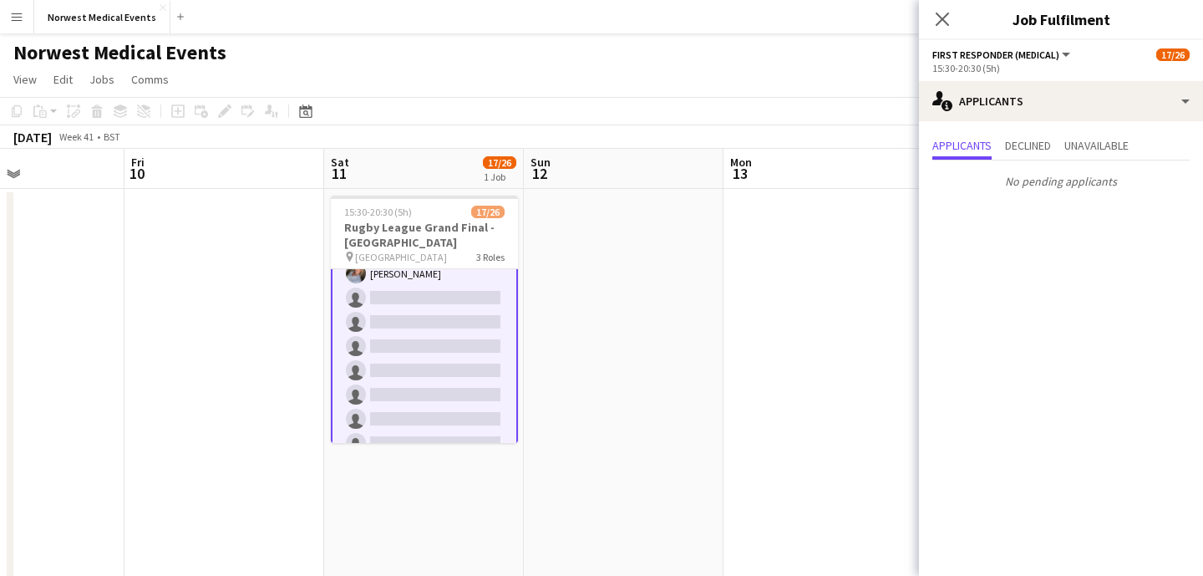
click at [948, 24] on icon at bounding box center [942, 19] width 13 height 13
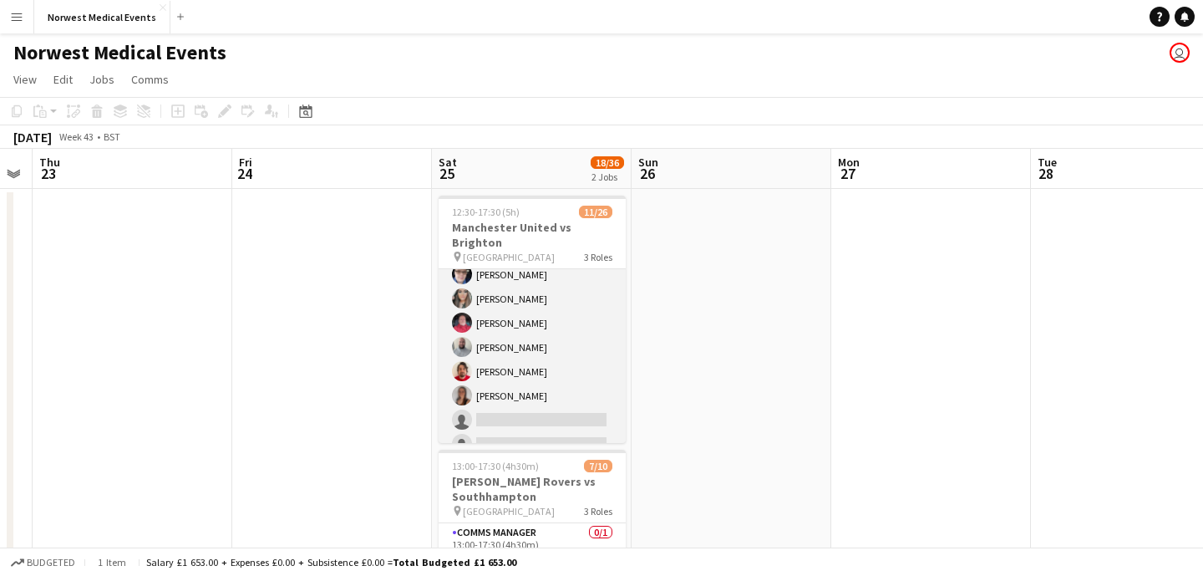
click at [551, 341] on app-card-role "First Responder (Medical) [DATE] 12:30-17:30 (5h) [PERSON_NAME] [PERSON_NAME] […" at bounding box center [532, 480] width 187 height 493
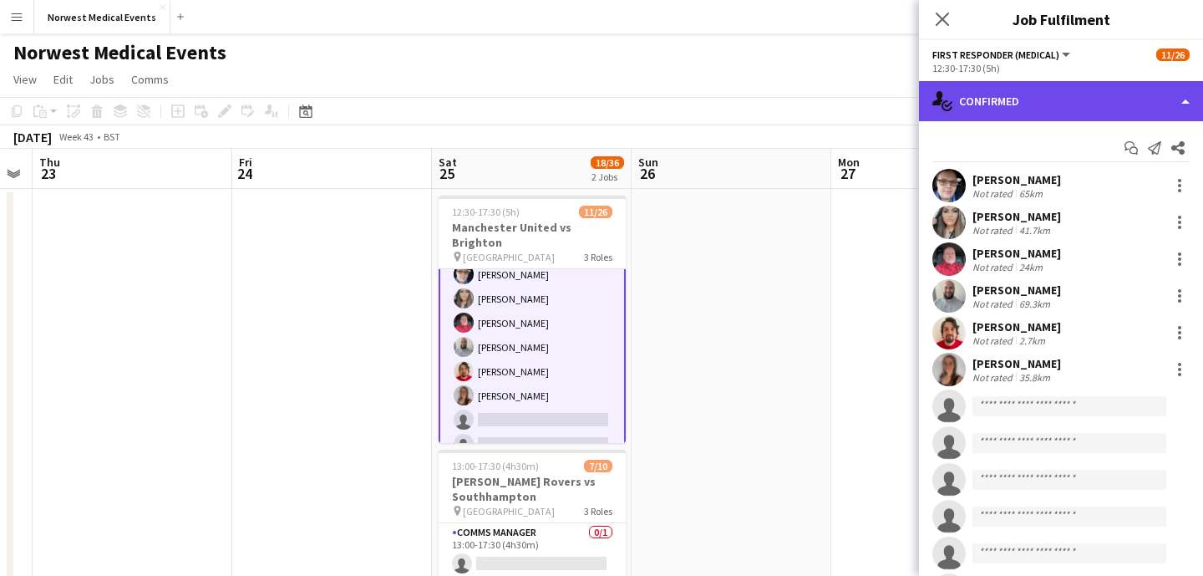
click at [1038, 103] on div "single-neutral-actions-check-2 Confirmed" at bounding box center [1061, 101] width 284 height 40
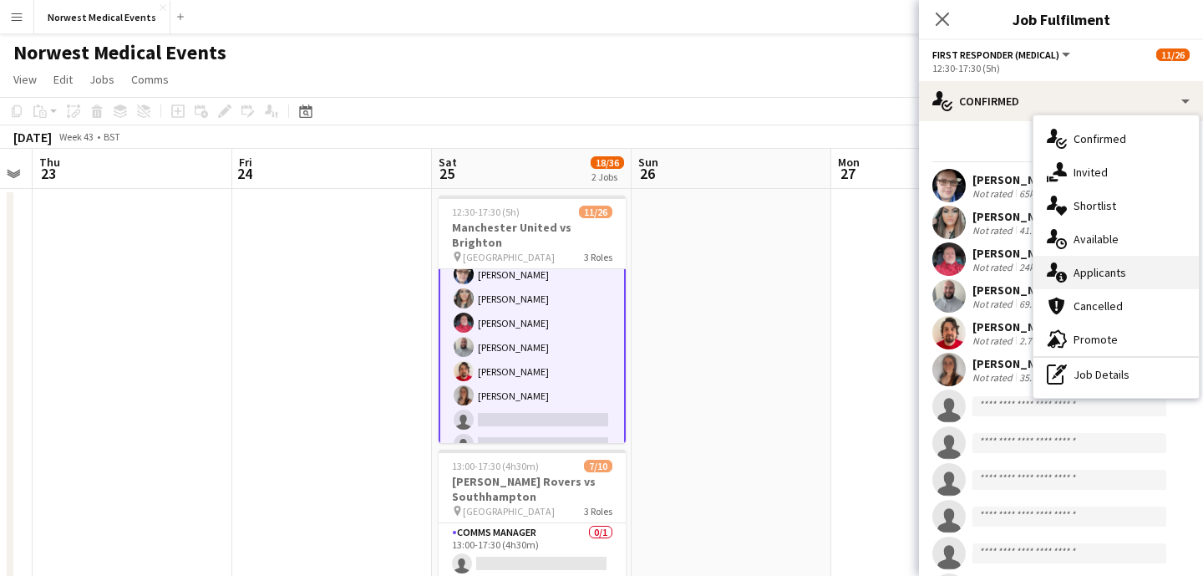
click at [1109, 278] on div "single-neutral-actions-information Applicants" at bounding box center [1115, 272] width 165 height 33
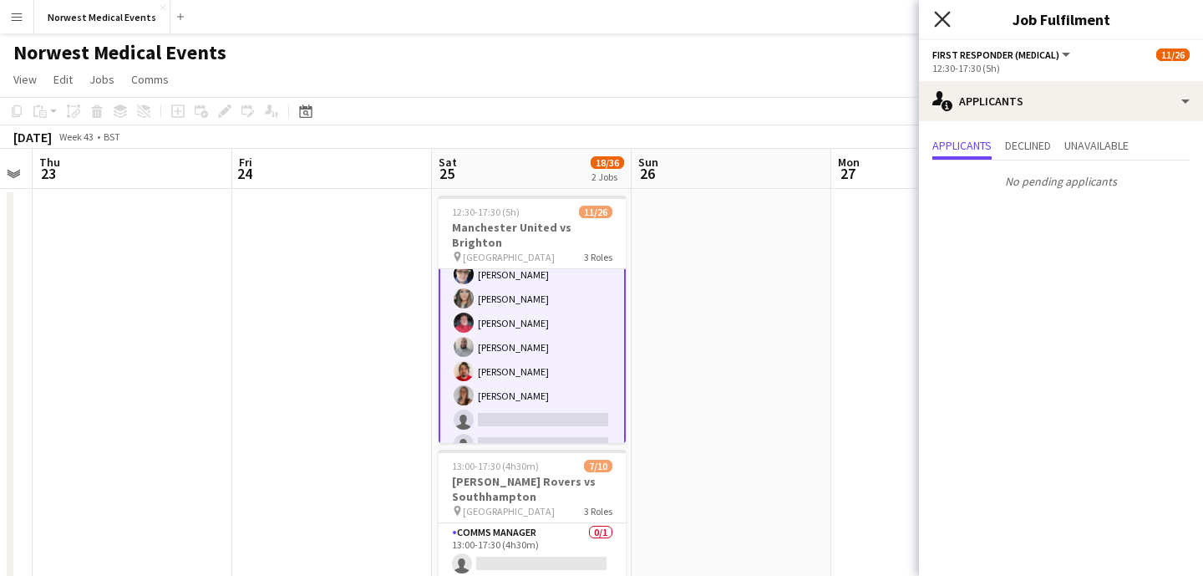
click at [936, 20] on icon "Close pop-in" at bounding box center [942, 19] width 16 height 16
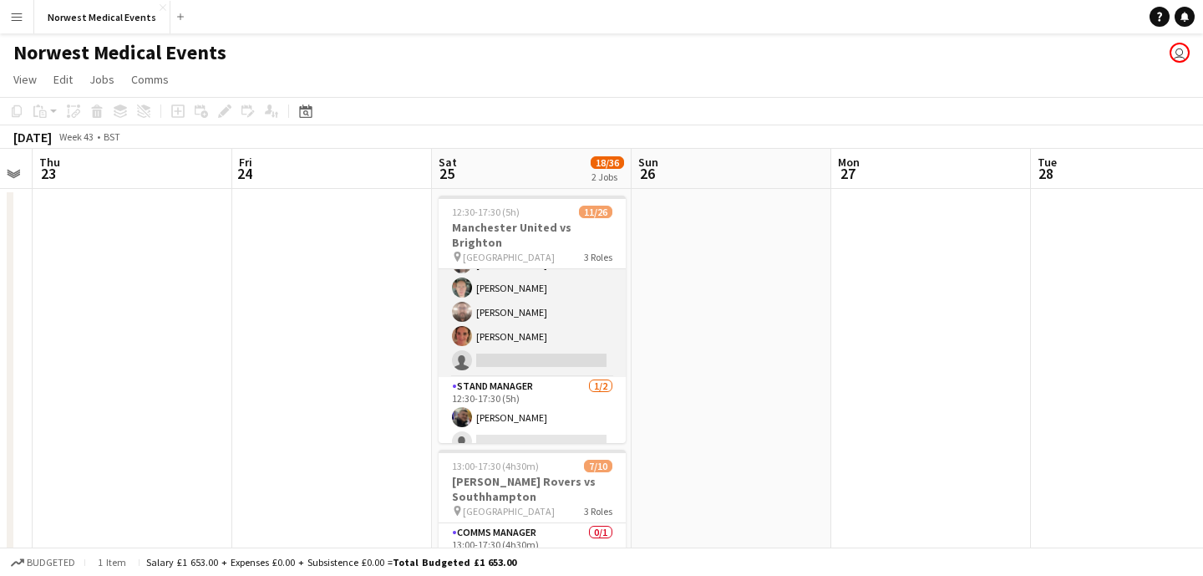
click at [552, 318] on app-card-role "Senior Responder (FREC 4 or Above) 1A [DATE] 12:30-17:30 (5h) [PERSON_NAME] [PE…" at bounding box center [532, 300] width 187 height 154
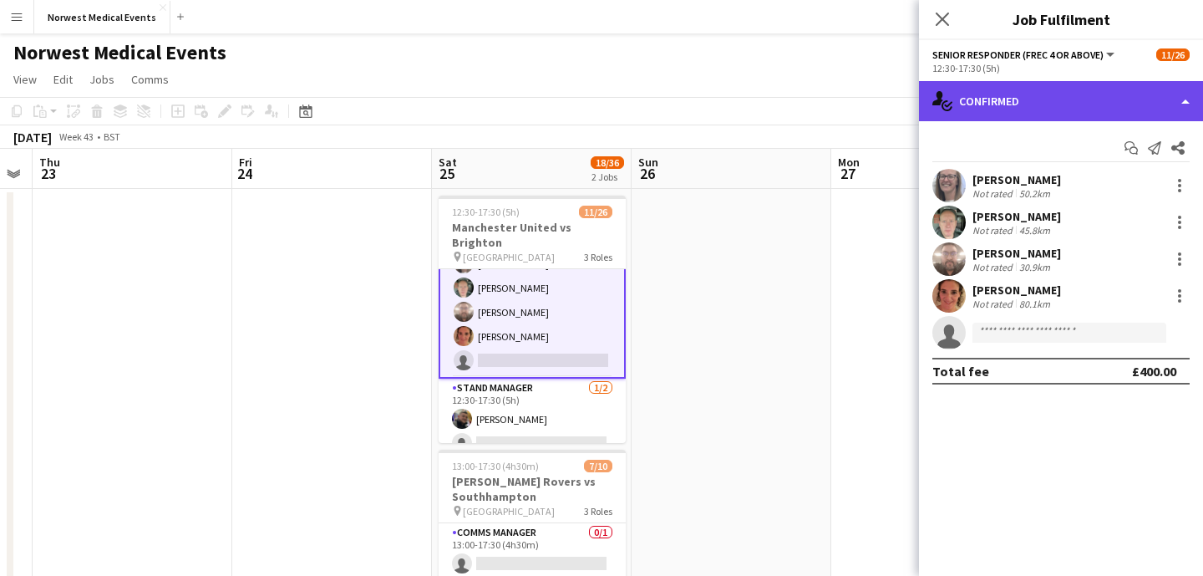
click at [1058, 84] on div "single-neutral-actions-check-2 Confirmed" at bounding box center [1061, 101] width 284 height 40
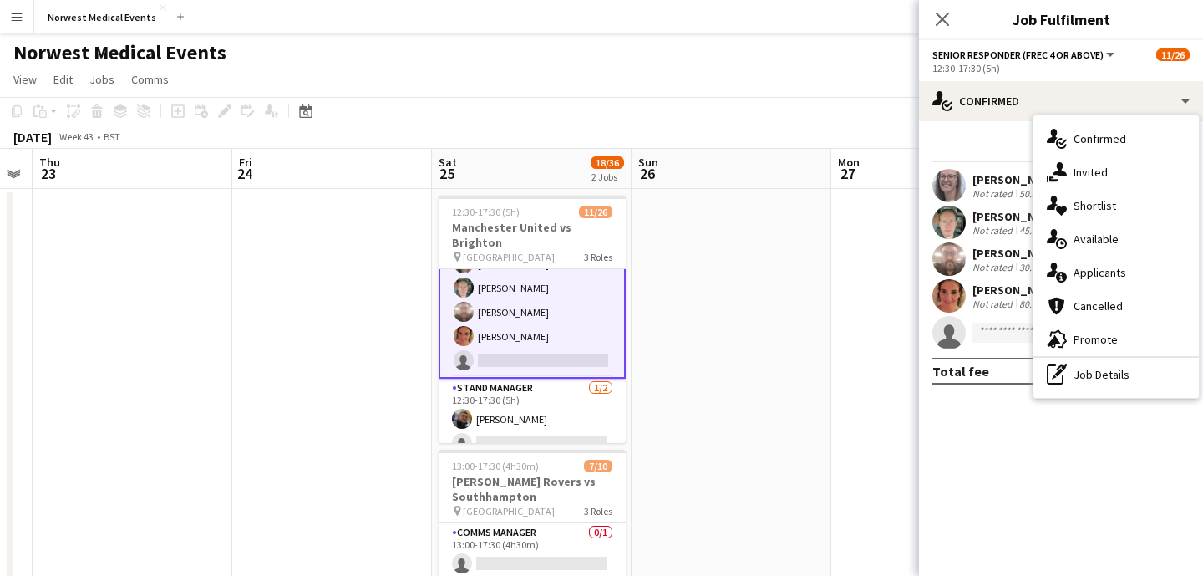
click at [1094, 265] on div "single-neutral-actions-information Applicants" at bounding box center [1115, 272] width 165 height 33
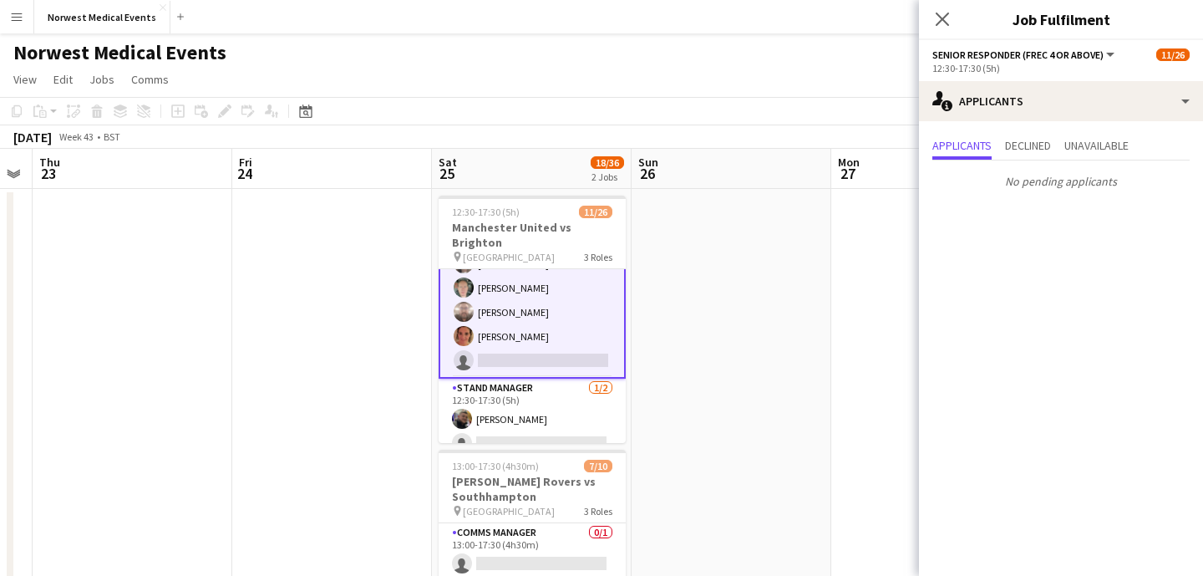
click at [942, 13] on icon "Close pop-in" at bounding box center [942, 19] width 13 height 13
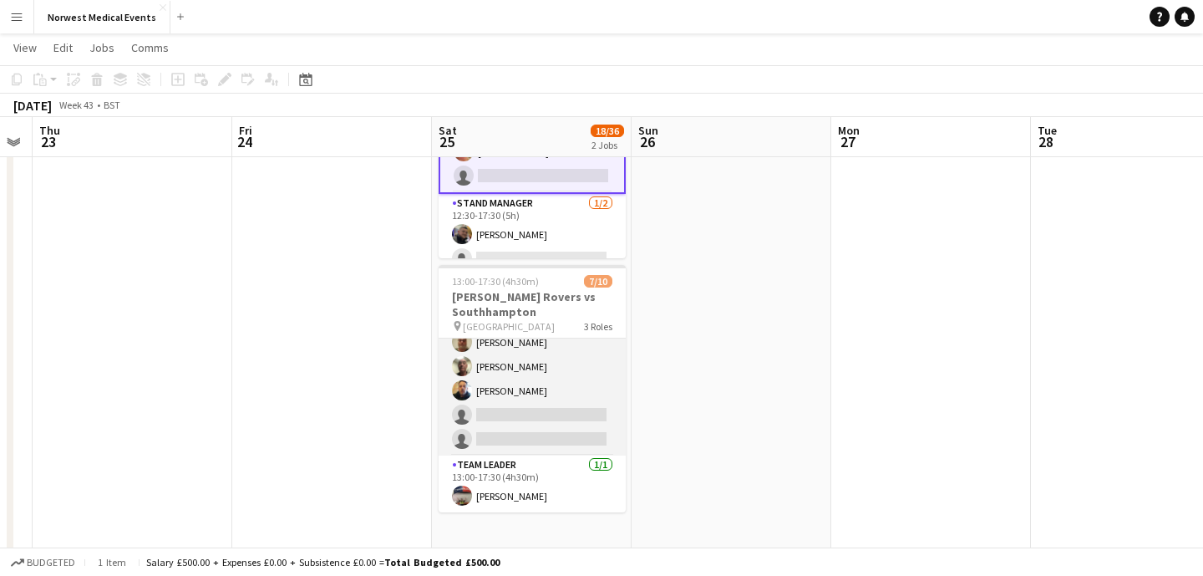
click at [561, 394] on app-card-role "Responder (First Aid) [DATE] 13:00-17:30 (4h30m) [PERSON_NAME] [PERSON_NAME] [P…" at bounding box center [532, 342] width 187 height 226
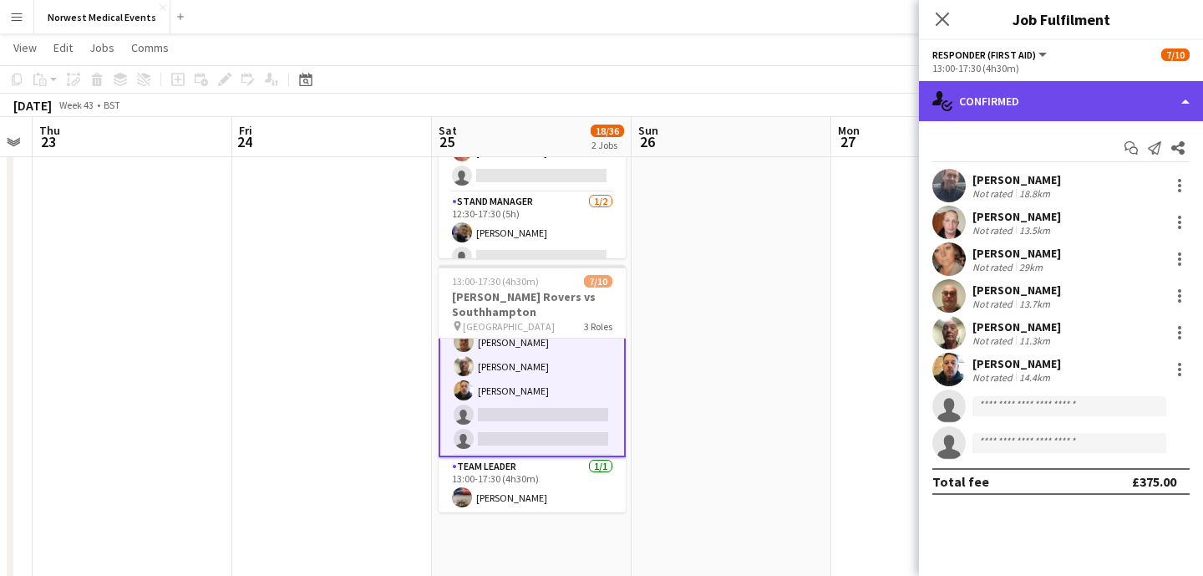
click at [1028, 104] on div "single-neutral-actions-check-2 Confirmed" at bounding box center [1061, 101] width 284 height 40
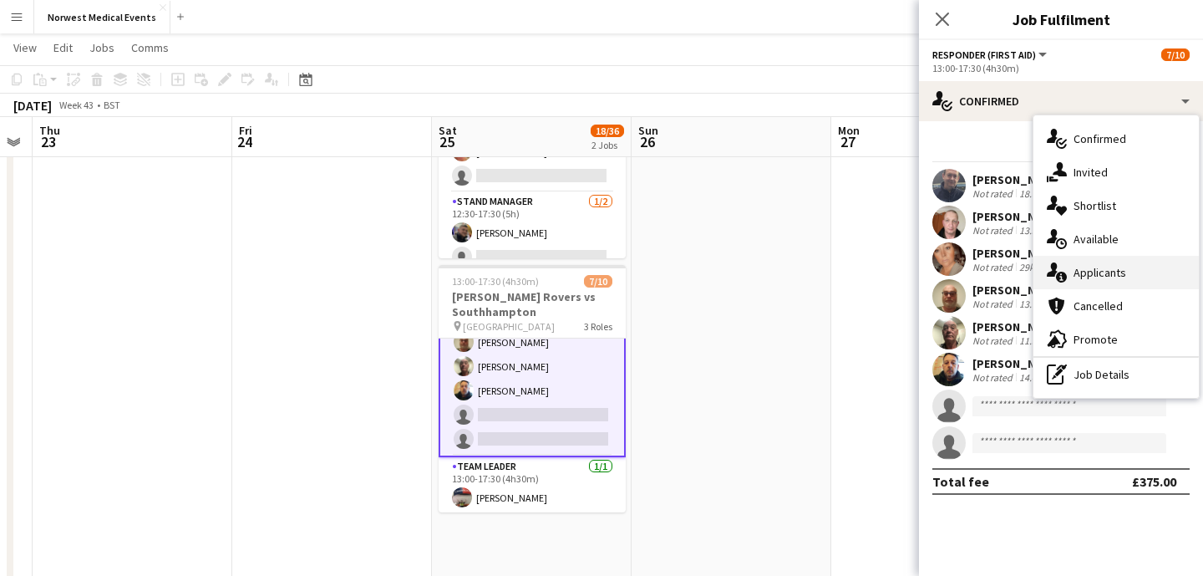
click at [1109, 265] on div "single-neutral-actions-information Applicants" at bounding box center [1115, 272] width 165 height 33
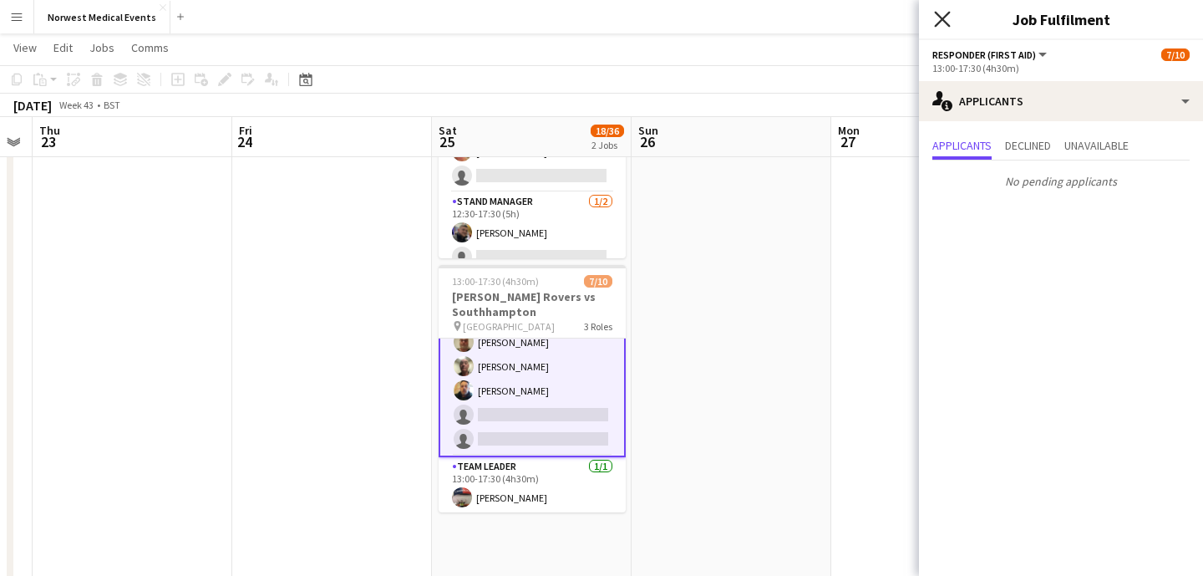
click at [942, 23] on icon "Close pop-in" at bounding box center [942, 19] width 16 height 16
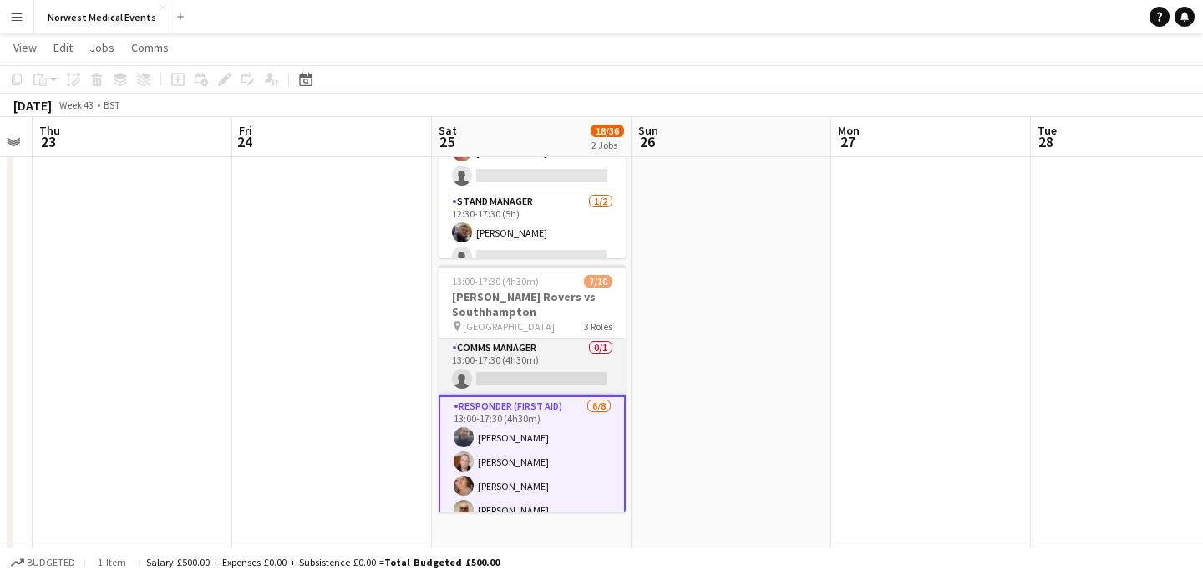
click at [555, 366] on app-card-role "Comms Manager 0/1 13:00-17:30 (4h30m) single-neutral-actions" at bounding box center [532, 366] width 187 height 57
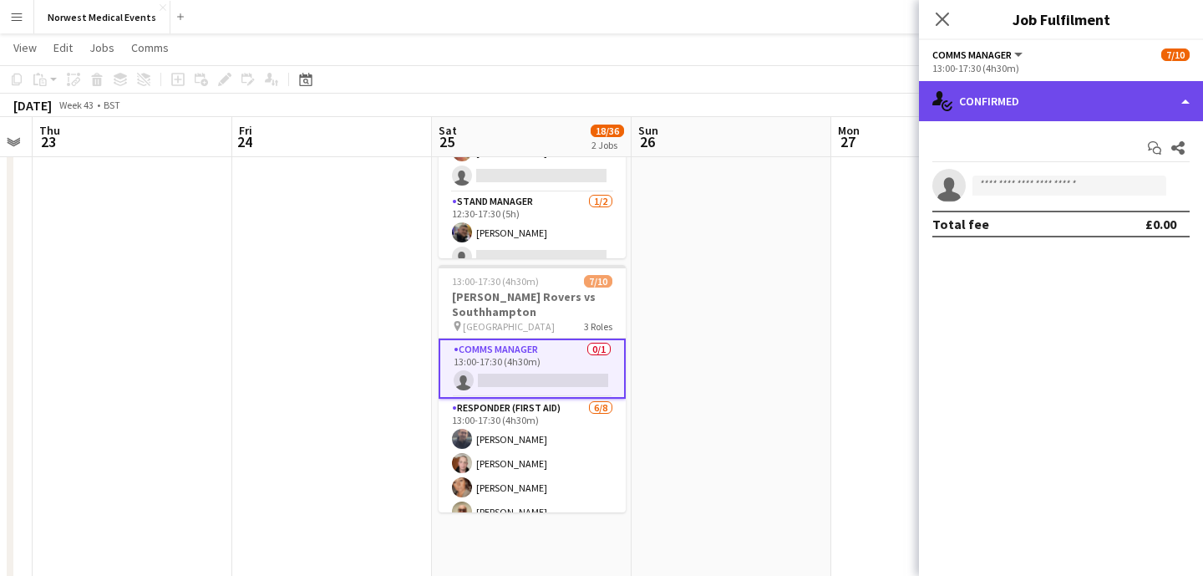
click at [1030, 93] on div "single-neutral-actions-check-2 Confirmed" at bounding box center [1061, 101] width 284 height 40
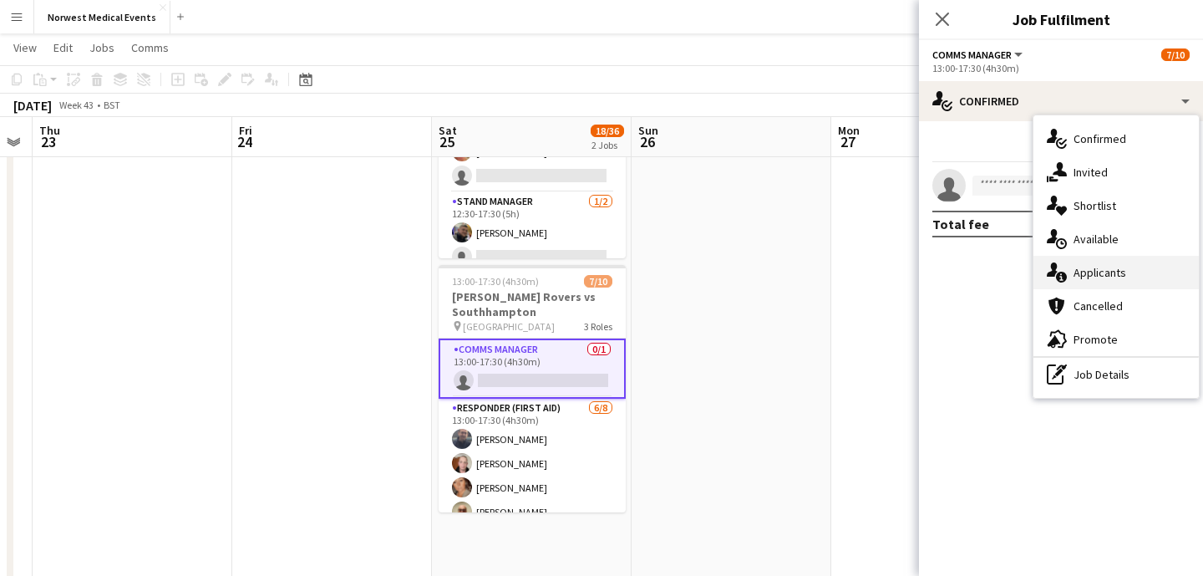
click at [1116, 271] on div "single-neutral-actions-information Applicants" at bounding box center [1115, 272] width 165 height 33
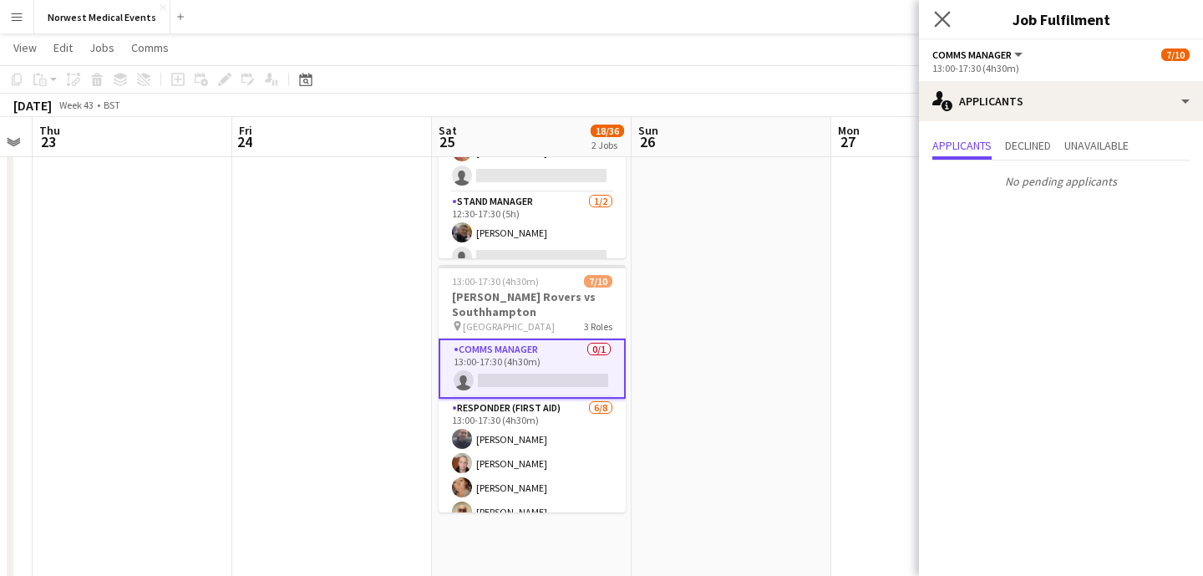
click at [942, 27] on app-icon "Close pop-in" at bounding box center [943, 20] width 24 height 24
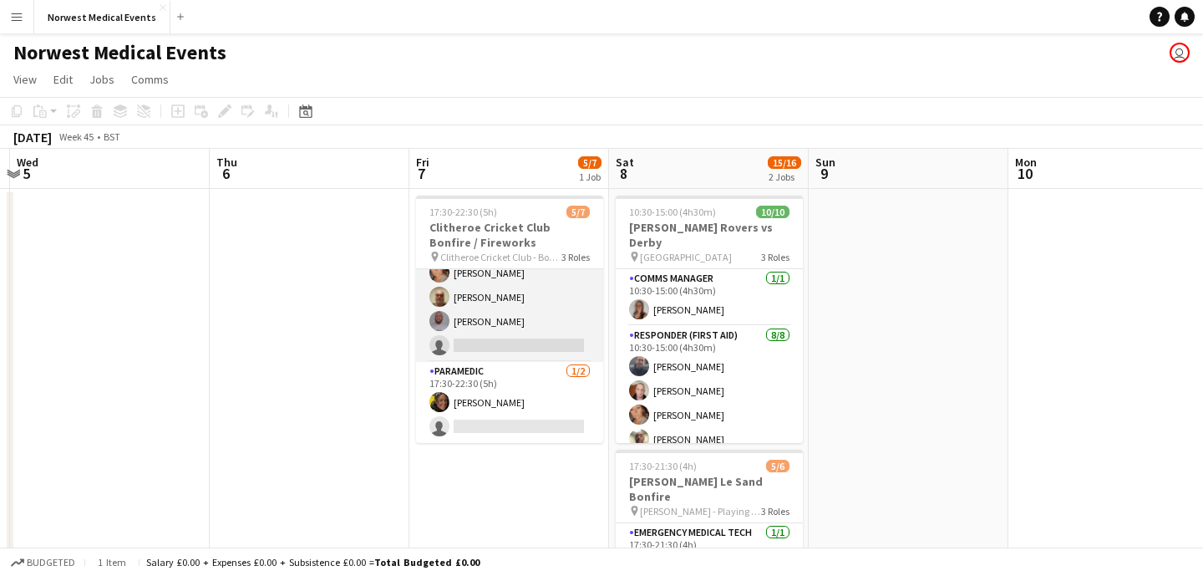
click at [525, 327] on app-card-role "First Responder (Medical) 13A [DATE] 17:30-22:30 (5h) [PERSON_NAME] [PERSON_NAM…" at bounding box center [509, 296] width 187 height 129
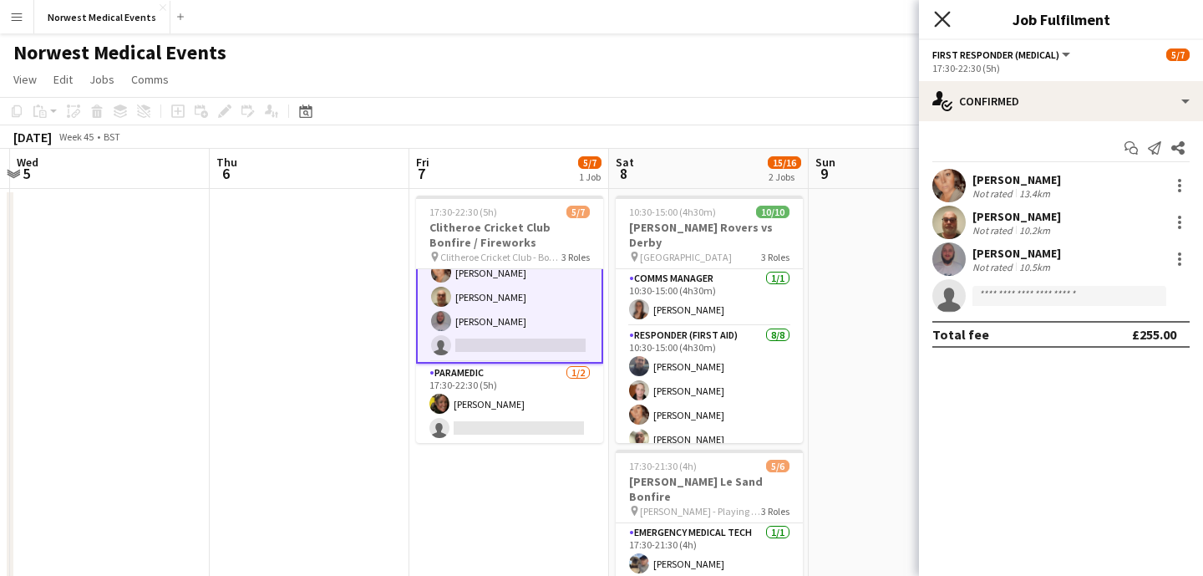
click at [938, 12] on icon "Close pop-in" at bounding box center [942, 19] width 16 height 16
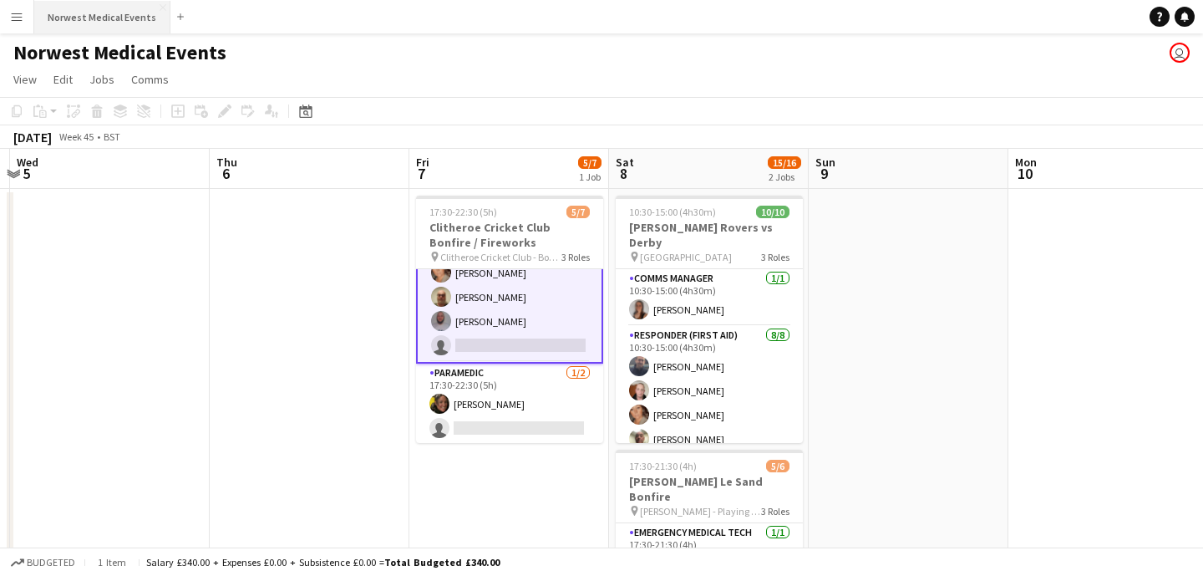
click at [113, 12] on button "Norwest Medical Events Close" at bounding box center [102, 17] width 136 height 33
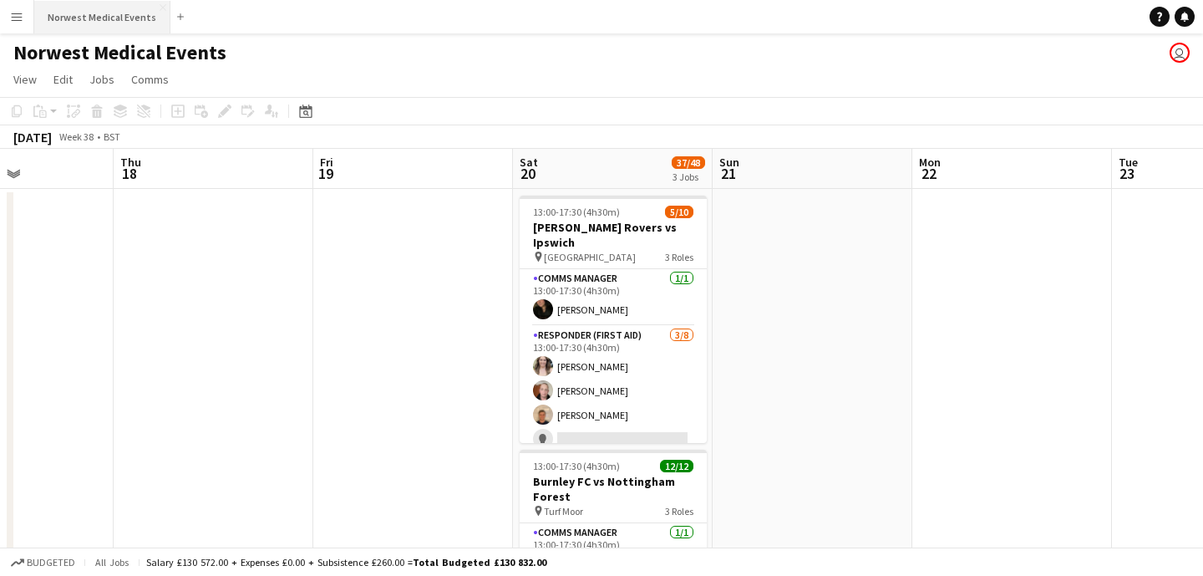
click at [109, 23] on button "Norwest Medical Events Close" at bounding box center [102, 17] width 136 height 33
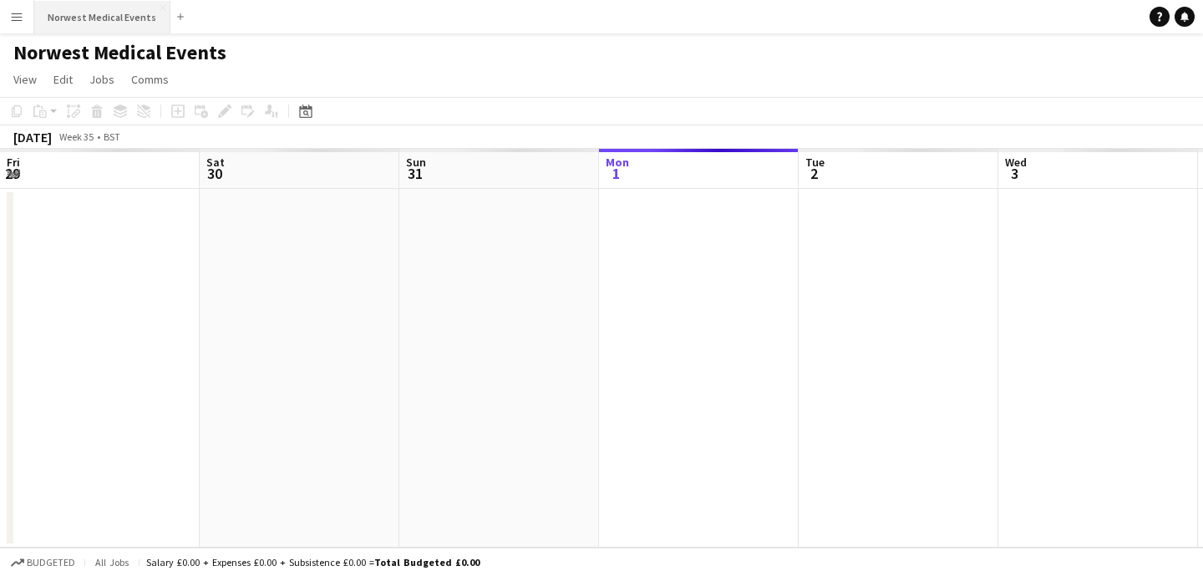
scroll to position [0, 399]
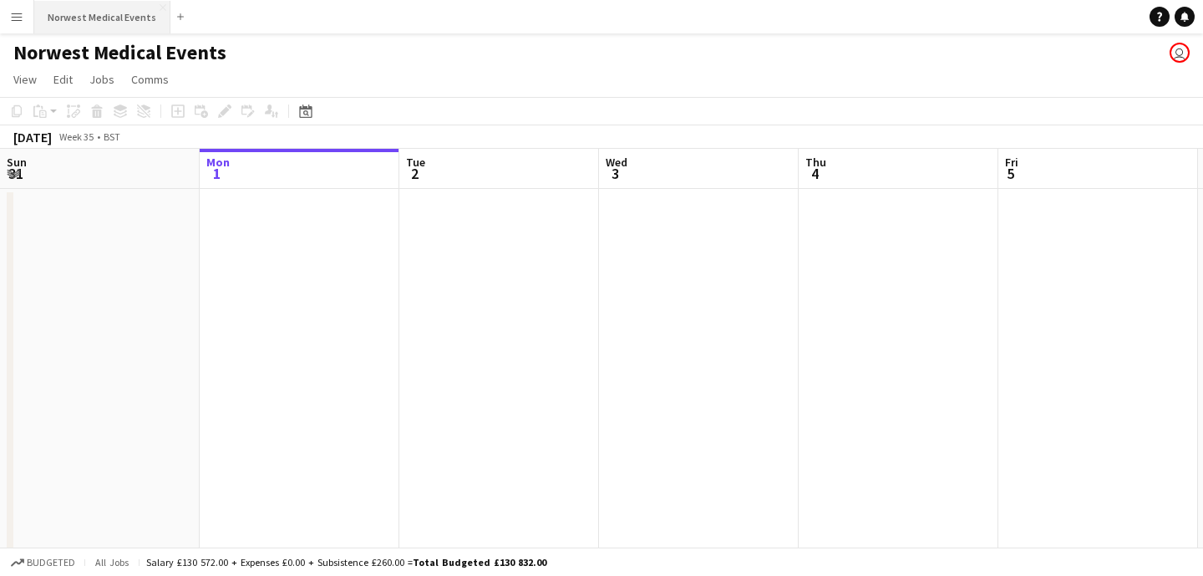
click at [116, 23] on button "Norwest Medical Events Close" at bounding box center [102, 17] width 136 height 33
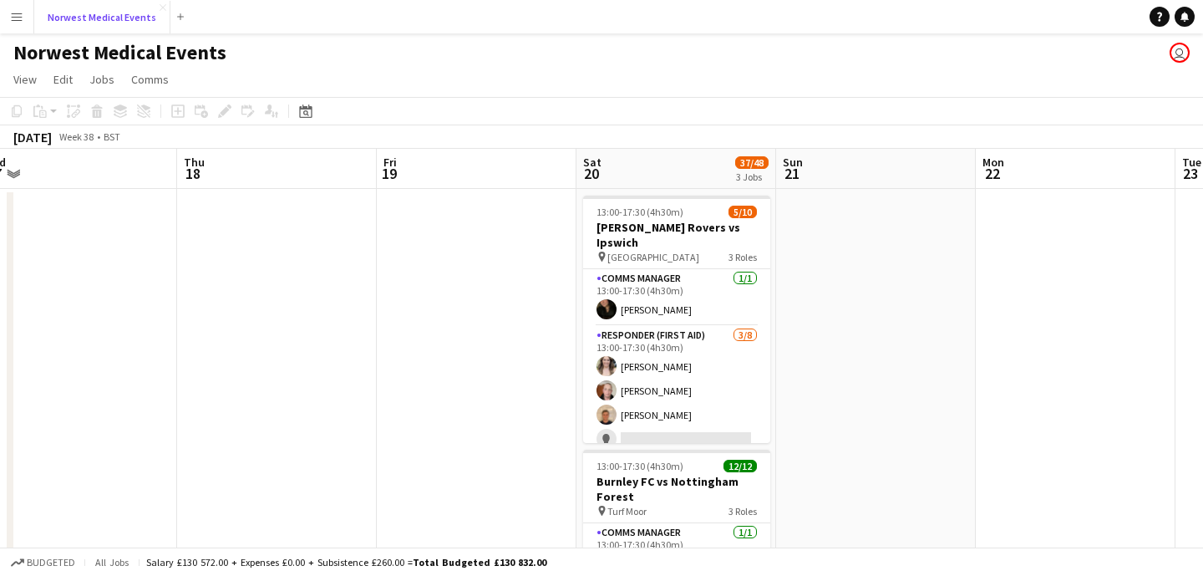
scroll to position [0, 718]
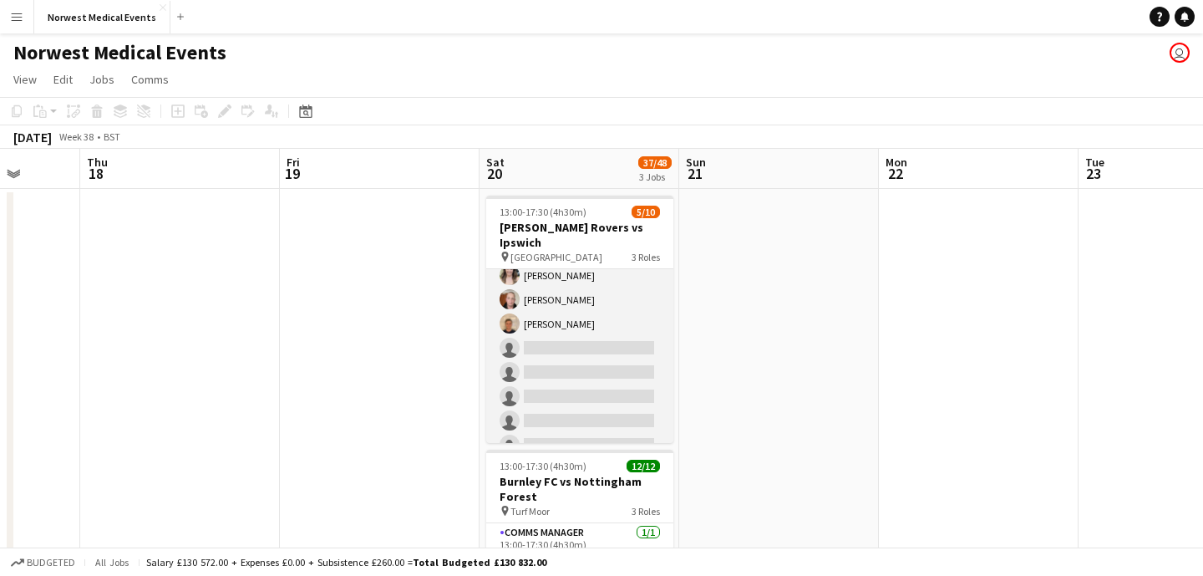
click at [589, 348] on app-card-role "Responder (First Aid) [DATE] 13:00-17:30 (4h30m) [PERSON_NAME] [PERSON_NAME] [P…" at bounding box center [579, 348] width 187 height 226
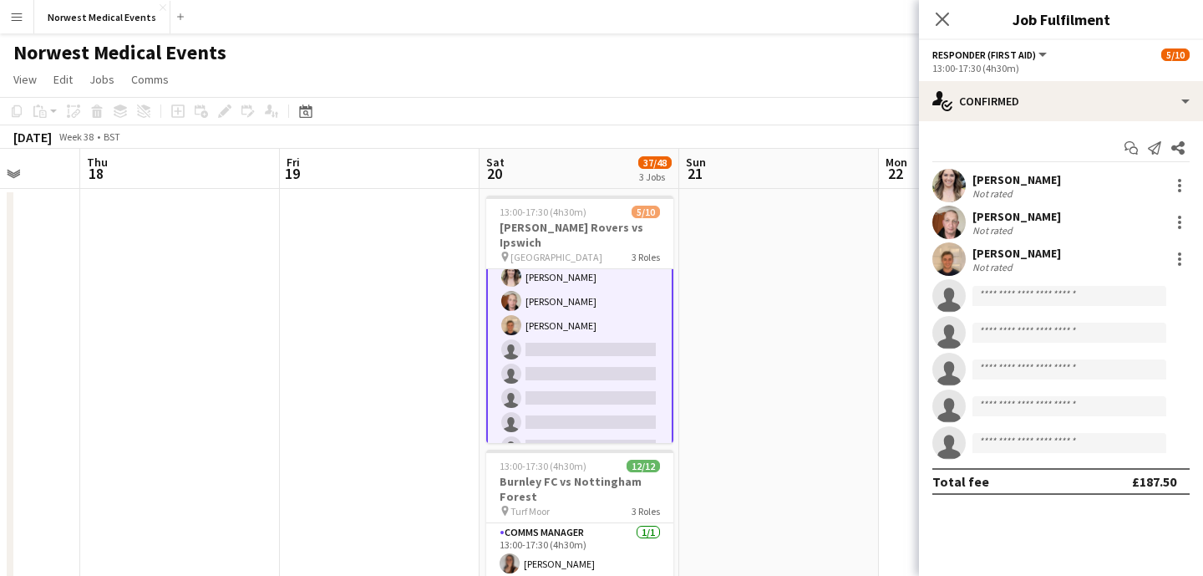
scroll to position [93, 0]
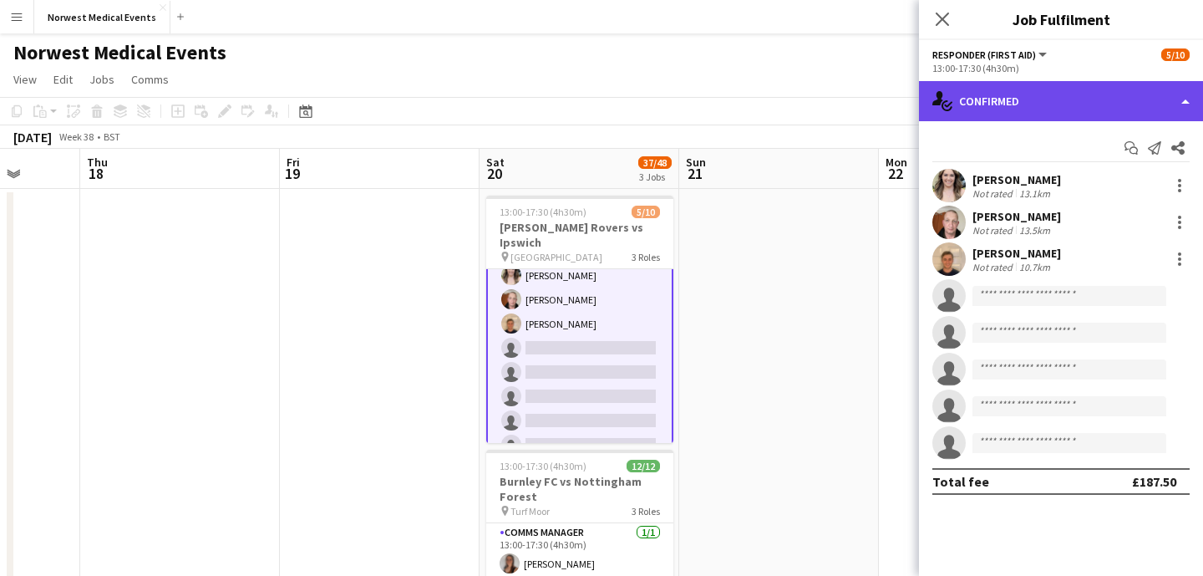
click at [1022, 109] on div "single-neutral-actions-check-2 Confirmed" at bounding box center [1061, 101] width 284 height 40
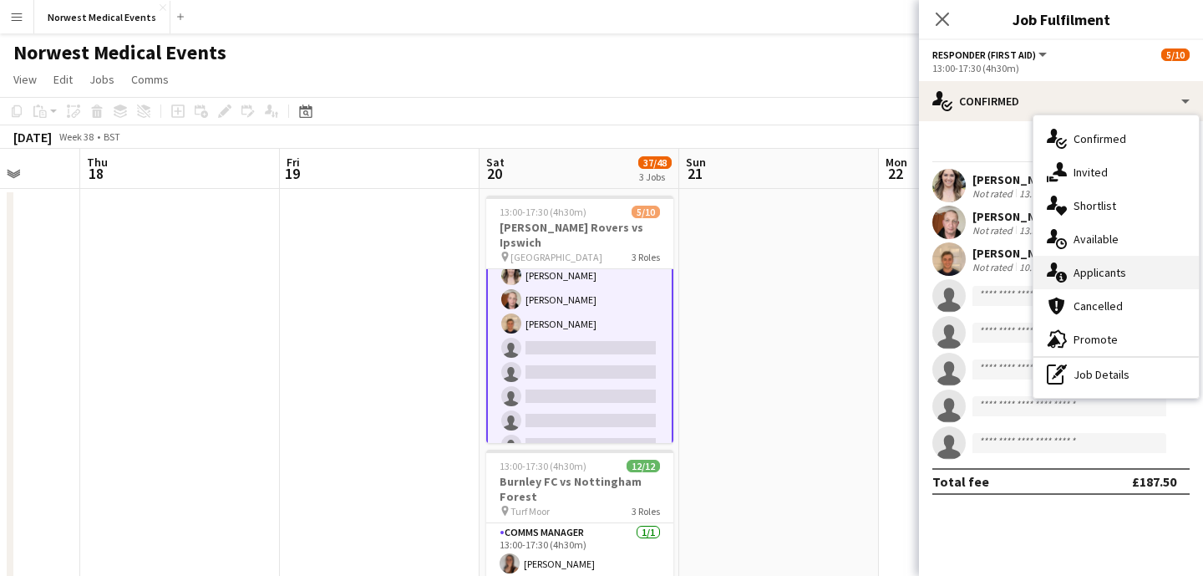
click at [1113, 272] on div "single-neutral-actions-information Applicants" at bounding box center [1115, 272] width 165 height 33
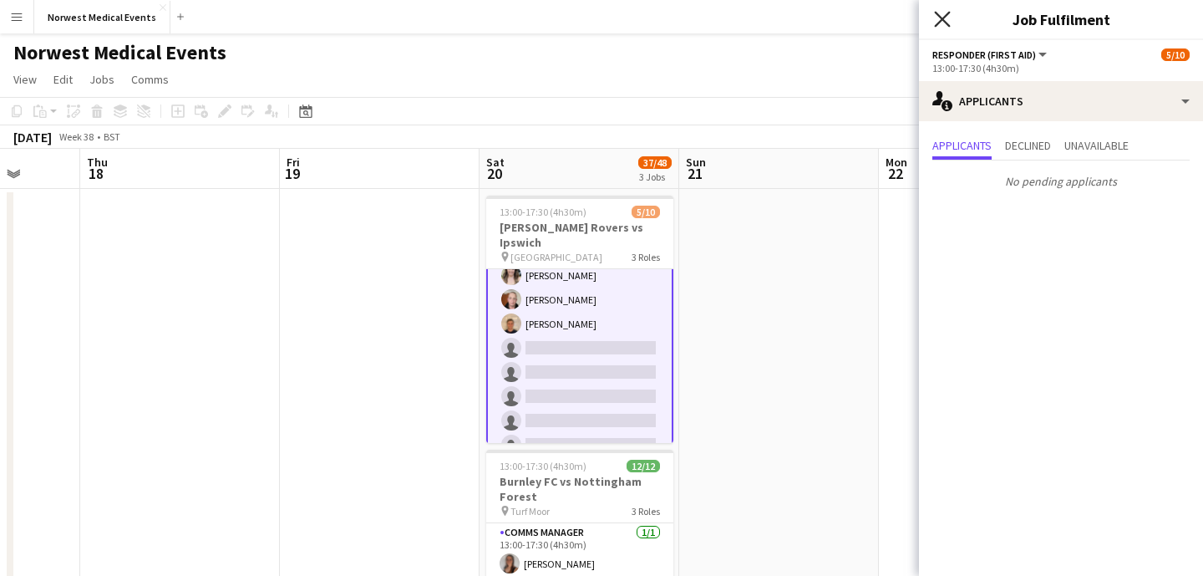
click at [945, 22] on icon at bounding box center [942, 19] width 16 height 16
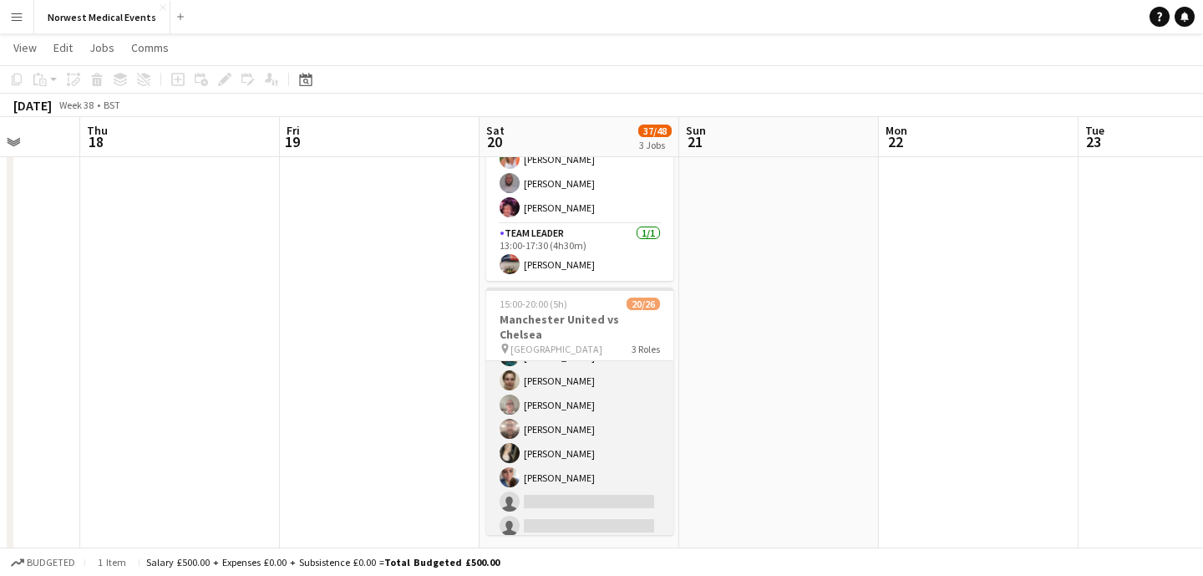
scroll to position [310, 0]
click at [591, 393] on app-card-role "First Responder (Medical) 13/19 15:00-20:00 (5h) [PERSON_NAME] [PERSON_NAME] [P…" at bounding box center [579, 297] width 187 height 493
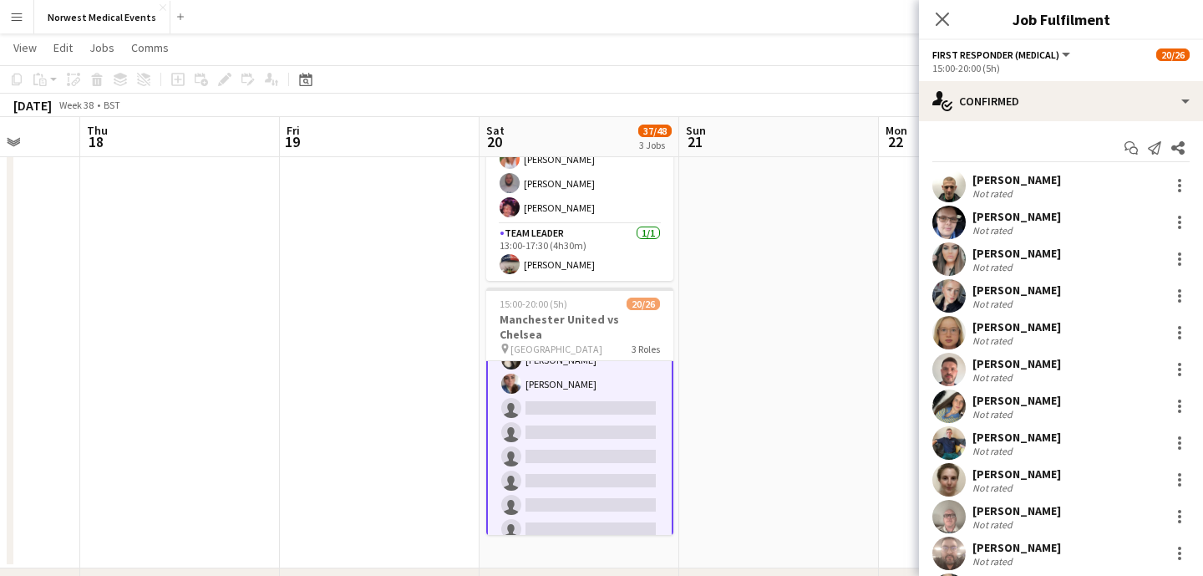
scroll to position [312, 0]
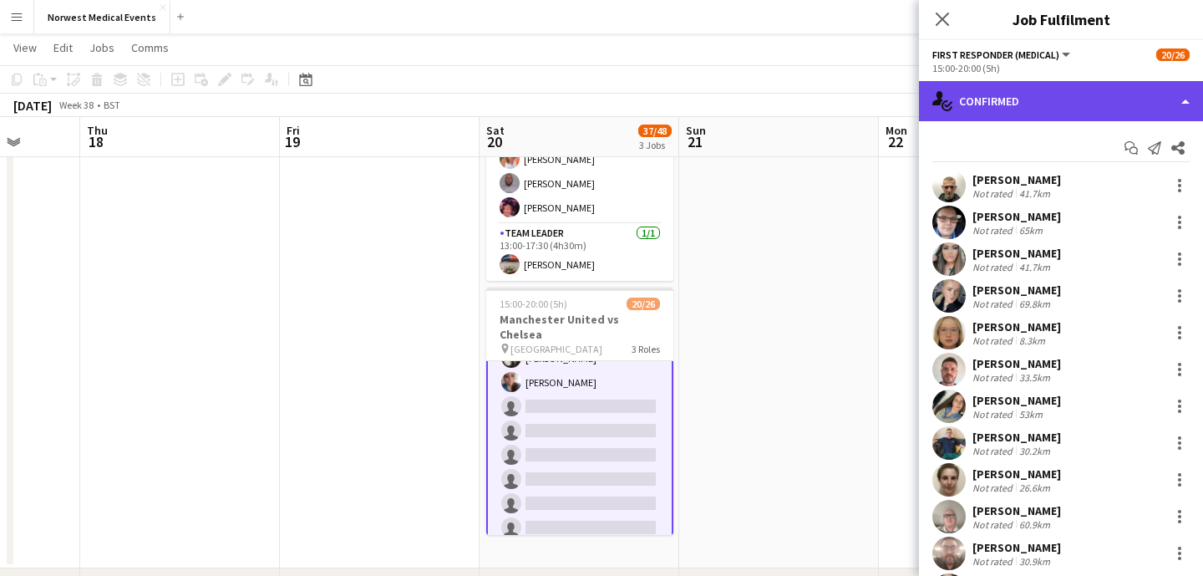
click at [1033, 104] on div "single-neutral-actions-check-2 Confirmed" at bounding box center [1061, 101] width 284 height 40
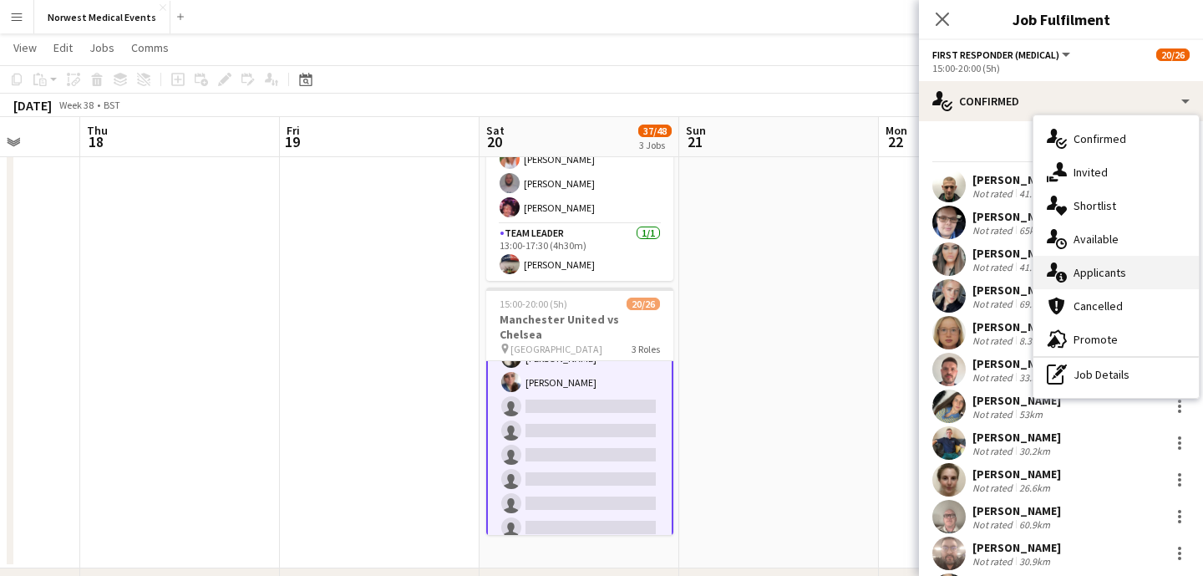
click at [1103, 277] on div "single-neutral-actions-information Applicants" at bounding box center [1115, 272] width 165 height 33
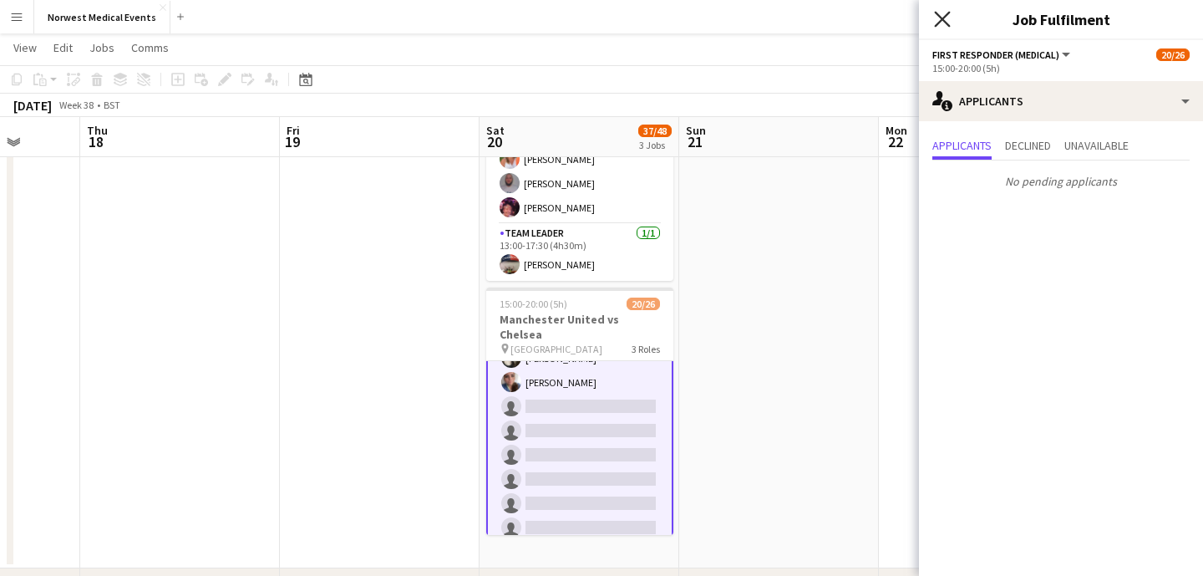
click at [946, 19] on icon "Close pop-in" at bounding box center [942, 19] width 16 height 16
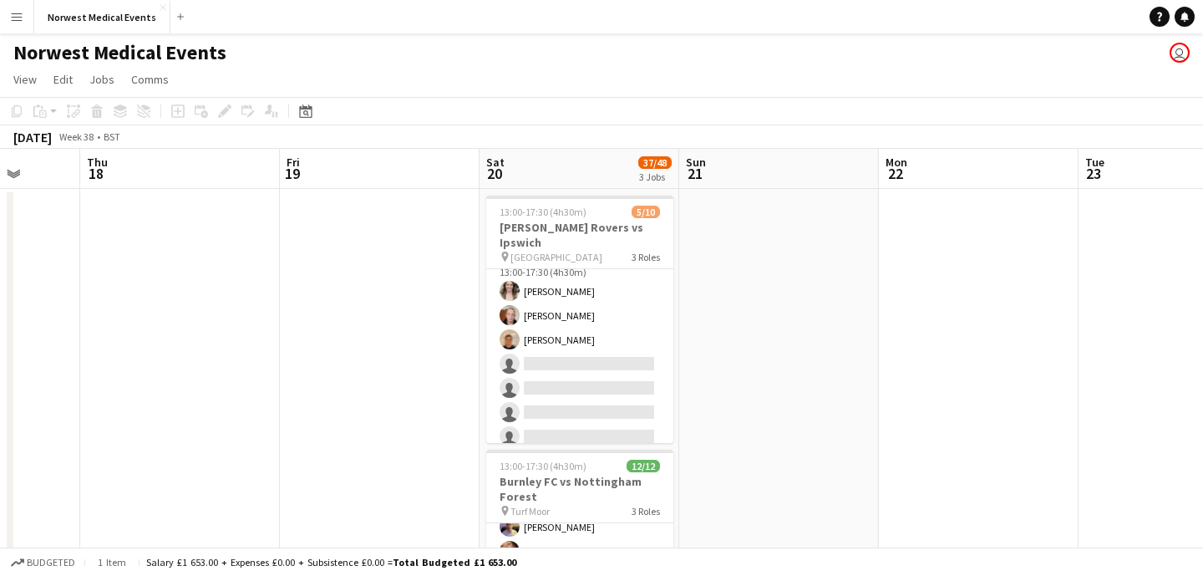
scroll to position [0, 0]
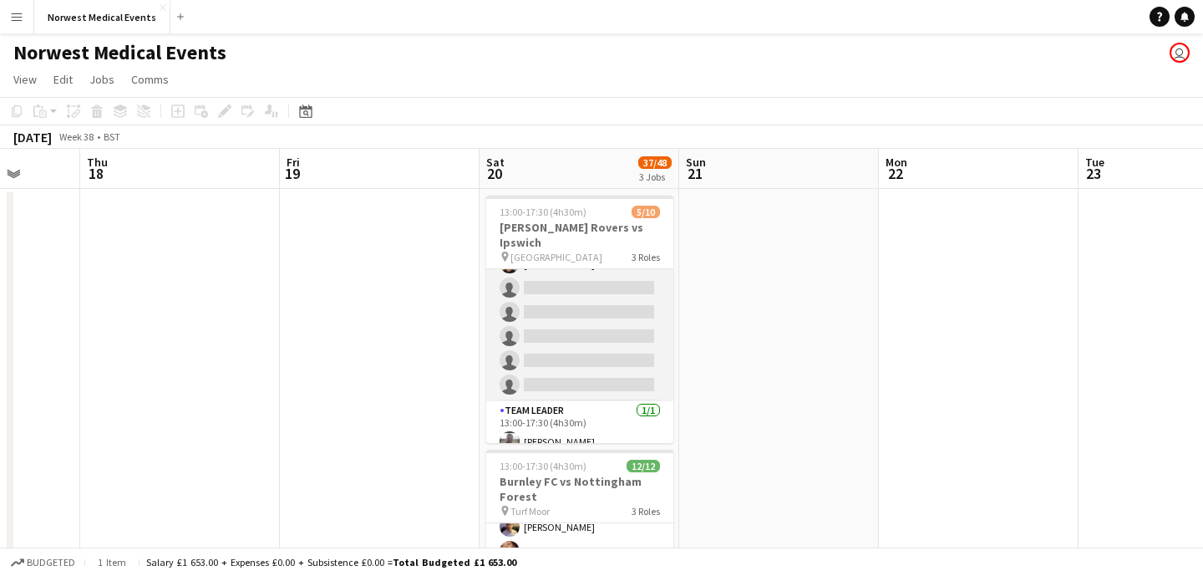
click at [598, 342] on app-card-role "Responder (First Aid) [DATE] 13:00-17:30 (4h30m) [PERSON_NAME] [PERSON_NAME] [P…" at bounding box center [579, 288] width 187 height 226
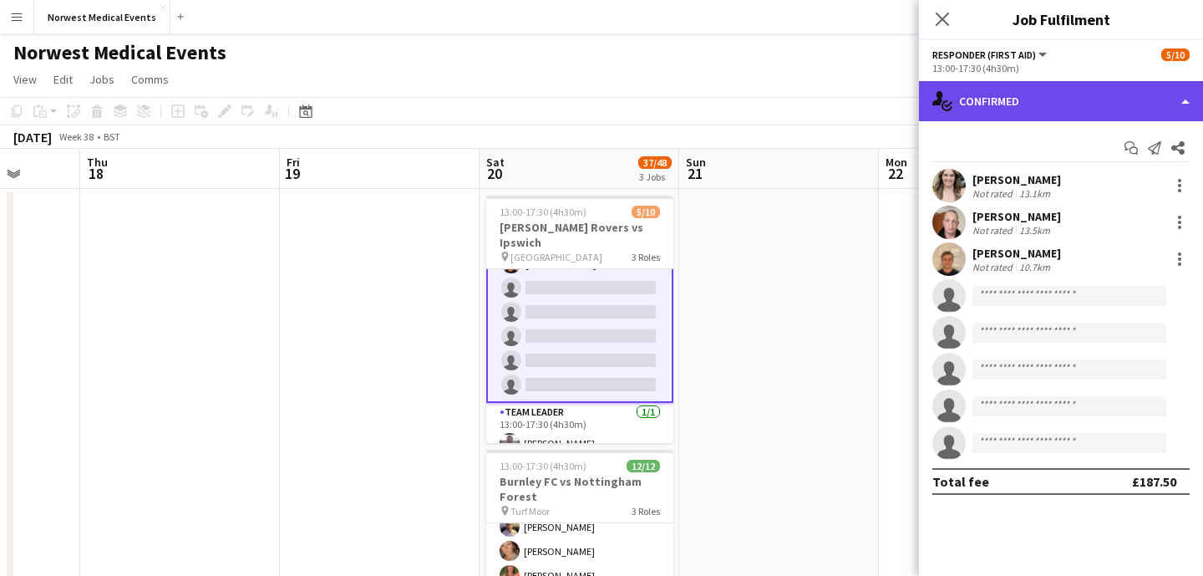
click at [1046, 113] on div "single-neutral-actions-check-2 Confirmed" at bounding box center [1061, 101] width 284 height 40
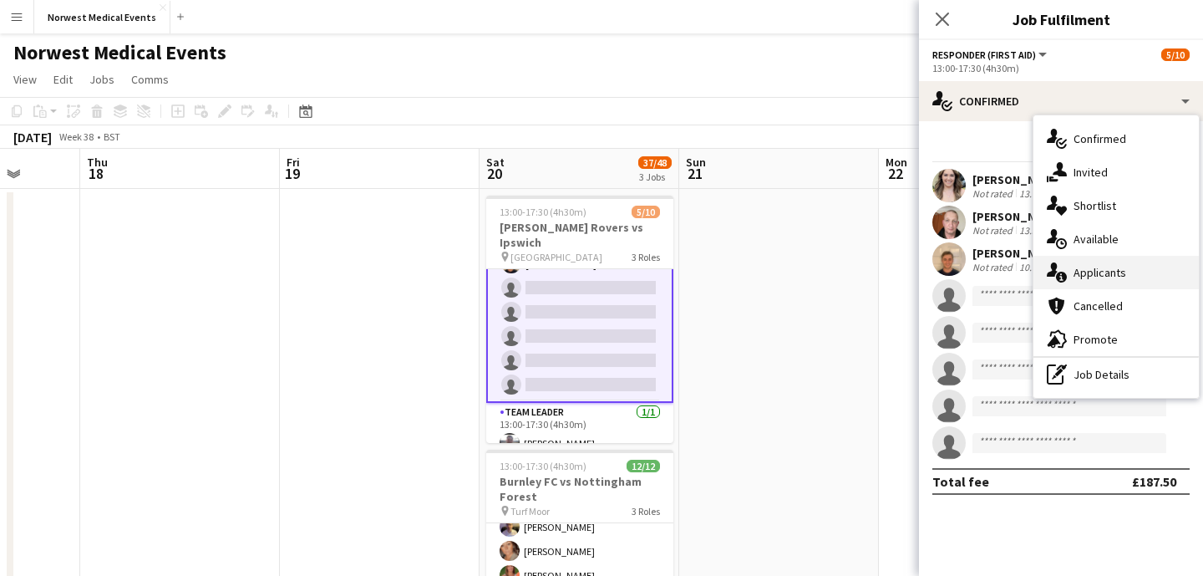
click at [1129, 262] on div "single-neutral-actions-information Applicants" at bounding box center [1115, 272] width 165 height 33
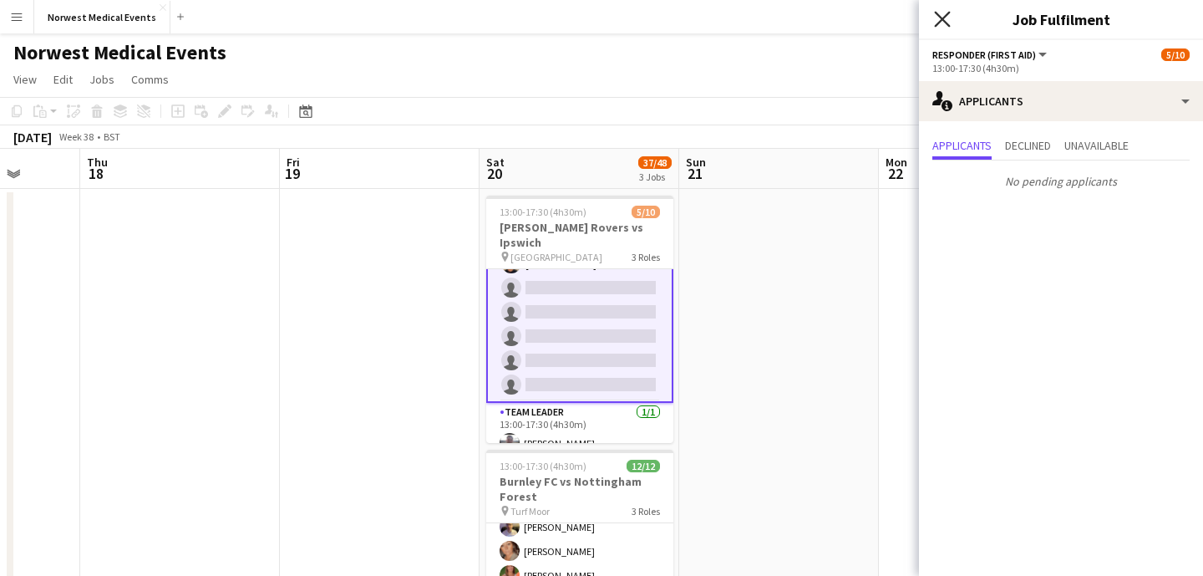
click at [942, 16] on icon "Close pop-in" at bounding box center [942, 19] width 16 height 16
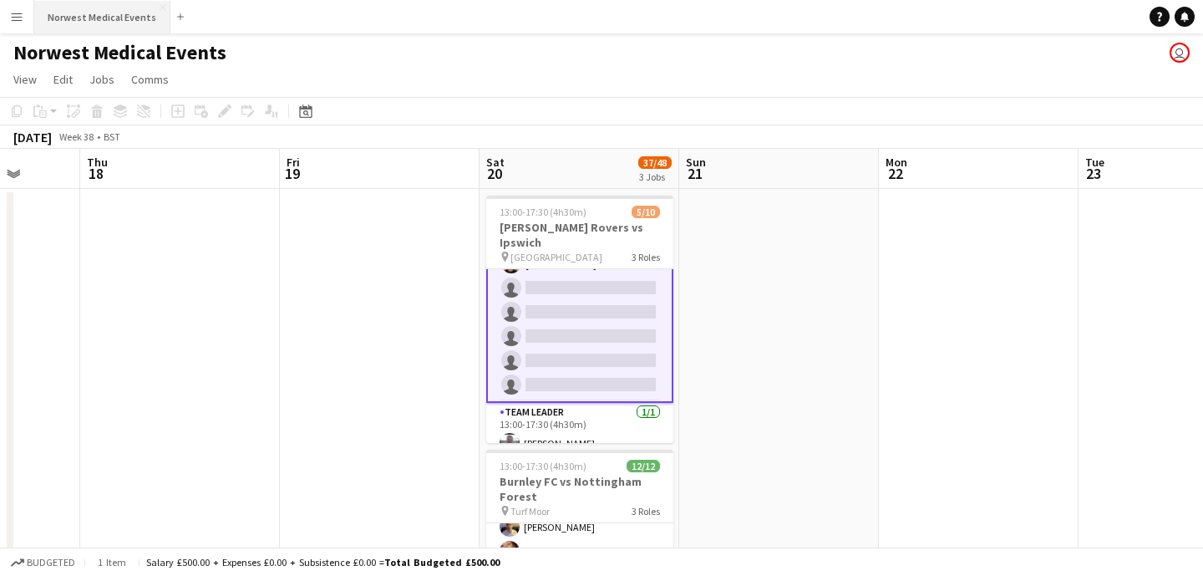
click at [111, 18] on button "Norwest Medical Events Close" at bounding box center [102, 17] width 136 height 33
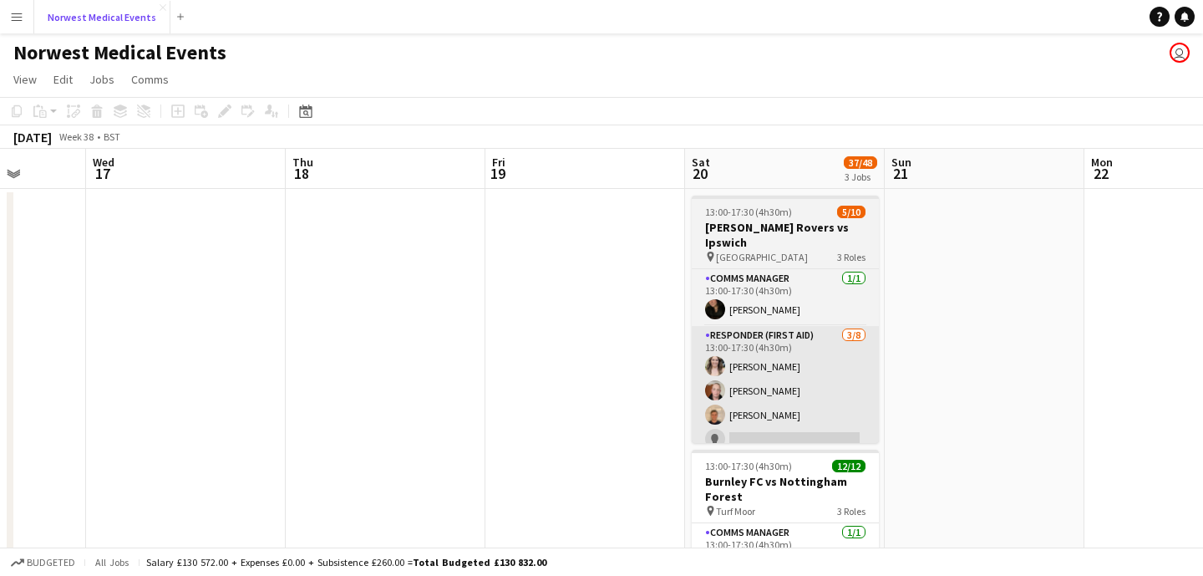
scroll to position [0, 562]
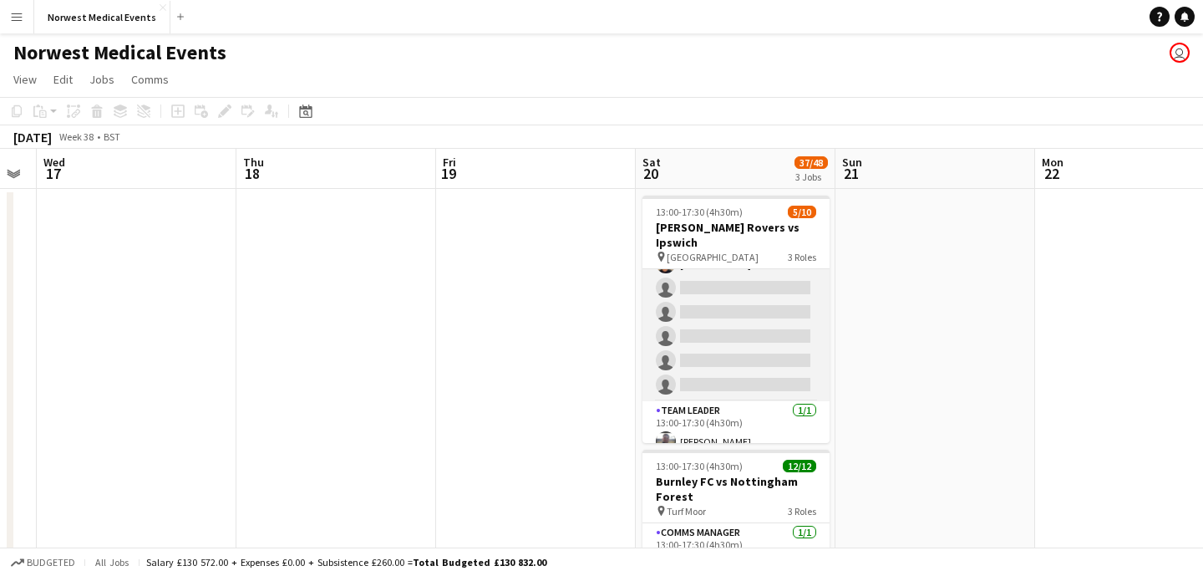
click at [760, 292] on app-card-role "Responder (First Aid) [DATE] 13:00-17:30 (4h30m) [PERSON_NAME] [PERSON_NAME] [P…" at bounding box center [735, 288] width 187 height 226
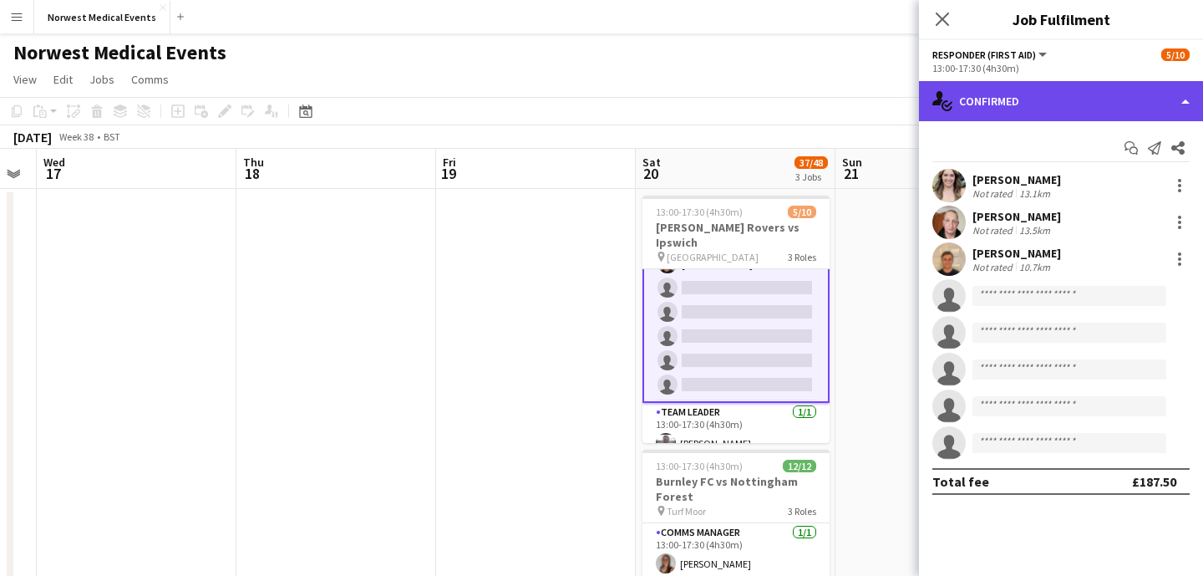
click at [1044, 81] on div "single-neutral-actions-check-2 Confirmed" at bounding box center [1061, 101] width 284 height 40
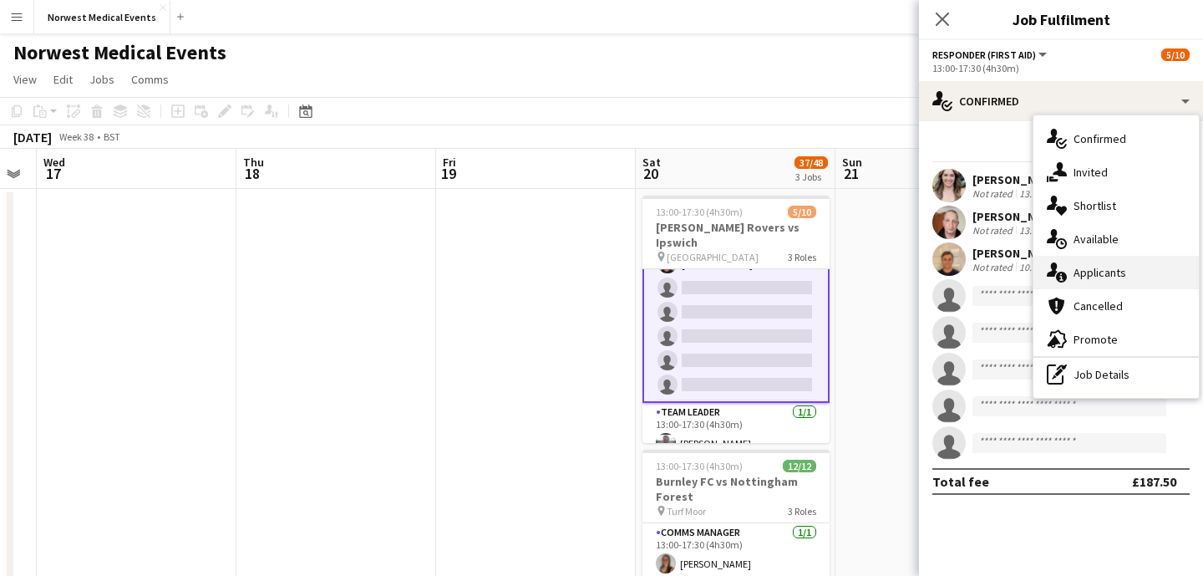
click at [1111, 277] on div "single-neutral-actions-information Applicants" at bounding box center [1115, 272] width 165 height 33
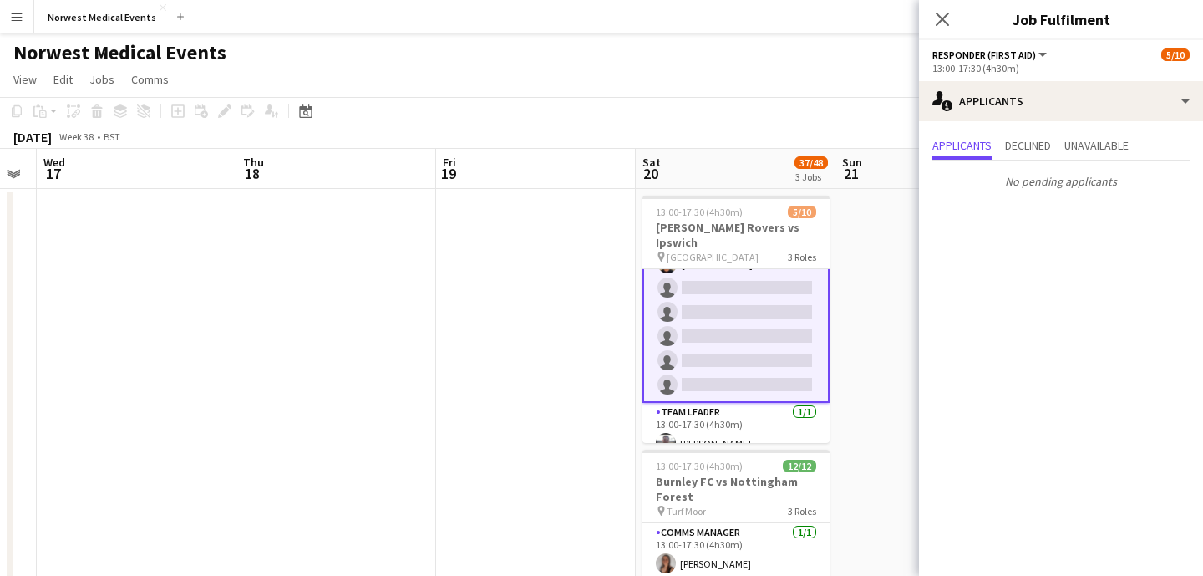
click at [952, 22] on div "Close pop-in" at bounding box center [942, 19] width 47 height 38
click at [943, 22] on icon "Close pop-in" at bounding box center [942, 19] width 16 height 16
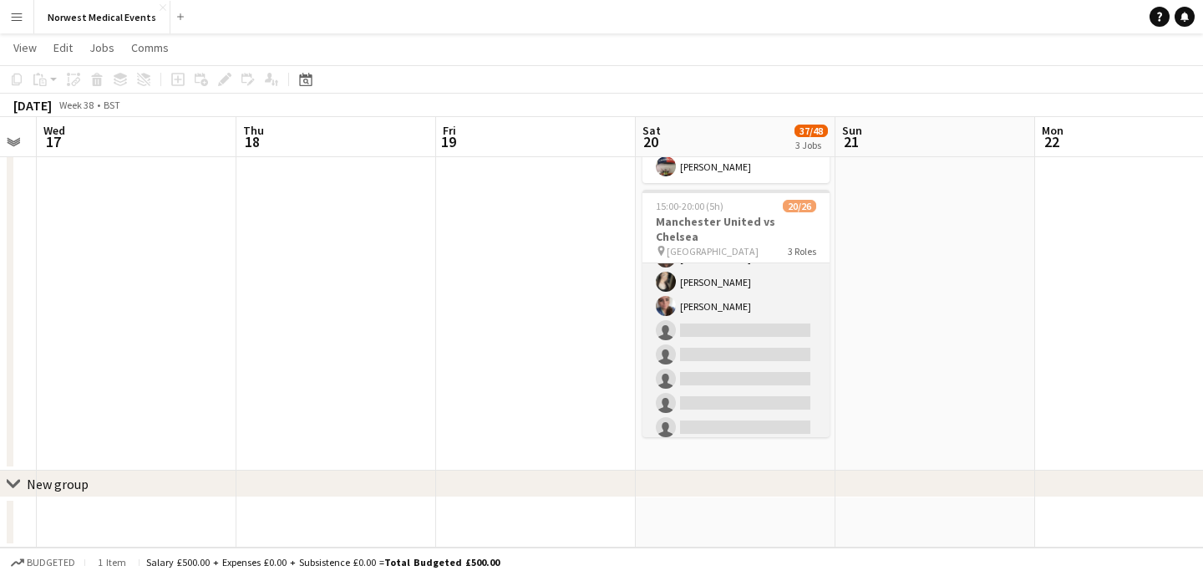
scroll to position [353, 0]
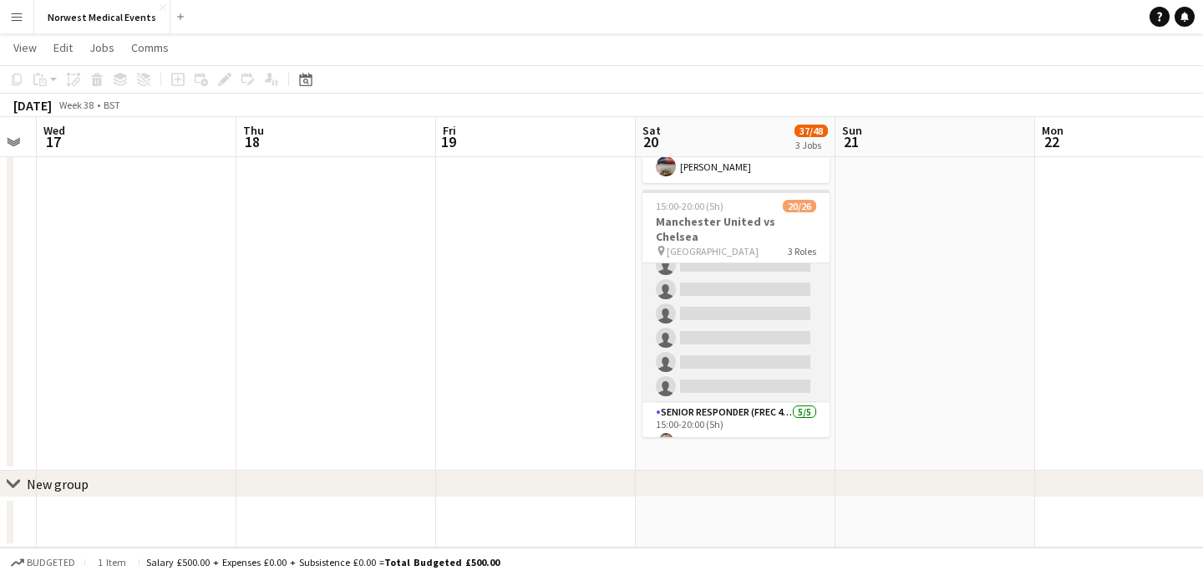
click at [770, 304] on app-card-role "First Responder (Medical) 13/19 15:00-20:00 (5h) [PERSON_NAME] [PERSON_NAME] [P…" at bounding box center [735, 156] width 187 height 493
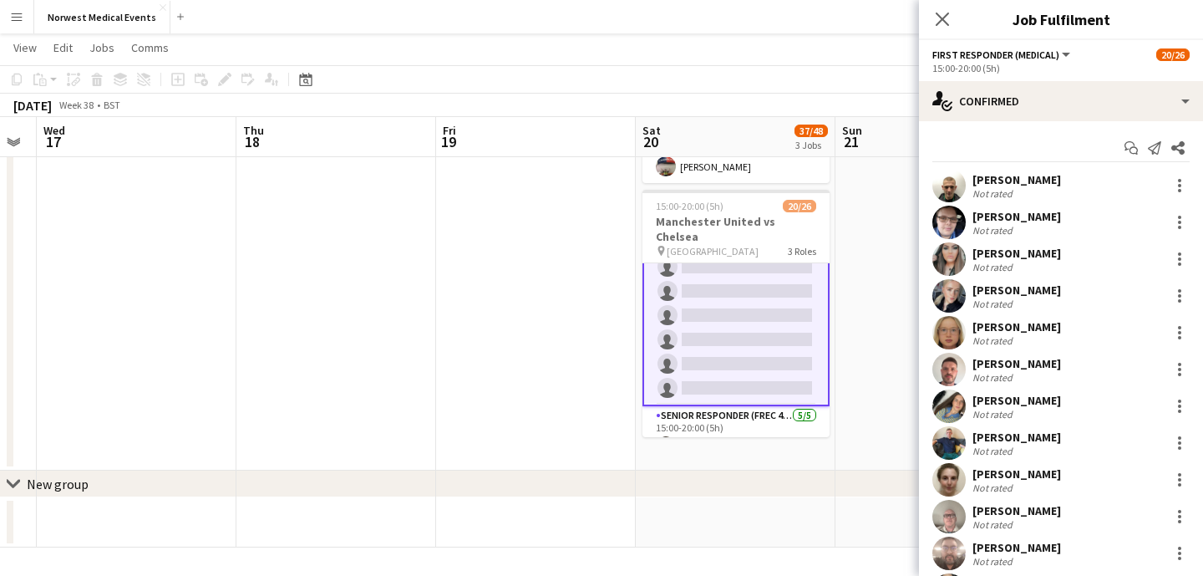
scroll to position [355, 0]
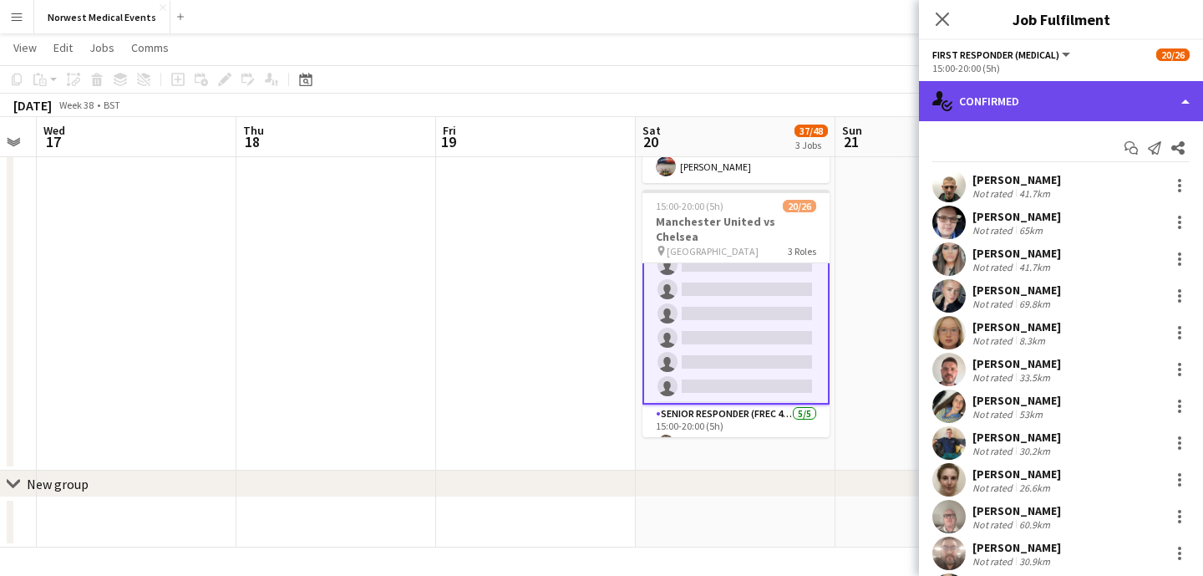
click at [1025, 102] on div "single-neutral-actions-check-2 Confirmed" at bounding box center [1061, 101] width 284 height 40
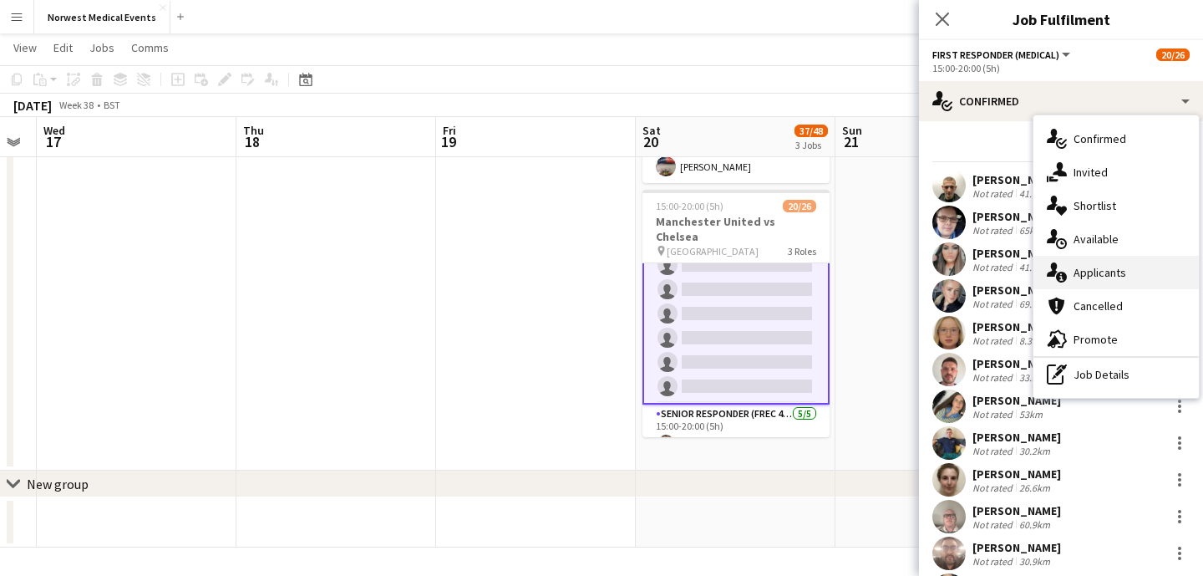
click at [1109, 278] on div "single-neutral-actions-information Applicants" at bounding box center [1115, 272] width 165 height 33
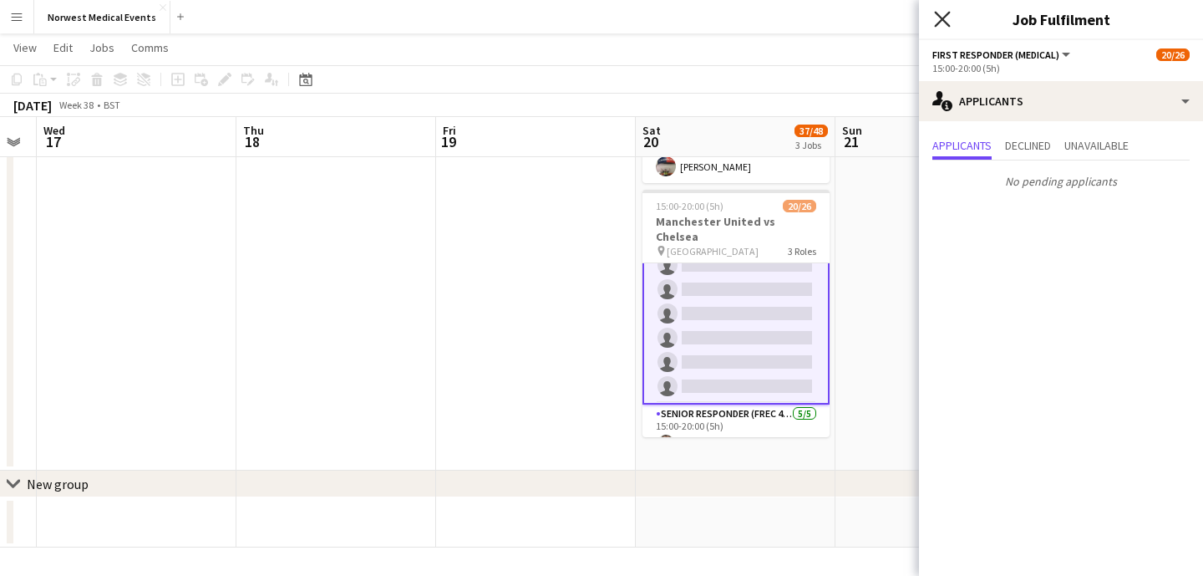
click at [947, 24] on icon at bounding box center [942, 19] width 16 height 16
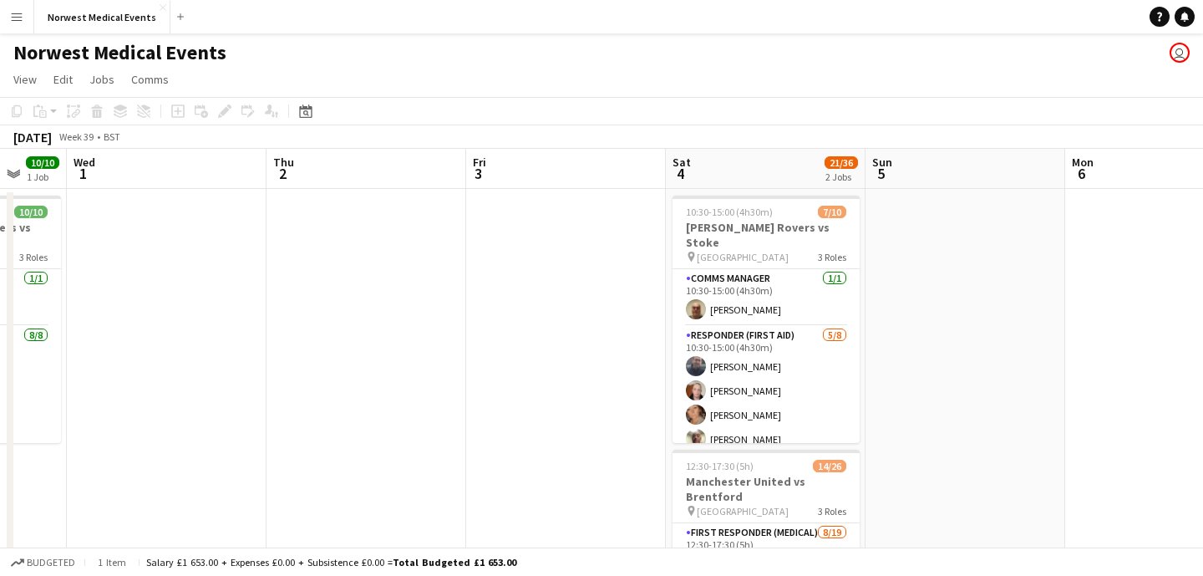
scroll to position [0, 587]
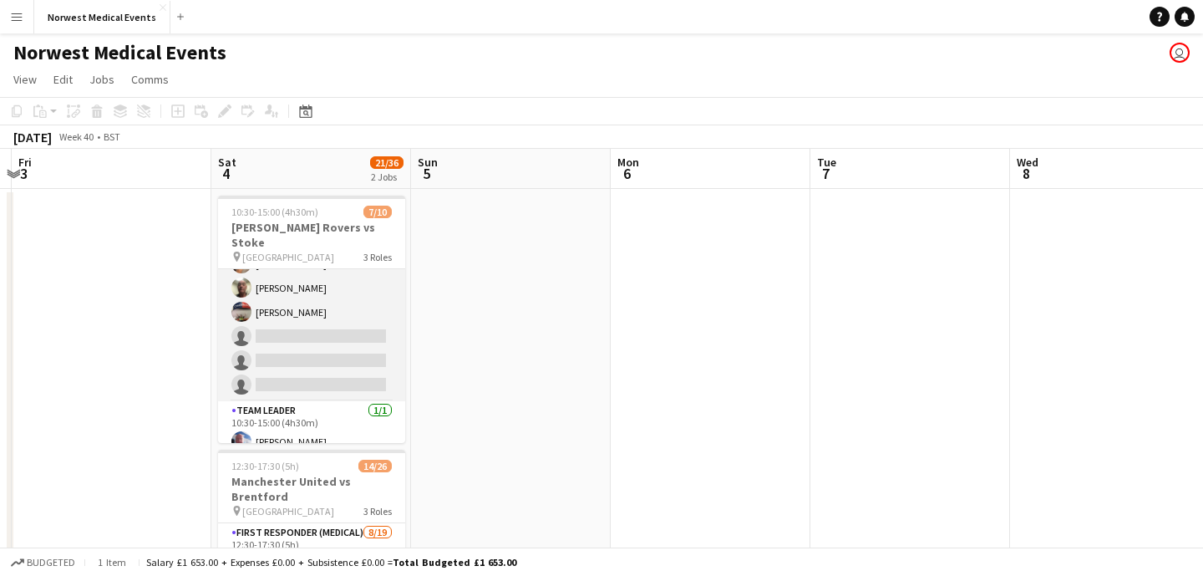
click at [349, 345] on app-card-role "Responder (First Aid) [DATE] 10:30-15:00 (4h30m) [PERSON_NAME] [PERSON_NAME] [P…" at bounding box center [311, 288] width 187 height 226
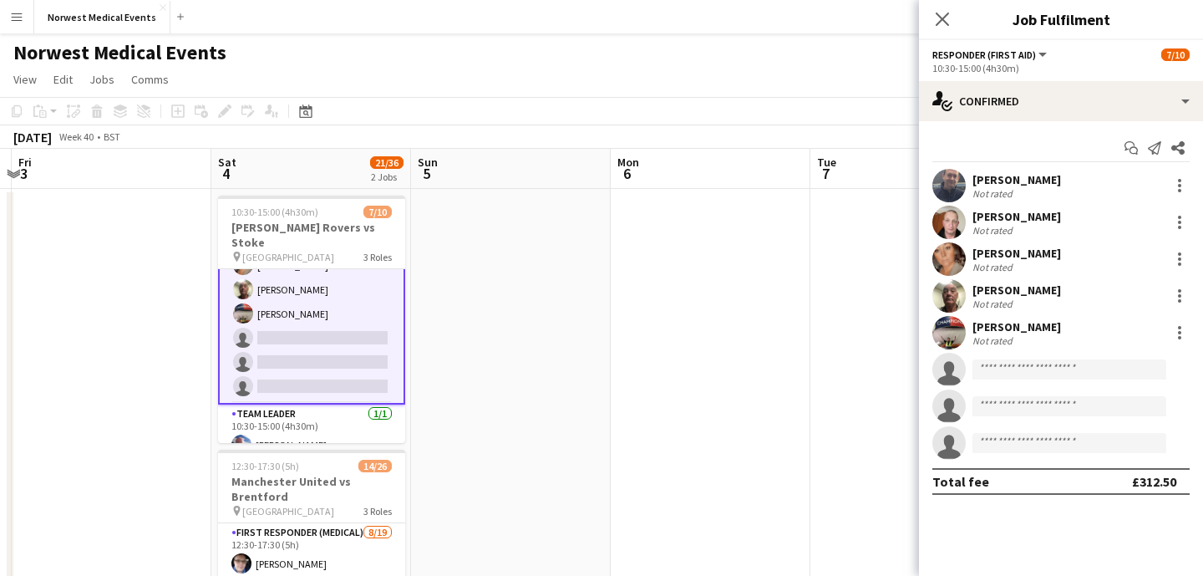
scroll to position [153, 0]
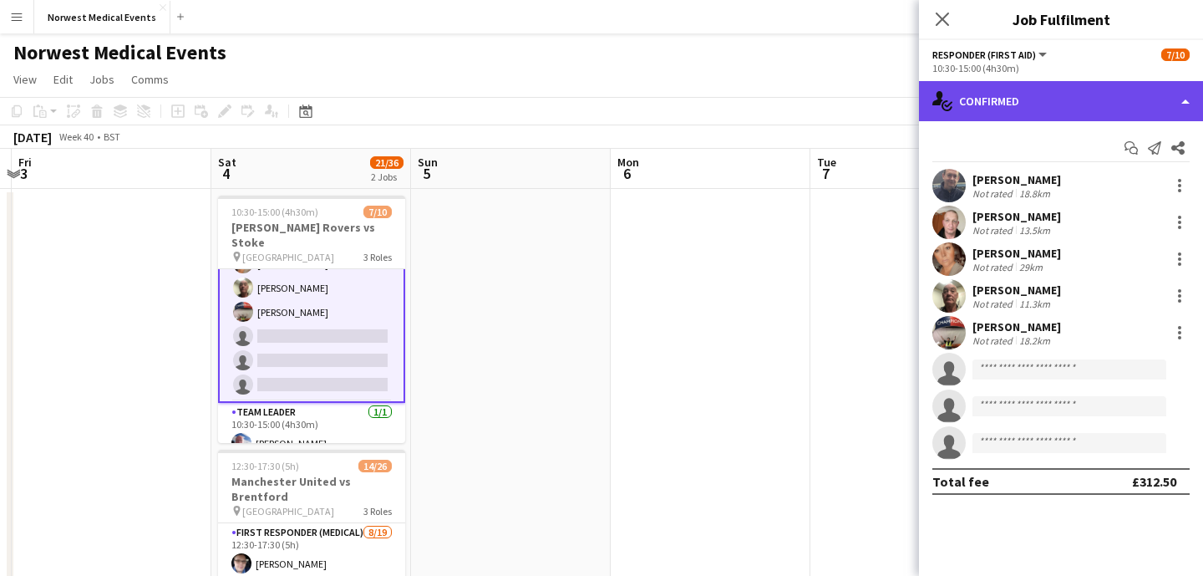
click at [1081, 104] on div "single-neutral-actions-check-2 Confirmed" at bounding box center [1061, 101] width 284 height 40
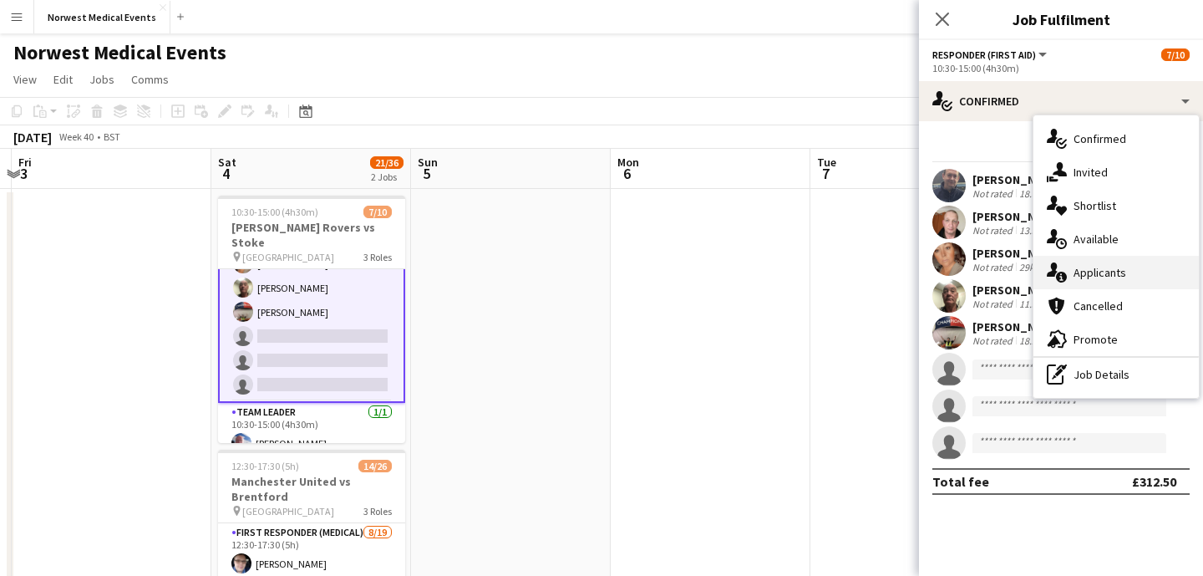
click at [1107, 284] on div "single-neutral-actions-information Applicants" at bounding box center [1115, 272] width 165 height 33
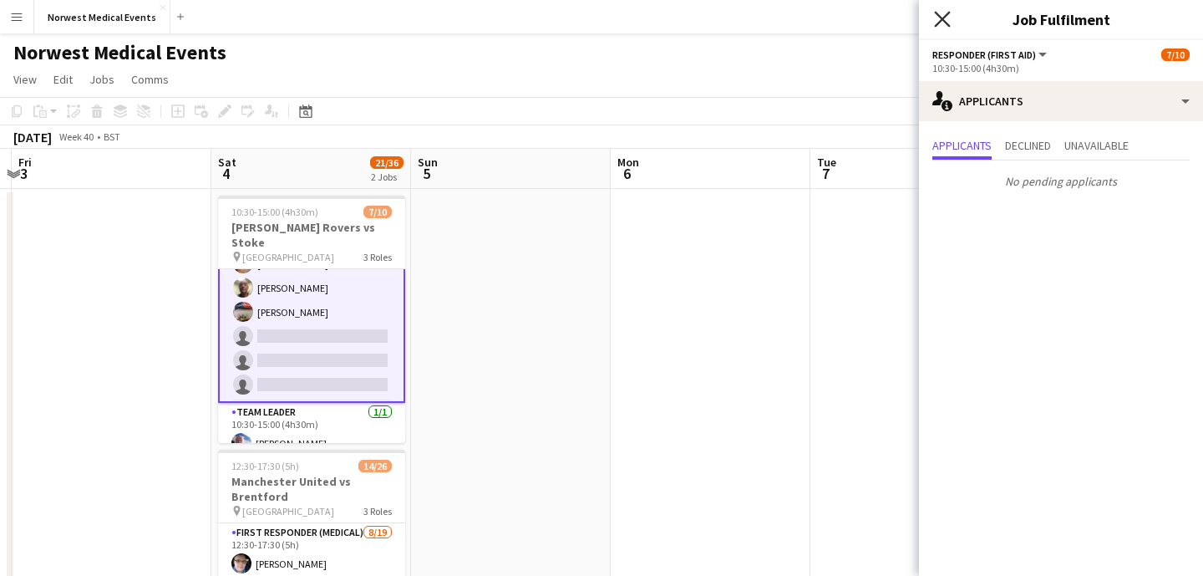
click at [941, 14] on icon "Close pop-in" at bounding box center [942, 19] width 16 height 16
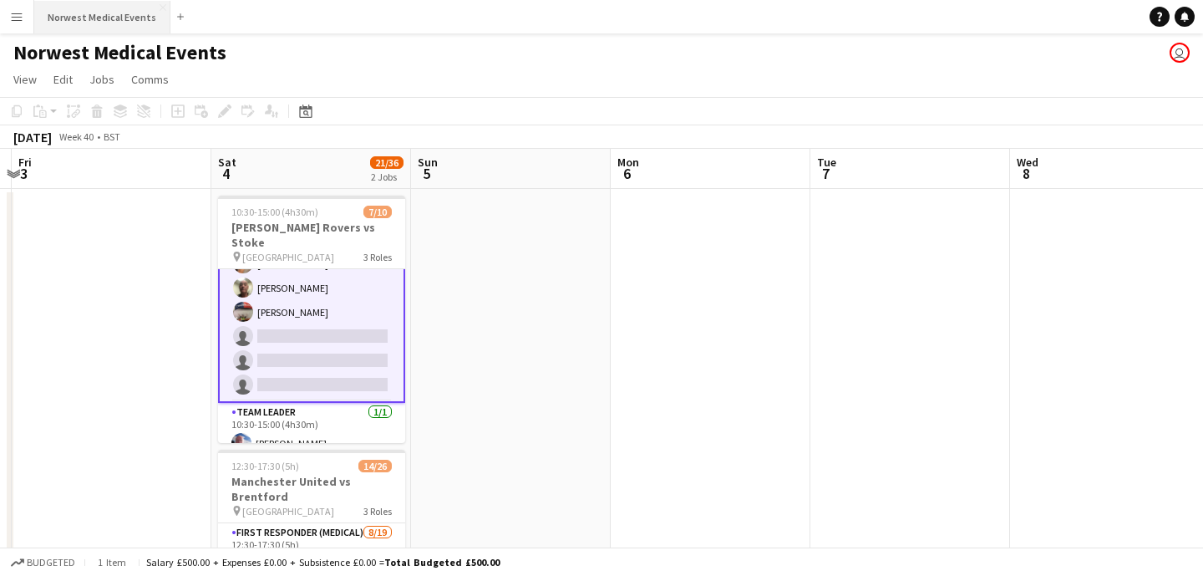
click at [85, 19] on button "Norwest Medical Events Close" at bounding box center [102, 17] width 136 height 33
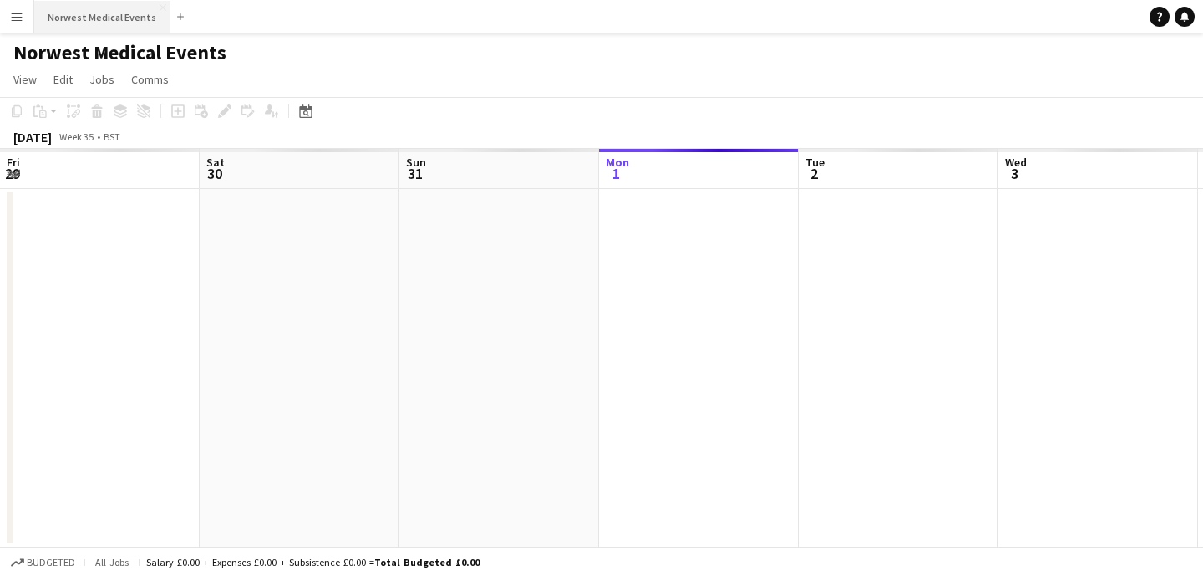
scroll to position [0, 399]
